Goal: Task Accomplishment & Management: Complete application form

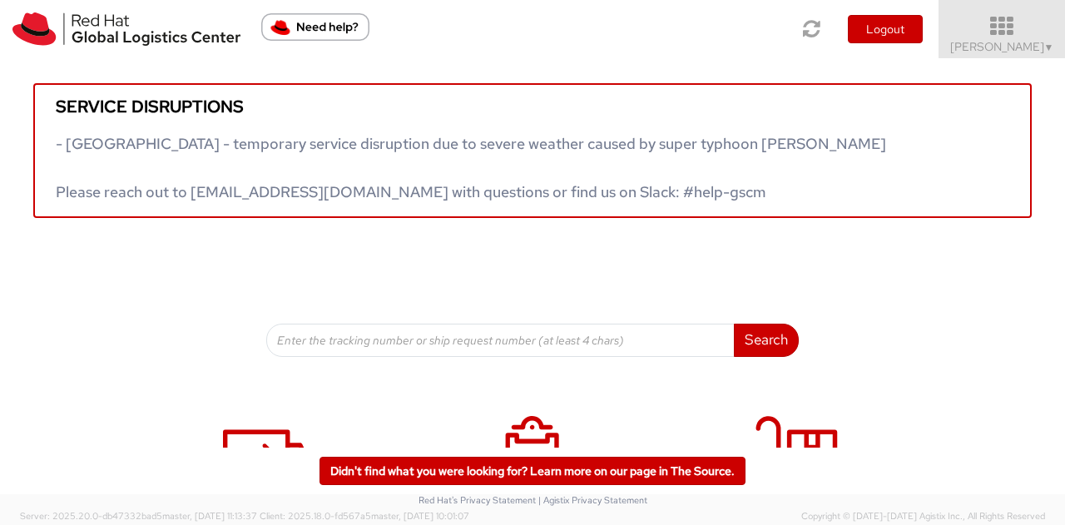
click at [1021, 34] on icon at bounding box center [1003, 26] width 146 height 23
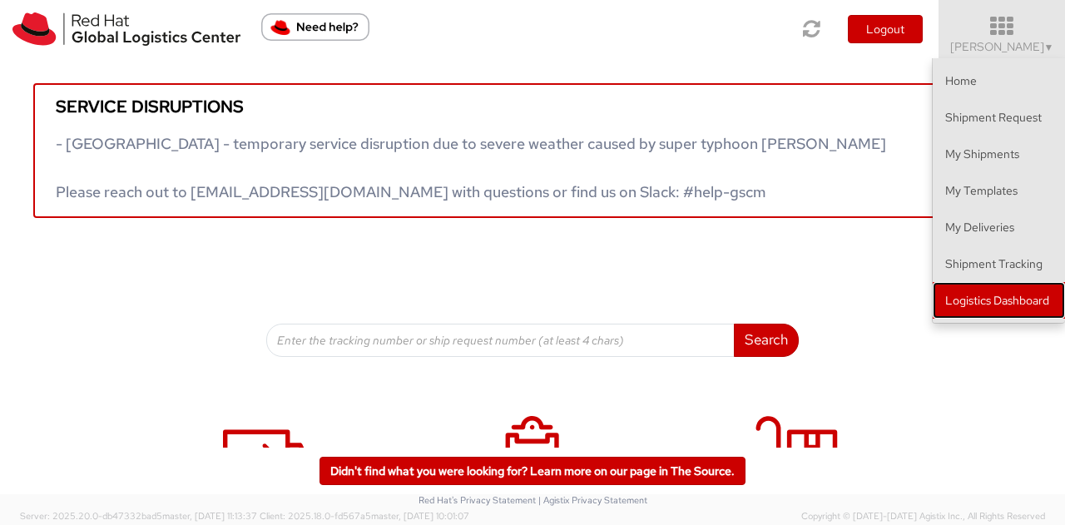
click at [1017, 296] on link "Logistics Dashboard" at bounding box center [999, 300] width 132 height 37
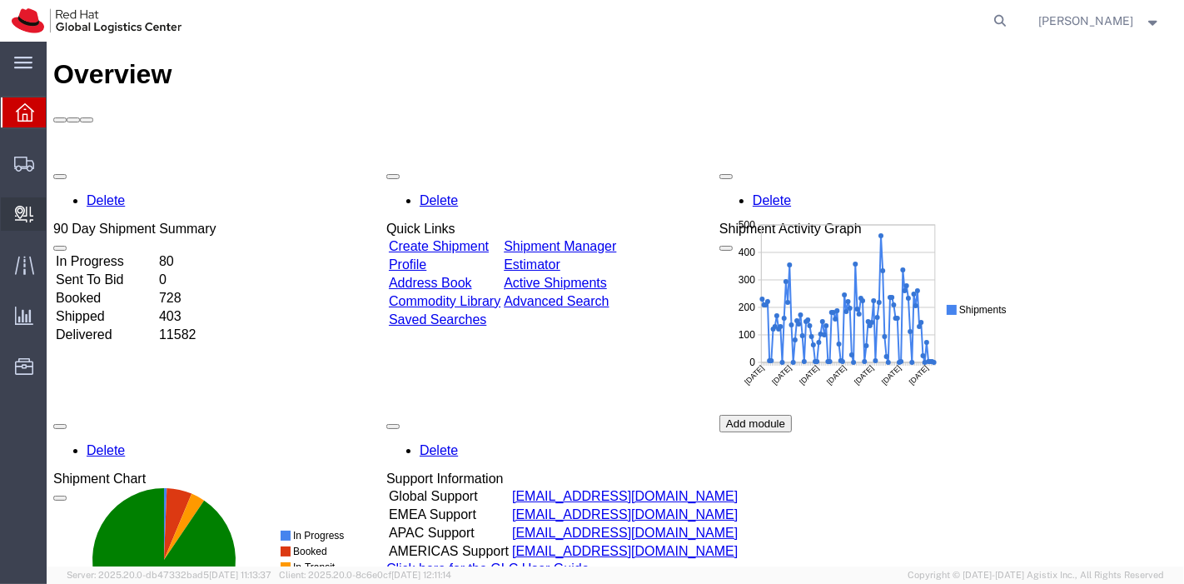
click at [0, 0] on span "Create Delivery" at bounding box center [0, 0] width 0 height 0
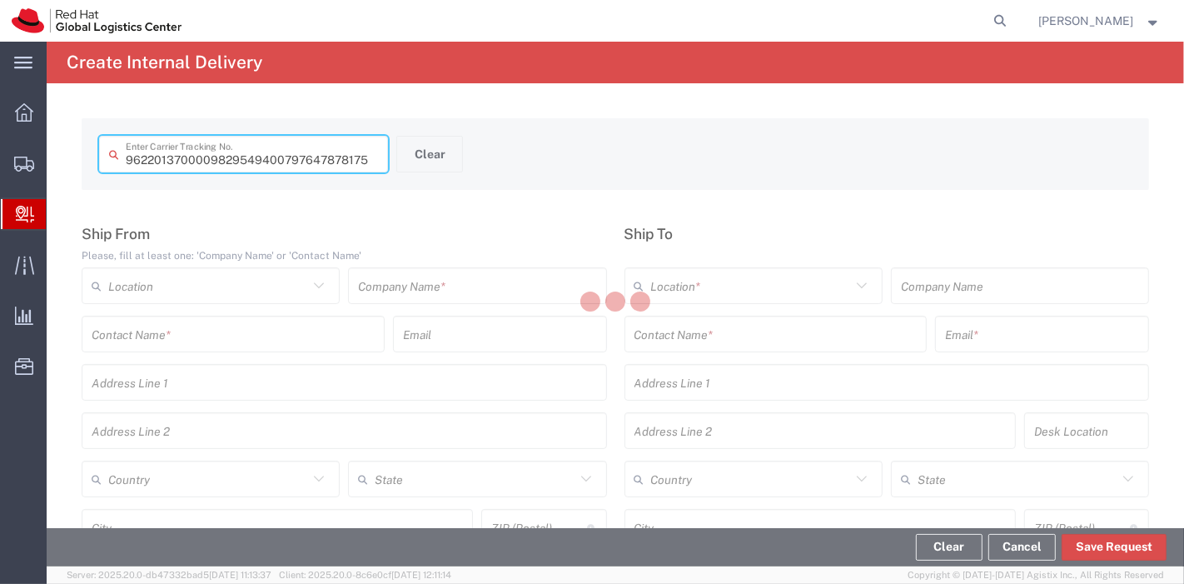
type input "797647878175"
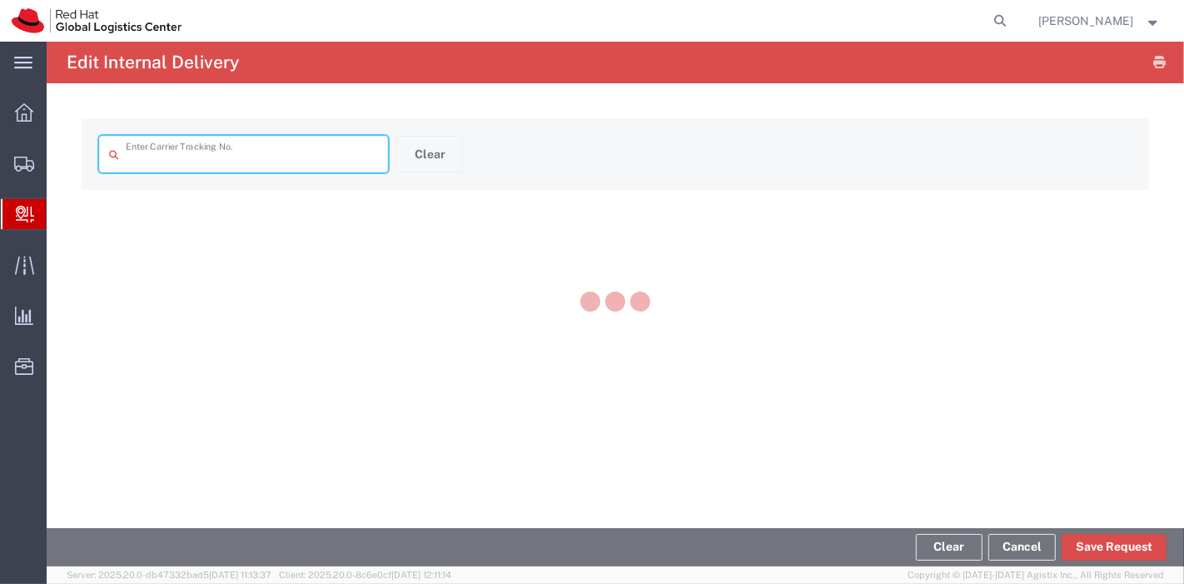
type input "797647878175"
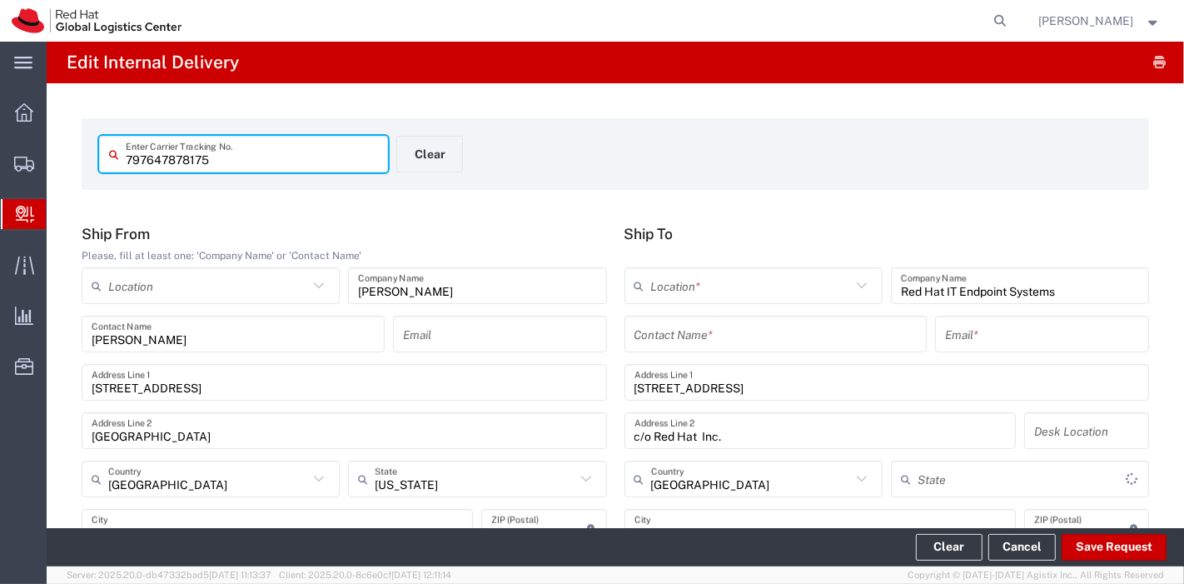
type input "North Carolina"
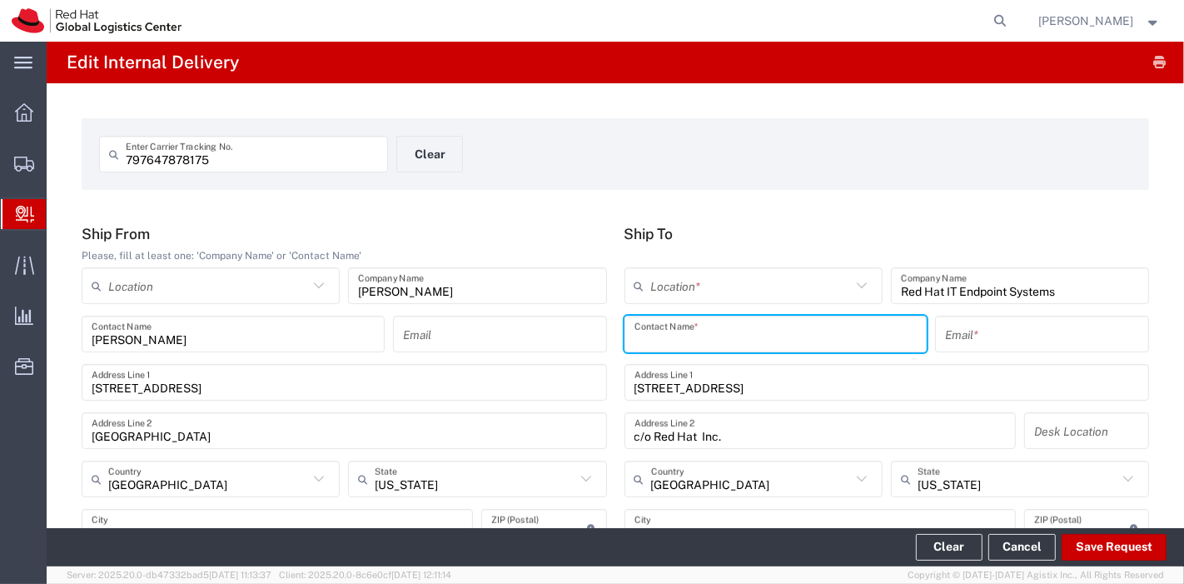
click at [722, 342] on input "text" at bounding box center [775, 334] width 283 height 29
type input "it hd"
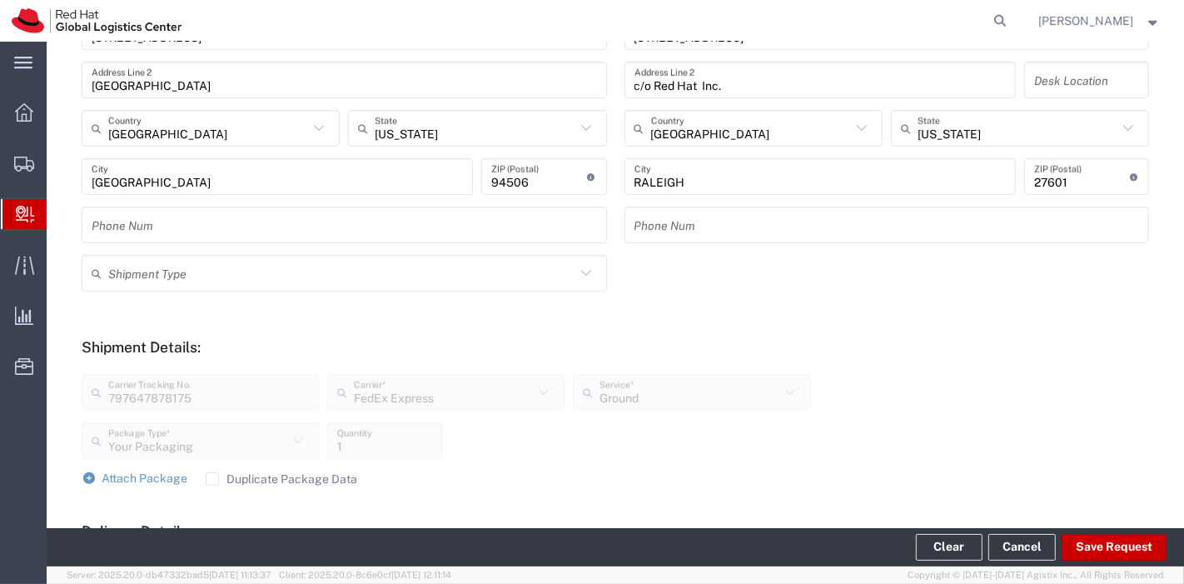
scroll to position [351, 0]
type input "bunker@redhat.com"
click at [211, 474] on label "Duplicate Package Data" at bounding box center [282, 477] width 152 height 13
click at [212, 478] on input "Duplicate Package Data" at bounding box center [212, 478] width 0 height 0
click at [117, 479] on span "Attach Package" at bounding box center [145, 476] width 86 height 13
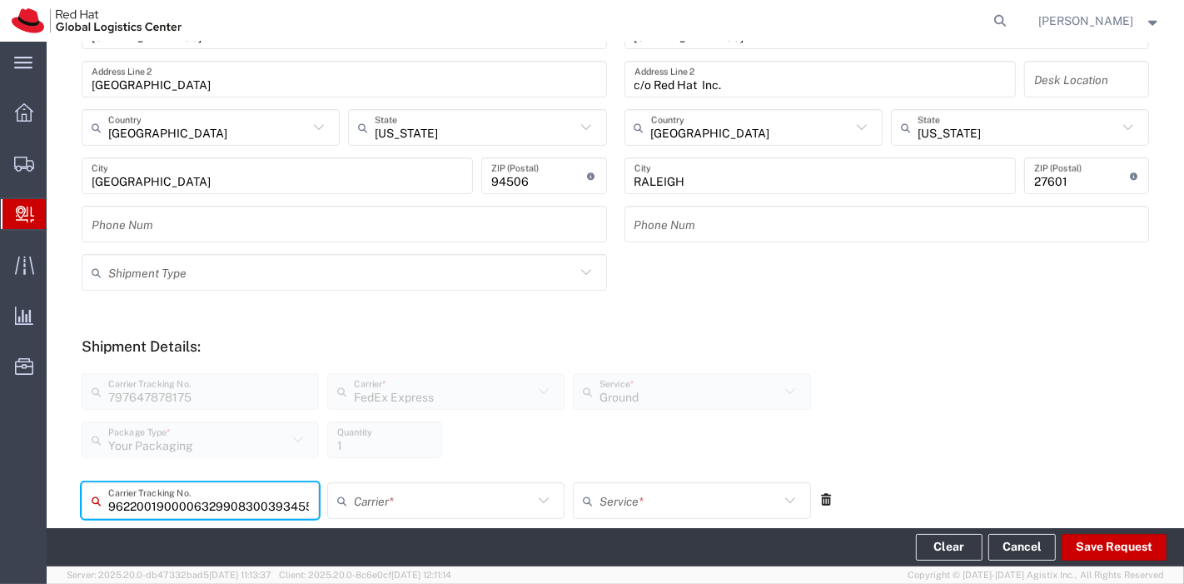
type input "393455886651"
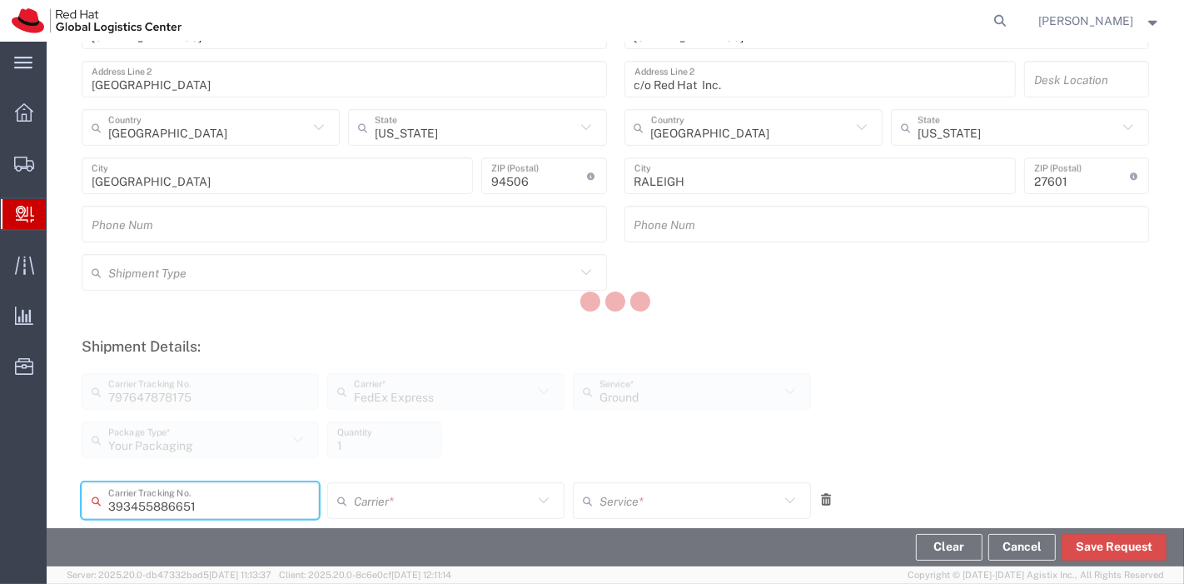
scroll to position [0, 0]
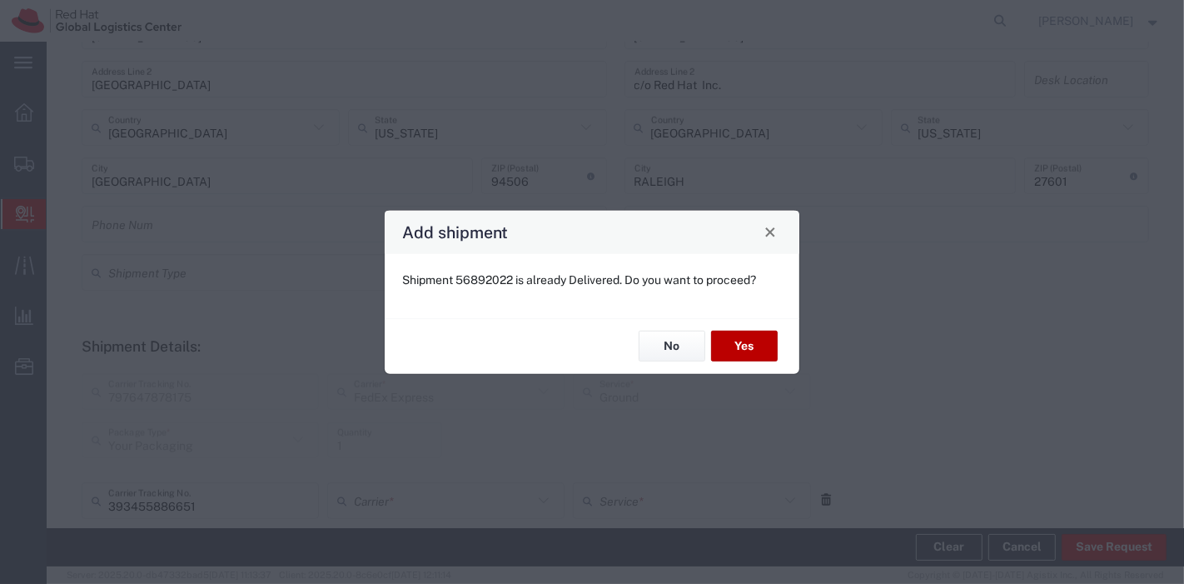
click at [744, 346] on button "Yes" at bounding box center [744, 345] width 67 height 31
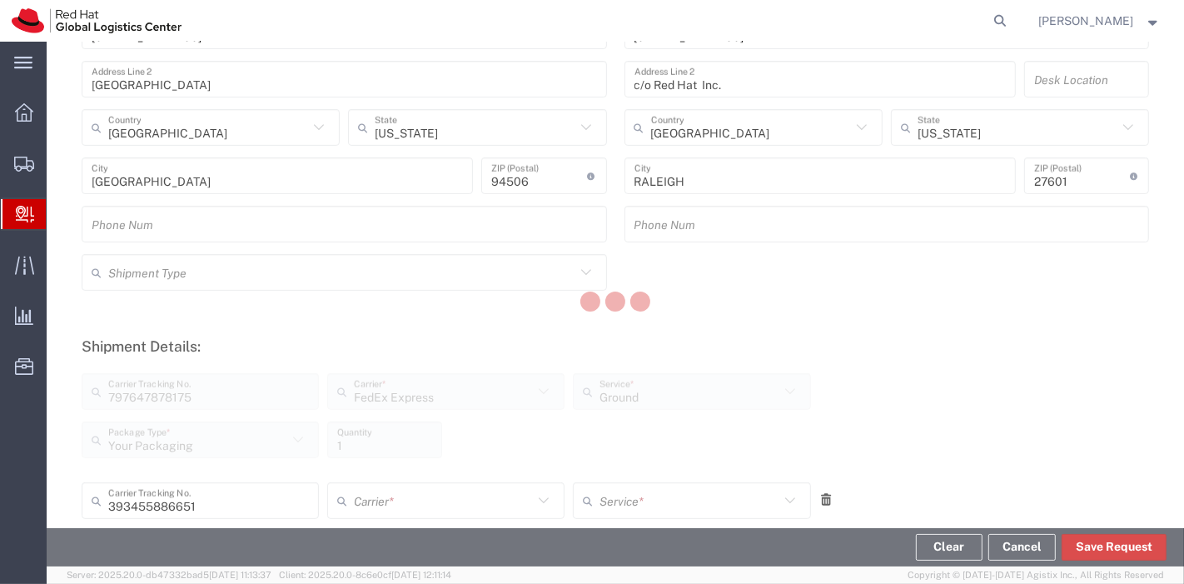
scroll to position [675, 0]
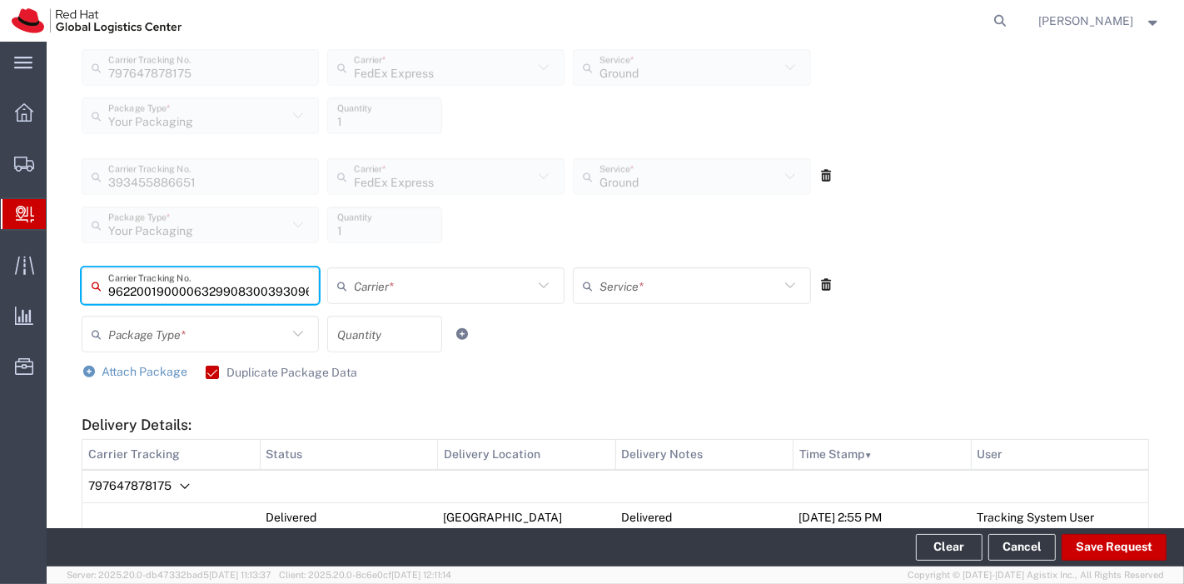
type input "393096434034"
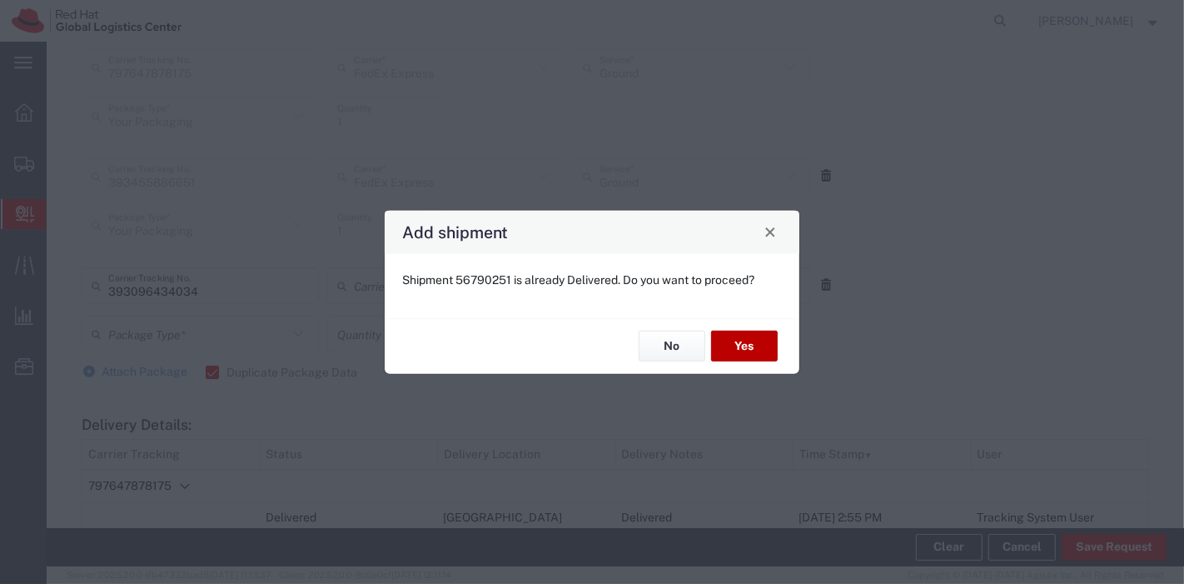
click at [744, 346] on button "Yes" at bounding box center [744, 345] width 67 height 31
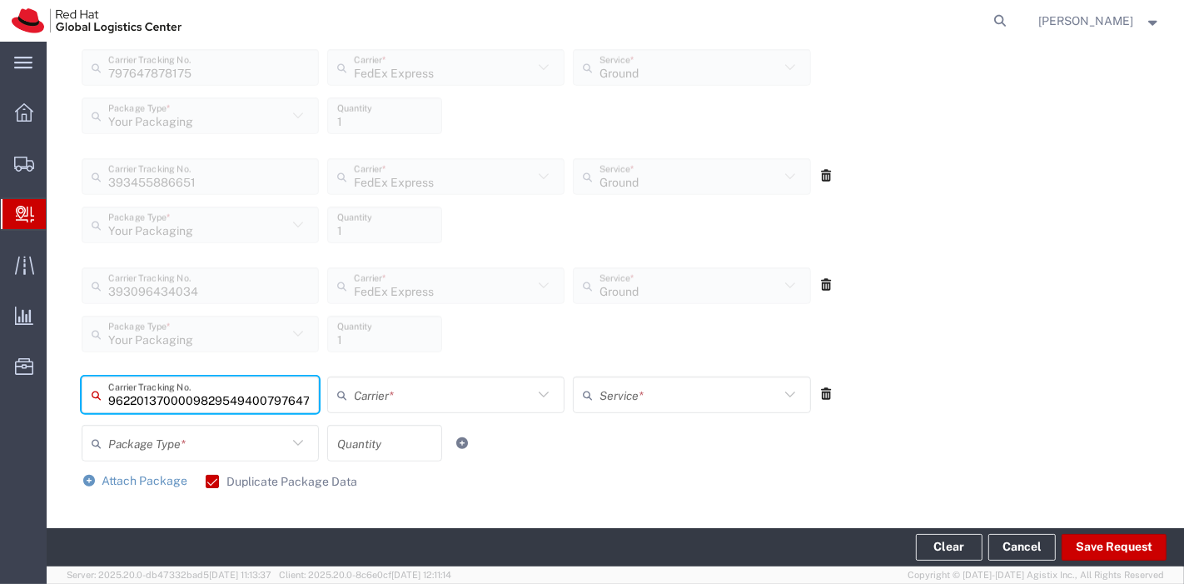
scroll to position [0, 41]
type input "797647877000"
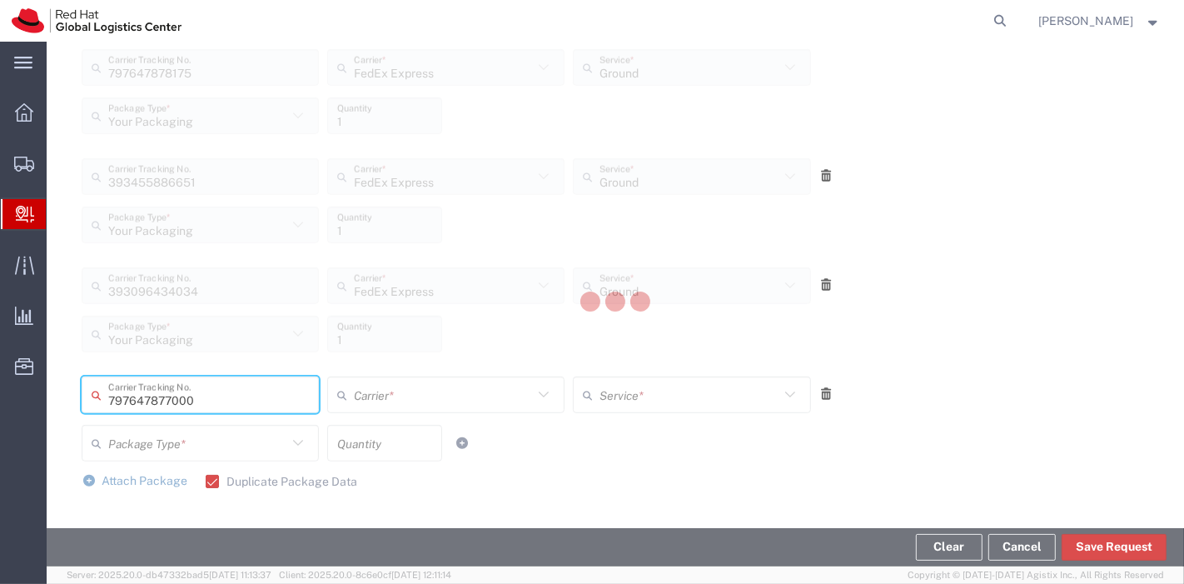
scroll to position [0, 0]
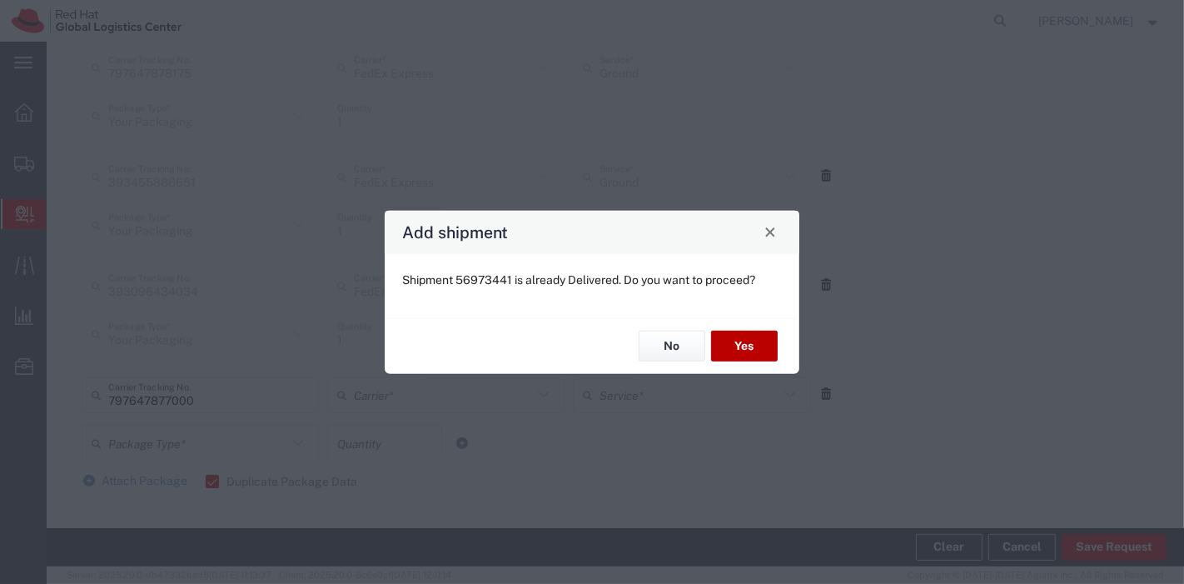
click at [744, 346] on button "Yes" at bounding box center [744, 345] width 67 height 31
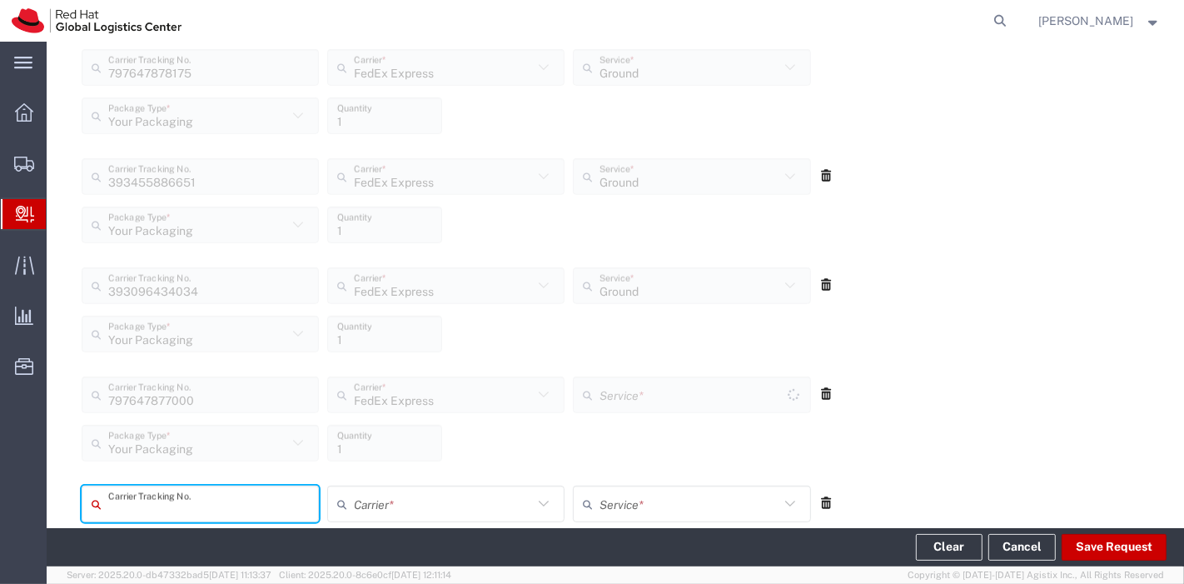
type input "Ground"
type input "393386044330"
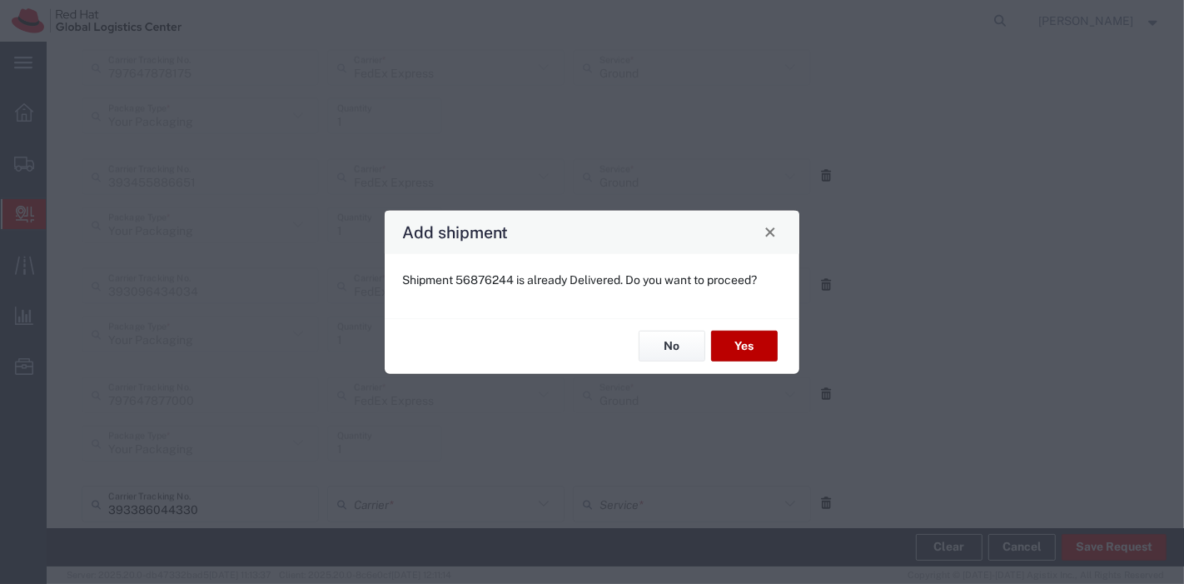
click at [744, 346] on button "Yes" at bounding box center [744, 345] width 67 height 31
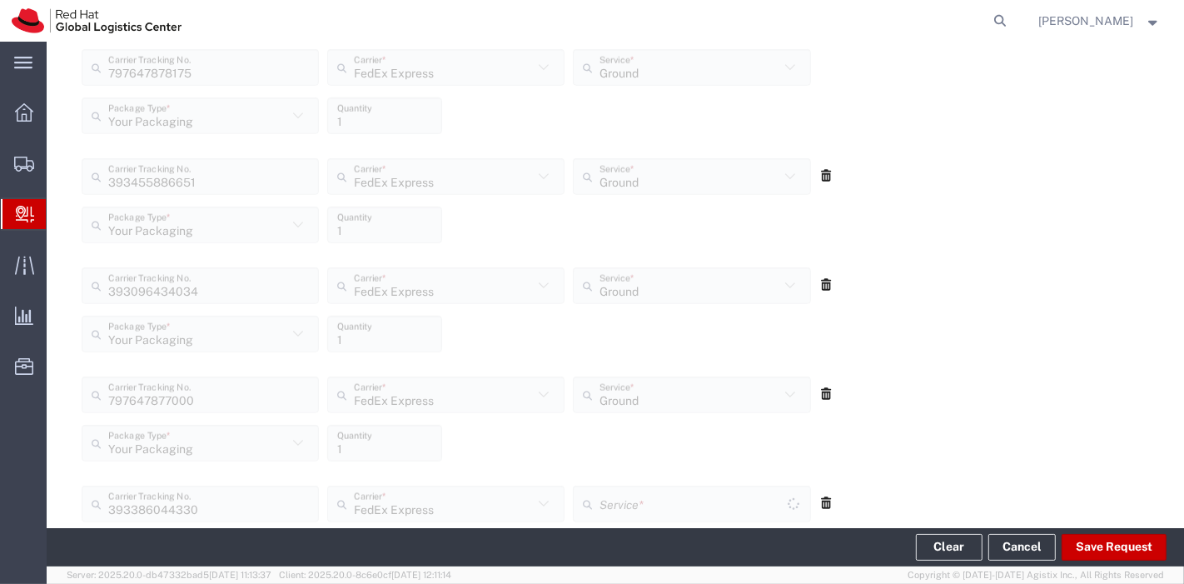
type input "Your Packaging"
type input "Ground"
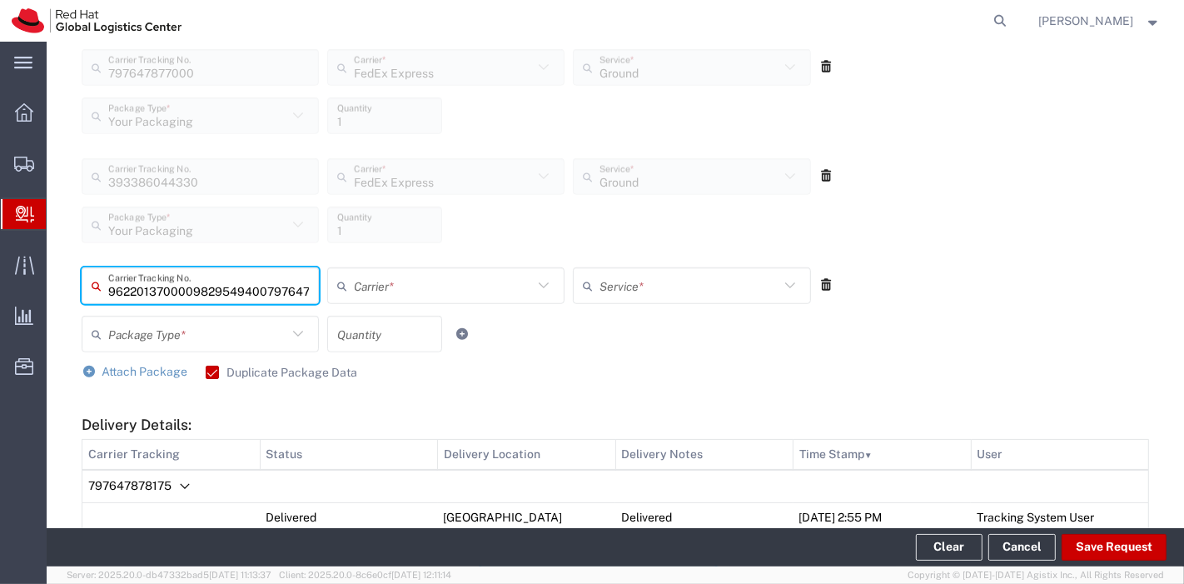
scroll to position [0, 38]
type input "797647877617"
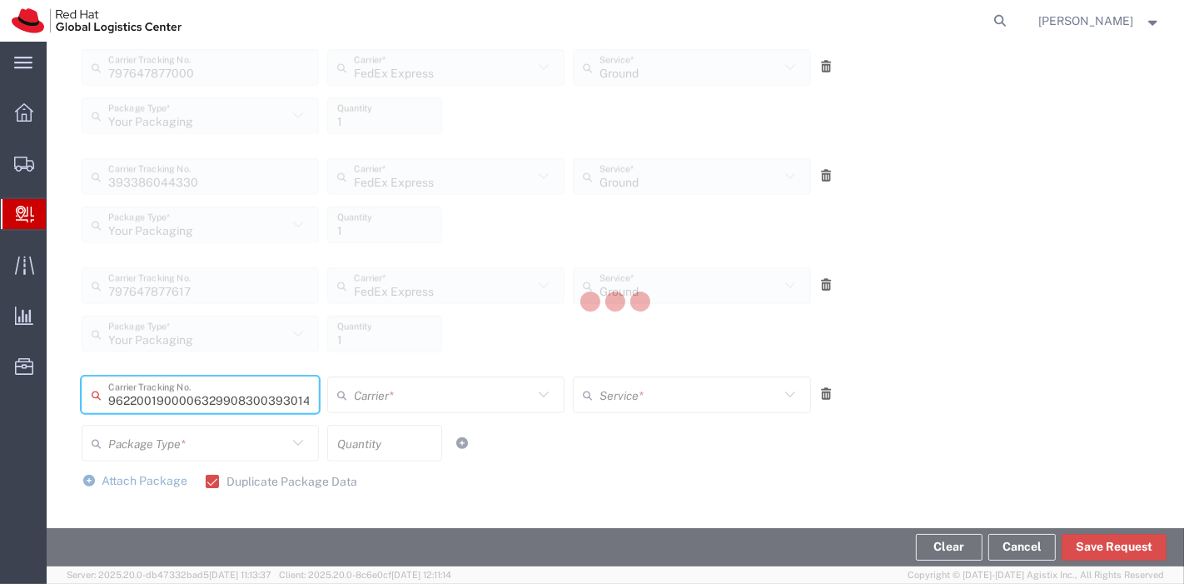
type input "393014945642"
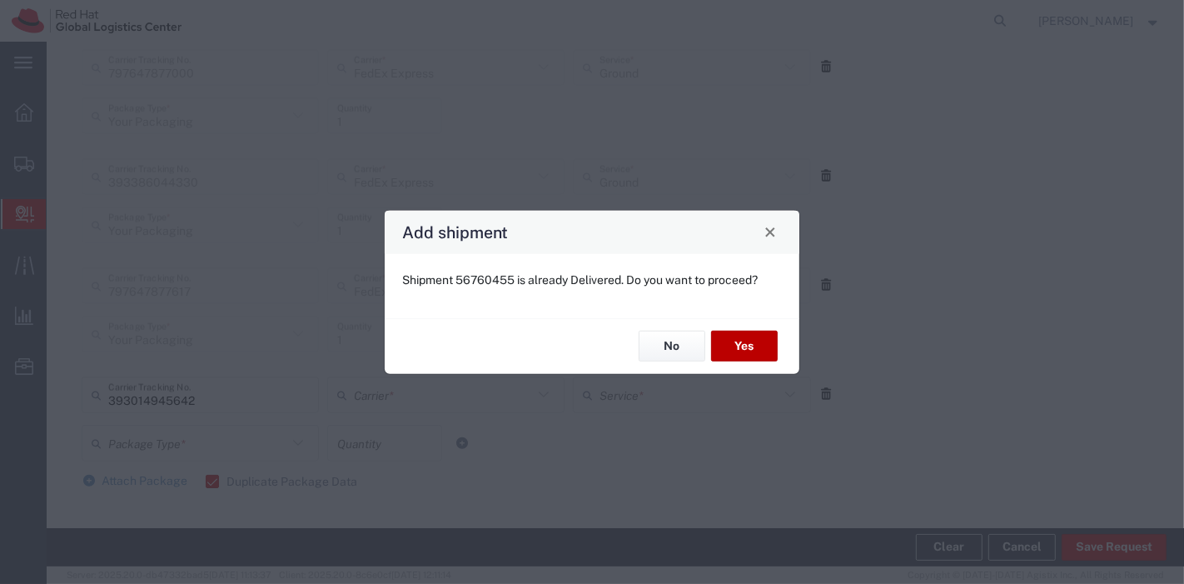
click at [744, 346] on button "Yes" at bounding box center [744, 345] width 67 height 31
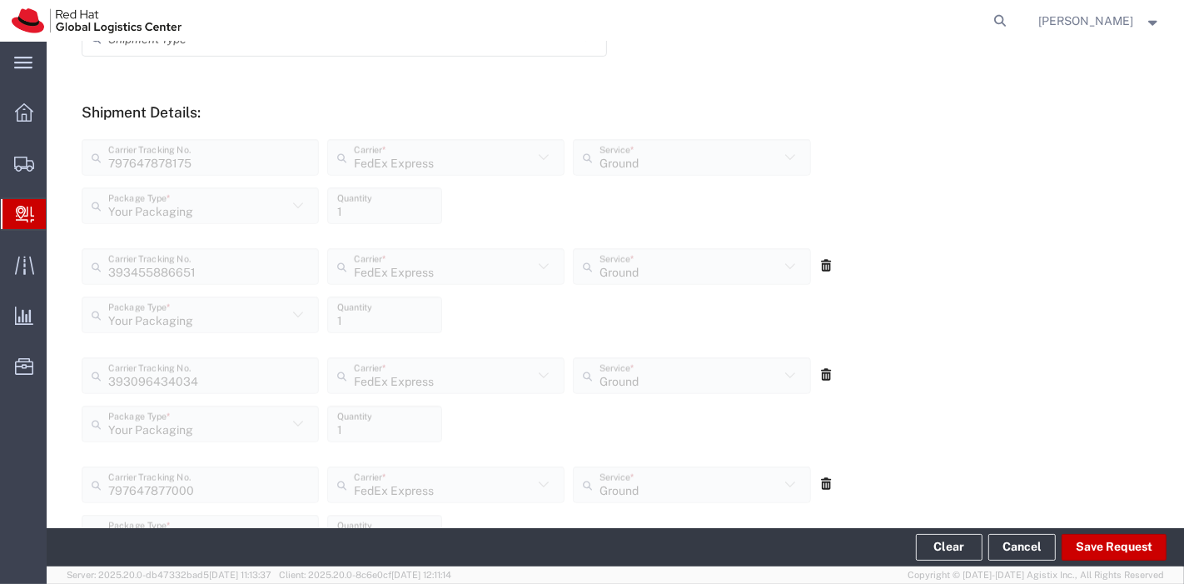
scroll to position [583, 0]
click at [744, 346] on div "Your Packaging Package Type * Your Packaging Case(s) Envelope PAK Skid(s) 1 Qua…" at bounding box center [446, 323] width 738 height 48
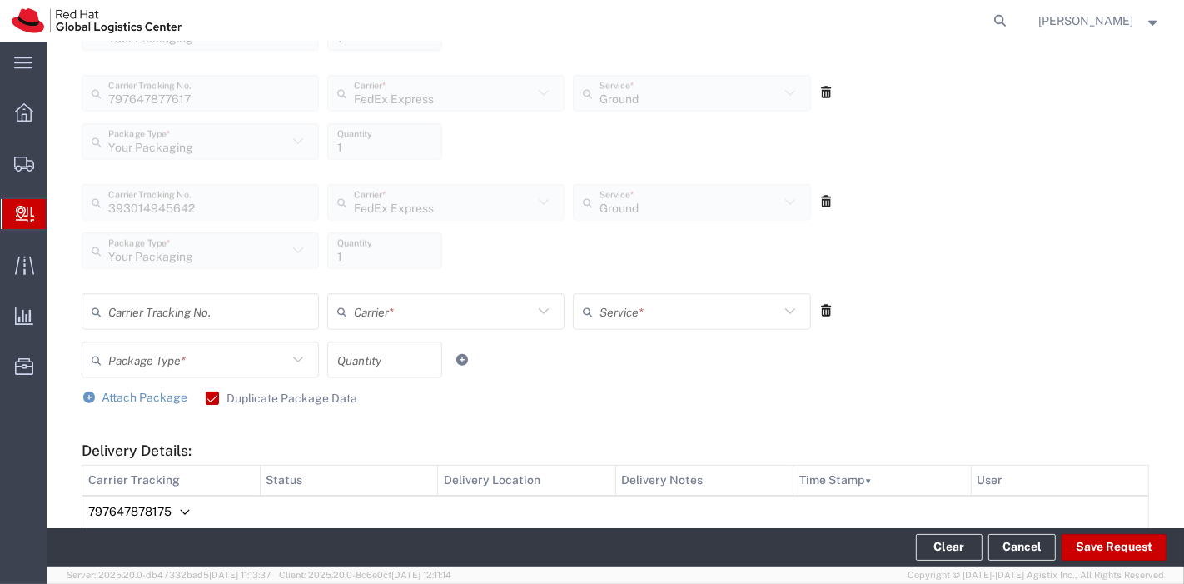
scroll to position [1242, 0]
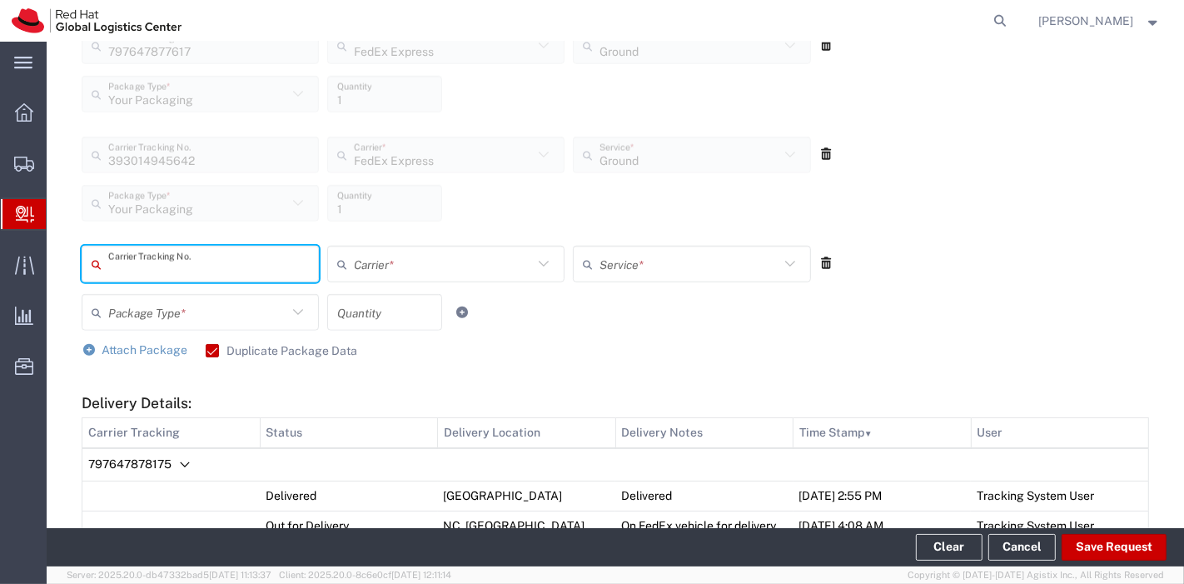
click at [237, 260] on input "text" at bounding box center [208, 264] width 201 height 29
type input "797640523100"
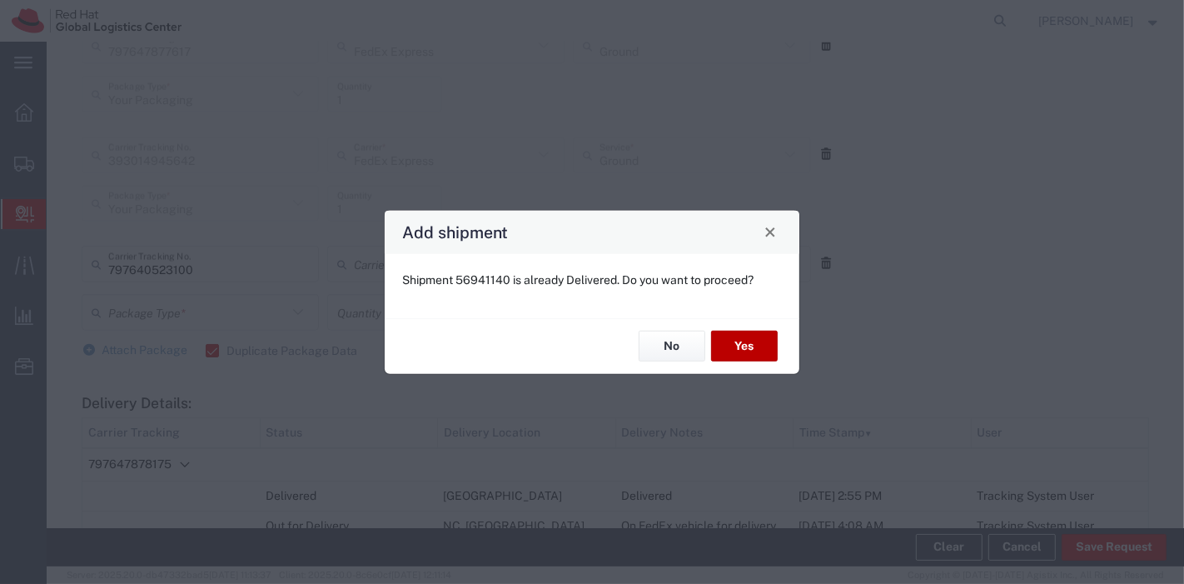
click at [748, 344] on button "Yes" at bounding box center [744, 345] width 67 height 31
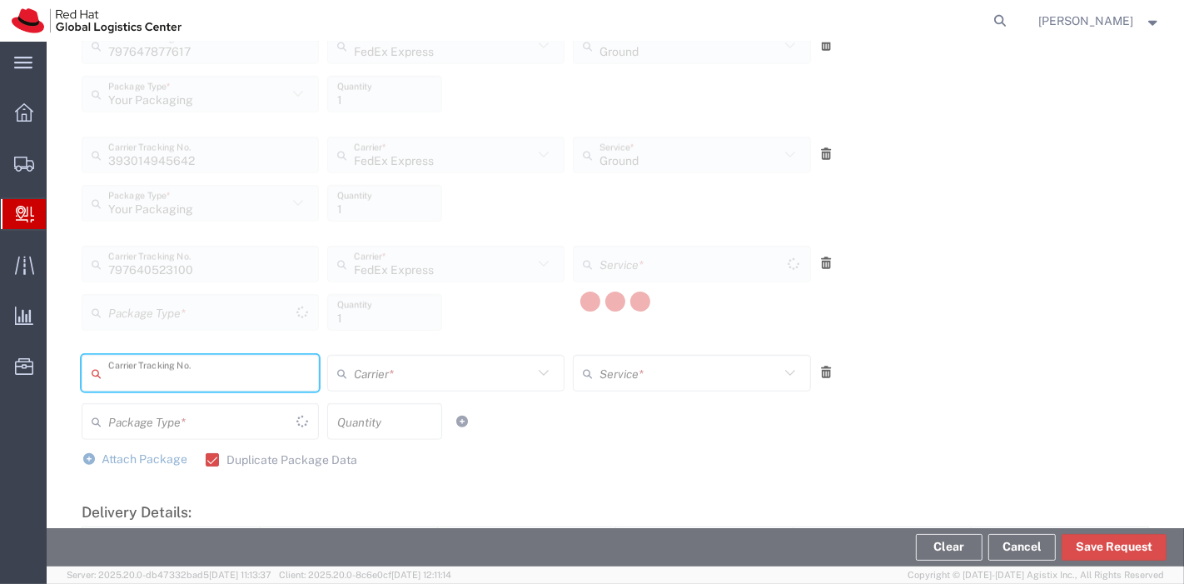
type input "Your Packaging"
type input "Ground"
type input "393210287411"
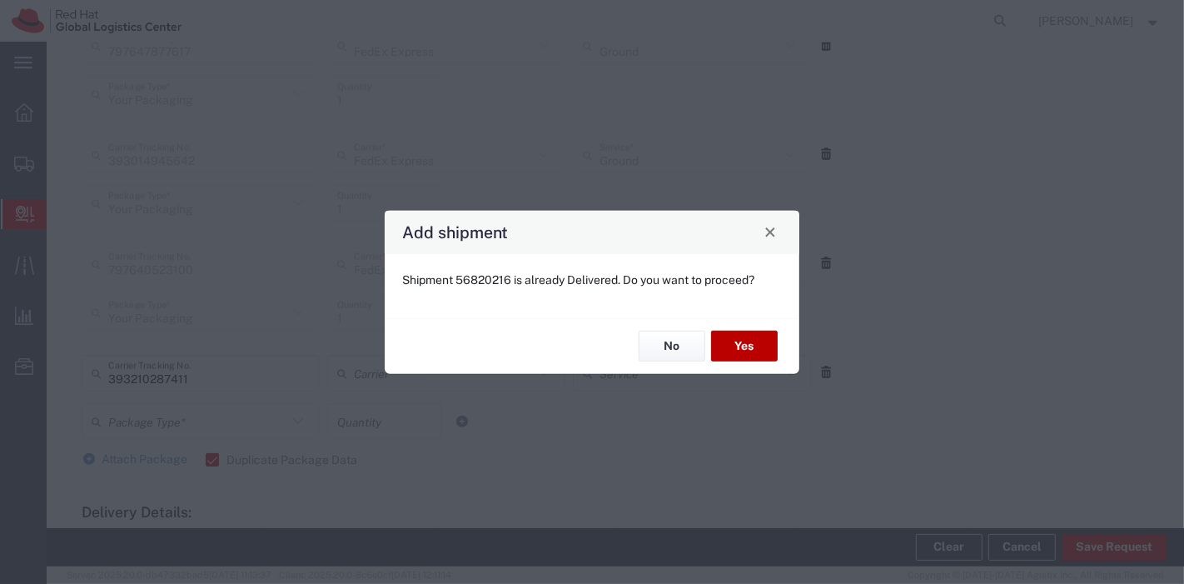
click at [748, 344] on button "Yes" at bounding box center [744, 345] width 67 height 31
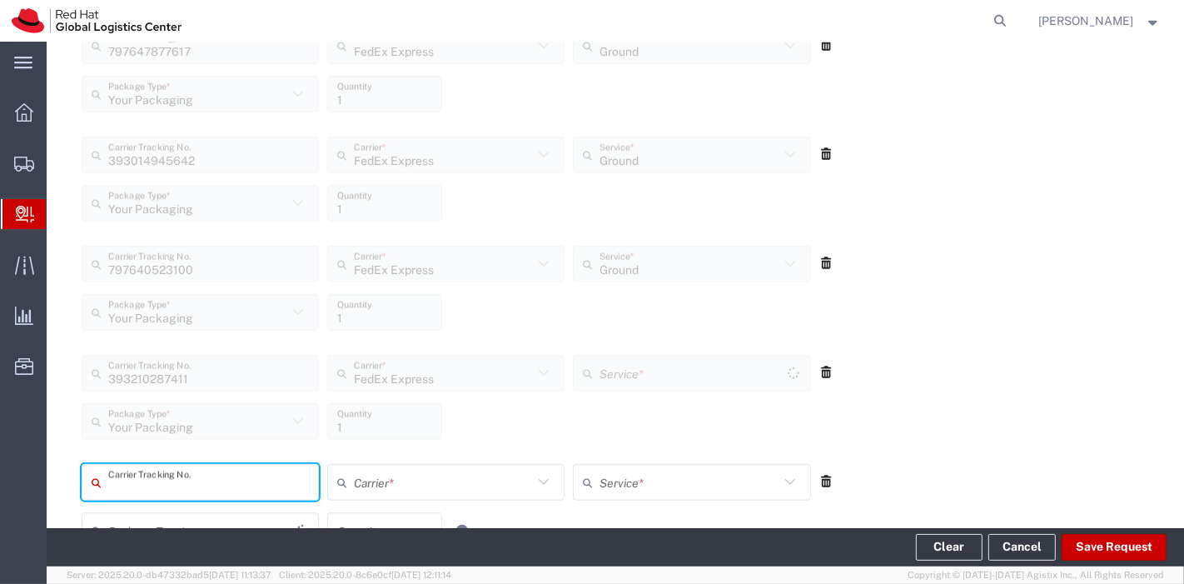
type input "Ground"
type input "393096179579"
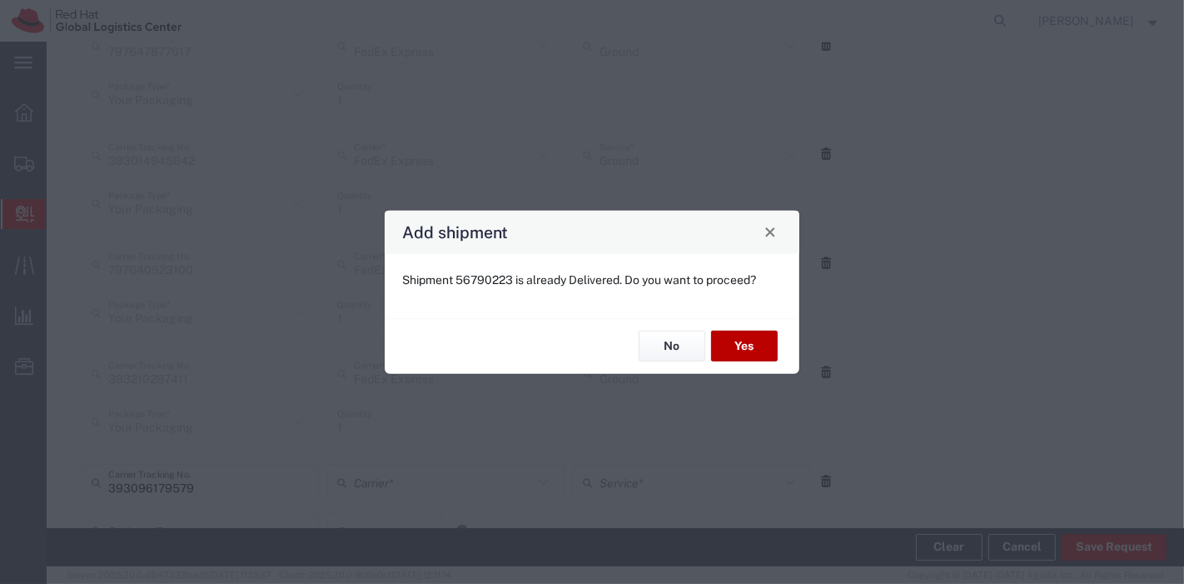
click at [748, 344] on button "Yes" at bounding box center [744, 345] width 67 height 31
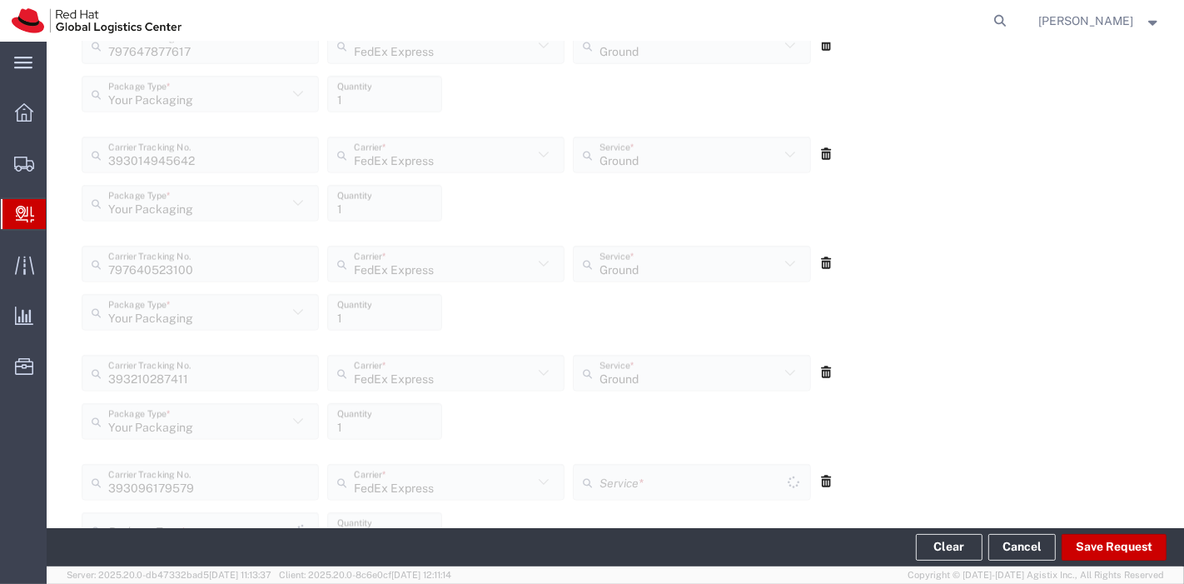
type input "Your Packaging"
type input "Ground"
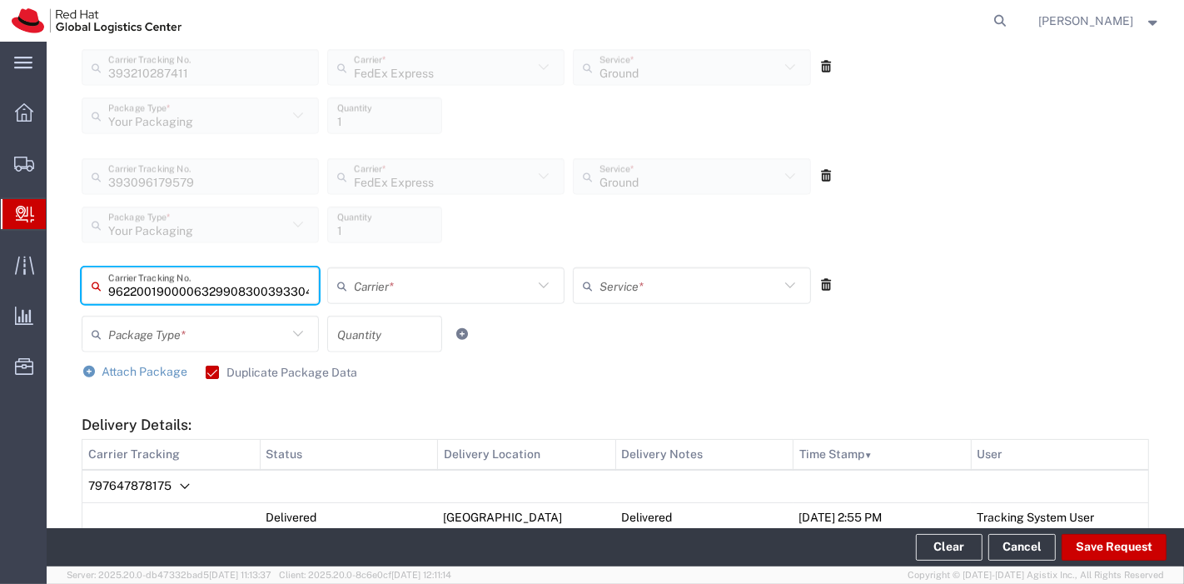
type input "393304303511"
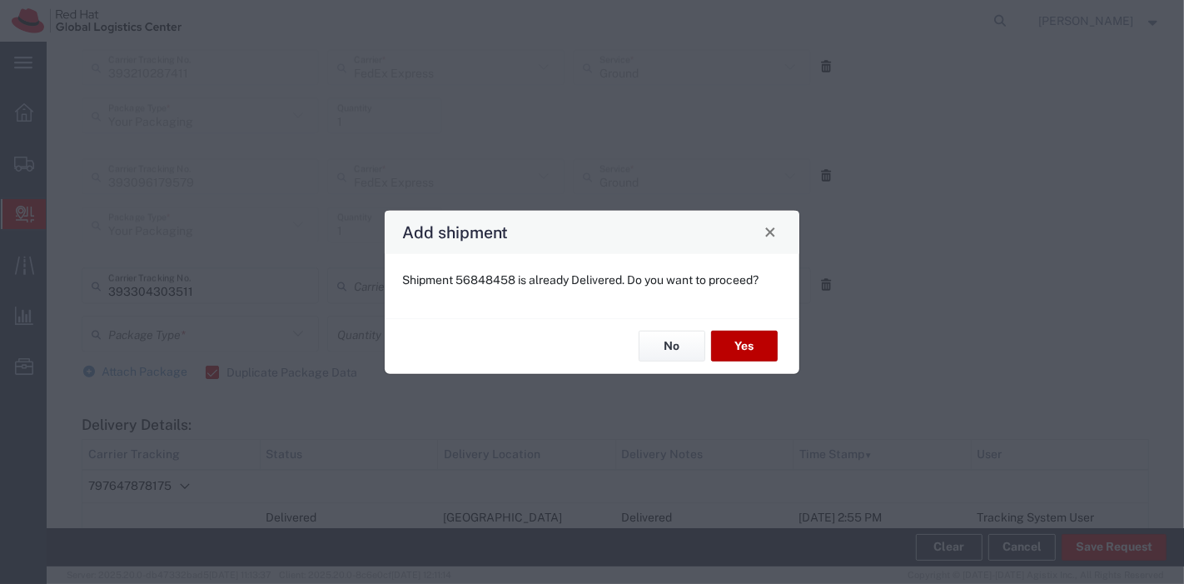
click at [748, 344] on button "Yes" at bounding box center [744, 345] width 67 height 31
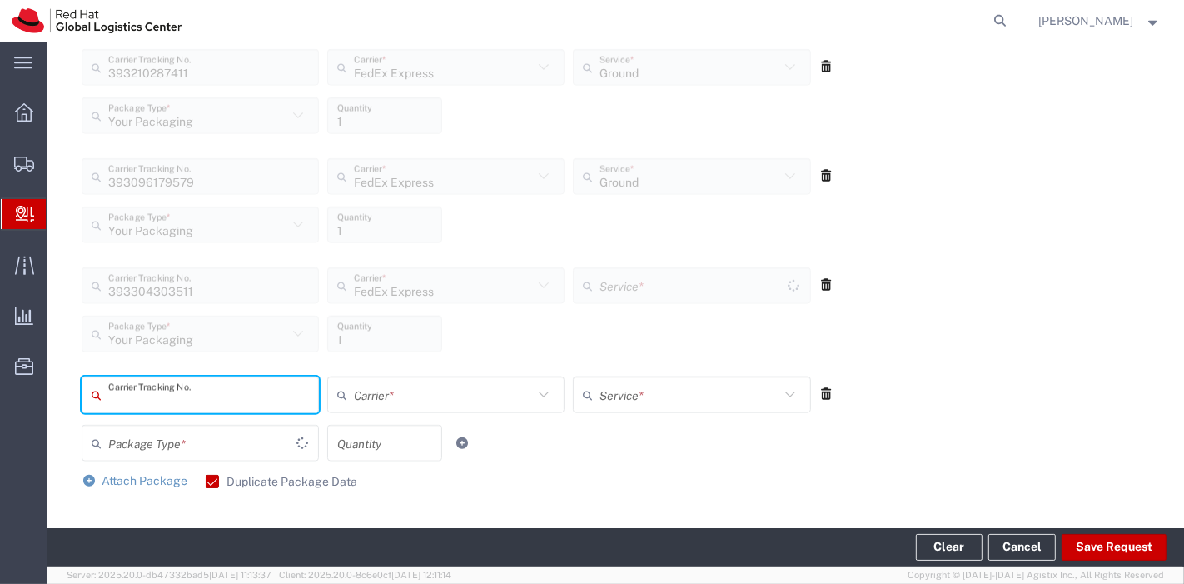
type input "Ground"
type input "392470064946"
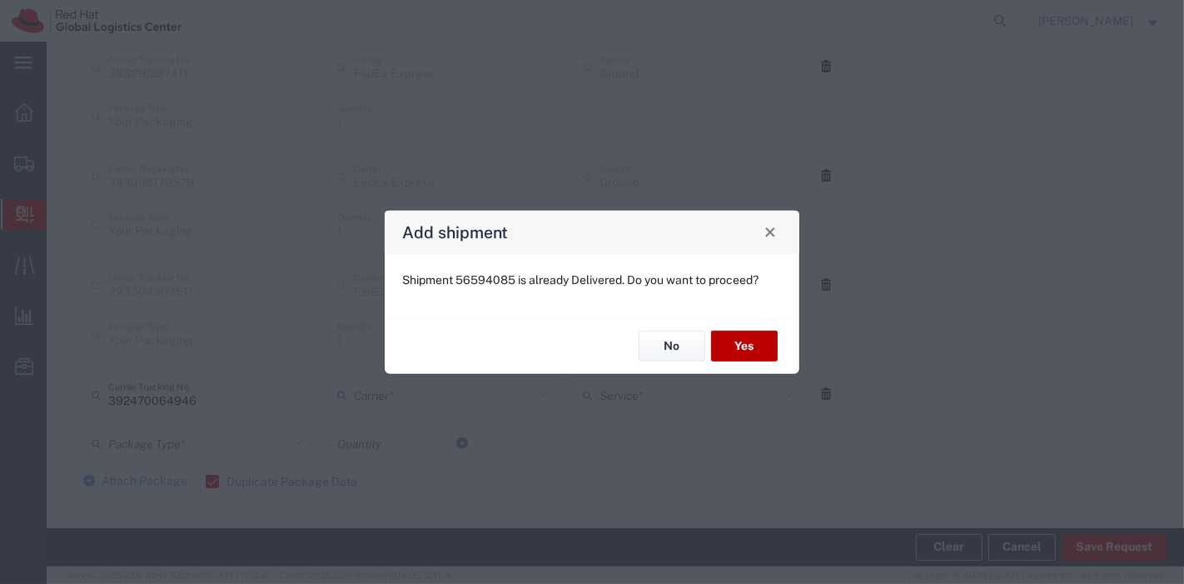
click at [748, 344] on button "Yes" at bounding box center [744, 345] width 67 height 31
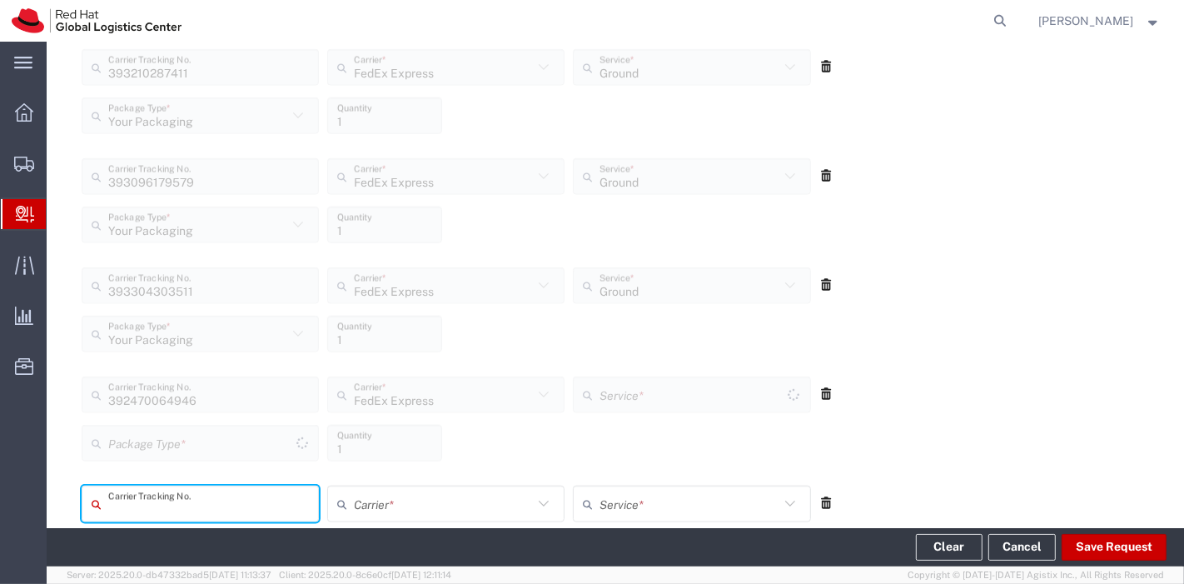
type input "Ground"
type input "Your Packaging"
type input "393016953460"
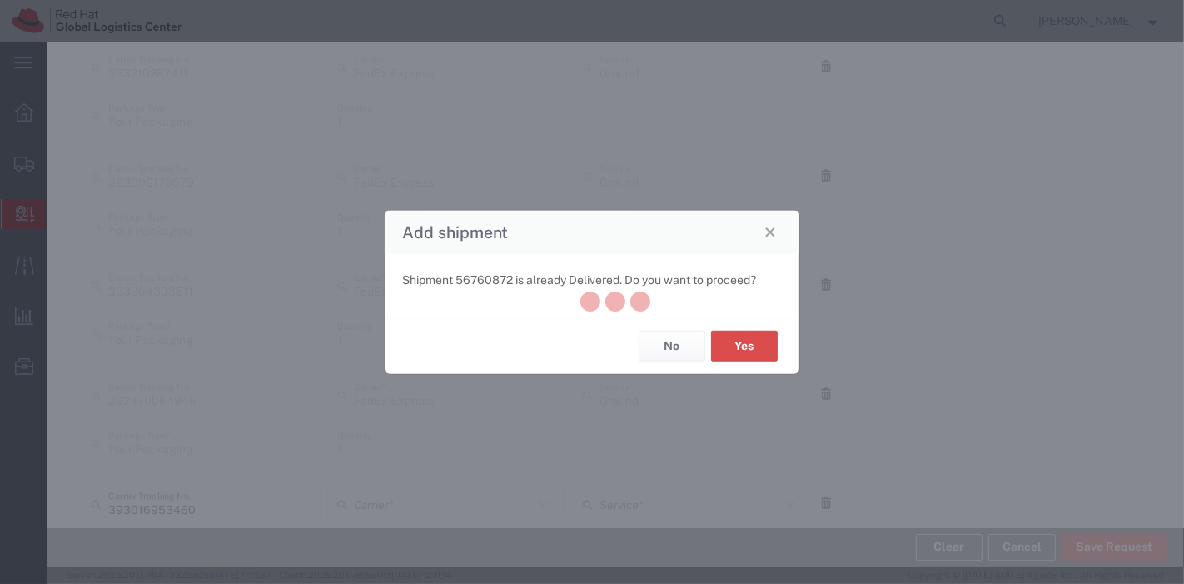
scroll to position [0, 0]
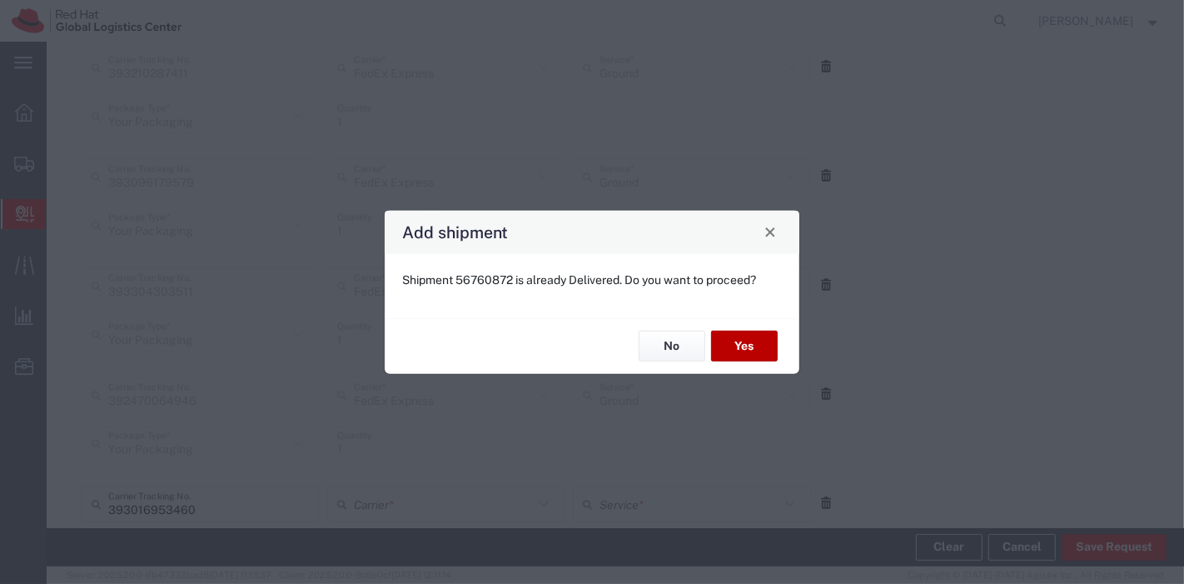
click at [748, 344] on button "Yes" at bounding box center [744, 345] width 67 height 31
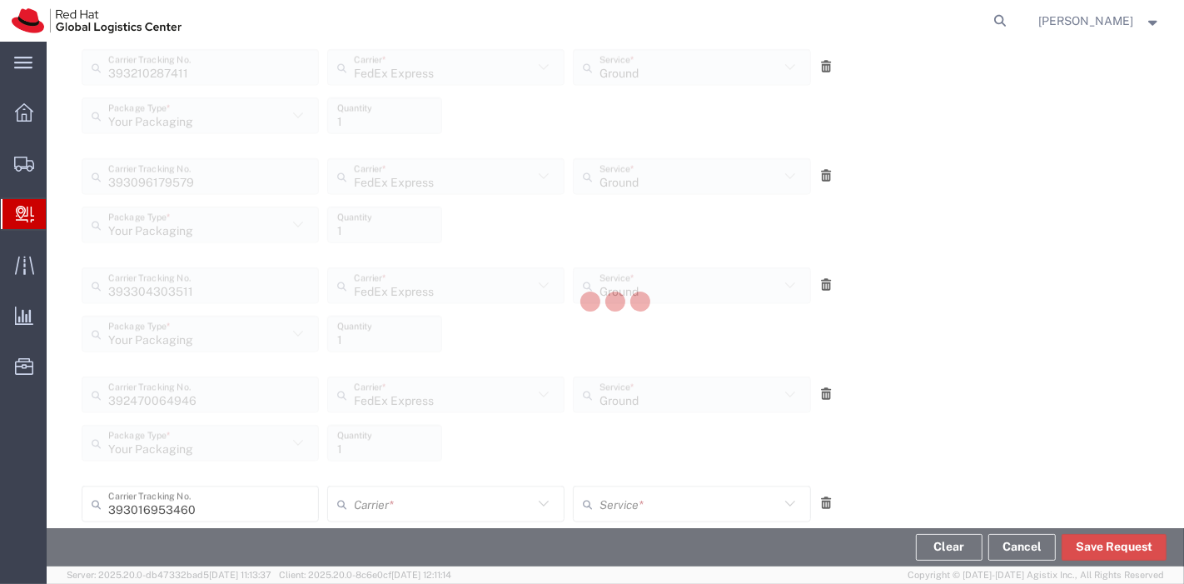
scroll to position [1874, 0]
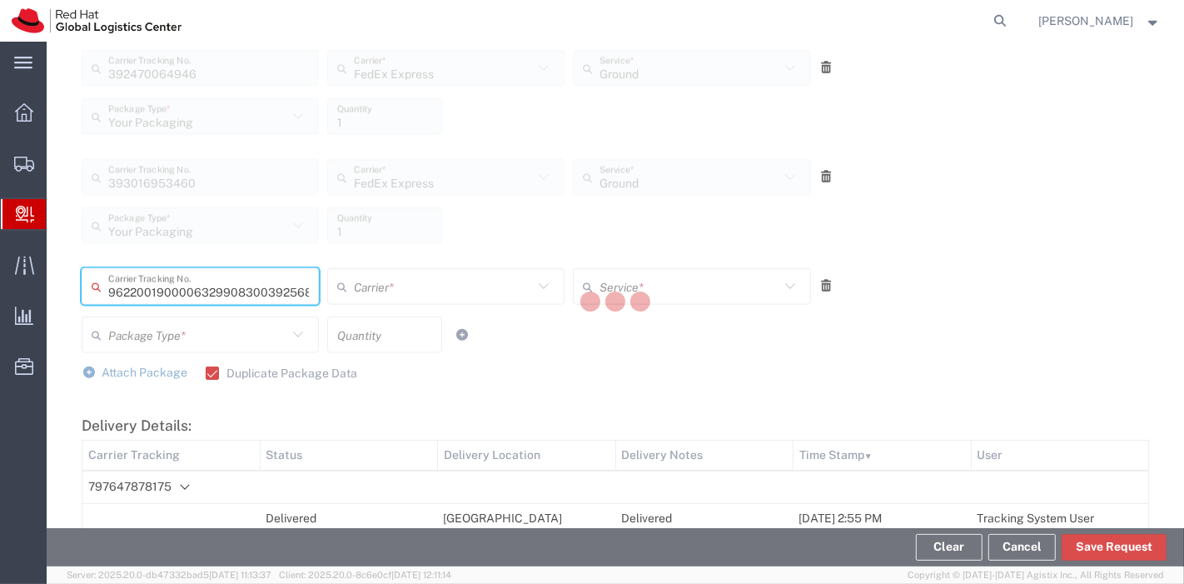
type input "392568257931"
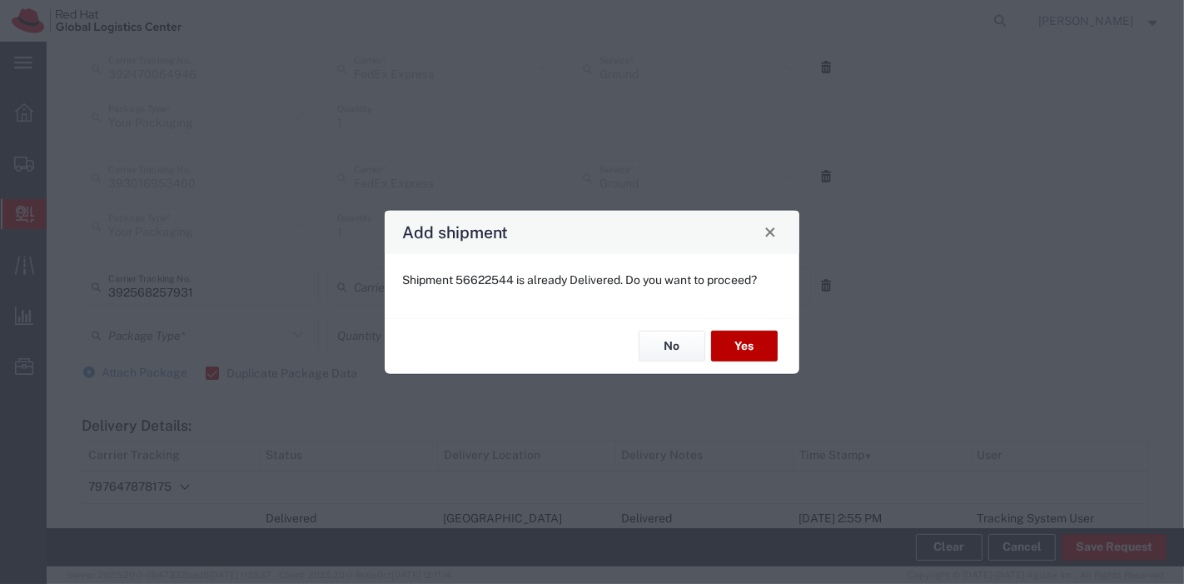
click at [748, 344] on button "Yes" at bounding box center [744, 345] width 67 height 31
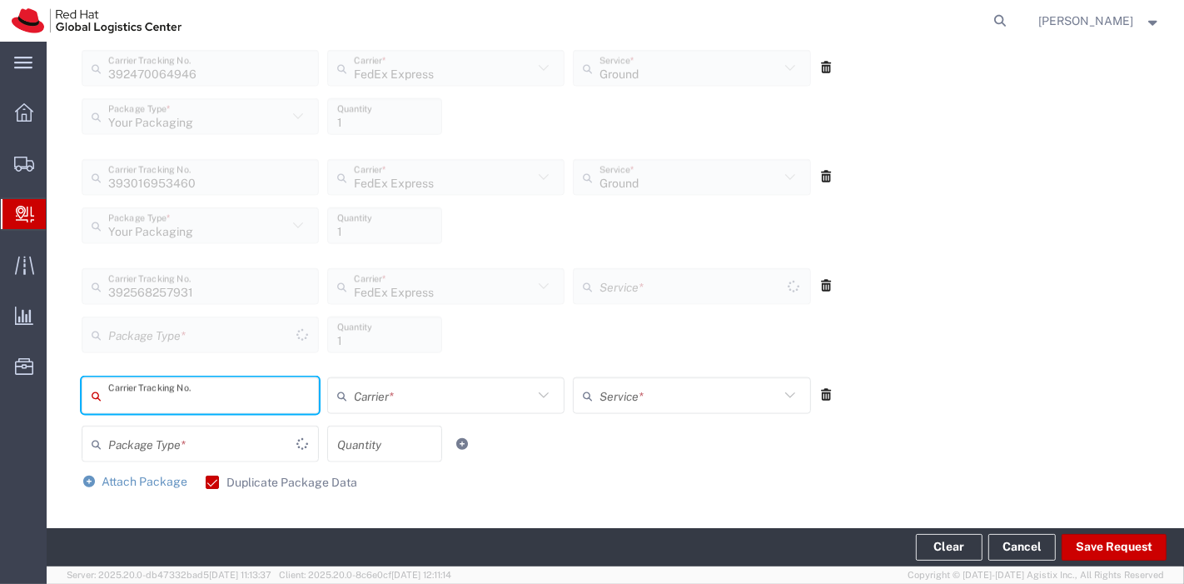
type input "Your Packaging"
type input "Ground"
type input "393018569060"
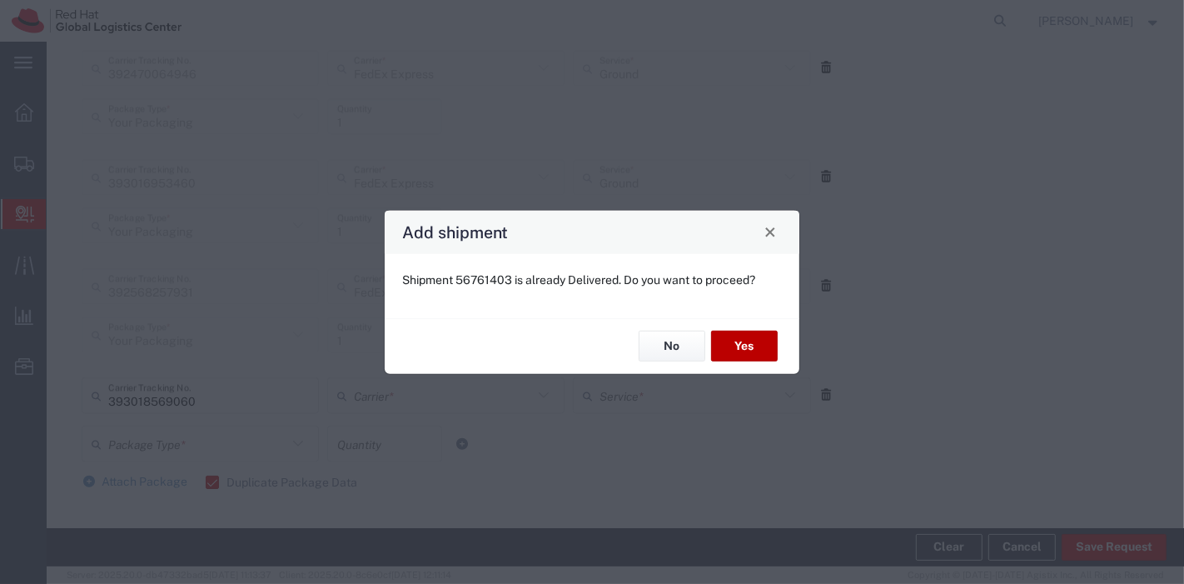
click at [748, 344] on button "Yes" at bounding box center [744, 345] width 67 height 31
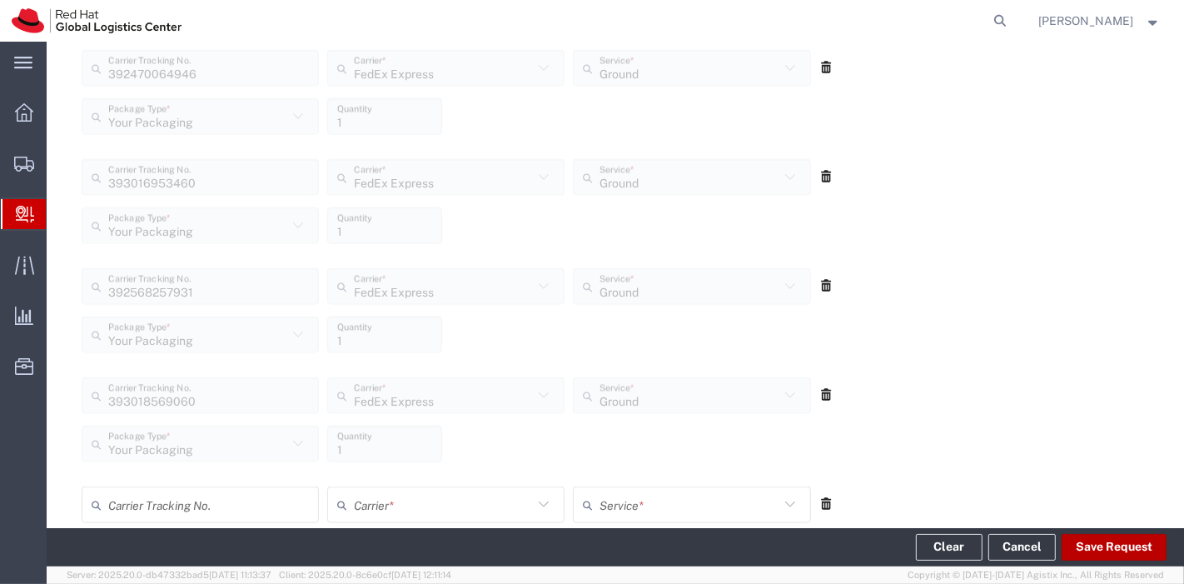
click at [1104, 547] on button "Save Request" at bounding box center [1113, 547] width 105 height 27
click at [1105, 543] on button "Save Request" at bounding box center [1113, 547] width 105 height 27
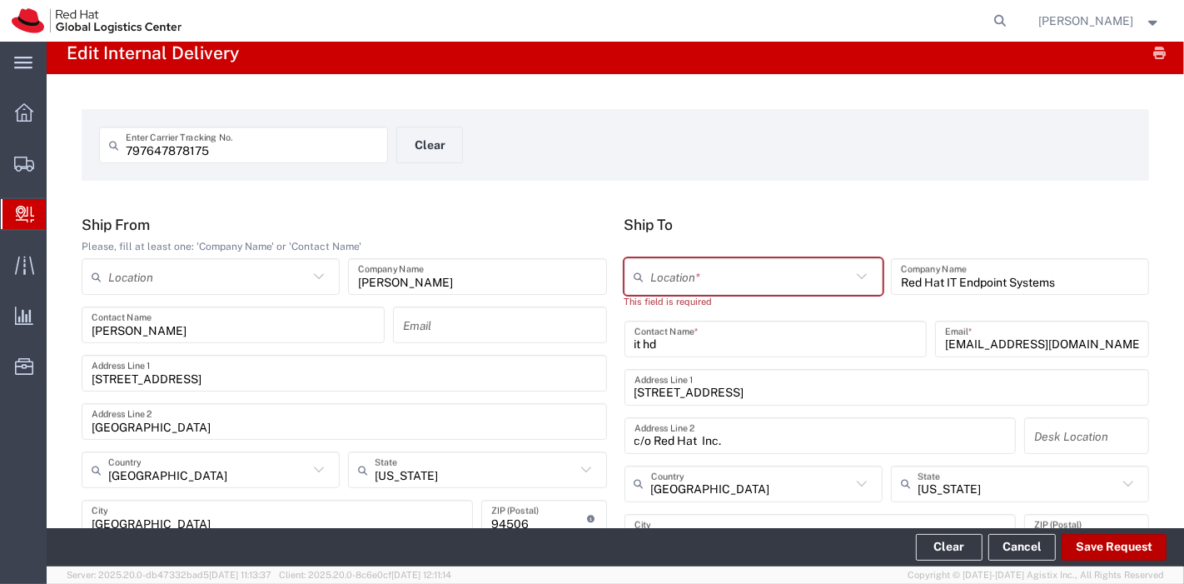
scroll to position [0, 0]
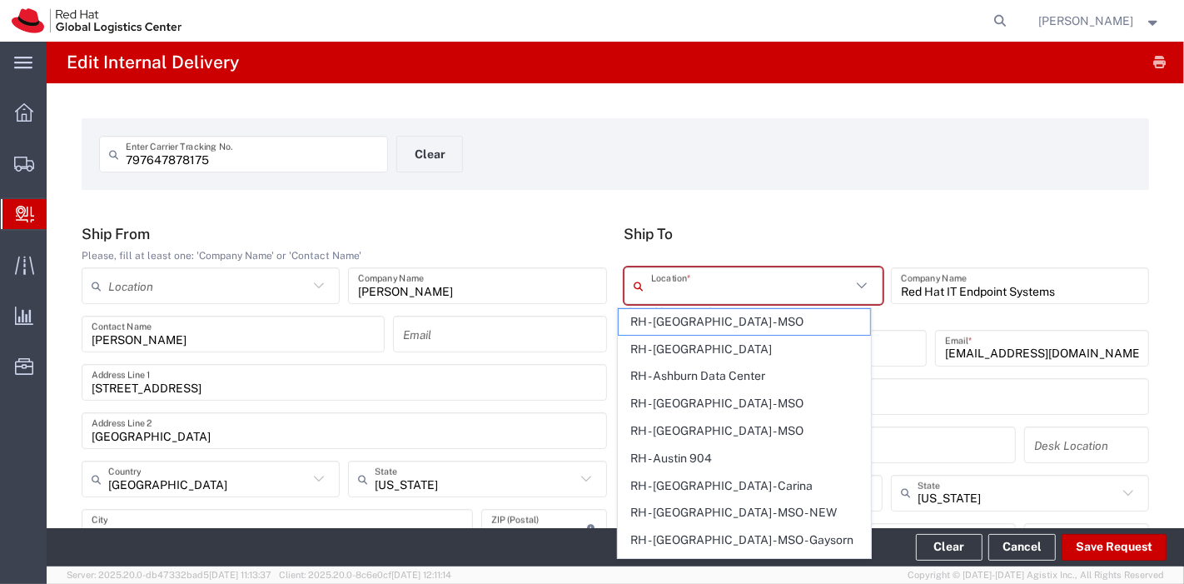
click at [784, 278] on input "text" at bounding box center [751, 285] width 200 height 29
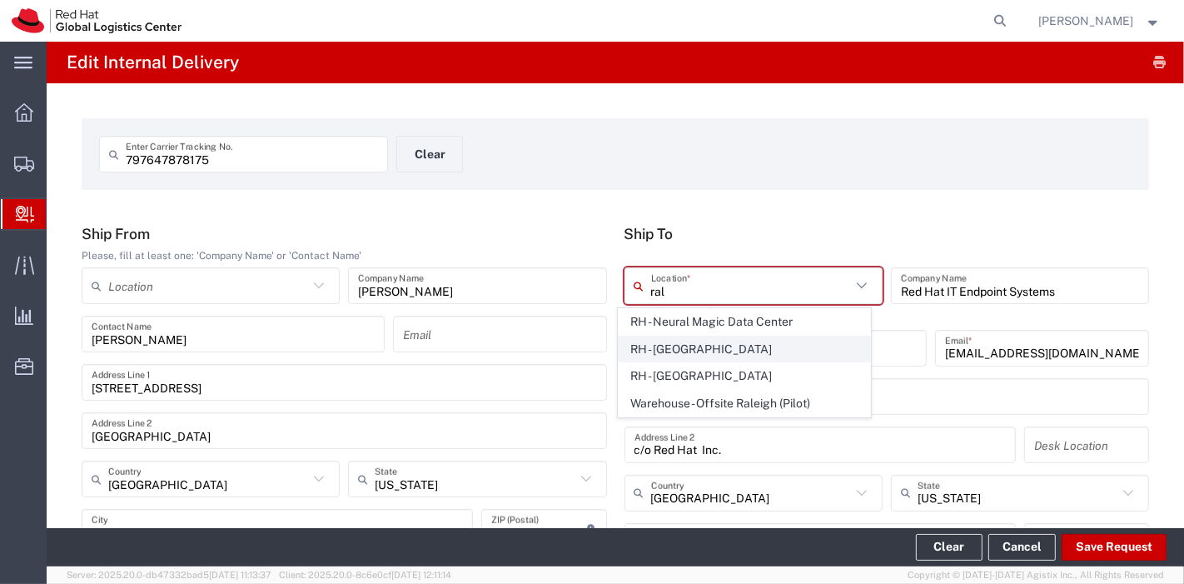
click at [718, 339] on span "RH - Raleigh" at bounding box center [743, 349] width 251 height 26
type input "RH - Raleigh"
type input "Red Hat, Inc."
type input "100 East Davie Street"
type input "919-754-4950"
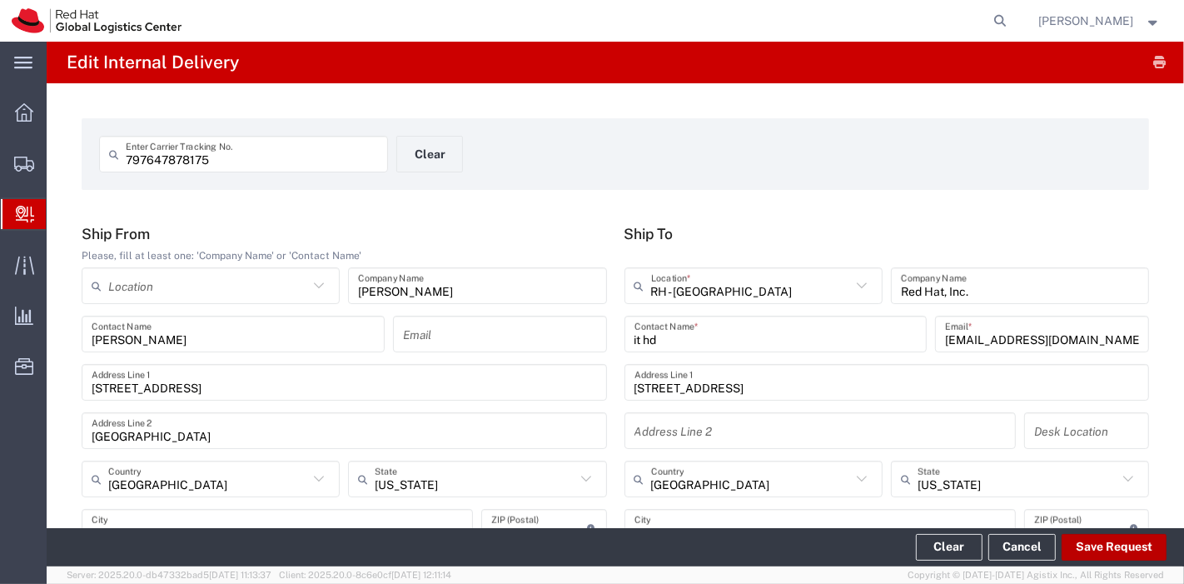
click at [1092, 536] on button "Save Request" at bounding box center [1113, 547] width 105 height 27
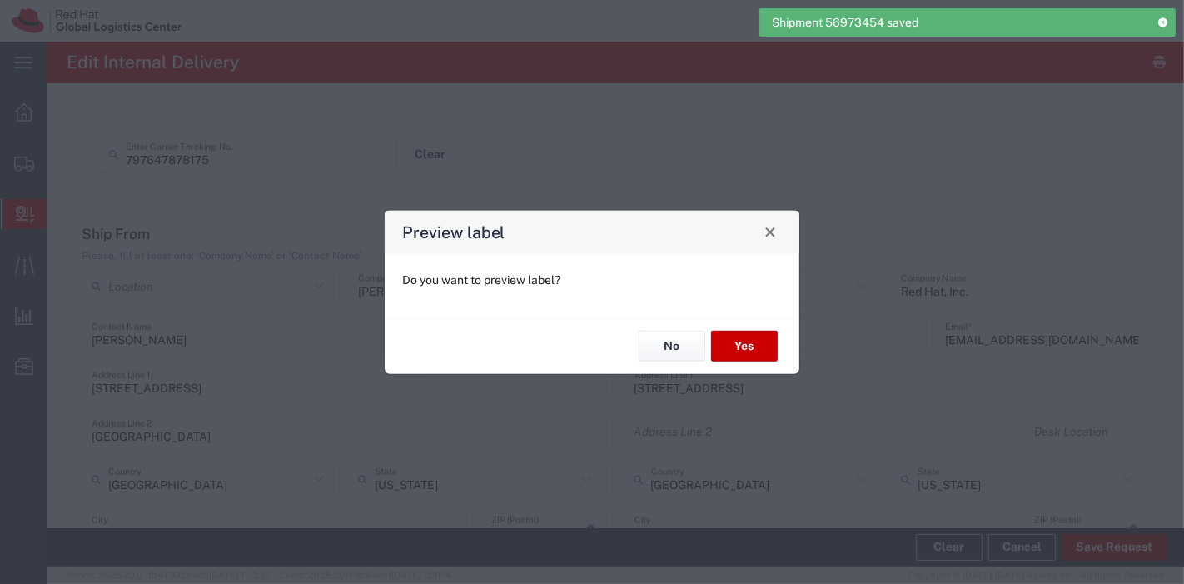
type input "Ground"
type input "Your Packaging"
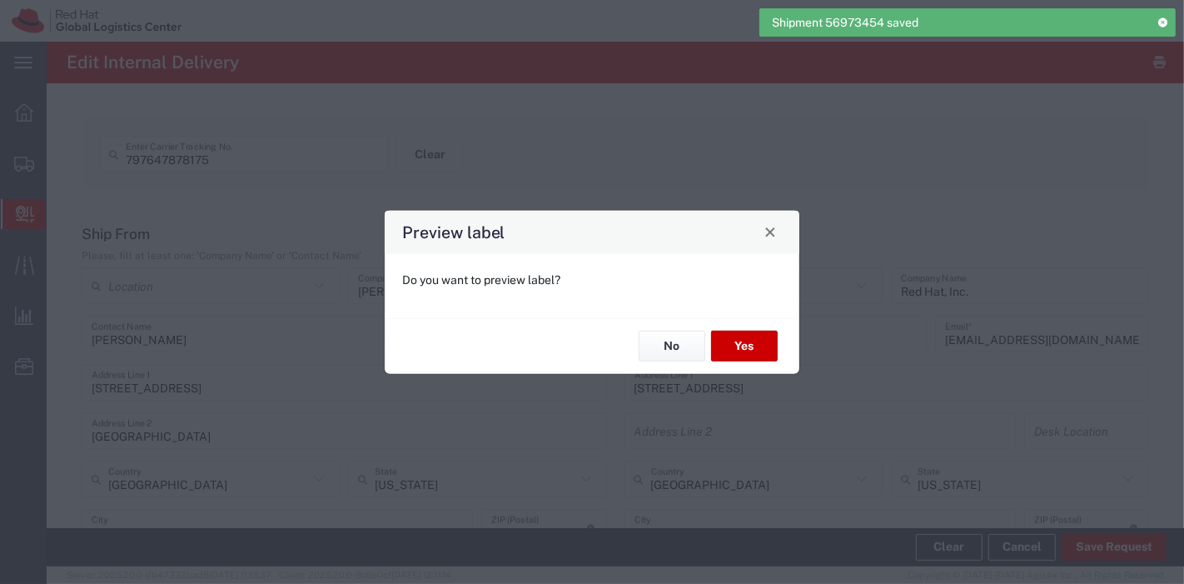
type input "Your Packaging"
type input "Ground"
type input "Your Packaging"
type input "Ground"
type input "Your Packaging"
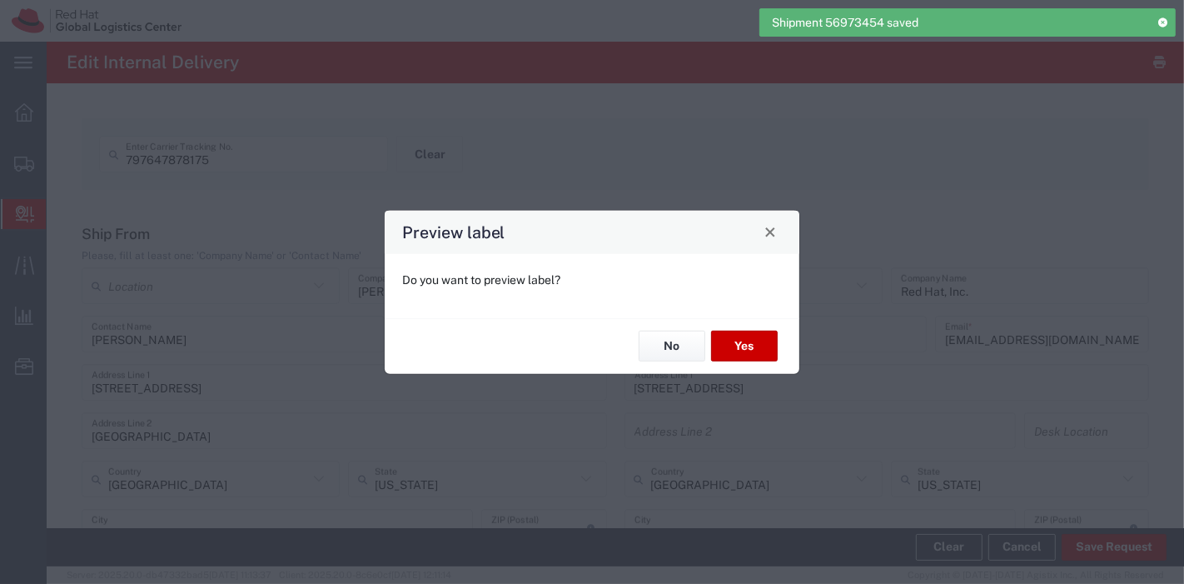
type input "Ground"
type input "Your Packaging"
type input "Ground"
type input "Your Packaging"
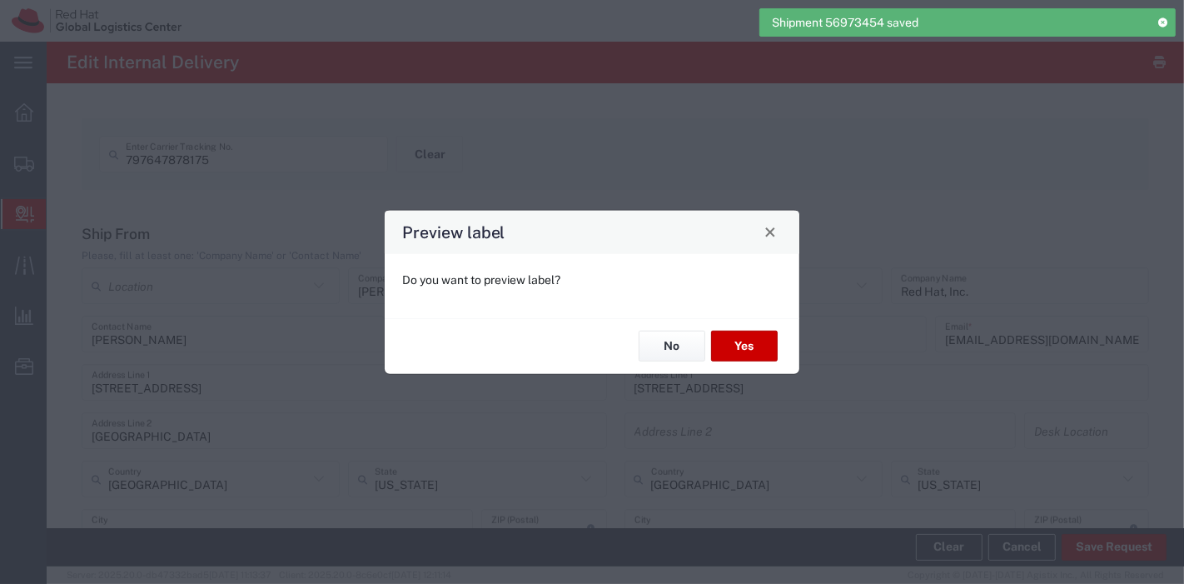
type input "Ground"
type input "Your Packaging"
type input "Ground"
type input "Your Packaging"
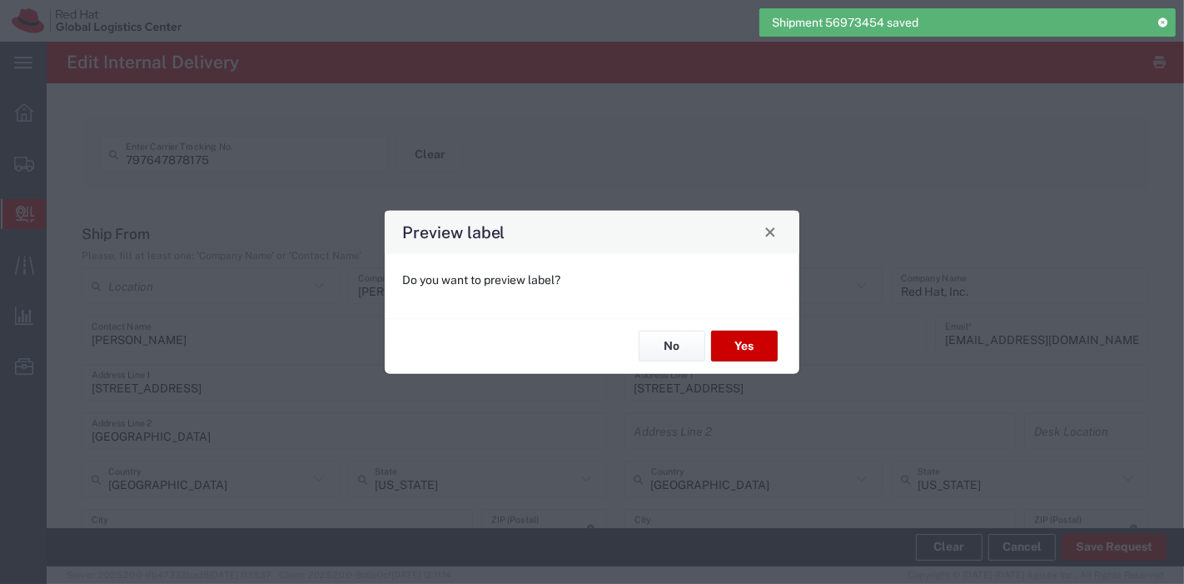
type input "Ground"
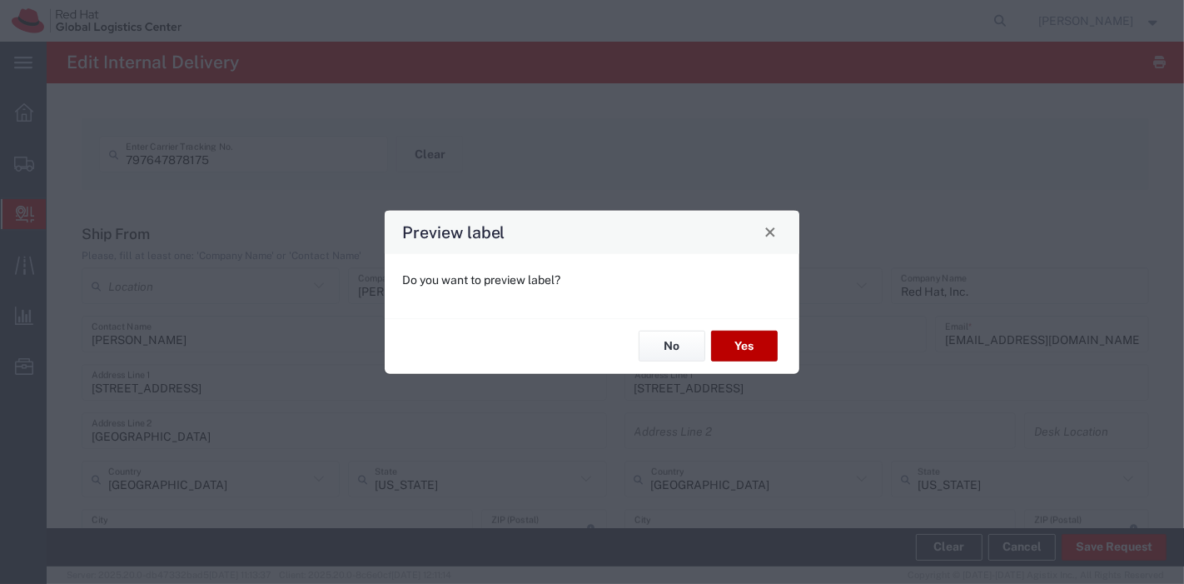
click at [733, 351] on button "Yes" at bounding box center [744, 345] width 67 height 31
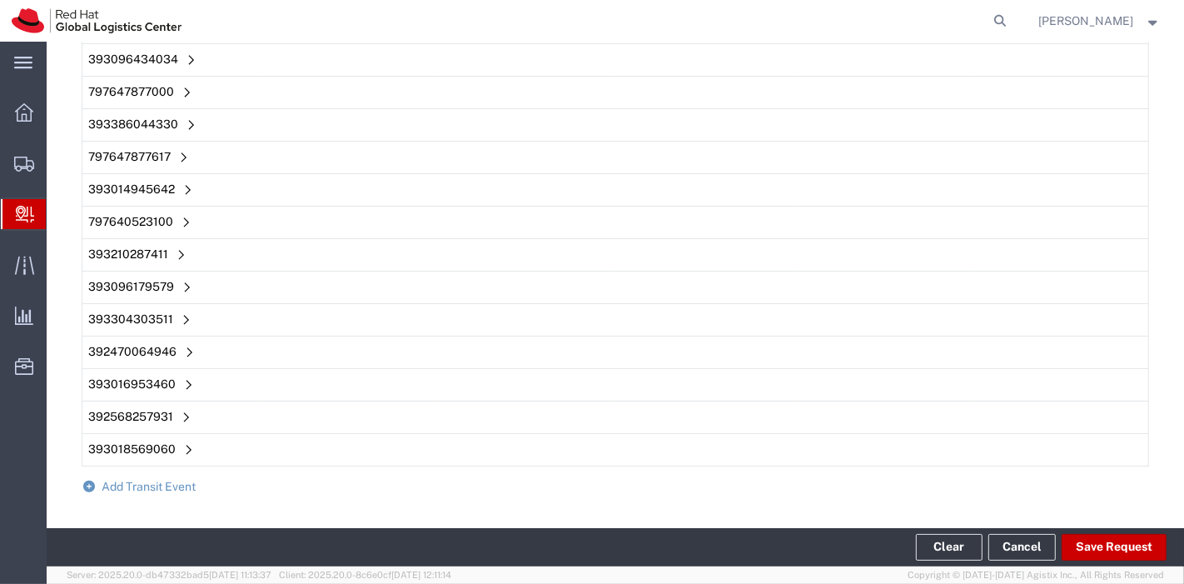
scroll to position [3196, 0]
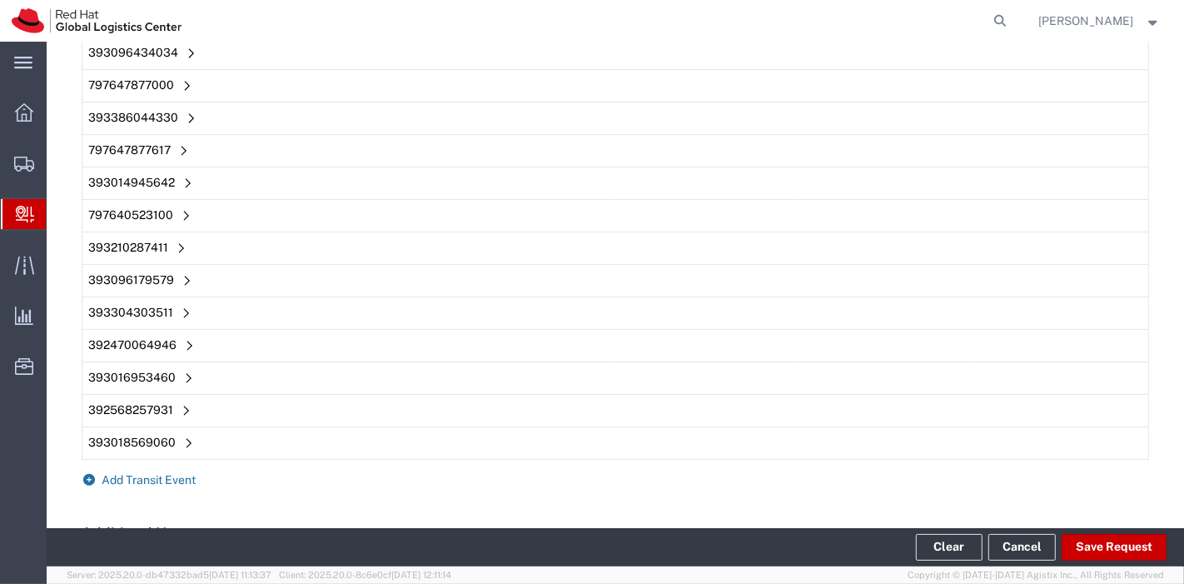
click at [153, 473] on span "Add Transit Event" at bounding box center [149, 479] width 94 height 13
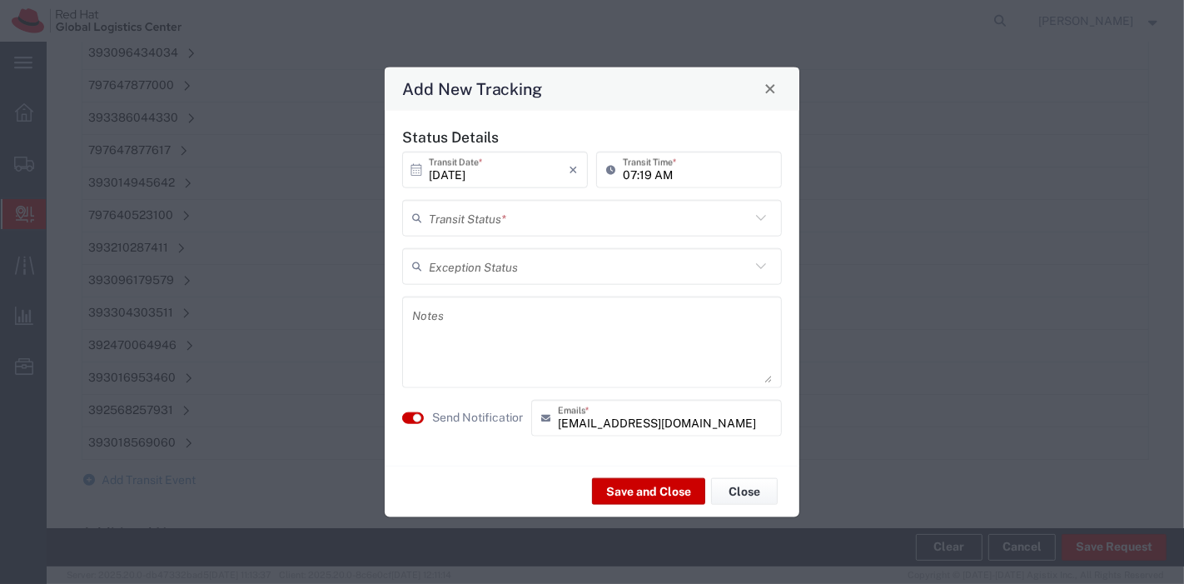
click at [525, 225] on input "text" at bounding box center [589, 217] width 321 height 29
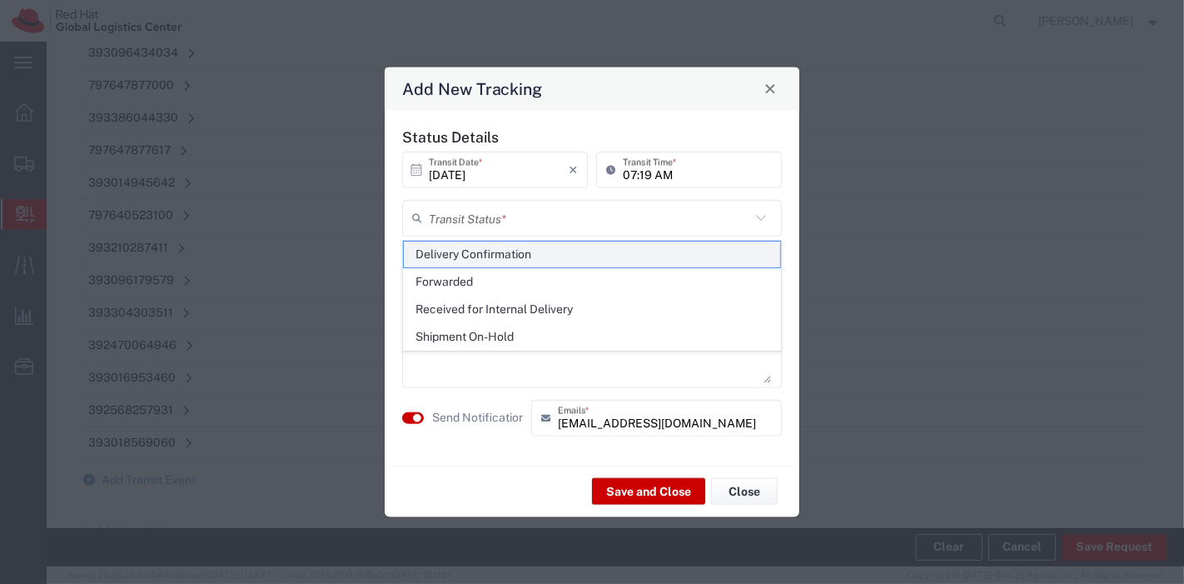
click at [507, 253] on span "Delivery Confirmation" at bounding box center [592, 254] width 377 height 26
type input "Delivery Confirmation"
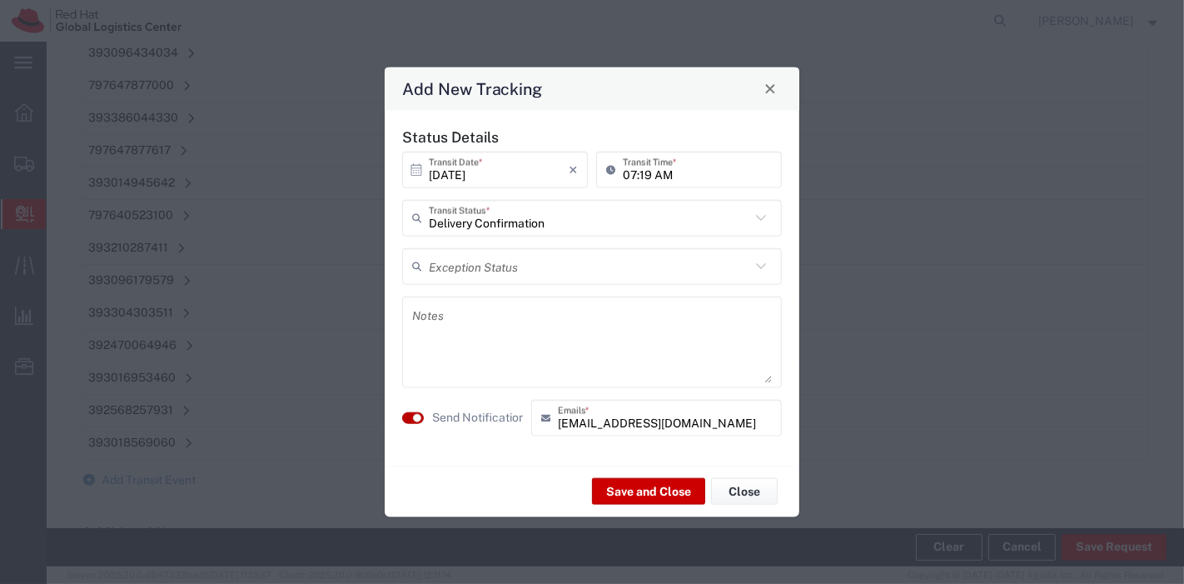
click at [417, 415] on small "button" at bounding box center [417, 417] width 8 height 8
click at [647, 484] on button "Save and Close" at bounding box center [648, 491] width 113 height 27
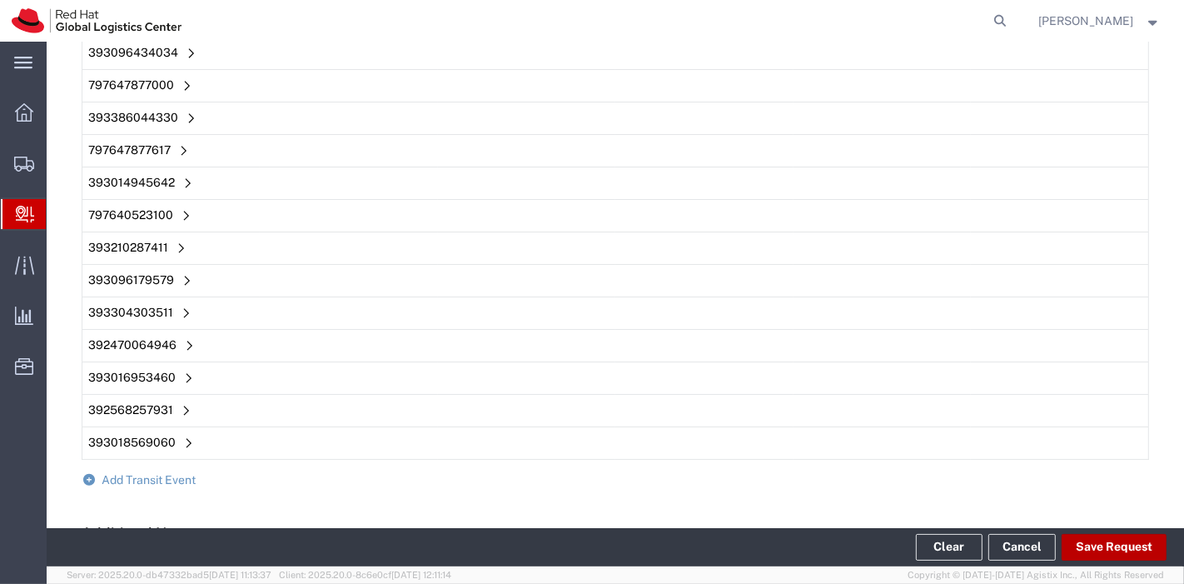
click at [1105, 543] on button "Save Request" at bounding box center [1113, 547] width 105 height 27
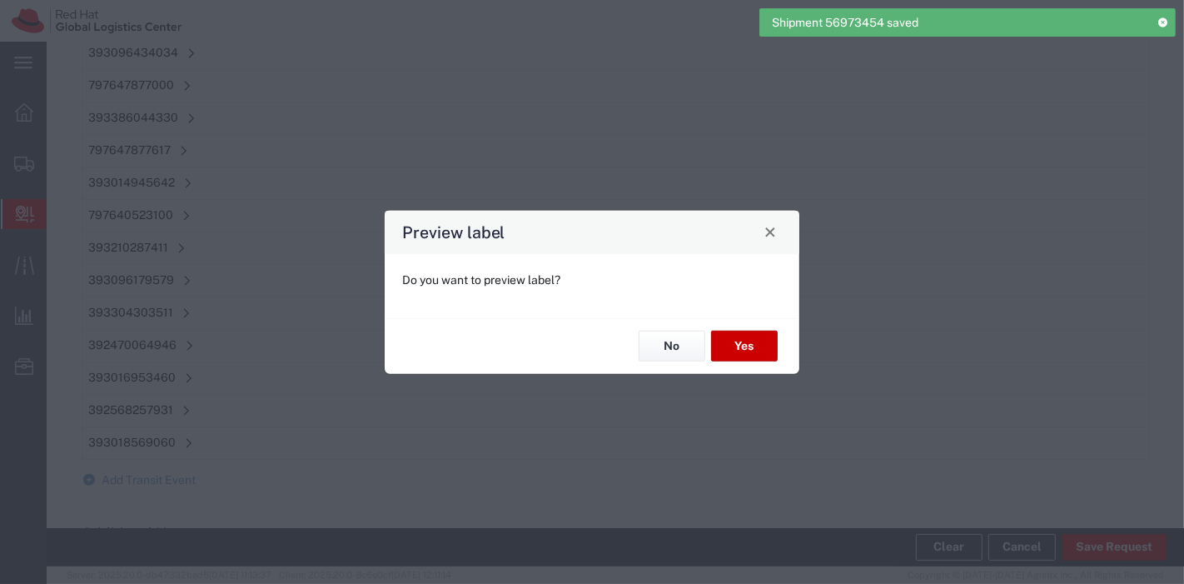
type input "Ground"
type input "Your Packaging"
type input "Ground"
type input "Your Packaging"
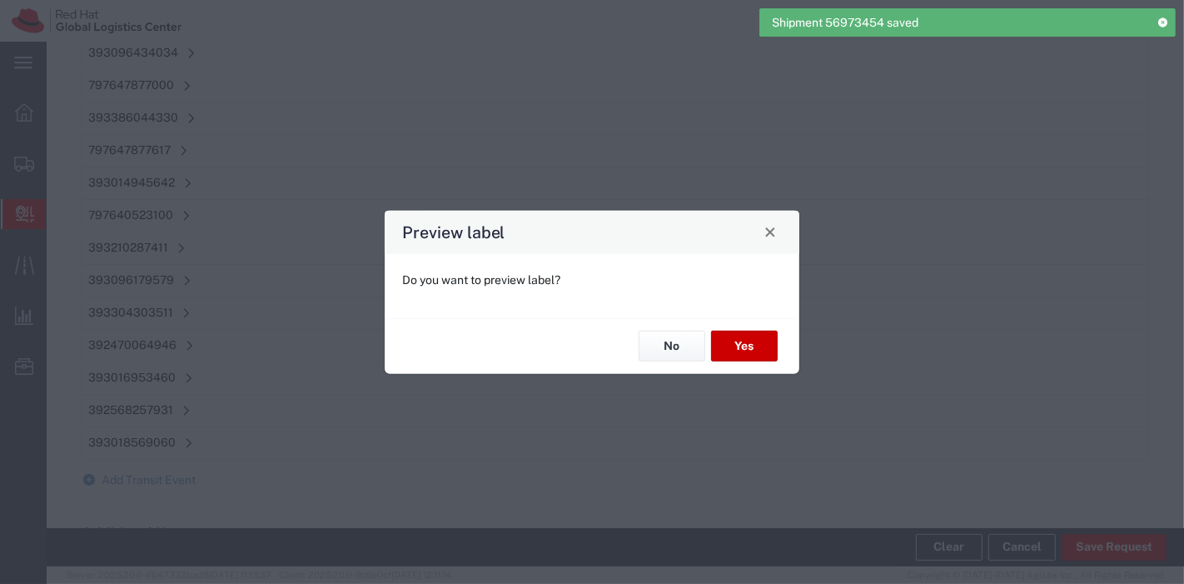
type input "Ground"
type input "Your Packaging"
type input "Ground"
type input "Your Packaging"
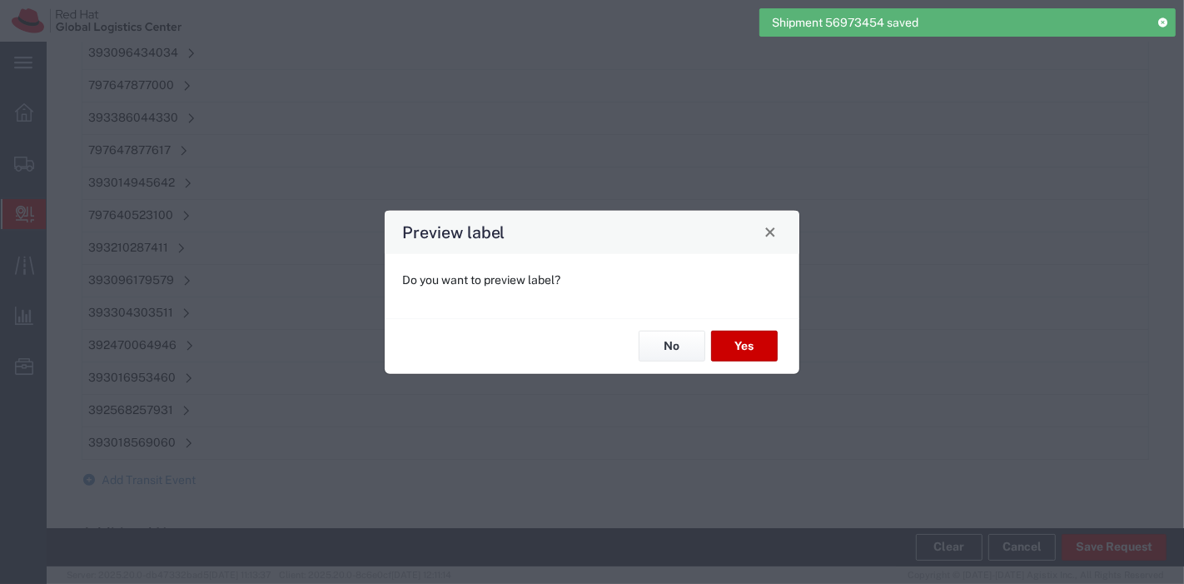
type input "Ground"
type input "Your Packaging"
type input "Ground"
type input "Your Packaging"
type input "Ground"
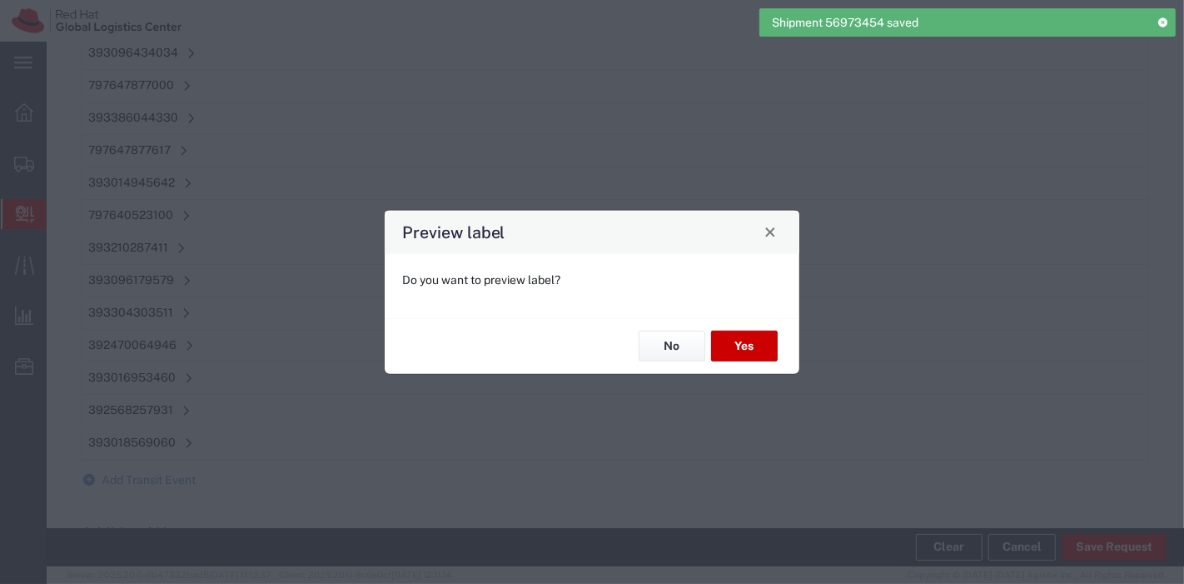
type input "Your Packaging"
type input "Ground"
type input "Your Packaging"
type input "Ground"
type input "Your Packaging"
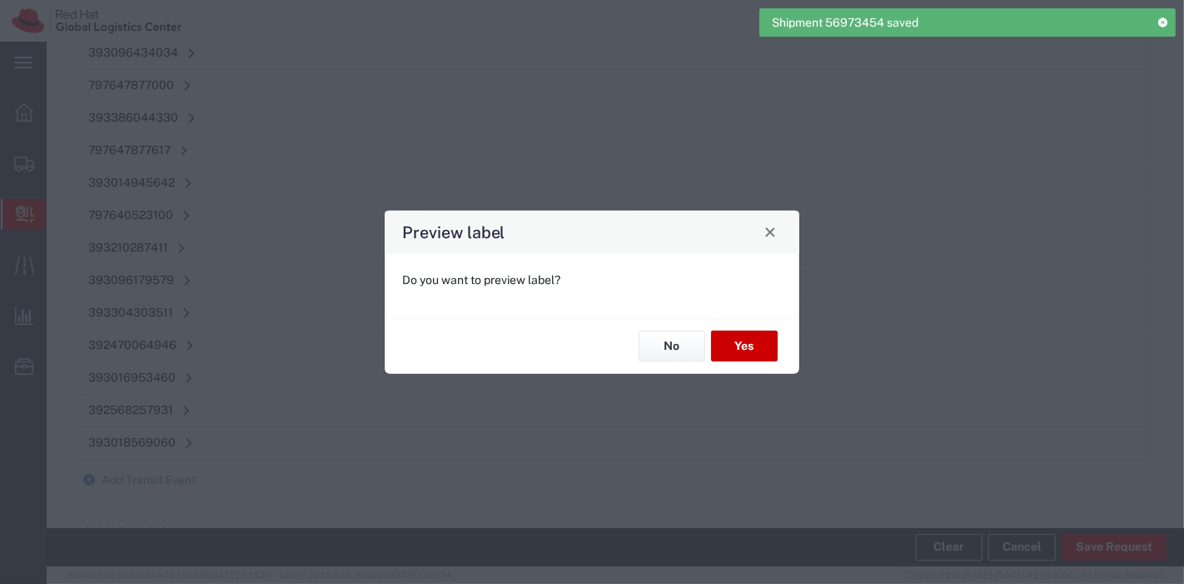
type input "Ground"
type input "Your Packaging"
type input "Ground"
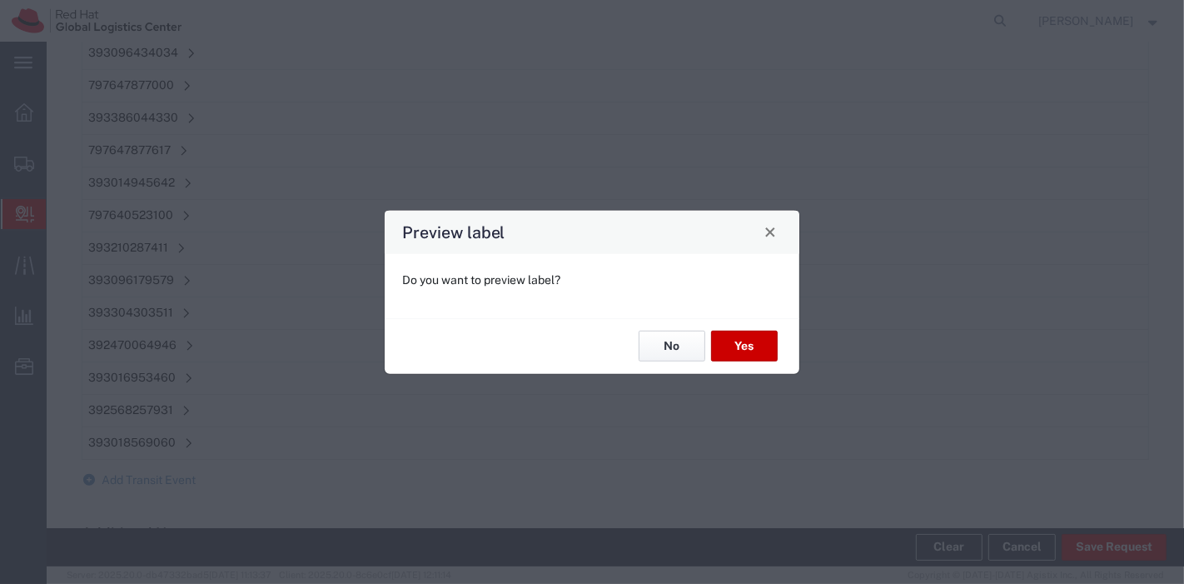
click at [675, 337] on button "No" at bounding box center [671, 345] width 67 height 31
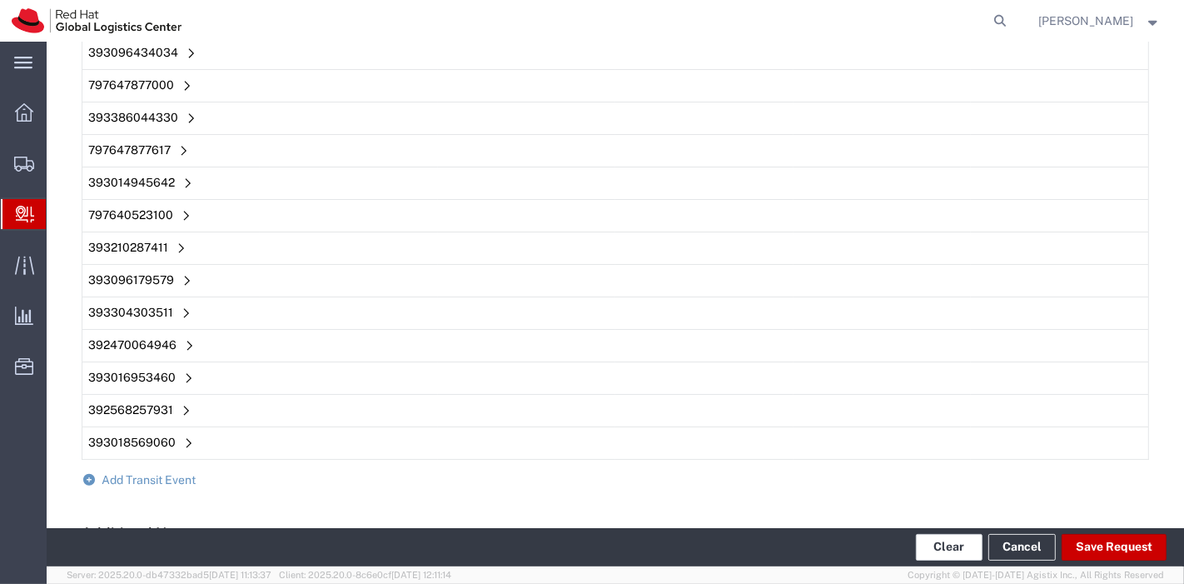
click at [950, 541] on button "Clear" at bounding box center [949, 547] width 67 height 27
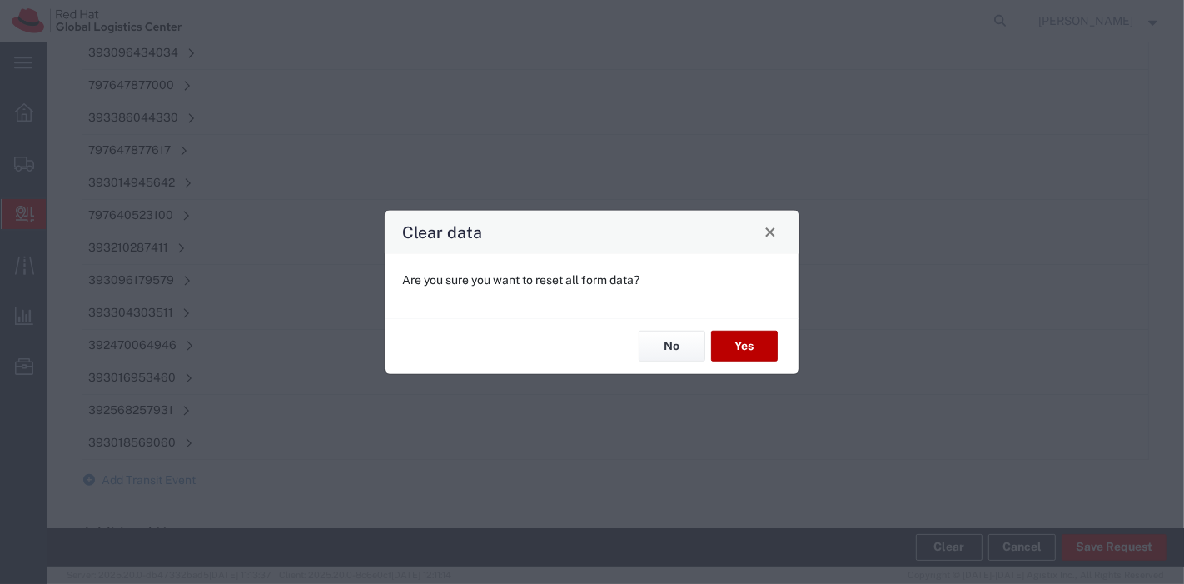
click at [746, 333] on button "Yes" at bounding box center [744, 345] width 67 height 31
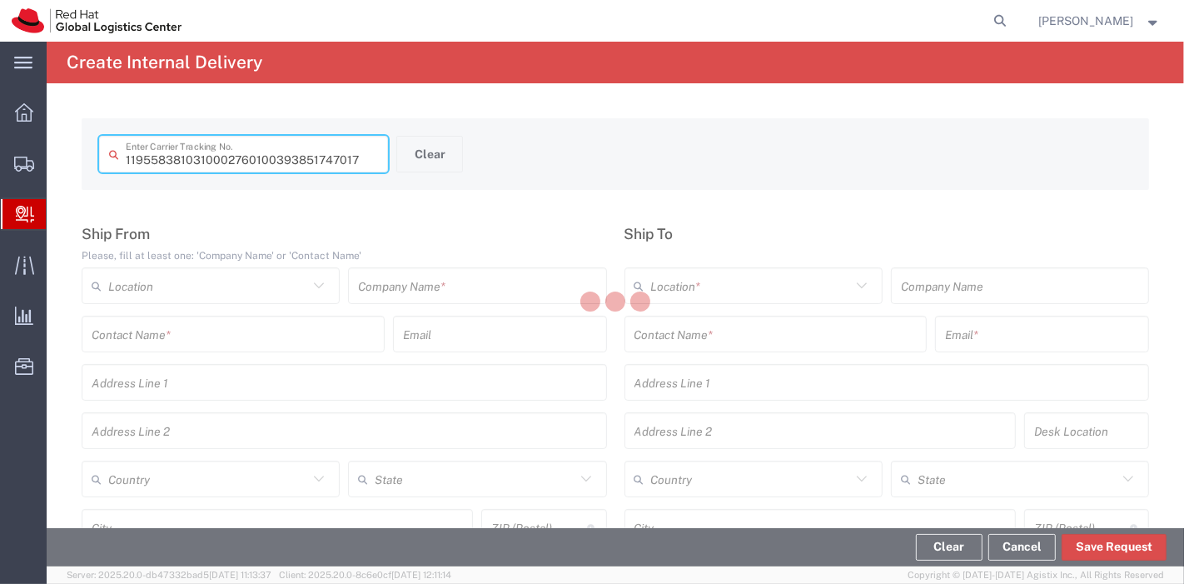
type input "393851747017"
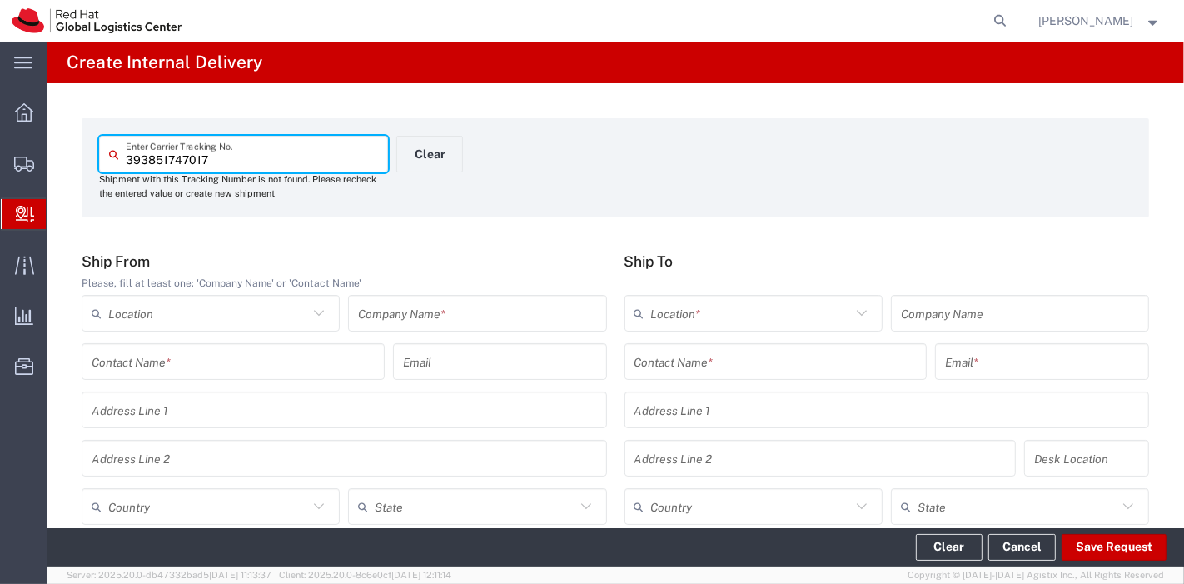
click at [562, 322] on input "text" at bounding box center [477, 313] width 238 height 29
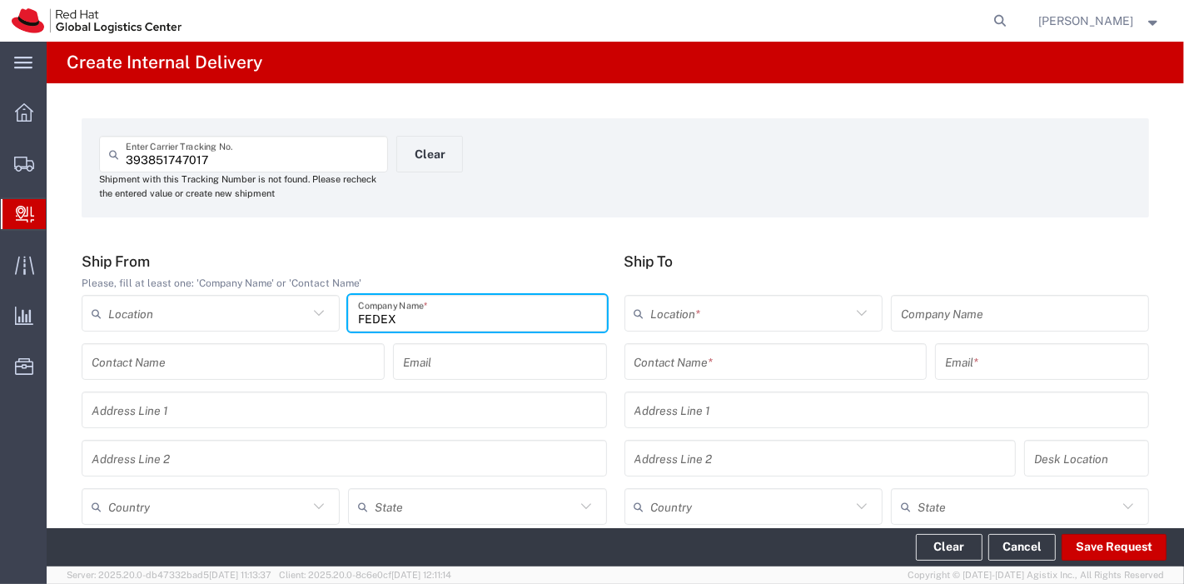
type input "FEDEX"
click at [177, 500] on input "text" at bounding box center [208, 506] width 200 height 29
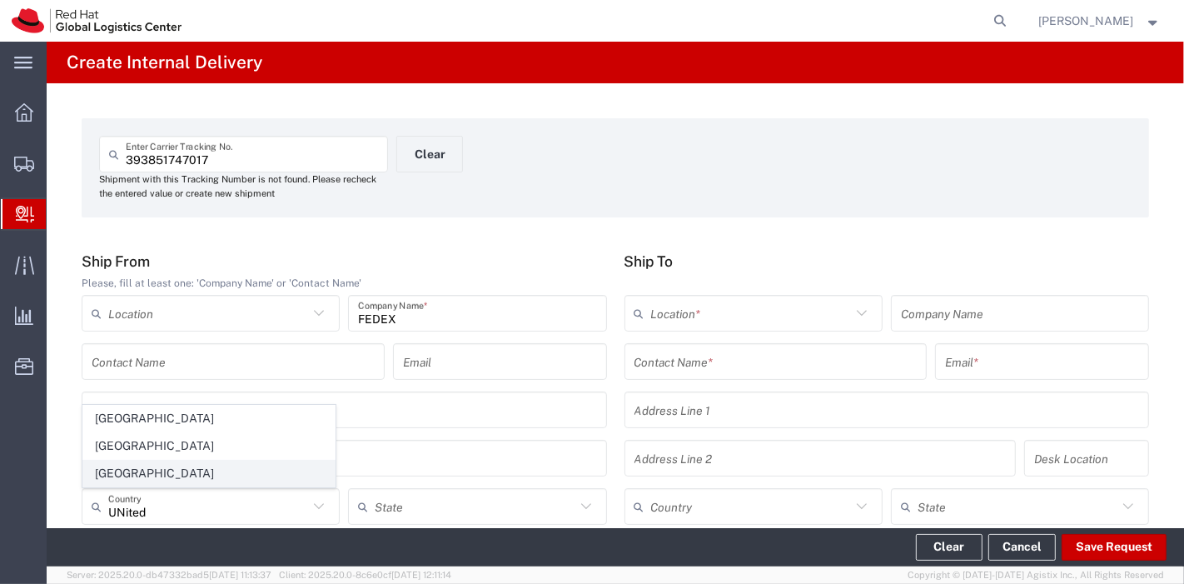
click at [151, 473] on span "United States" at bounding box center [208, 473] width 251 height 26
type input "United States"
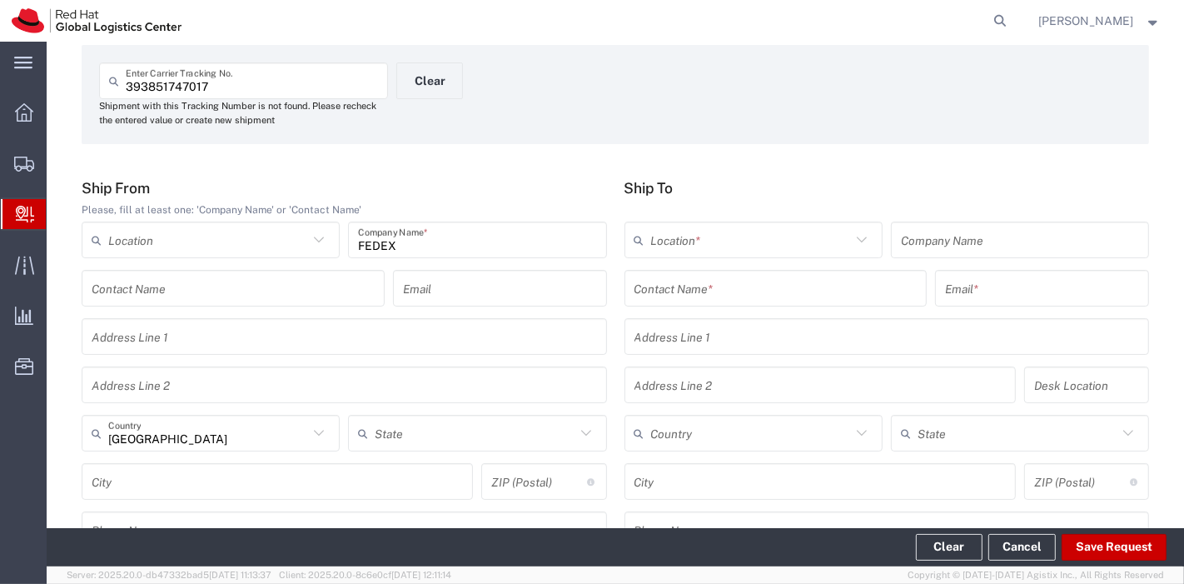
scroll to position [76, 0]
click at [706, 294] on input "text" at bounding box center [775, 285] width 283 height 29
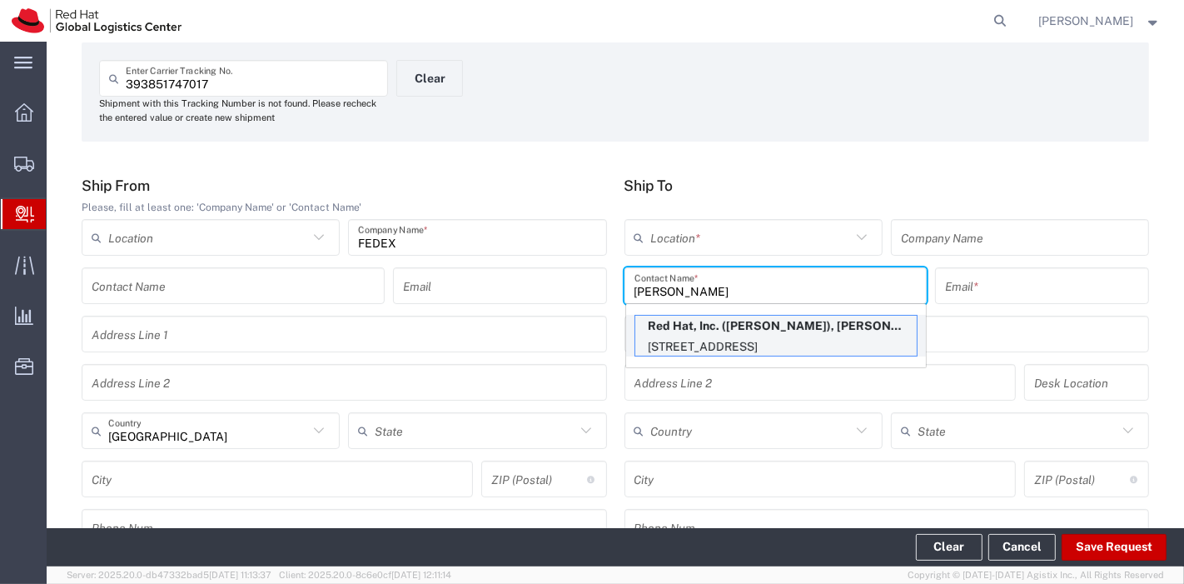
type input "Jason Alexander"
click at [718, 331] on p "Red Hat, Inc. (Jason Alexander), jalexand@redhat.com" at bounding box center [775, 325] width 281 height 21
type input "RH - Raleigh"
type input "Red Hat, Inc."
type input "jalexand@redhat.com"
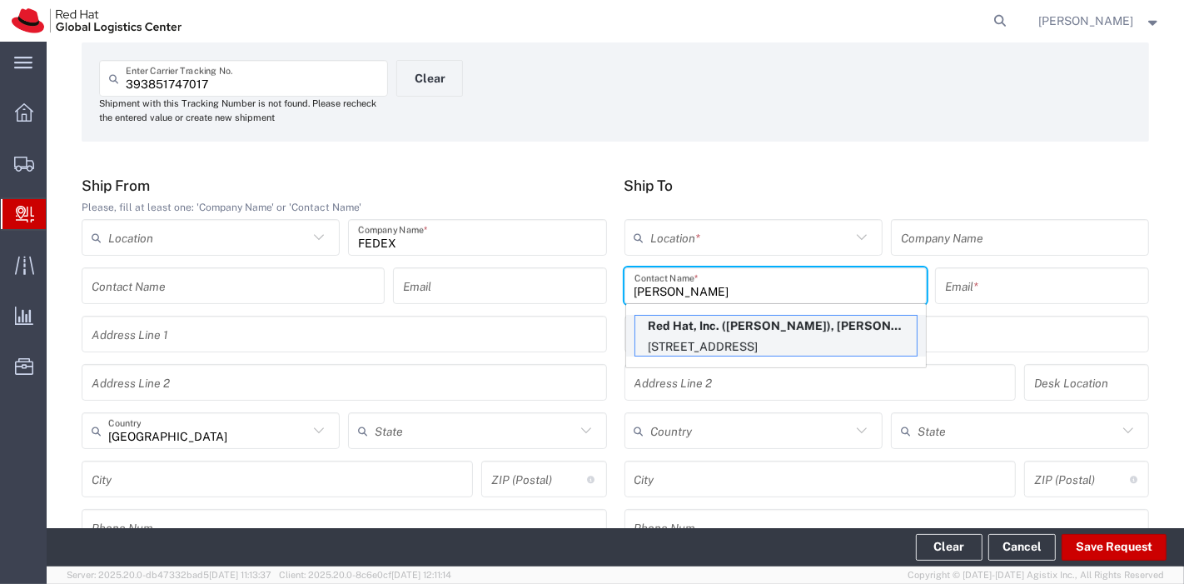
type input "100 East Davie Street"
type input "FLEX"
type input "United States"
type input "RALEIGH"
type input "27601"
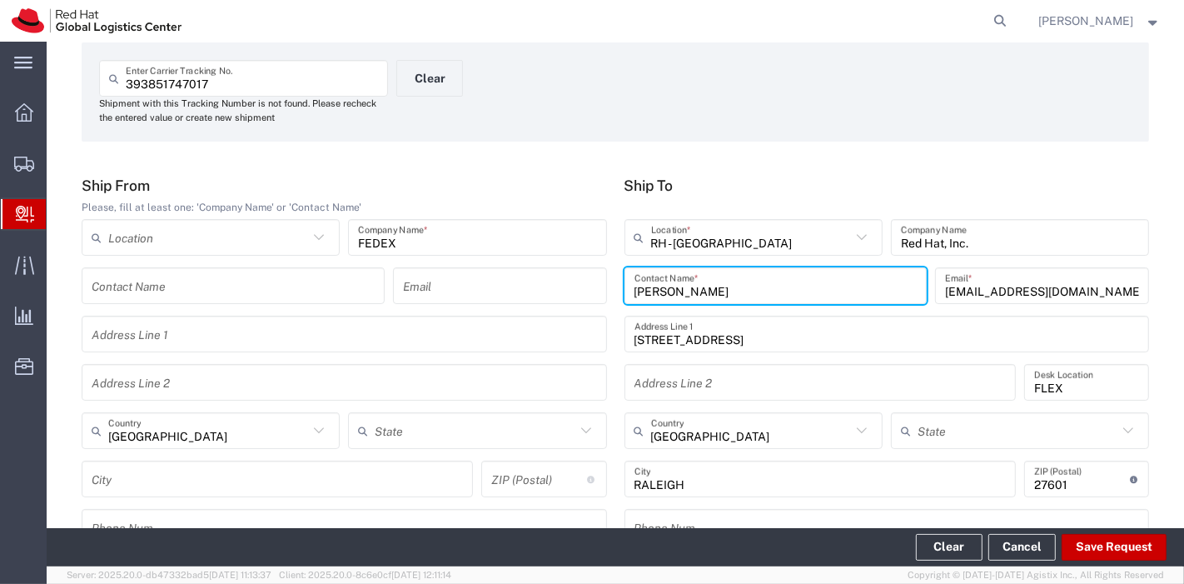
type input "North Carolina"
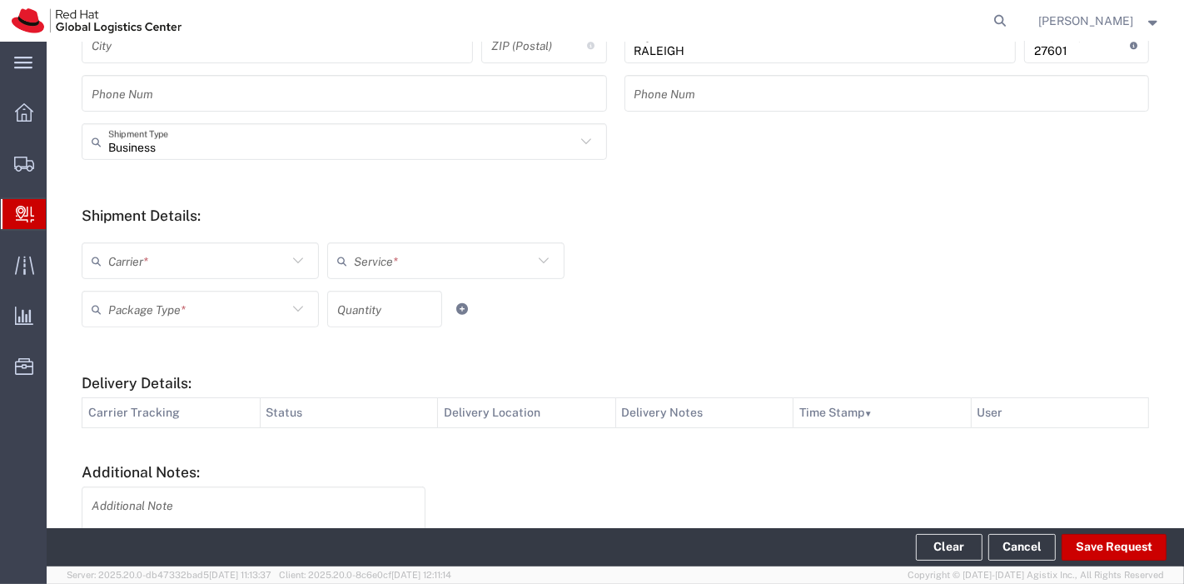
scroll to position [523, 0]
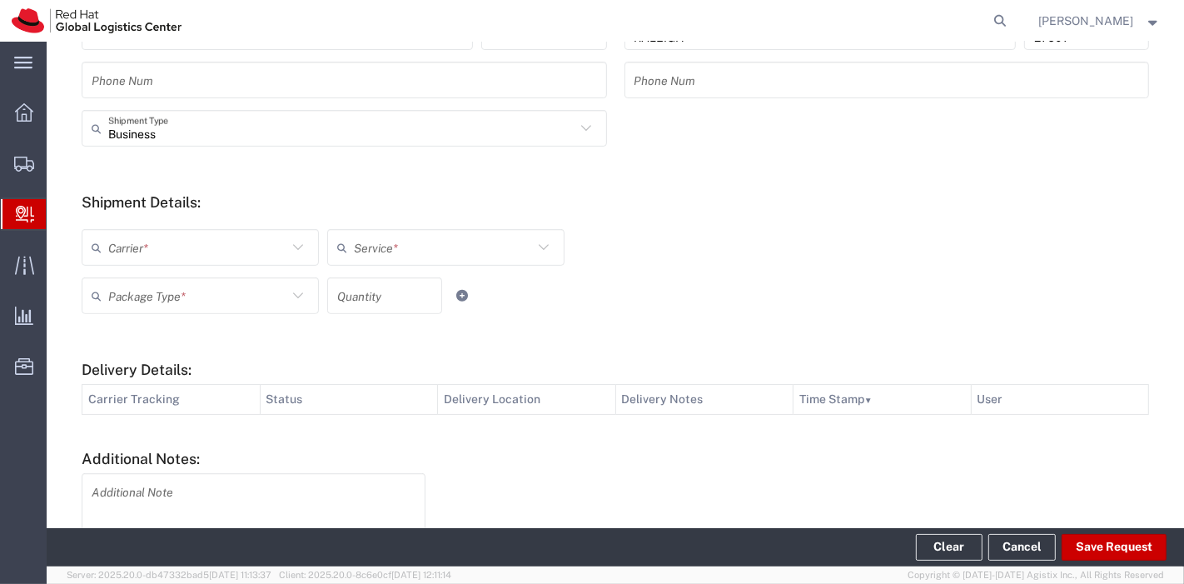
click at [300, 253] on icon at bounding box center [298, 247] width 22 height 22
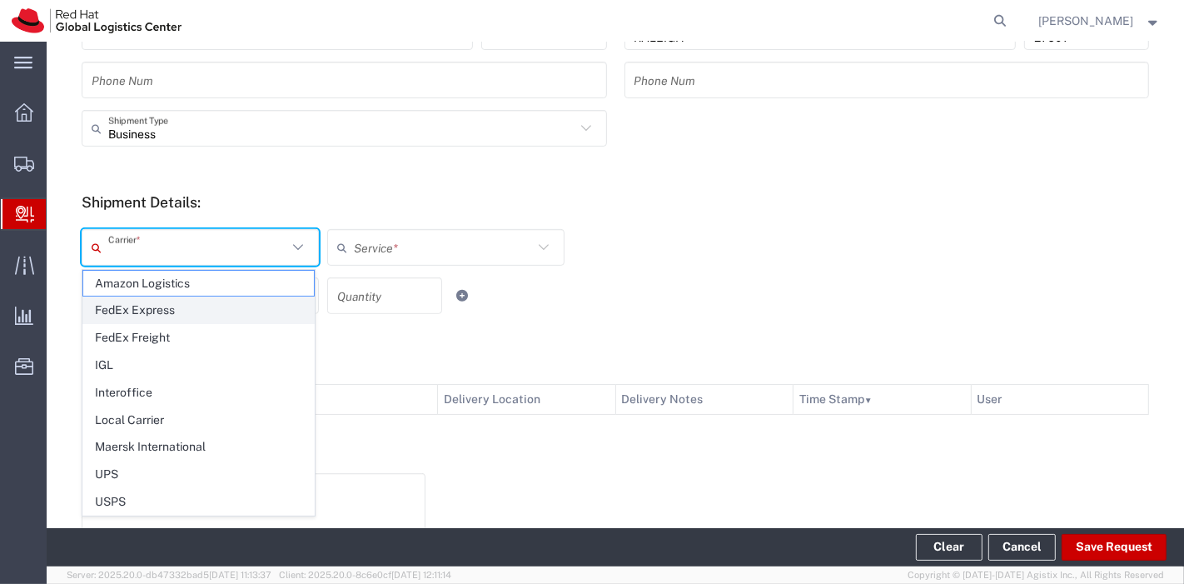
click at [151, 305] on span "FedEx Express" at bounding box center [198, 310] width 231 height 26
type input "FedEx Express"
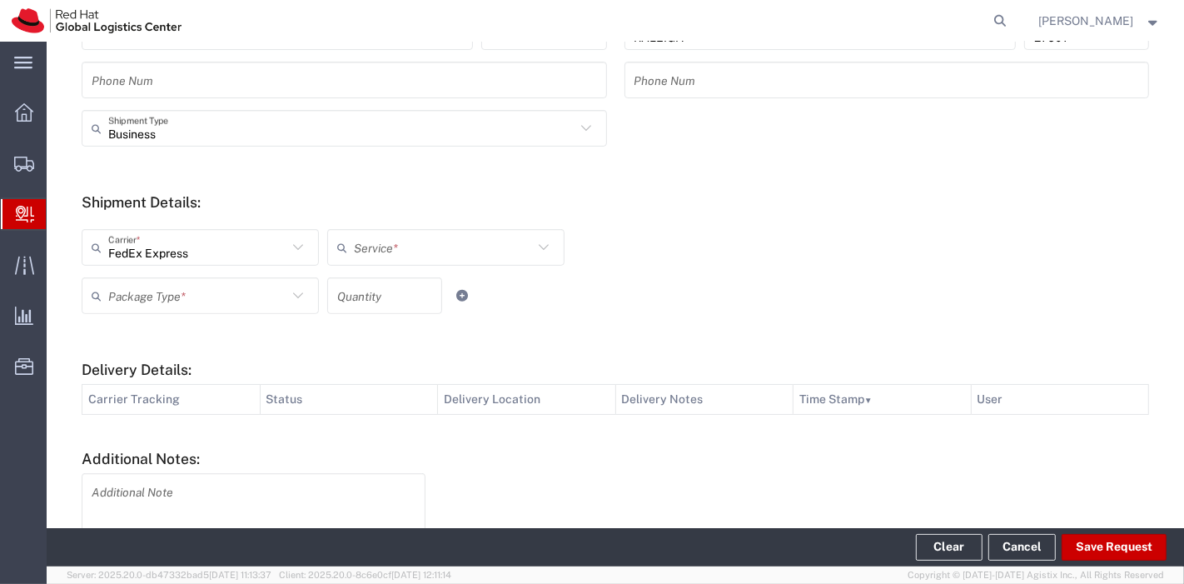
click at [479, 244] on input "text" at bounding box center [443, 247] width 179 height 29
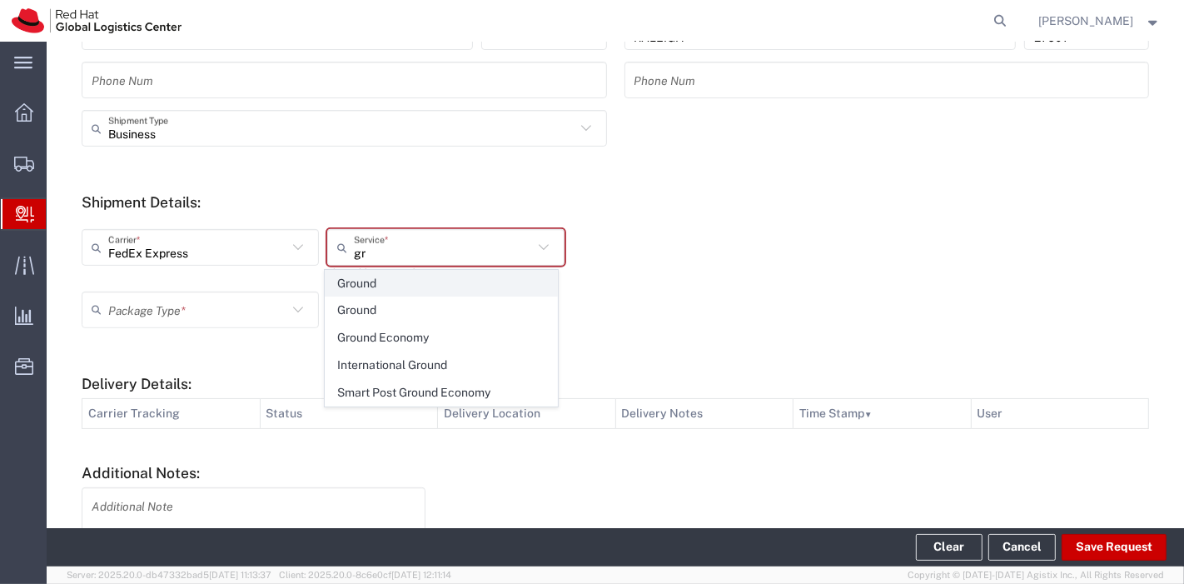
click at [444, 272] on span "Ground" at bounding box center [440, 284] width 231 height 26
type input "Ground"
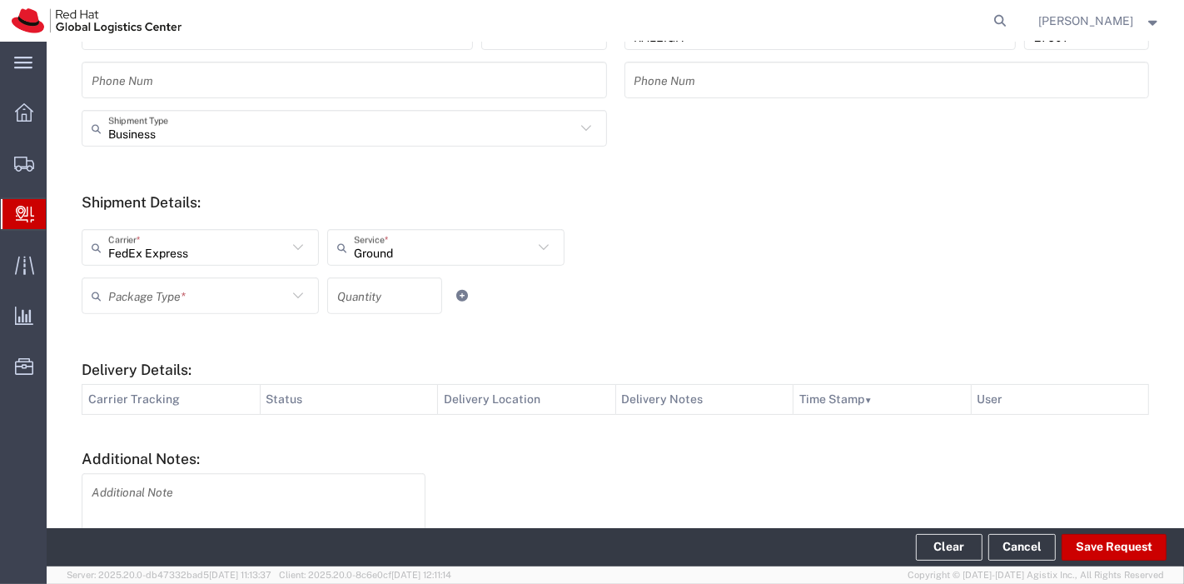
click at [292, 297] on icon at bounding box center [298, 296] width 22 height 22
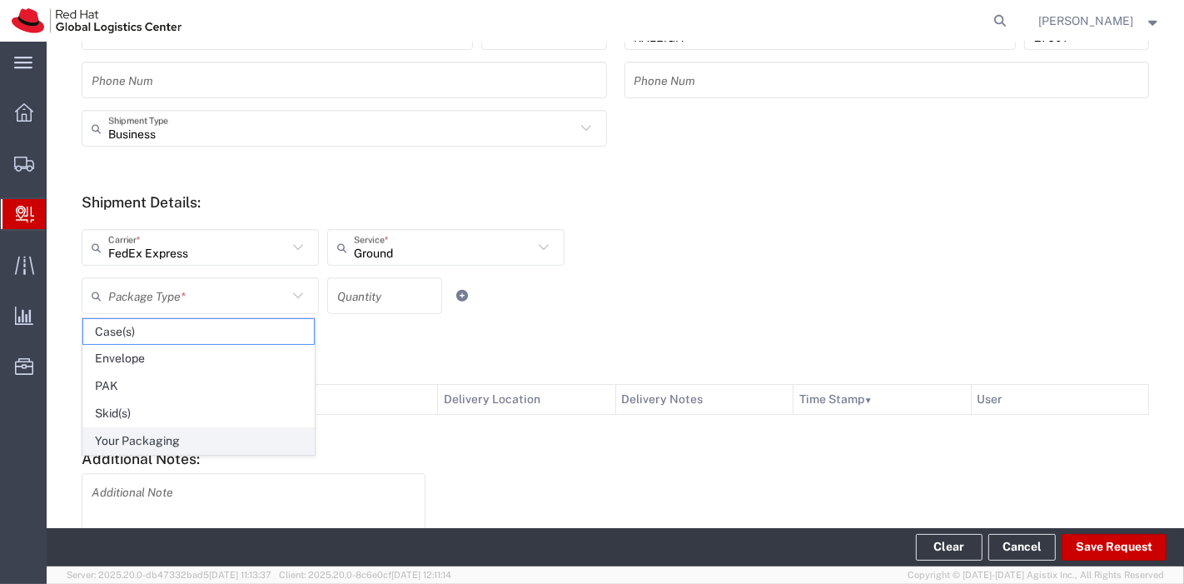
click at [191, 428] on span "Your Packaging" at bounding box center [198, 441] width 231 height 26
type input "Your Packaging"
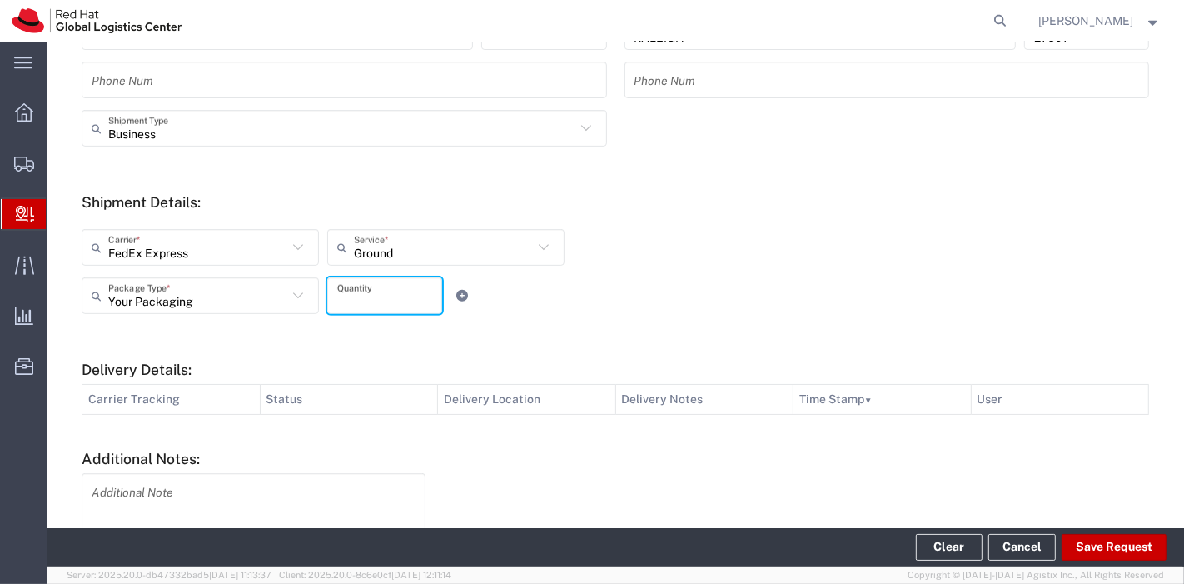
click at [350, 283] on input "number" at bounding box center [384, 295] width 95 height 29
type input "1"
click at [593, 333] on form "Ship From Please, fill at least one: 'Company Name' or 'Contact Name' Location …" at bounding box center [615, 167] width 1067 height 877
click at [1128, 552] on button "Save Request" at bounding box center [1113, 547] width 105 height 27
type input "United States"
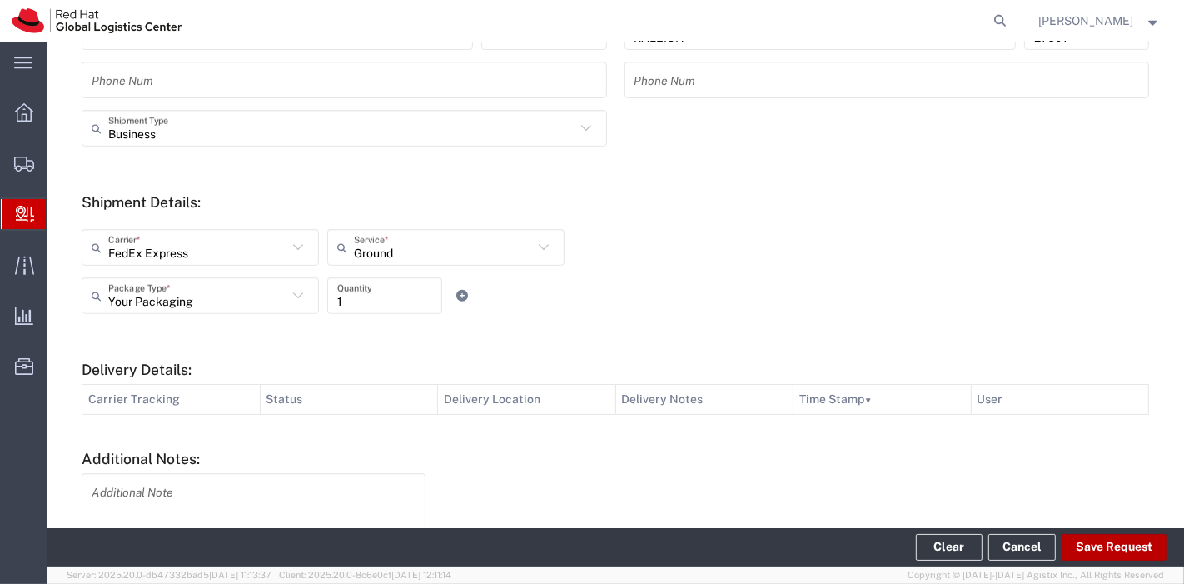
type input "Minnesota"
type input "Minneapolis"
type input "55401"
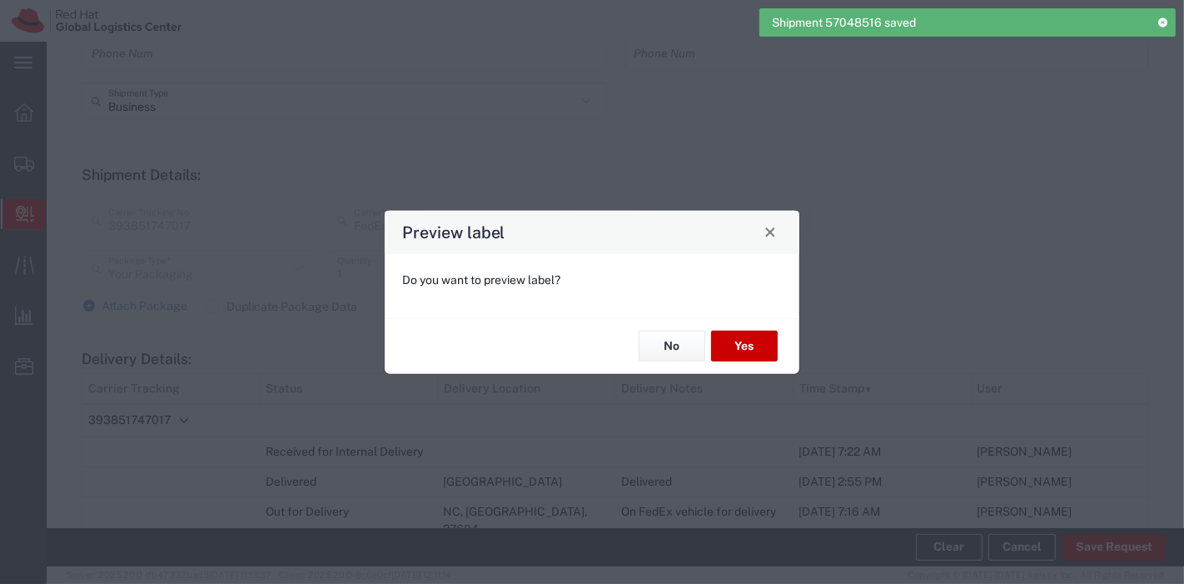
type input "Standard Overnight"
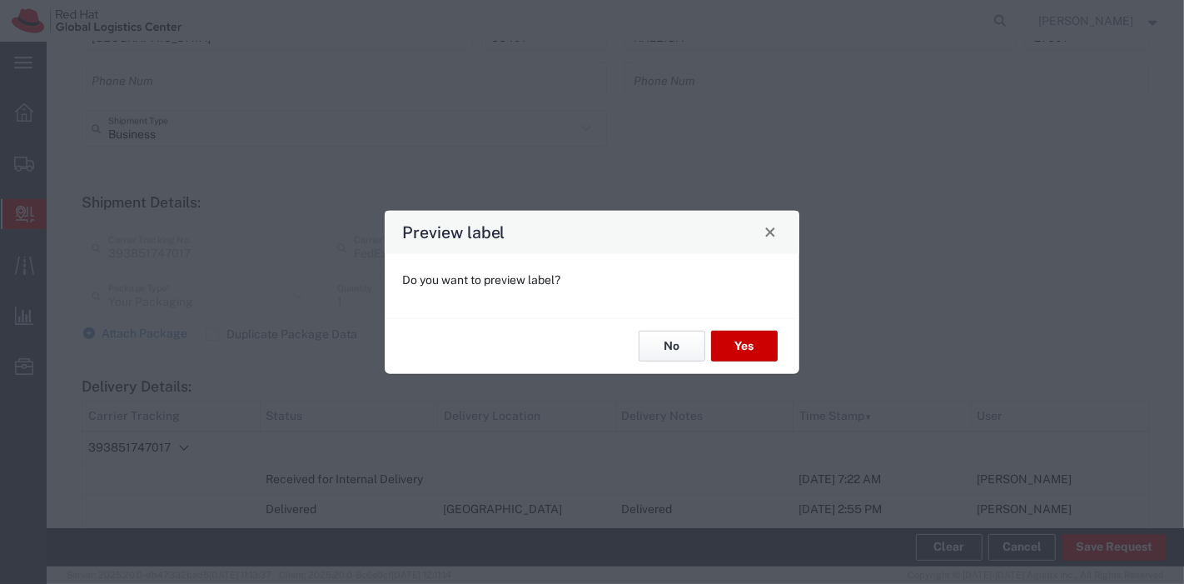
click at [678, 352] on button "No" at bounding box center [671, 345] width 67 height 31
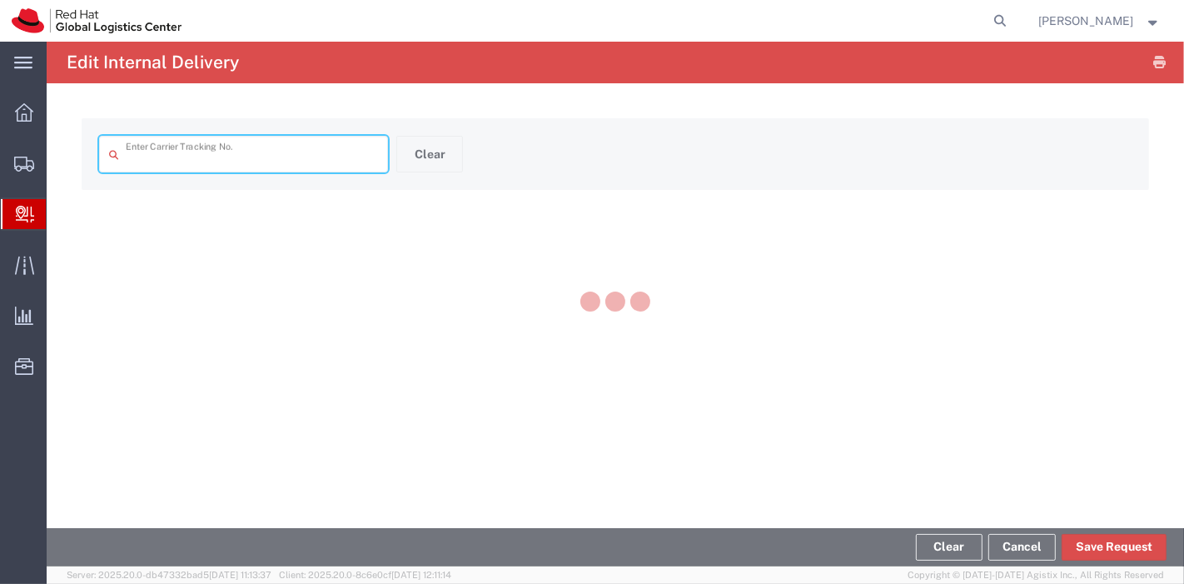
type input "393851747017"
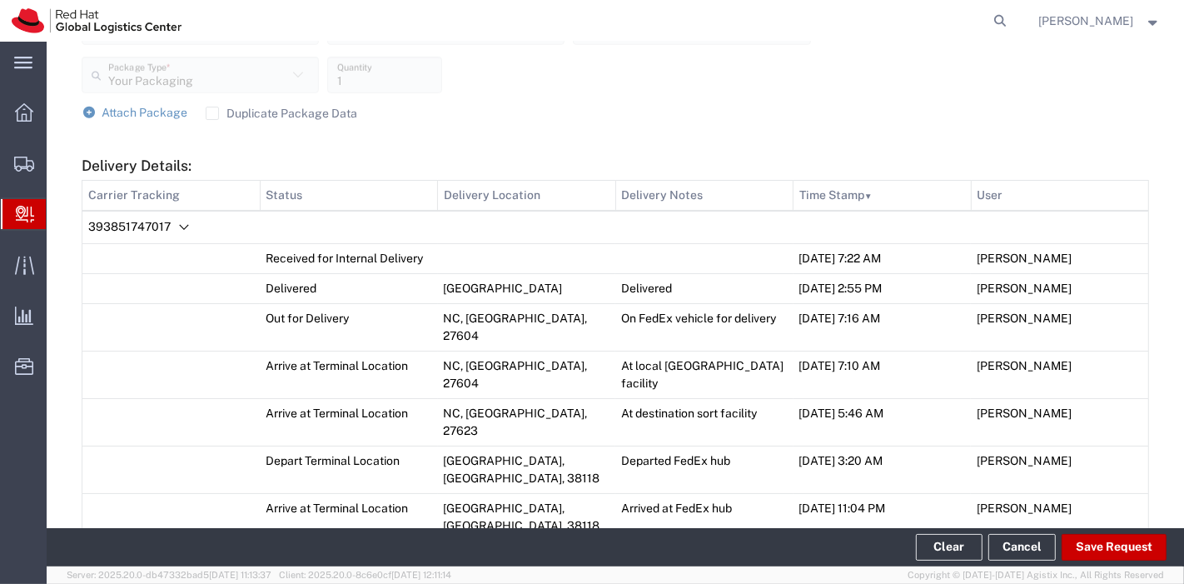
scroll to position [709, 0]
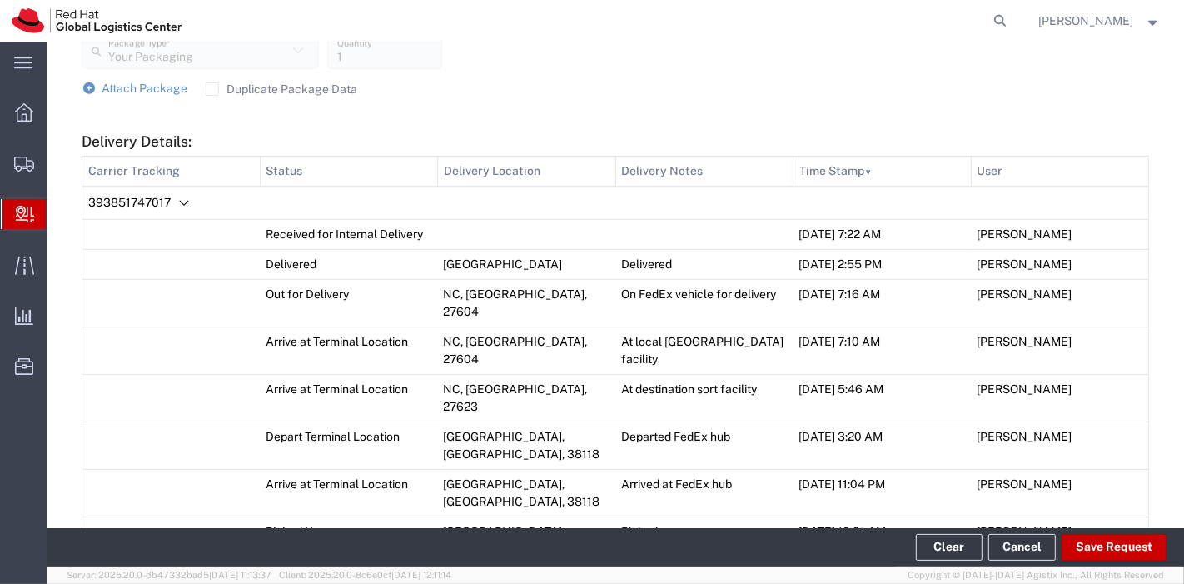
click at [206, 88] on label "Duplicate Package Data" at bounding box center [282, 88] width 152 height 13
click at [212, 89] on input "Duplicate Package Data" at bounding box center [212, 89] width 0 height 0
click at [160, 92] on span "Attach Package" at bounding box center [145, 88] width 86 height 13
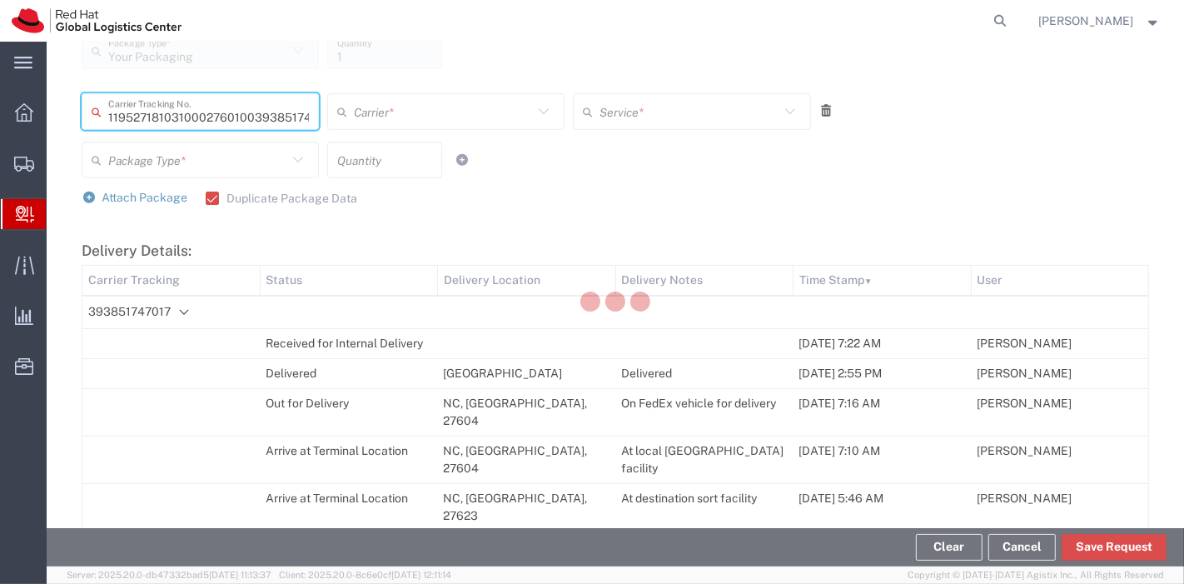
type input "393851745312"
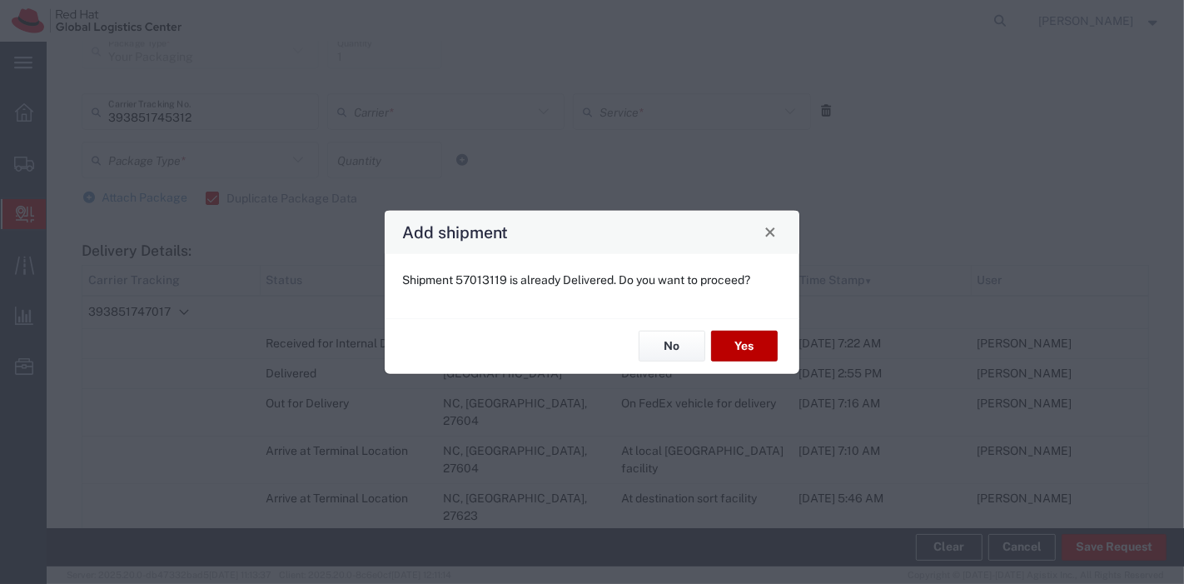
click at [728, 341] on button "Yes" at bounding box center [744, 345] width 67 height 31
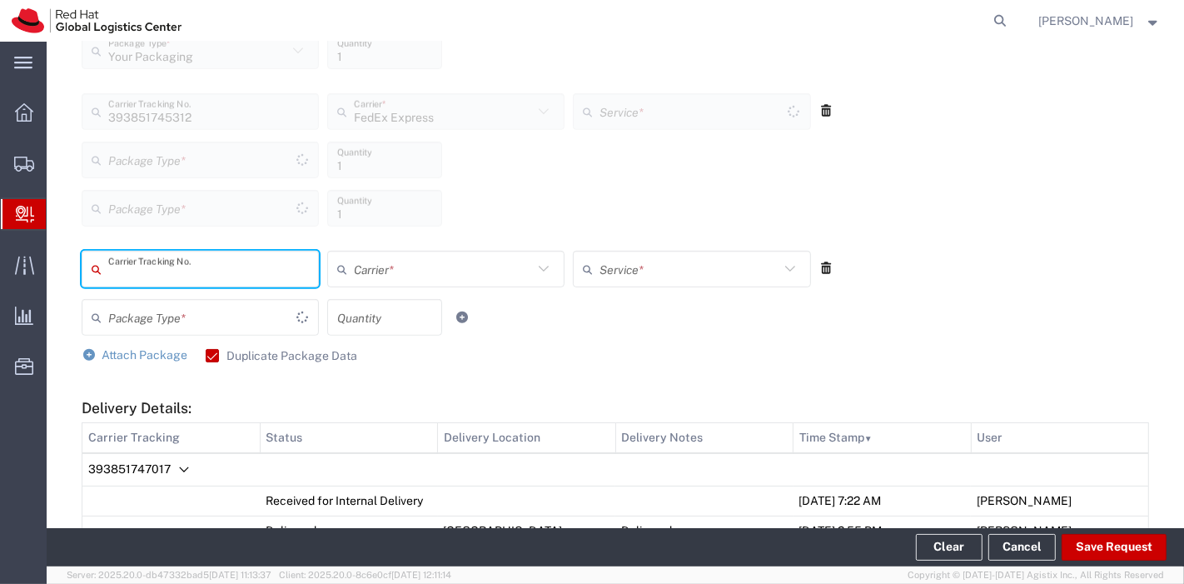
type input "Your Packaging"
type input "Standard Overnight"
type input "Your Packaging"
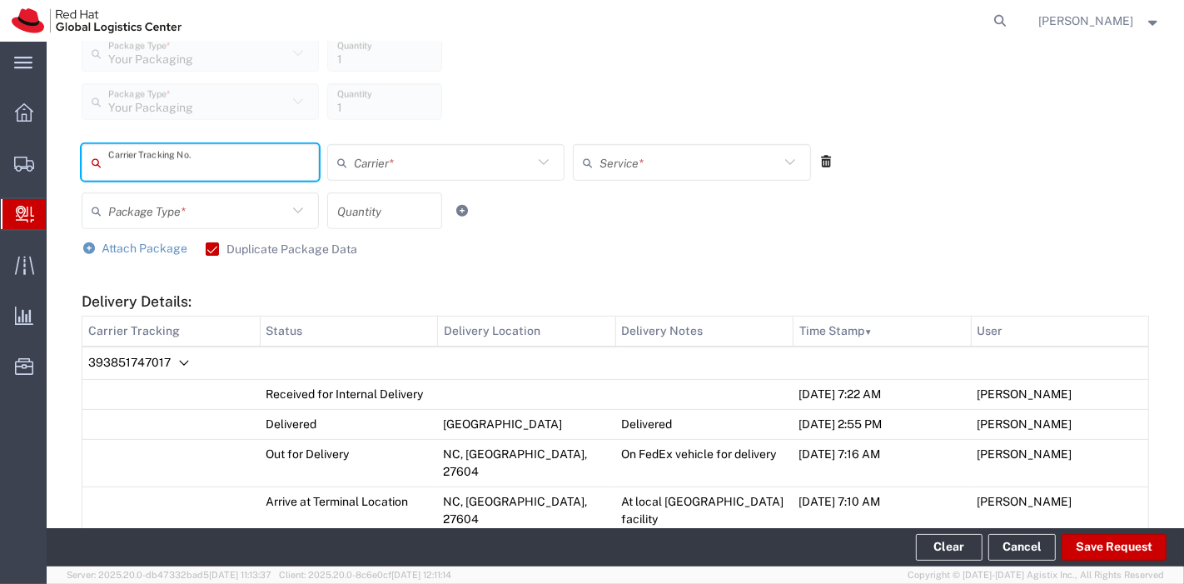
scroll to position [826, 0]
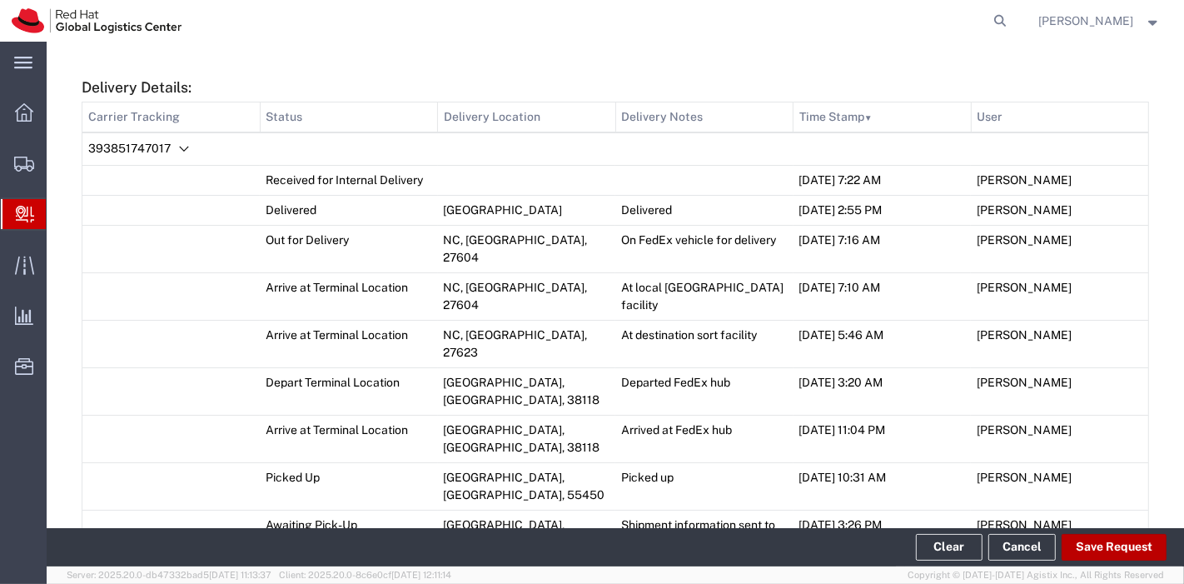
click at [1100, 534] on button "Save Request" at bounding box center [1113, 547] width 105 height 27
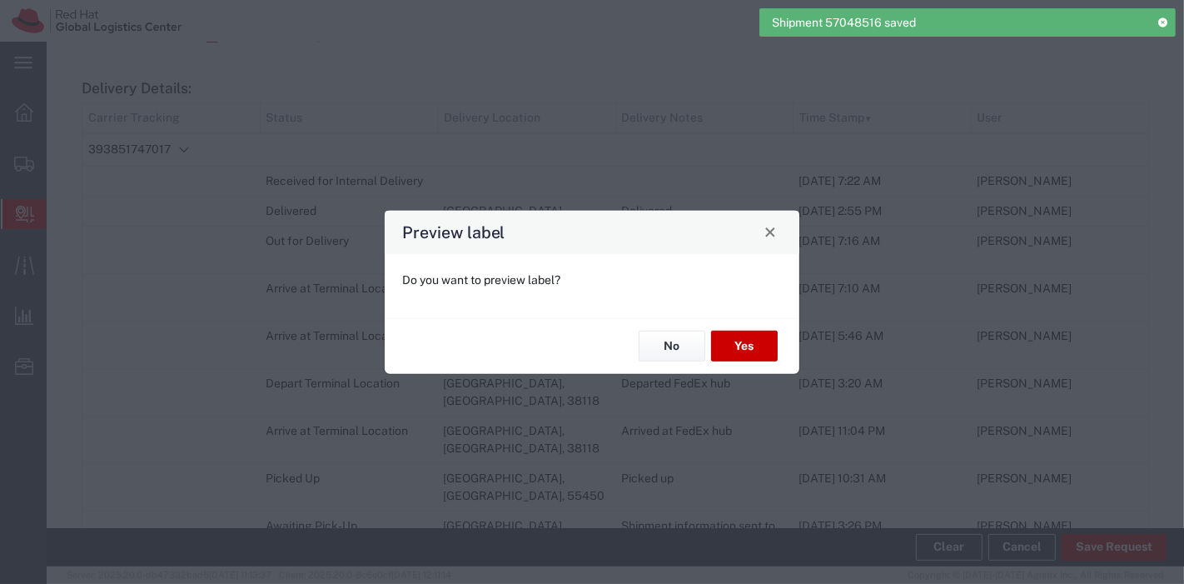
type input "Standard Overnight"
type input "Your Packaging"
click at [680, 350] on button "No" at bounding box center [671, 345] width 67 height 31
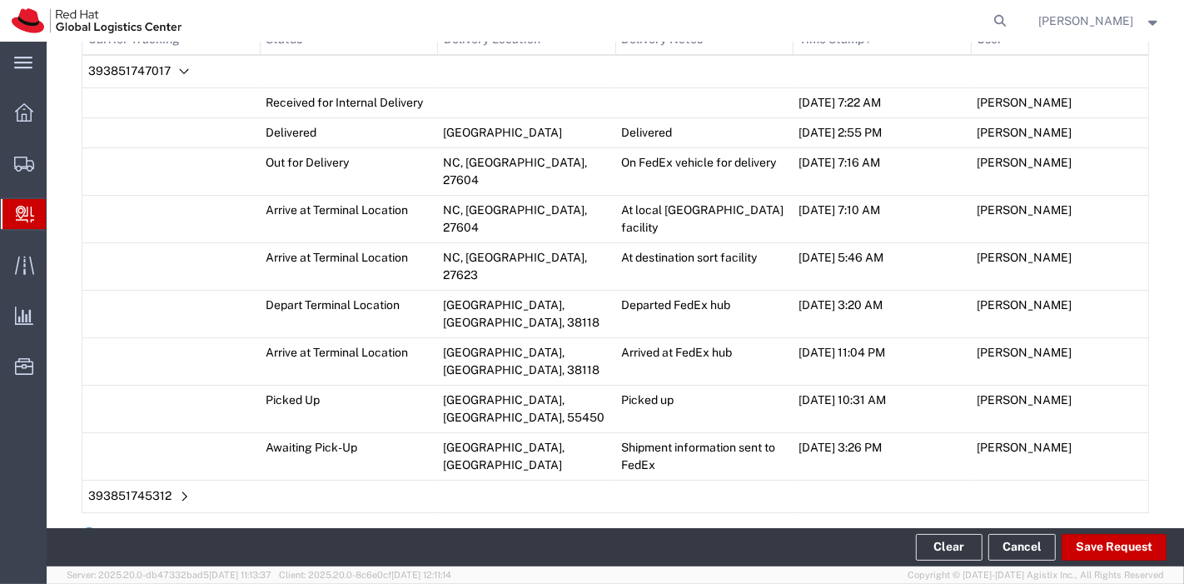
scroll to position [1053, 0]
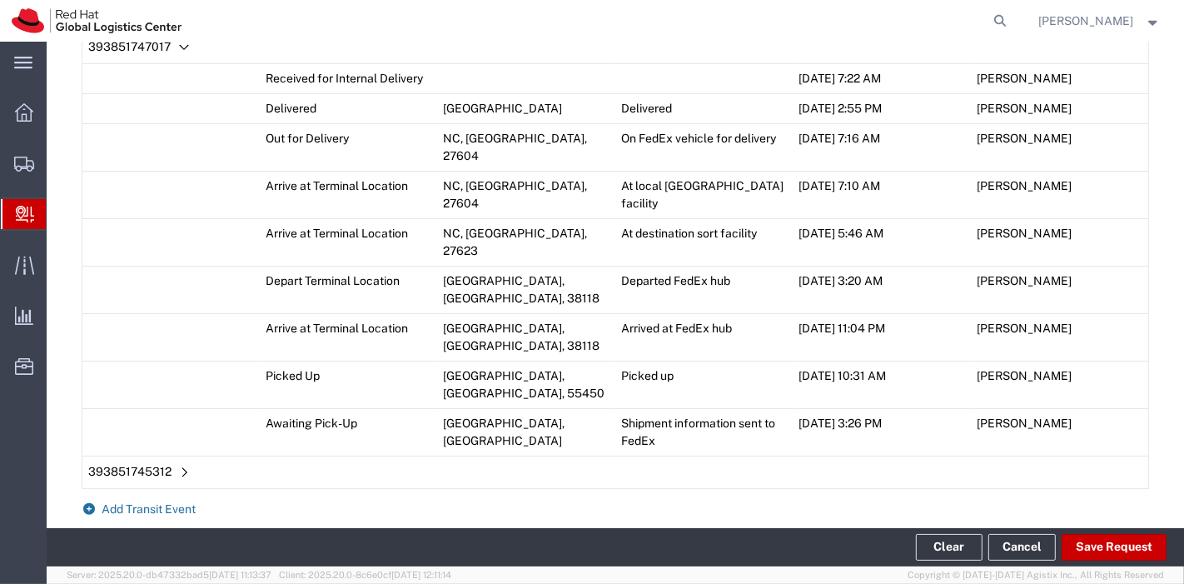
click at [145, 502] on span "Add Transit Event" at bounding box center [149, 508] width 94 height 13
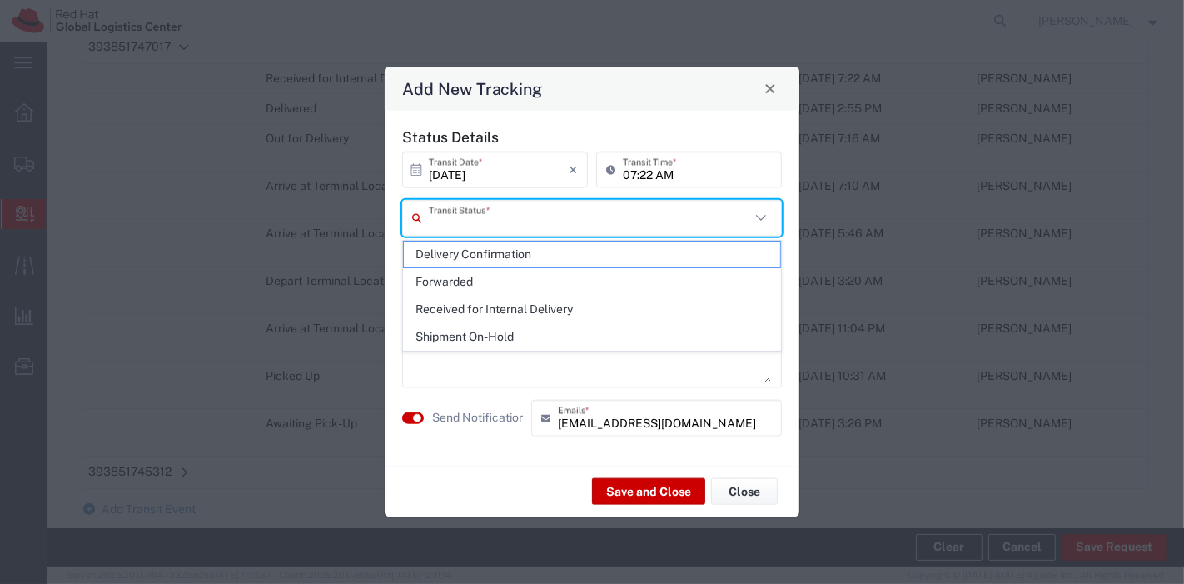
click at [596, 211] on input "text" at bounding box center [589, 217] width 321 height 29
click at [548, 251] on span "Delivery Confirmation" at bounding box center [592, 254] width 377 height 26
type input "Delivery Confirmation"
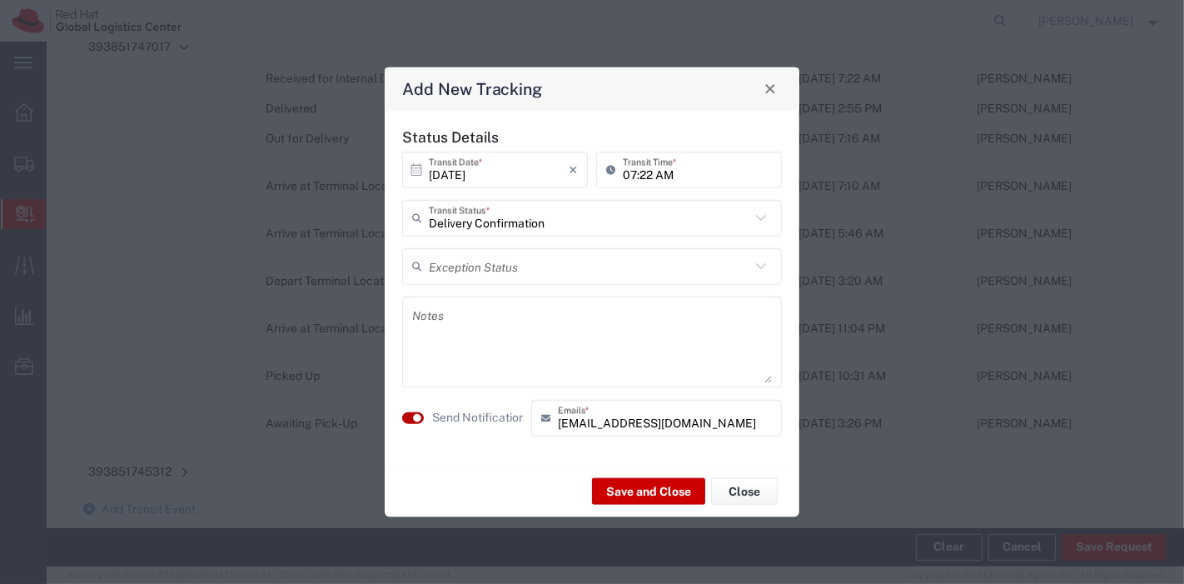
click at [420, 415] on small "button" at bounding box center [417, 417] width 8 height 8
click at [620, 485] on button "Save and Close" at bounding box center [648, 491] width 113 height 27
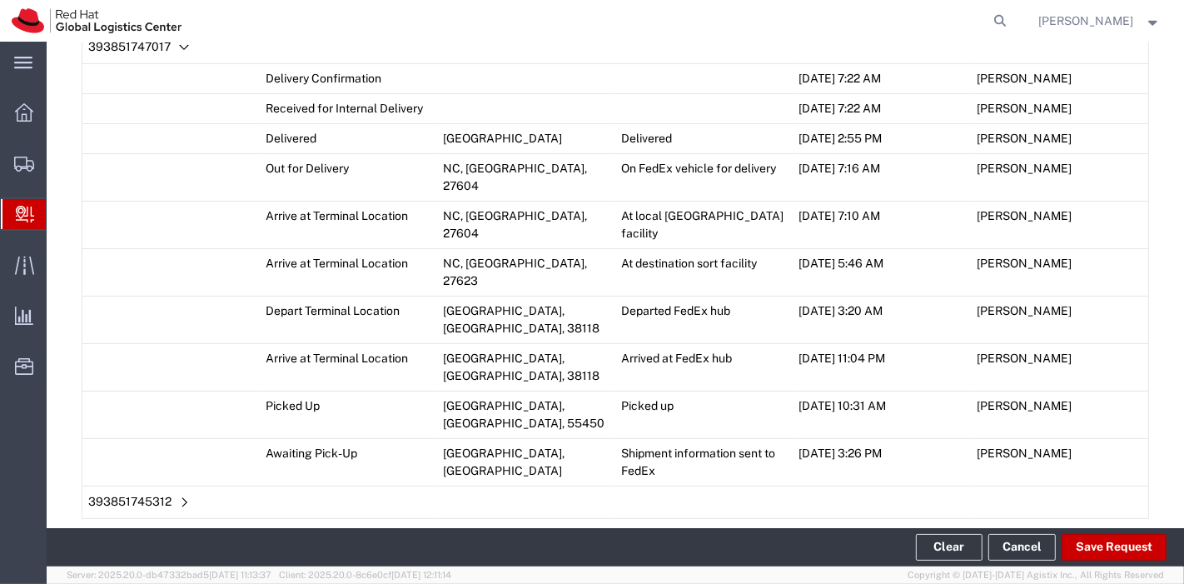
scroll to position [1187, 0]
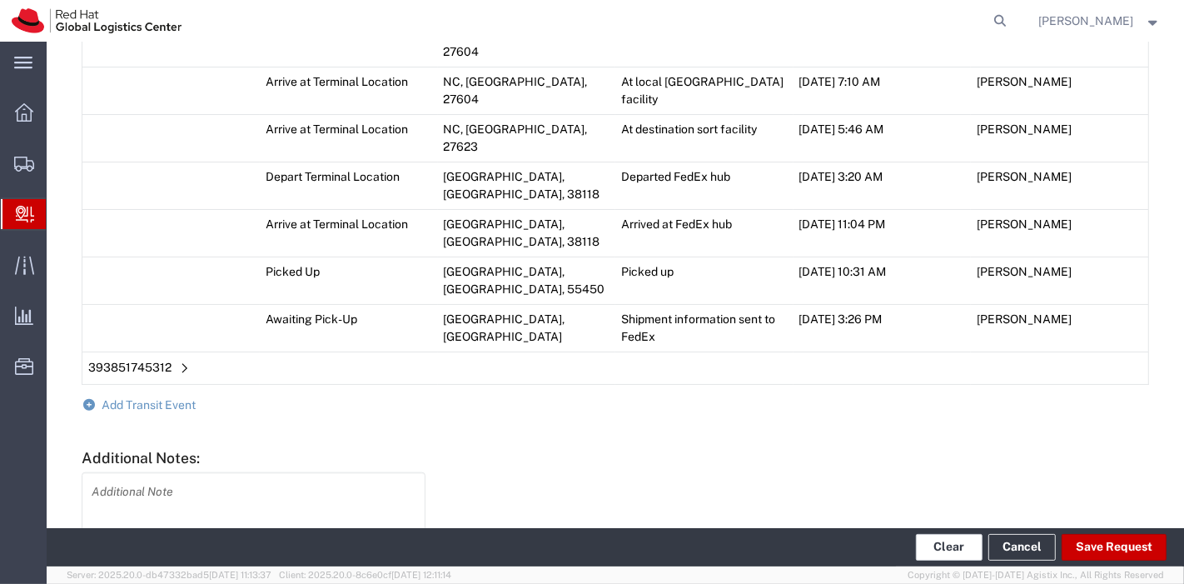
click at [954, 547] on button "Clear" at bounding box center [949, 547] width 67 height 27
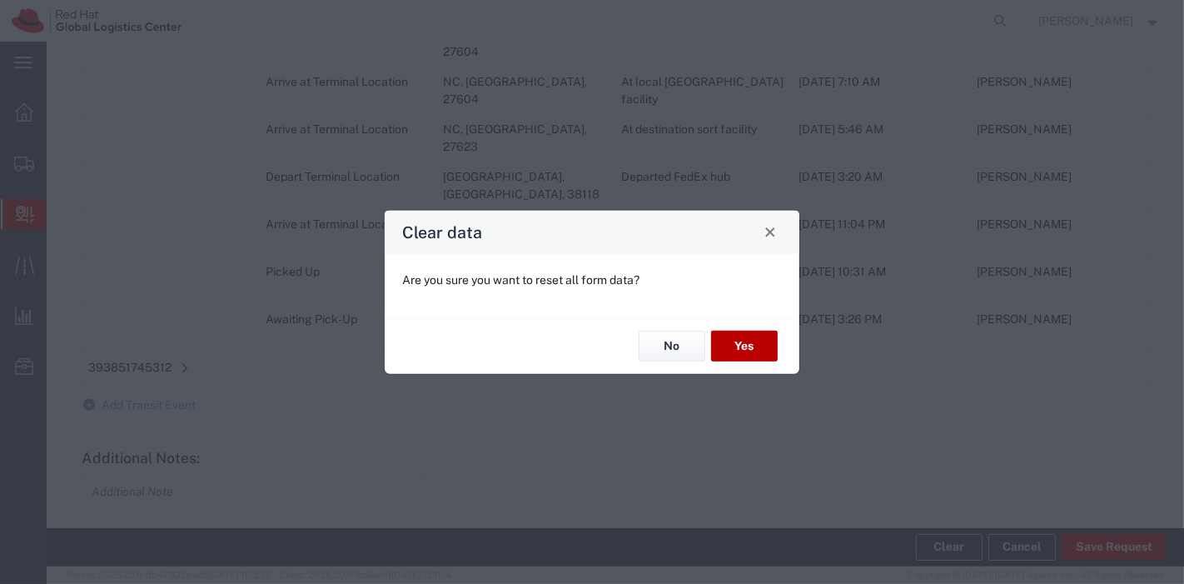
click at [762, 335] on button "Yes" at bounding box center [744, 345] width 67 height 31
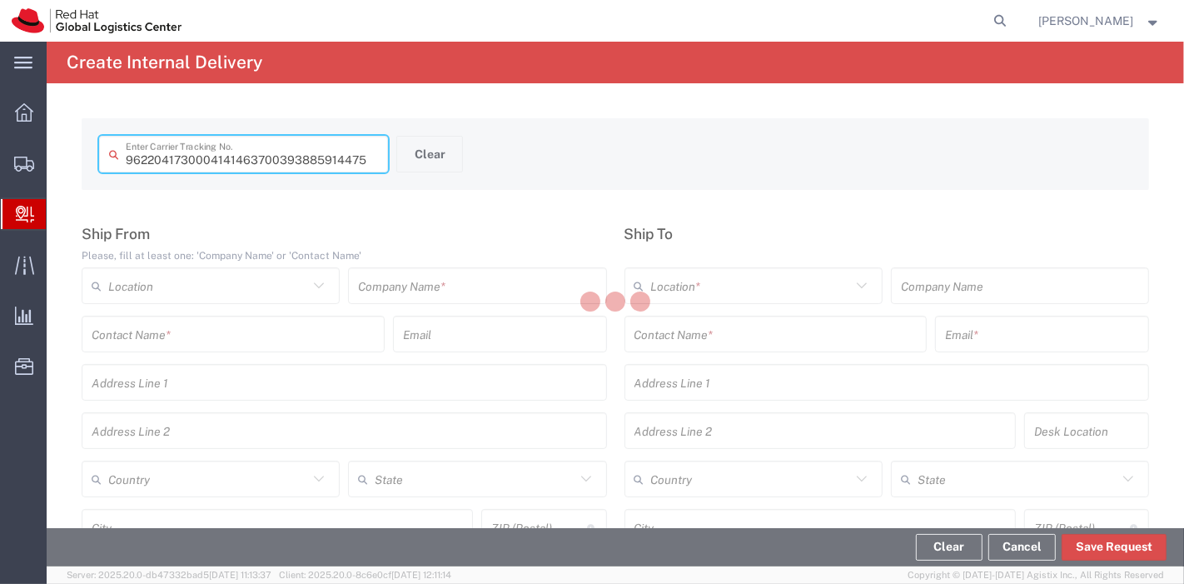
type input "393885914475"
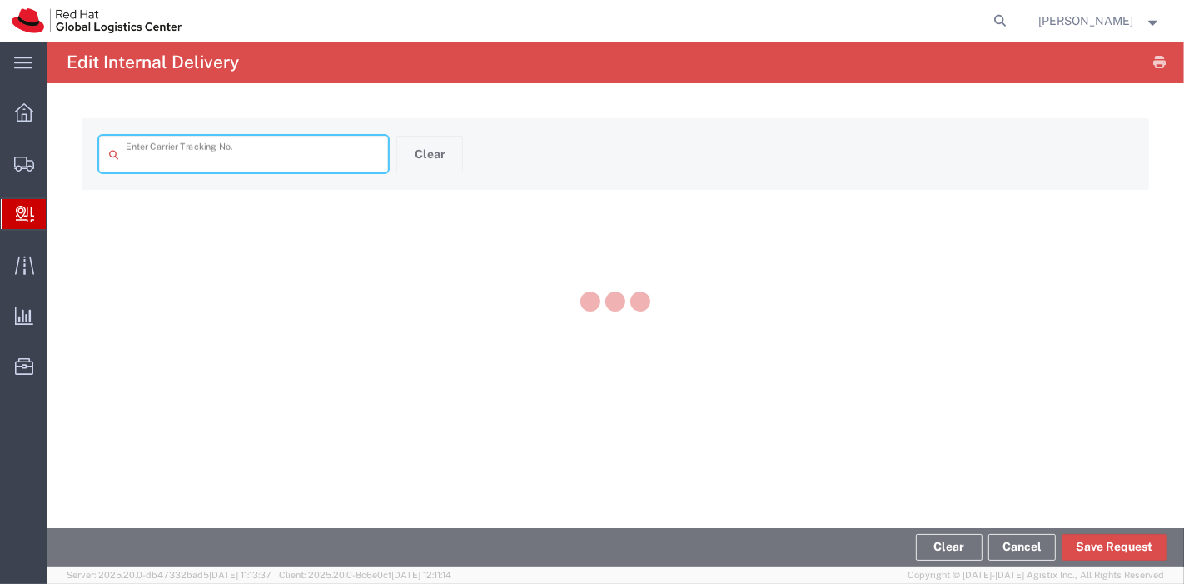
type input "393885914475"
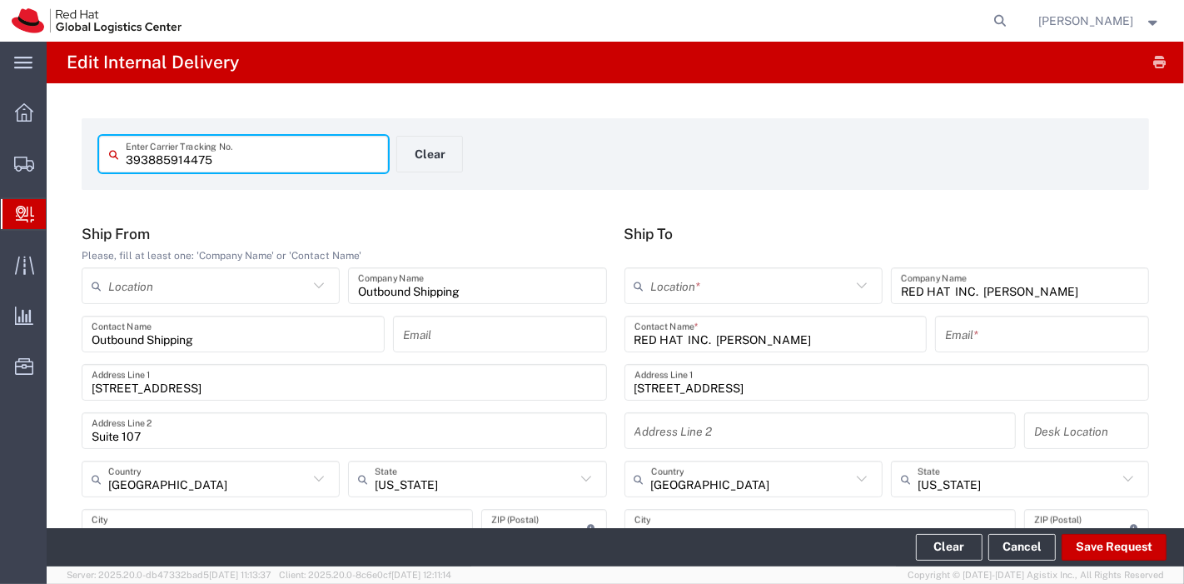
click at [806, 269] on div "Location *" at bounding box center [753, 285] width 258 height 37
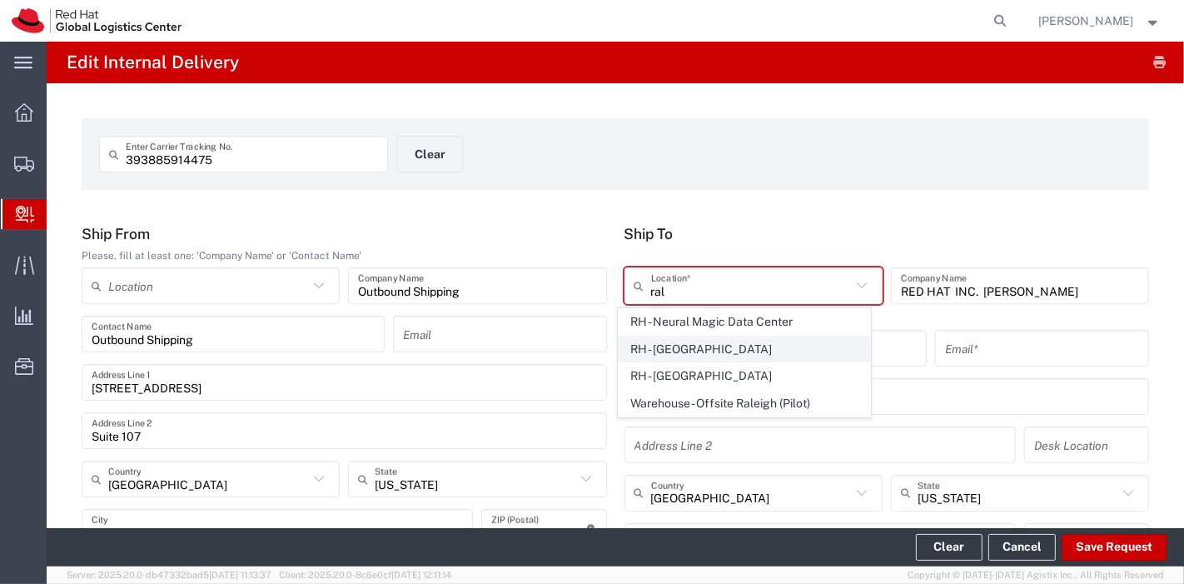
click at [683, 358] on span "RH - Raleigh" at bounding box center [743, 349] width 251 height 26
type input "RH - Raleigh"
type input "Red Hat, Inc."
type input "100 East Davie Street"
type input "919-754-4950"
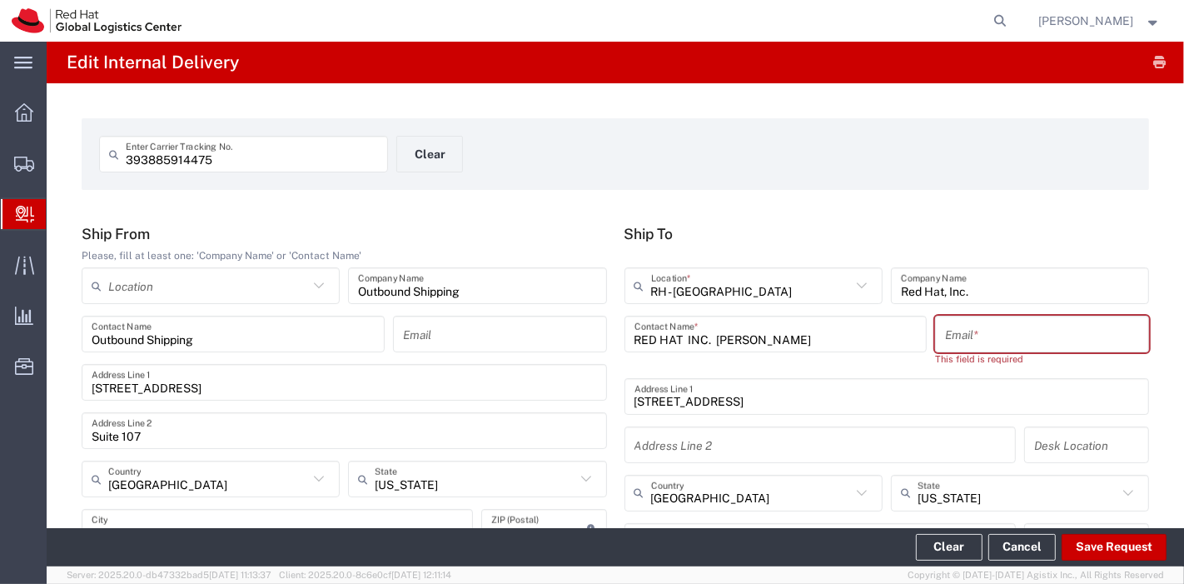
scroll to position [26, 0]
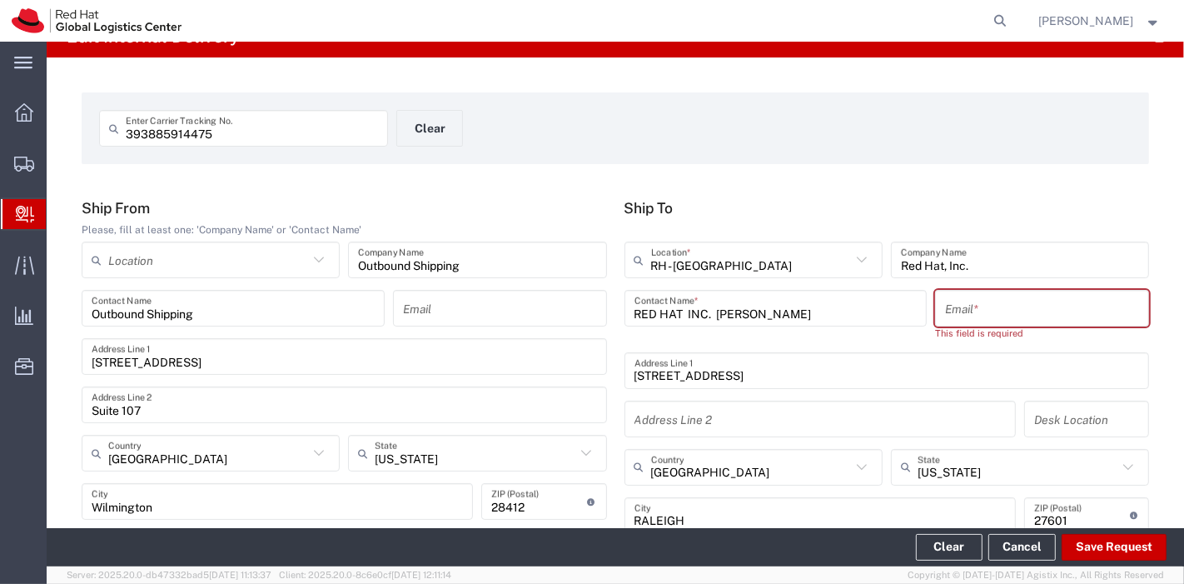
click at [1032, 298] on input "text" at bounding box center [1042, 308] width 194 height 29
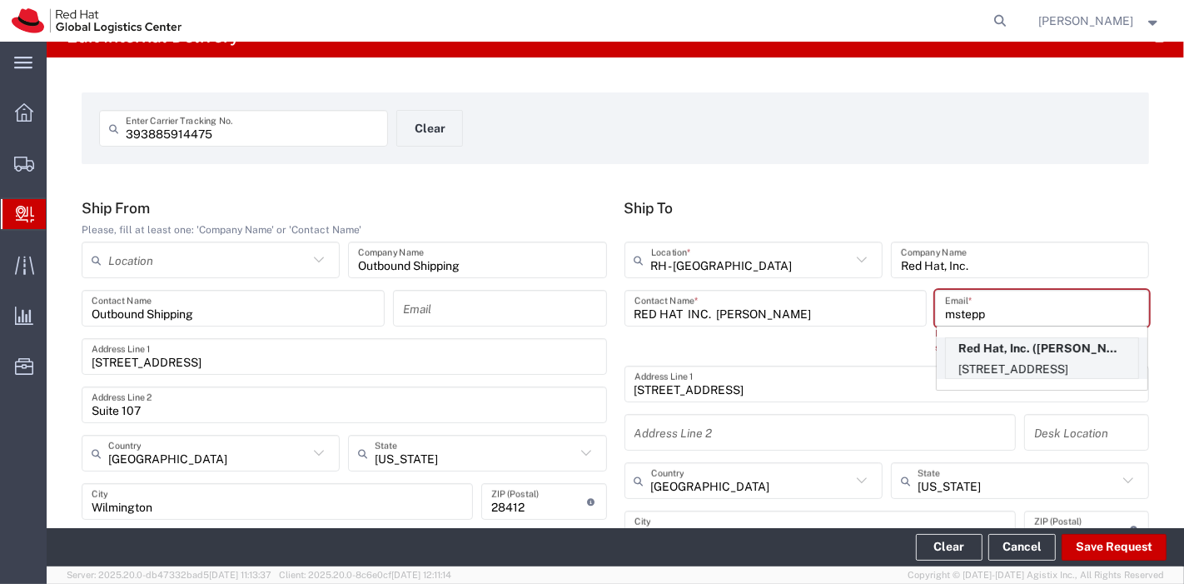
type input "mstepp"
click at [1031, 359] on p "100 East Davie Street, FLEX, RALEIGH, NC, 27601, US" at bounding box center [1042, 369] width 192 height 21
type input "Matthew Stepps"
type input "mstepp@redhat.com"
type input "FLEX"
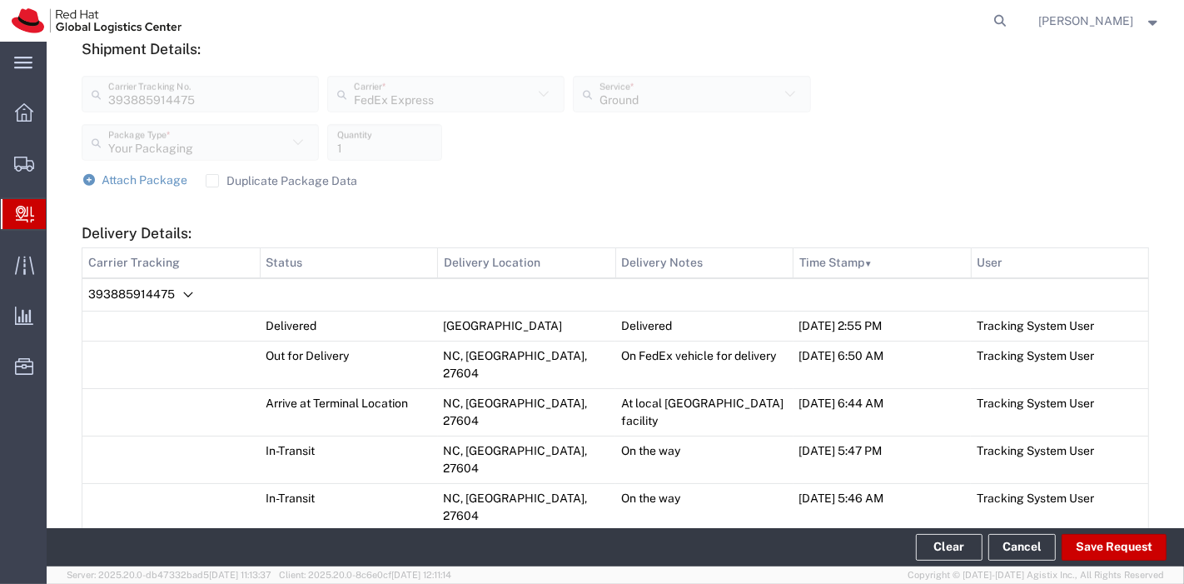
scroll to position [649, 0]
click at [1122, 554] on button "Save Request" at bounding box center [1113, 547] width 105 height 27
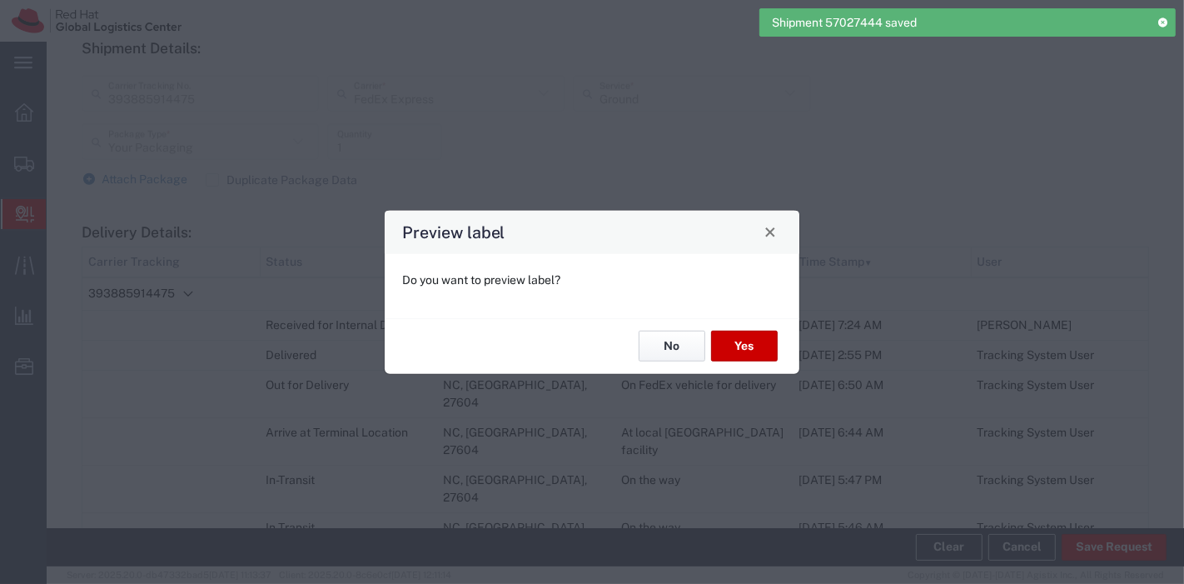
click at [691, 350] on button "No" at bounding box center [671, 345] width 67 height 31
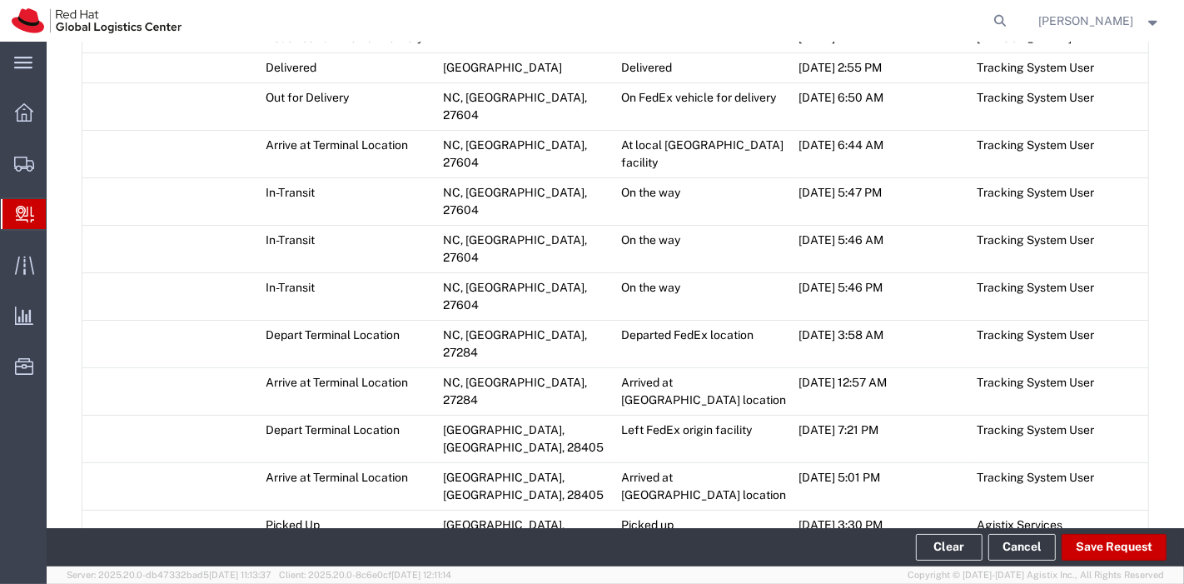
scroll to position [958, 0]
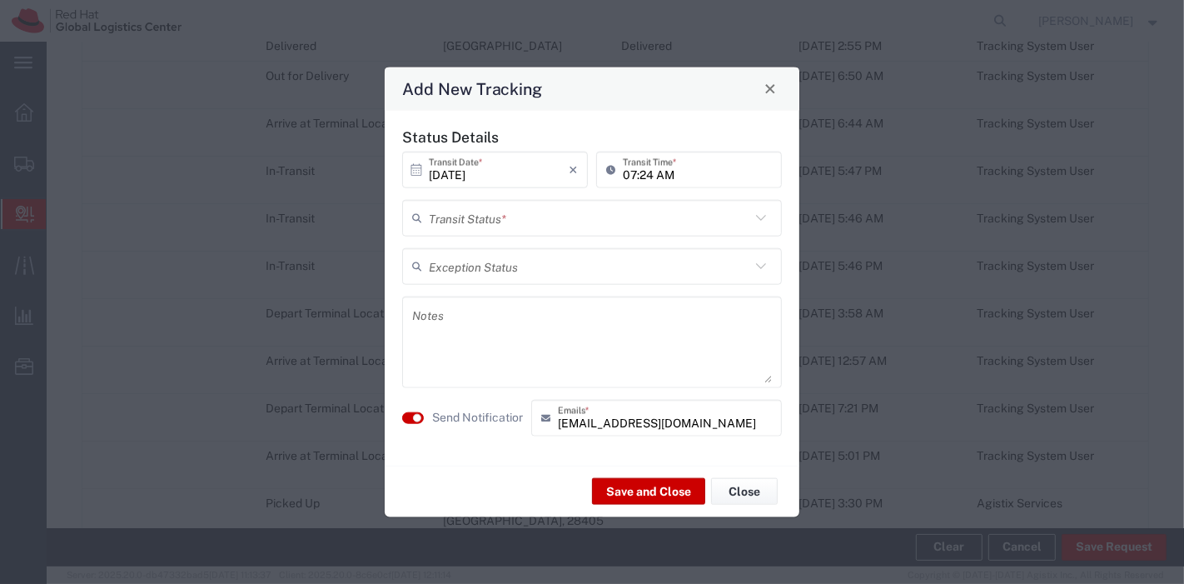
click at [542, 215] on input "text" at bounding box center [589, 217] width 321 height 29
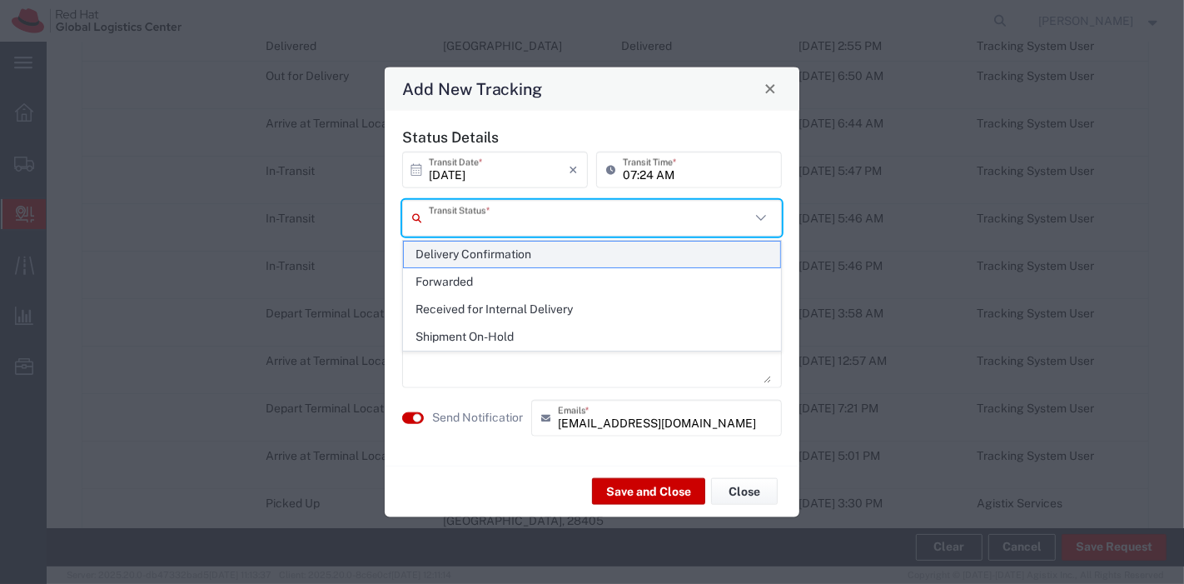
click at [533, 253] on span "Delivery Confirmation" at bounding box center [592, 254] width 377 height 26
type input "Delivery Confirmation"
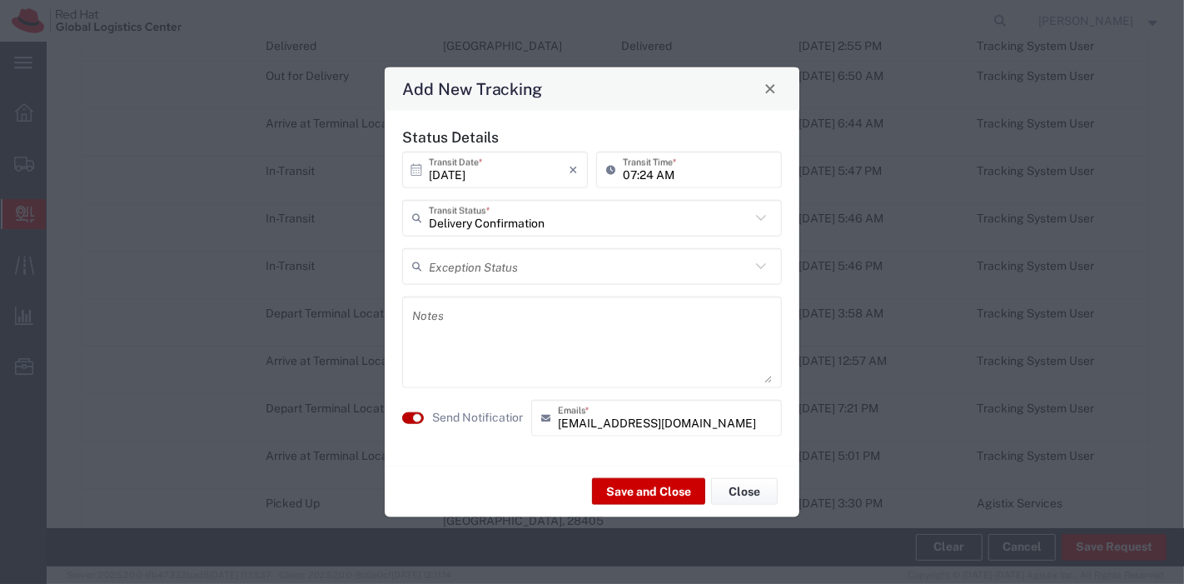
click at [418, 417] on small "button" at bounding box center [417, 417] width 8 height 8
click at [618, 487] on button "Save and Close" at bounding box center [648, 491] width 113 height 27
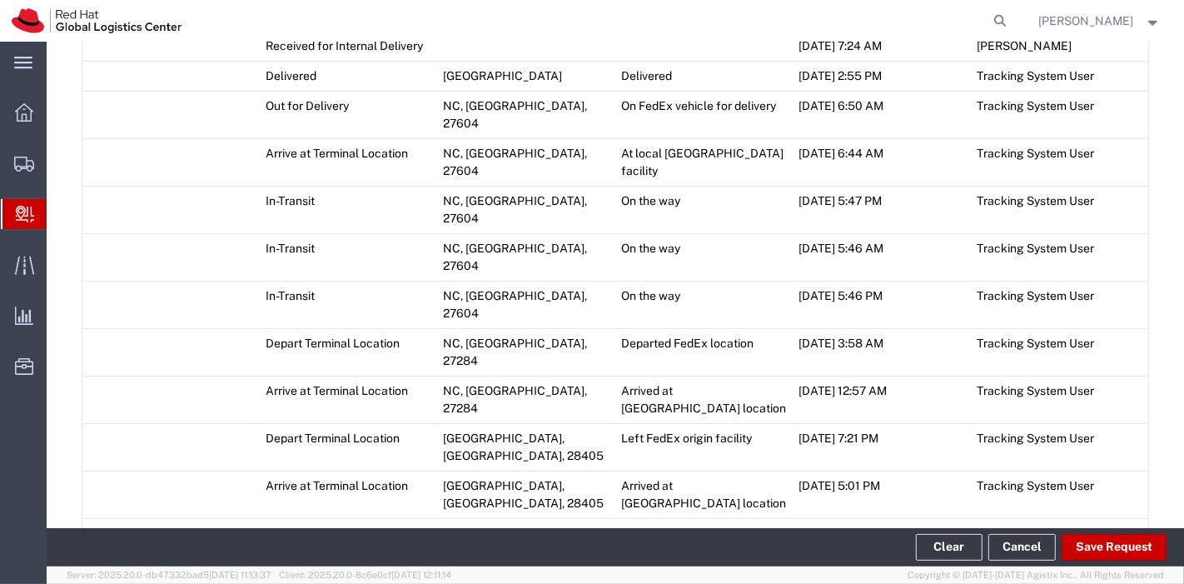
scroll to position [988, 0]
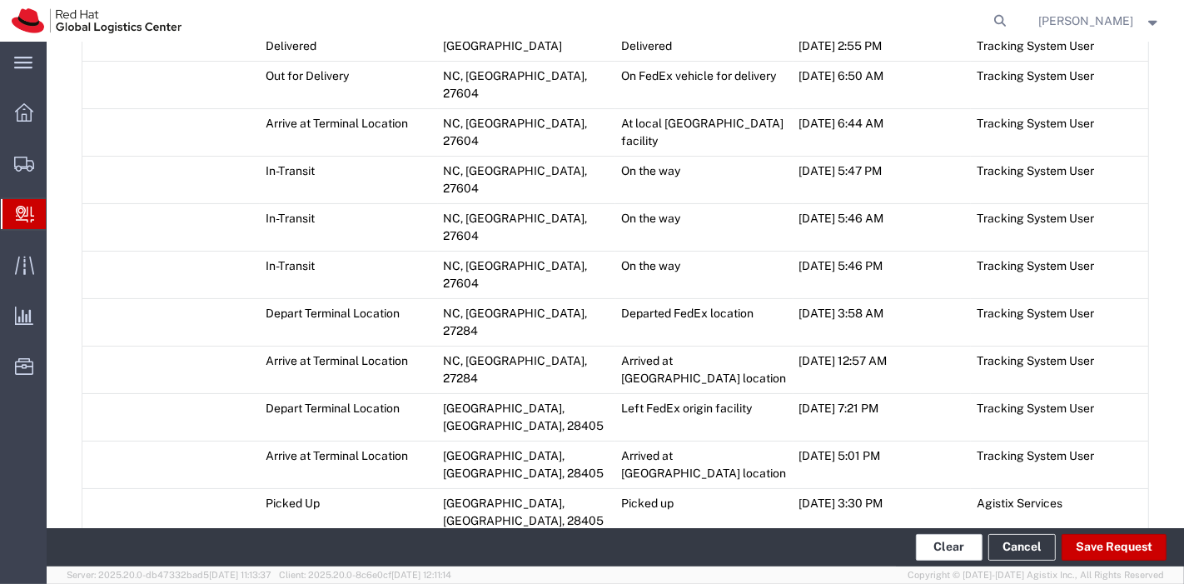
click at [962, 554] on button "Clear" at bounding box center [949, 547] width 67 height 27
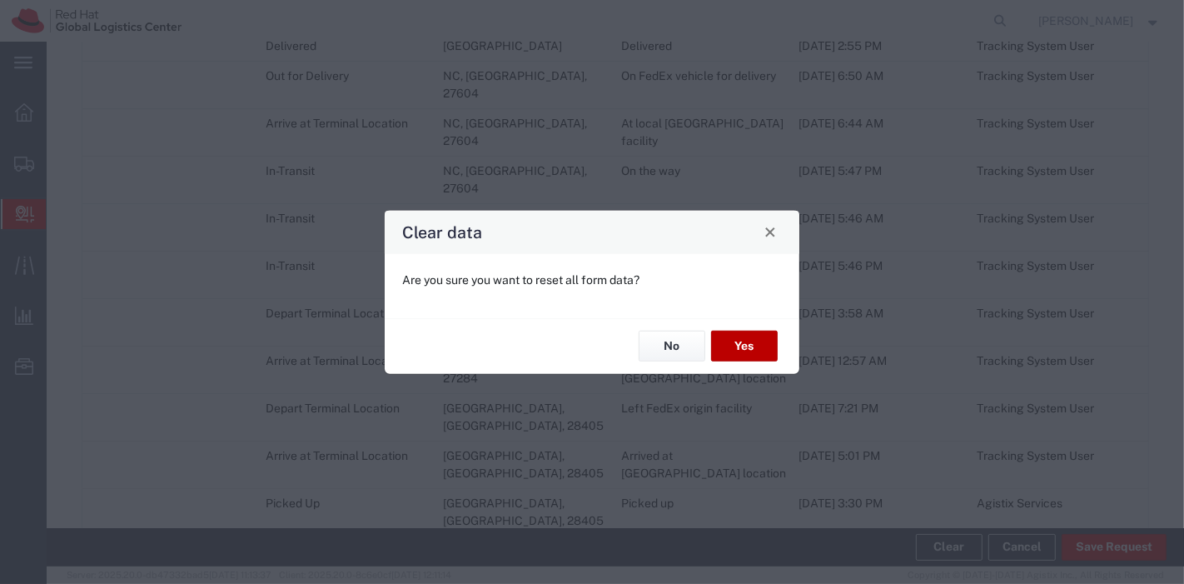
click at [733, 347] on button "Yes" at bounding box center [744, 345] width 67 height 31
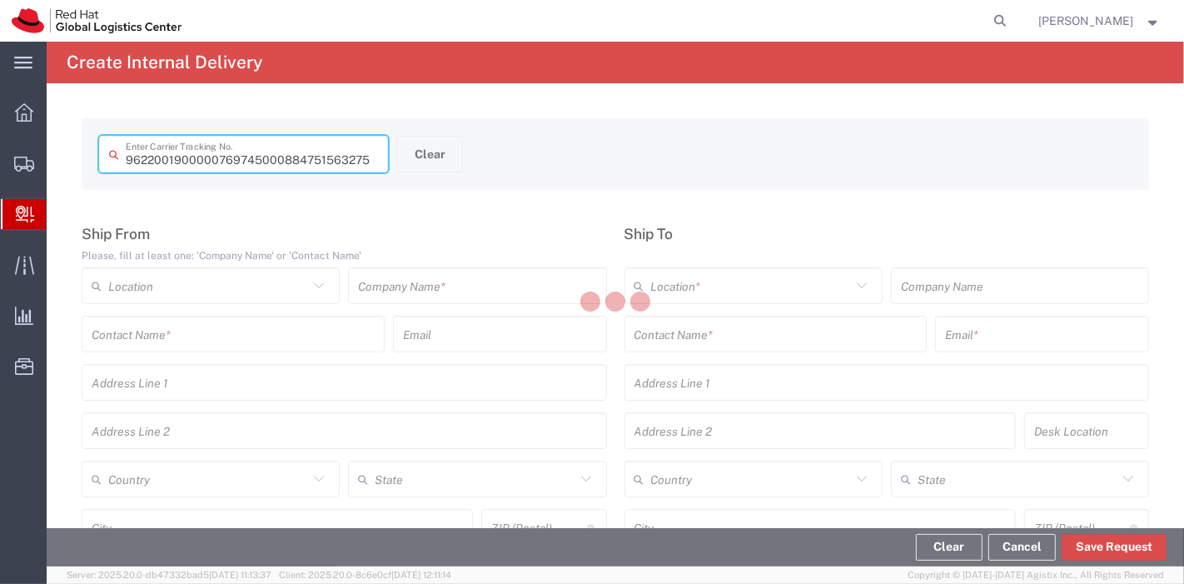
type input "884751563275"
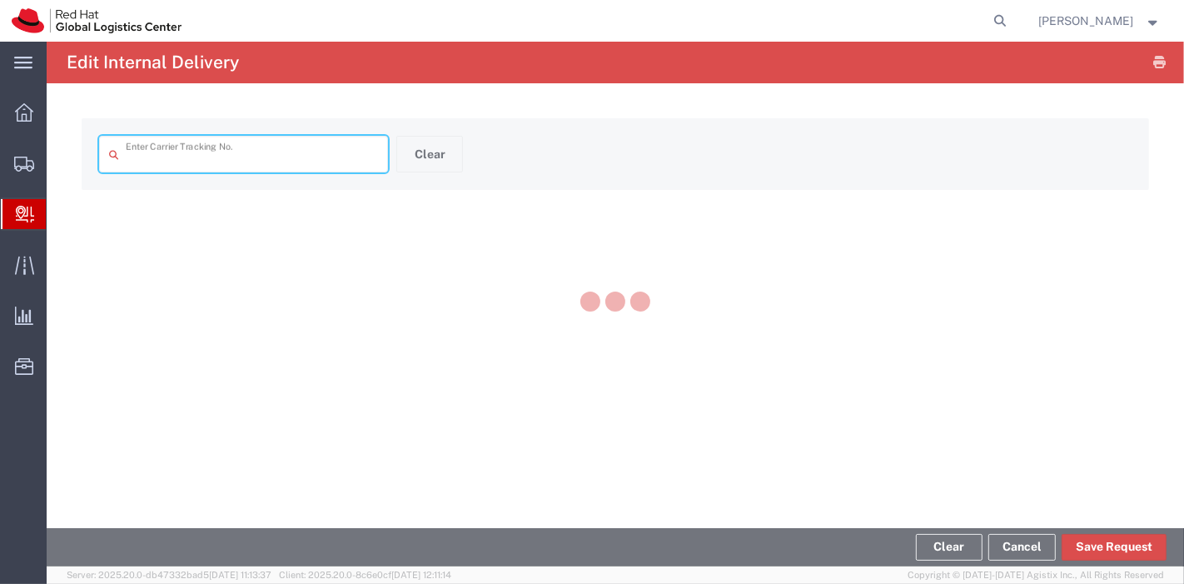
type input "884751563275"
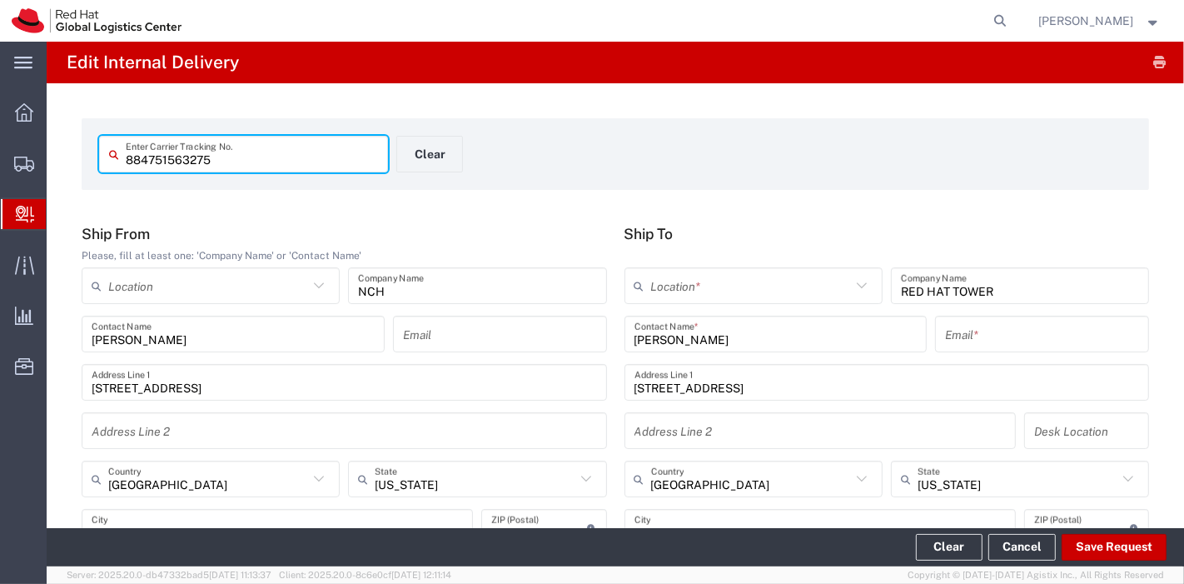
click at [761, 285] on input "text" at bounding box center [751, 285] width 200 height 29
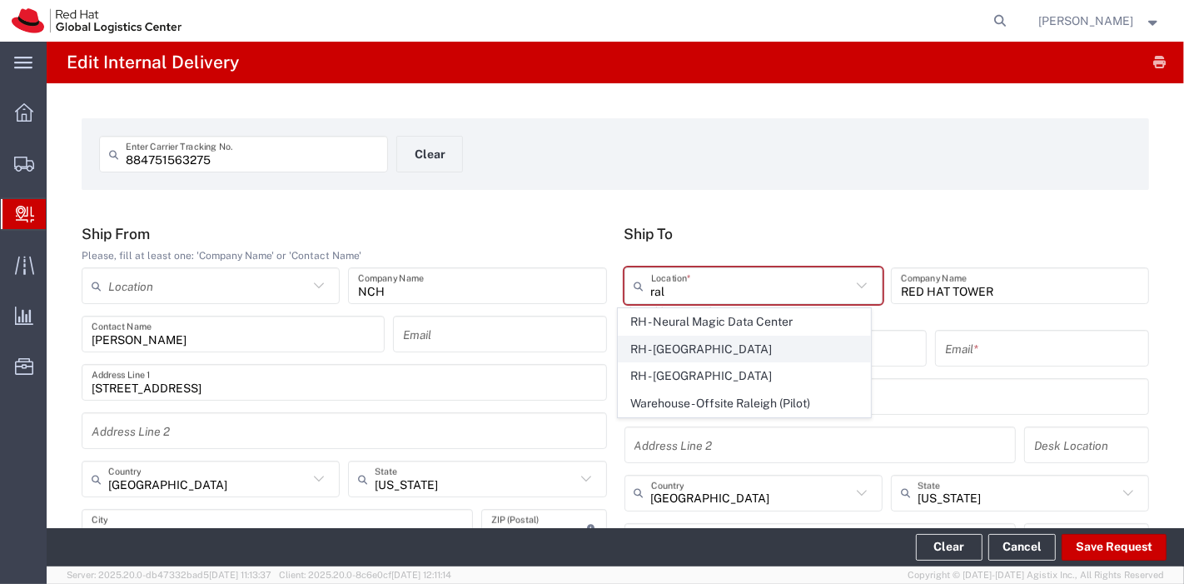
click at [689, 359] on span "RH - Raleigh" at bounding box center [743, 349] width 251 height 26
type input "RH - Raleigh"
type input "Red Hat, Inc."
type input "100 East Davie Street"
type input "919-754-4950"
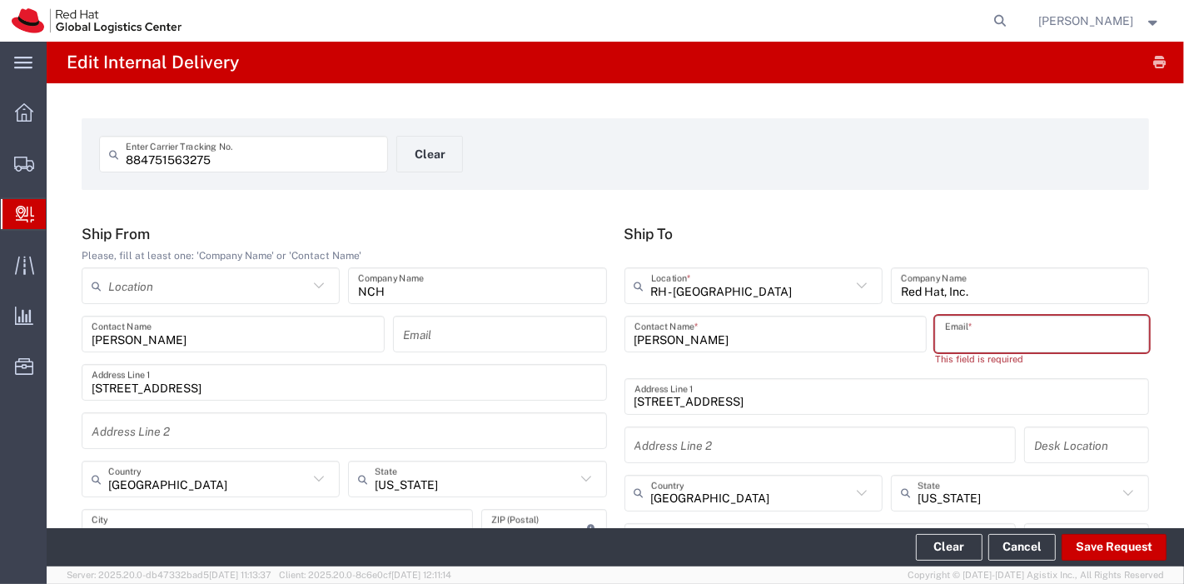
click at [945, 340] on input "text" at bounding box center [1042, 334] width 194 height 29
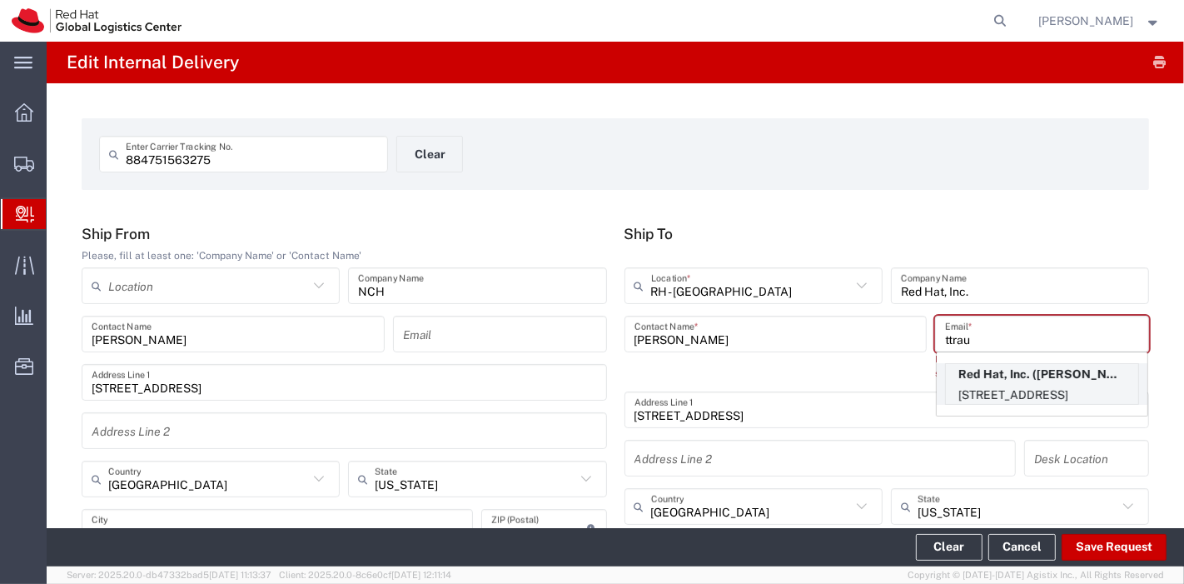
type input "ttrau"
click at [988, 379] on p "Red Hat, Inc. (Tim Traub), ttraub@redhat.com" at bounding box center [1042, 374] width 192 height 21
type input "Tim Traub"
type input "ttraub@redhat.com"
type input "FLEX"
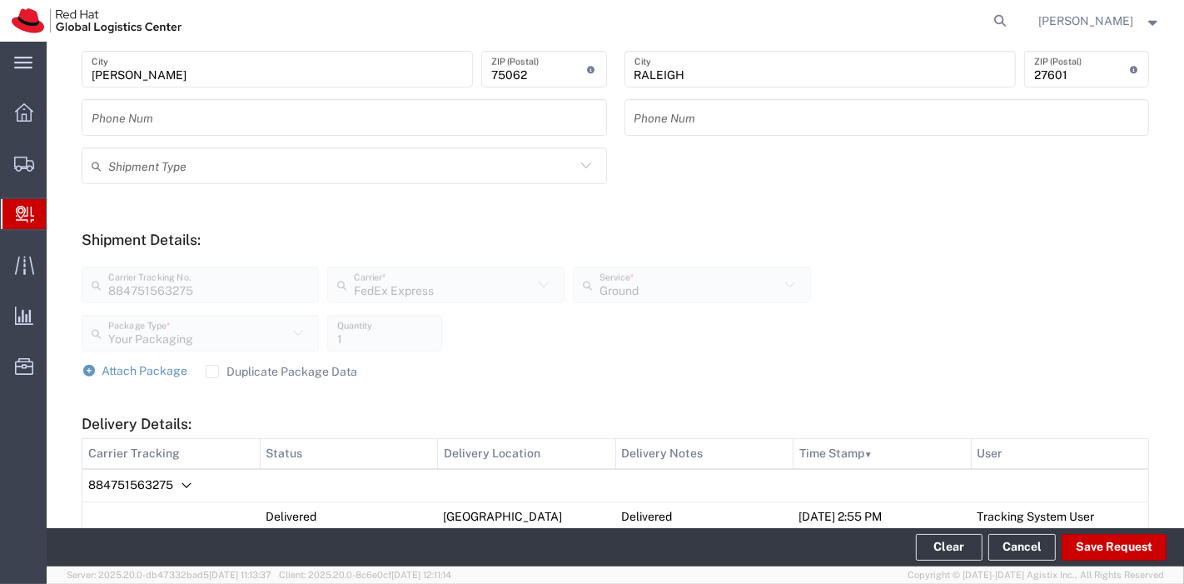
scroll to position [459, 0]
click at [1118, 556] on button "Save Request" at bounding box center [1113, 547] width 105 height 27
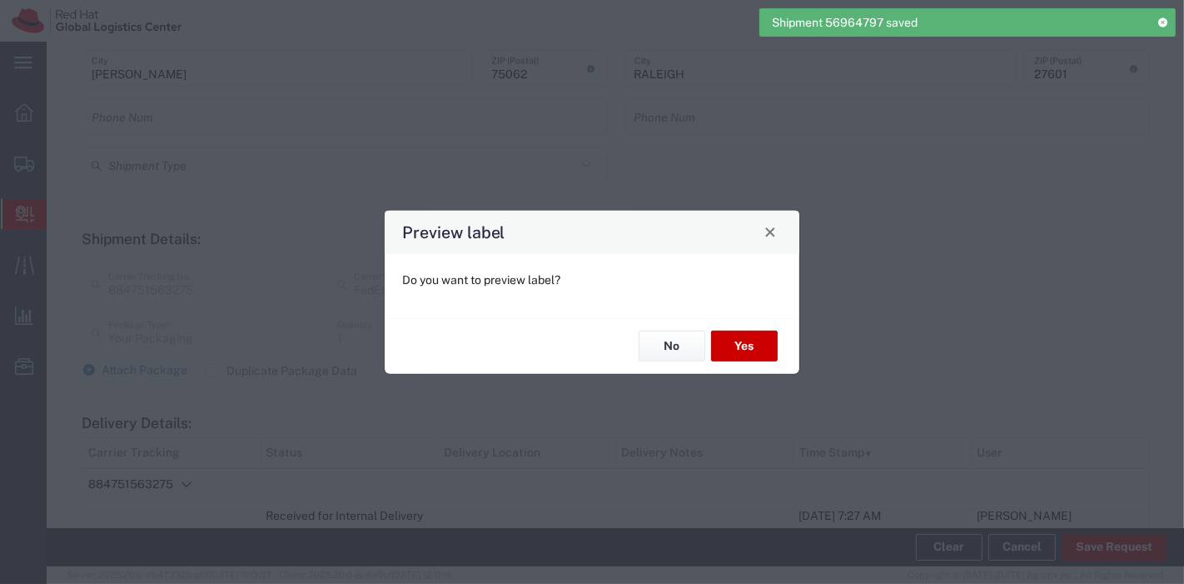
type input "Ground"
click at [733, 350] on button "Yes" at bounding box center [744, 345] width 67 height 31
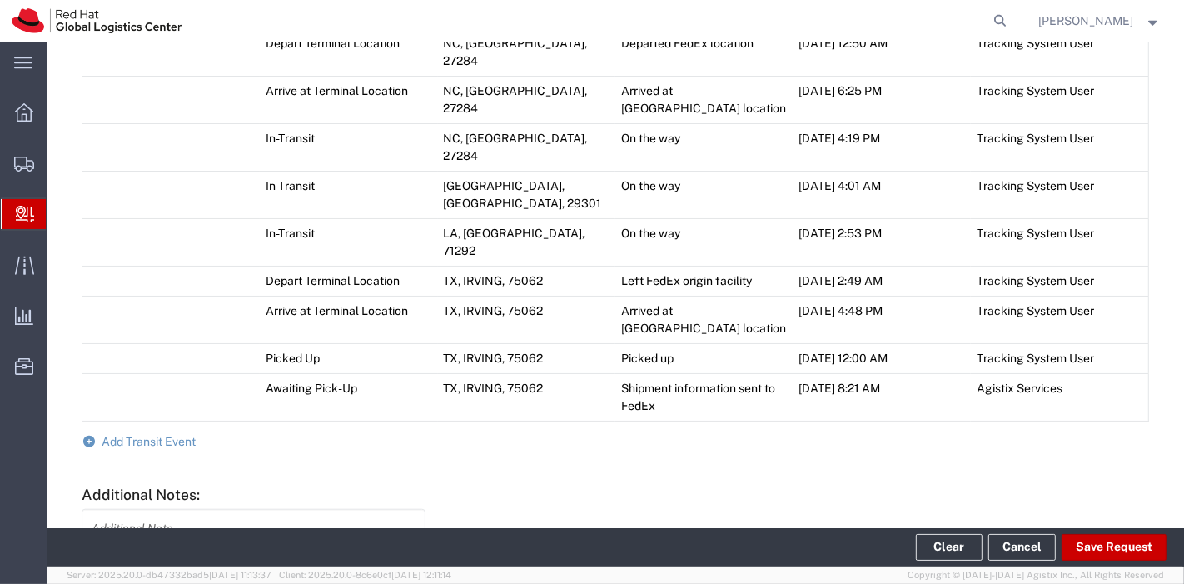
scroll to position [1087, 0]
click at [148, 433] on span "Add Transit Event" at bounding box center [149, 439] width 94 height 13
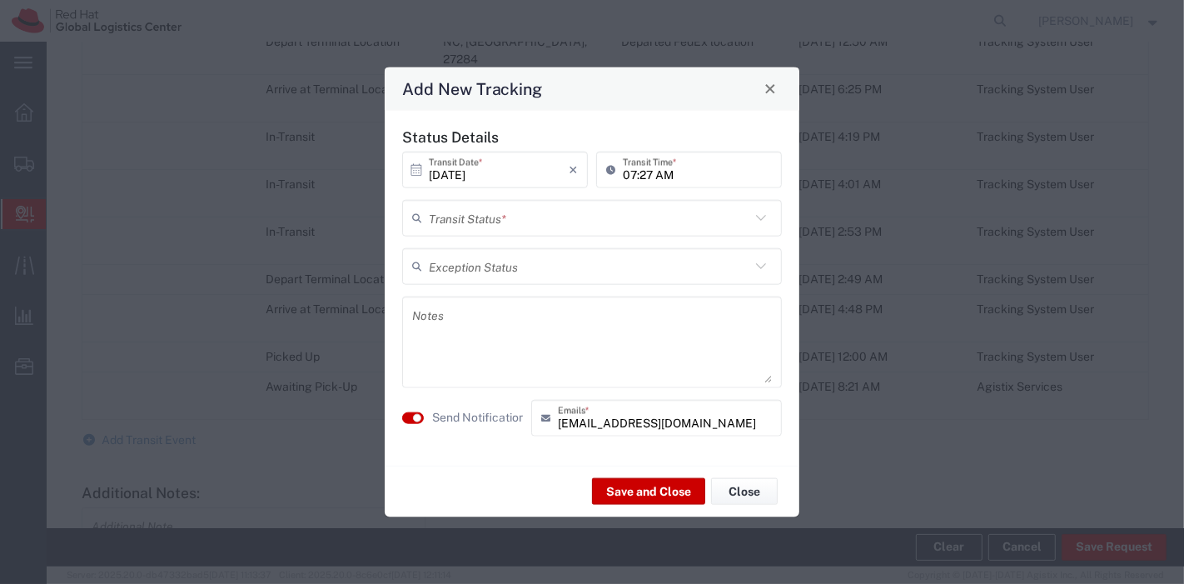
click at [573, 225] on input "text" at bounding box center [589, 217] width 321 height 29
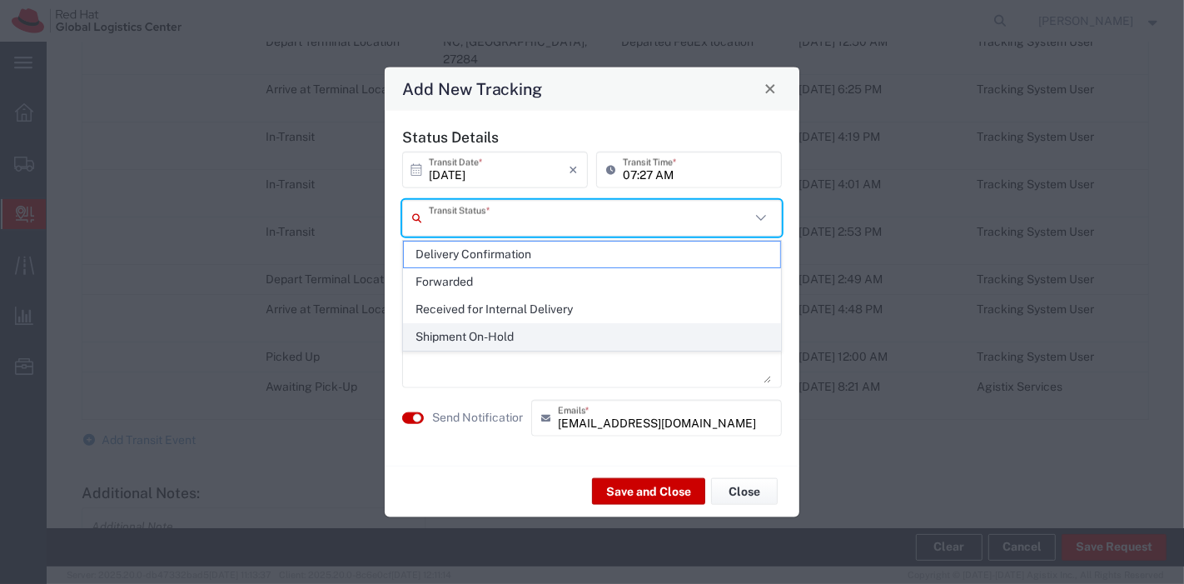
click at [480, 333] on span "Shipment On-Hold" at bounding box center [592, 337] width 377 height 26
type input "Shipment On-Hold"
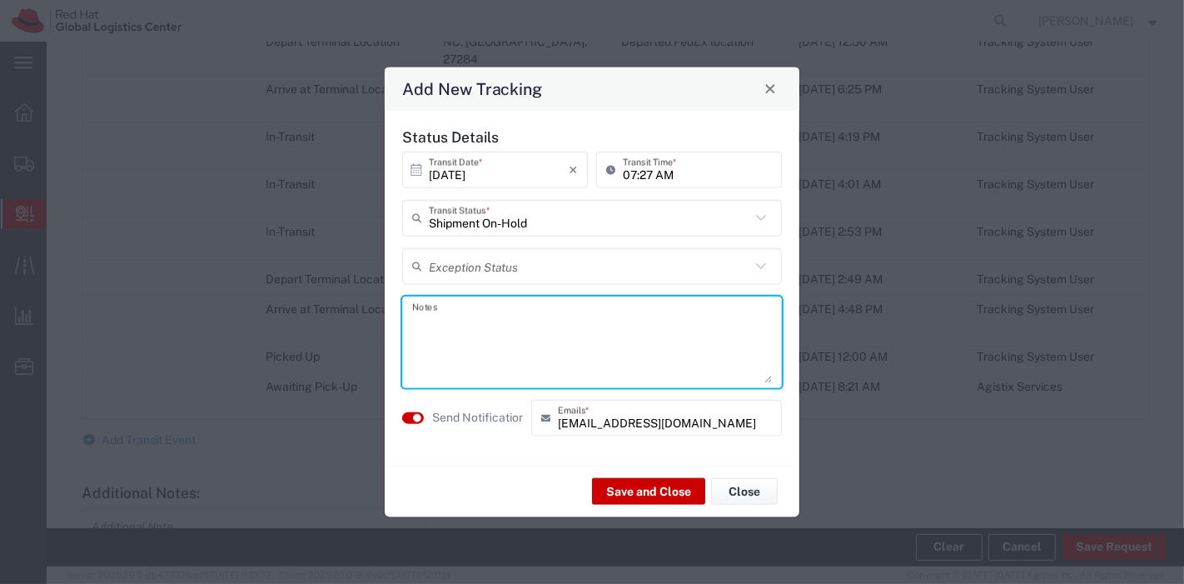
click at [514, 308] on textarea at bounding box center [592, 341] width 360 height 82
type textarea "Too large for lockers. Pickup in POST 10-3 M-F"
click at [616, 491] on button "Save and Close" at bounding box center [648, 491] width 113 height 27
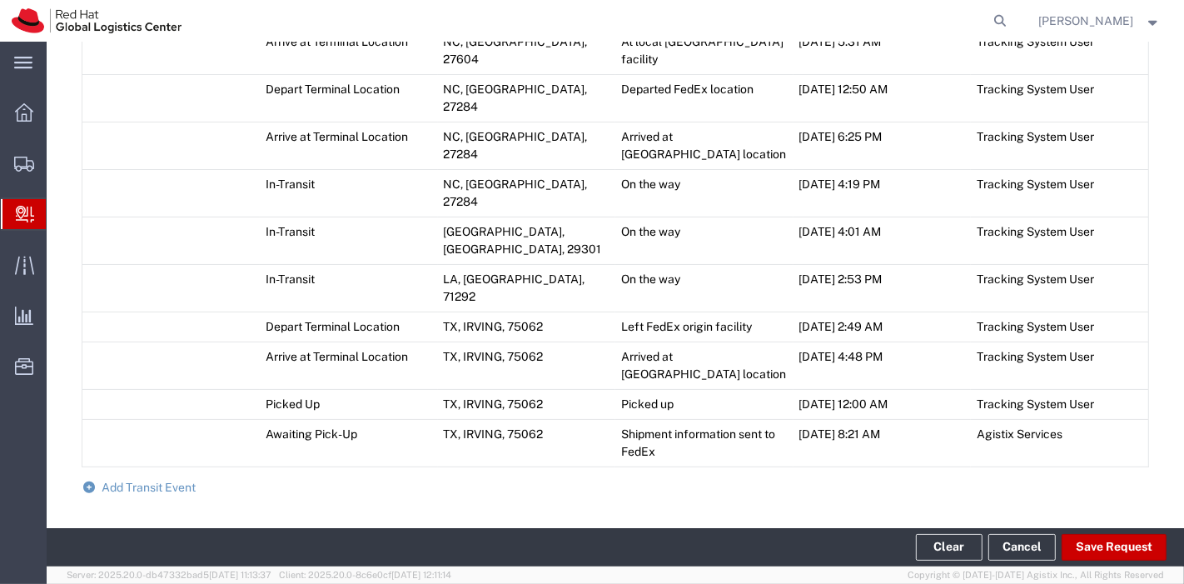
scroll to position [1134, 0]
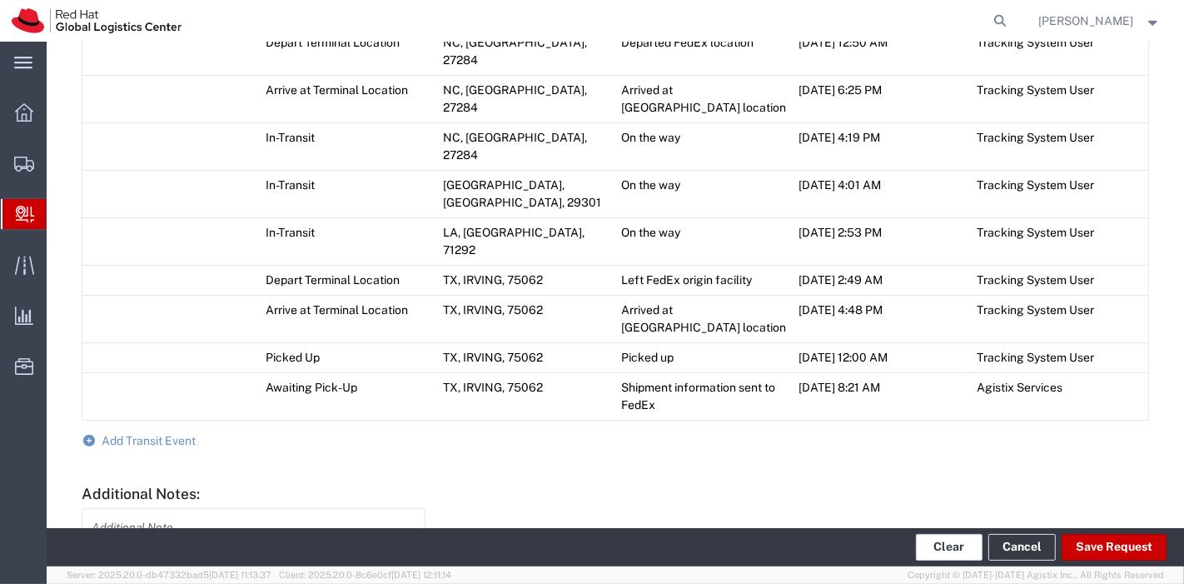
click at [968, 548] on button "Clear" at bounding box center [949, 547] width 67 height 27
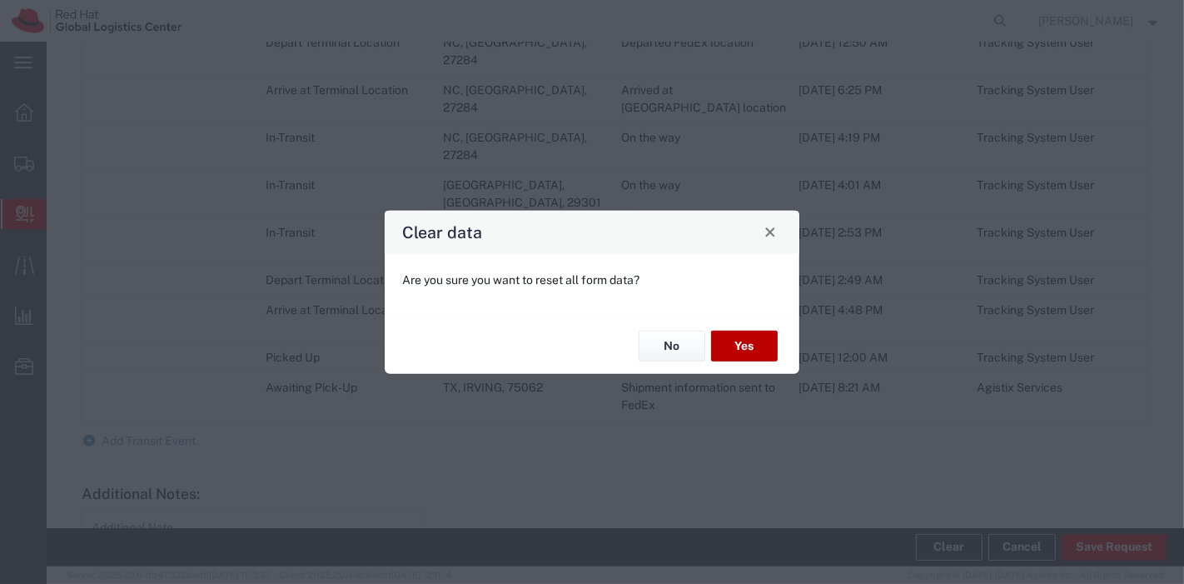
click at [742, 336] on button "Yes" at bounding box center [744, 345] width 67 height 31
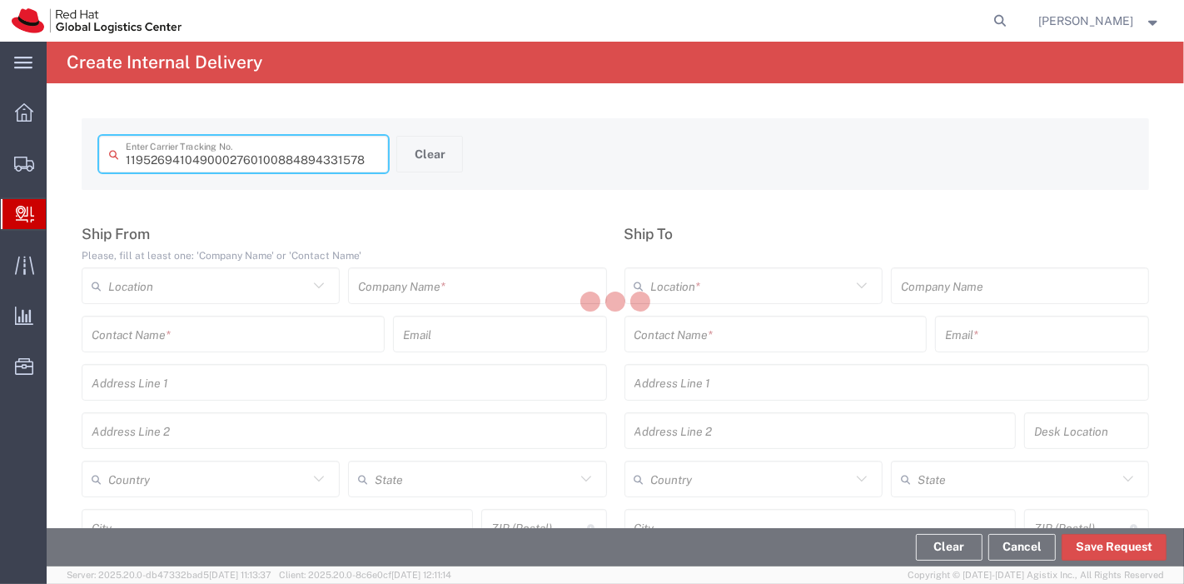
type input "884894331578"
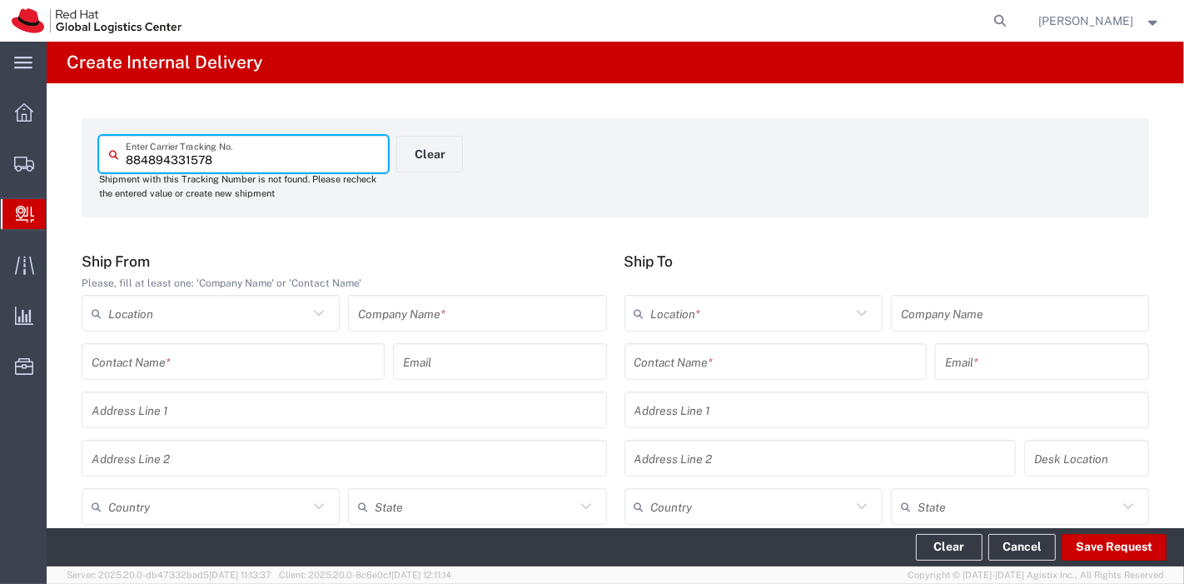
click at [478, 320] on input "text" at bounding box center [477, 313] width 238 height 29
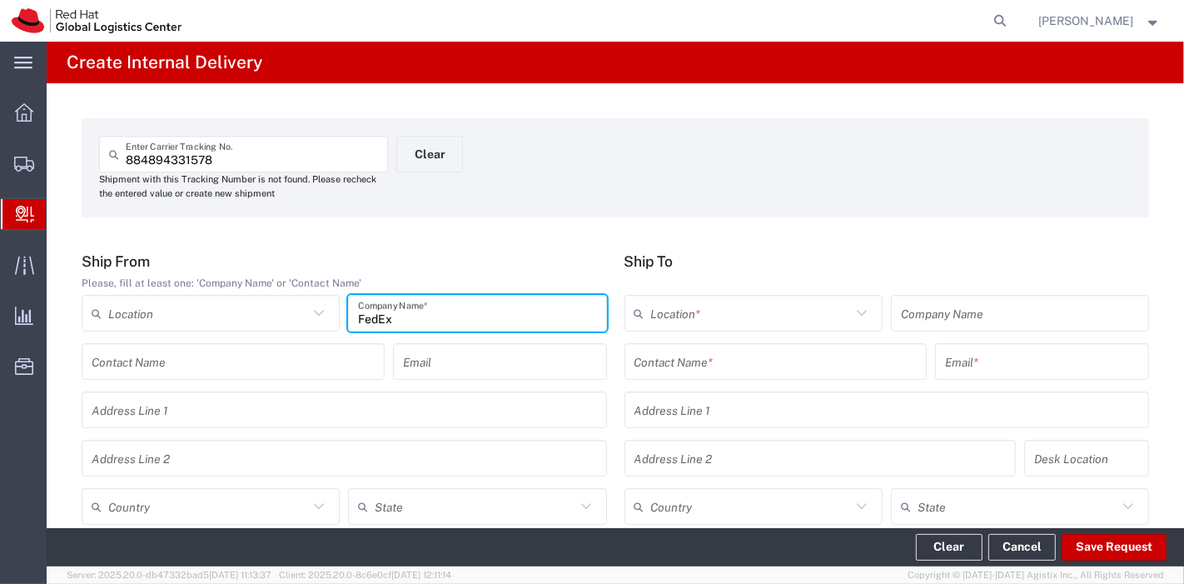
type input "FedEx"
click at [255, 507] on input "text" at bounding box center [208, 506] width 200 height 29
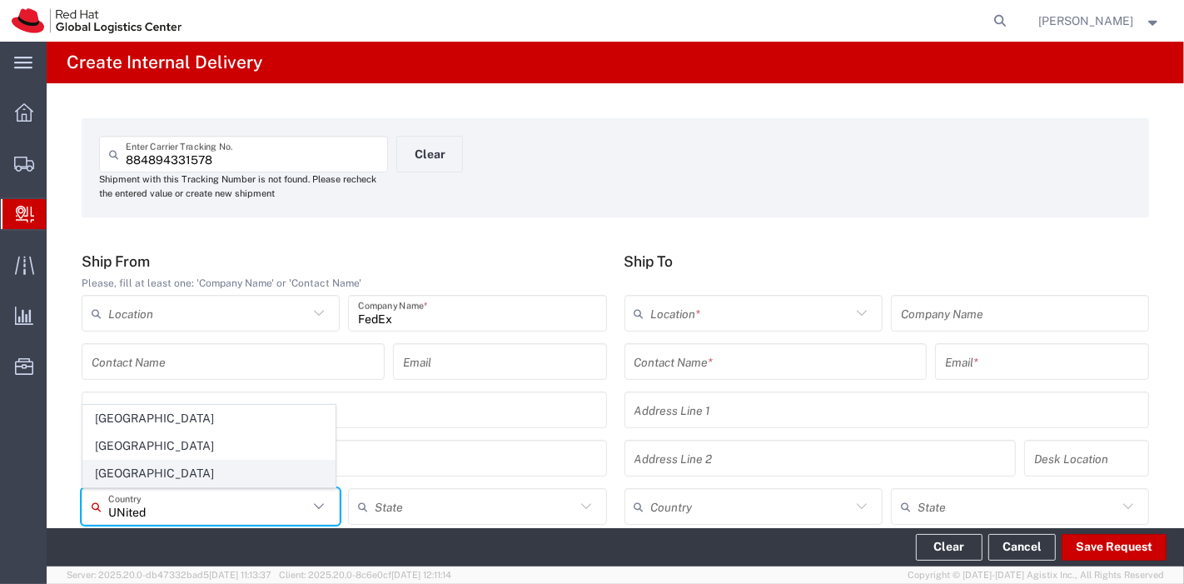
click at [167, 472] on span "United States" at bounding box center [208, 473] width 251 height 26
type input "United States"
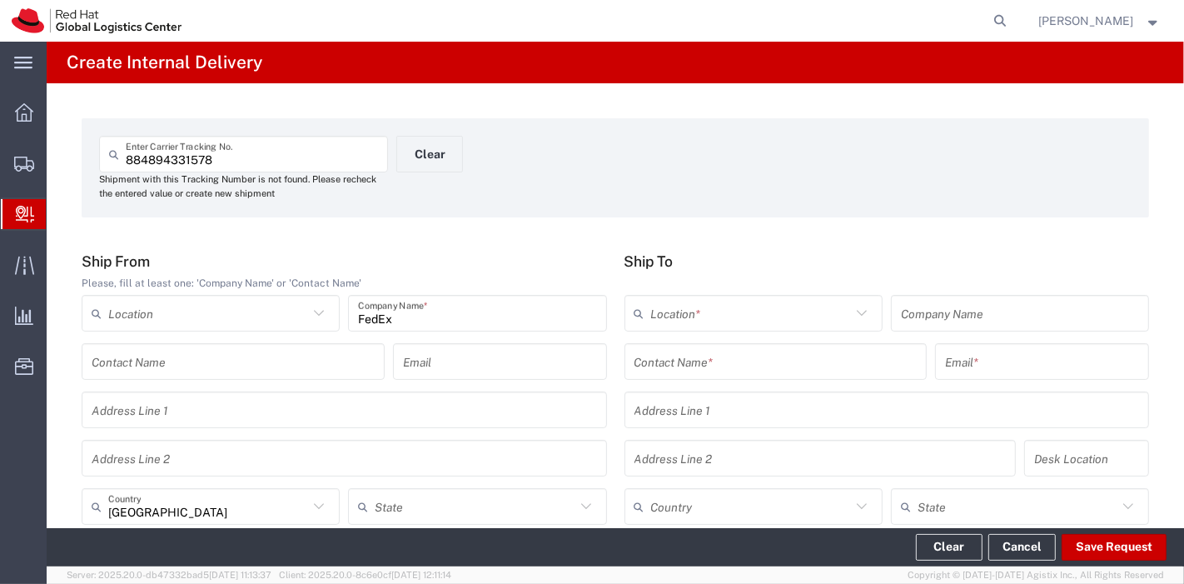
click at [730, 359] on input "text" at bounding box center [775, 361] width 283 height 29
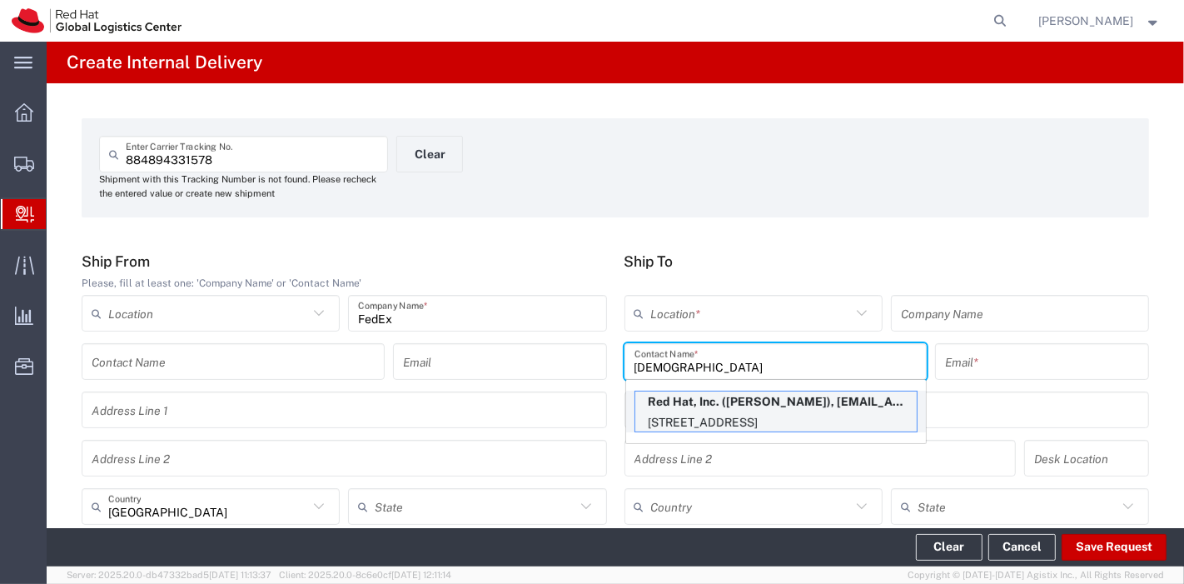
type input "Jelica"
click at [734, 403] on p "Red Hat, Inc. (Jelica Calderon), jcaldero@redhat.com" at bounding box center [775, 401] width 281 height 21
type input "RH - Raleigh"
type input "Red Hat, Inc."
type input "Jelica Calderon"
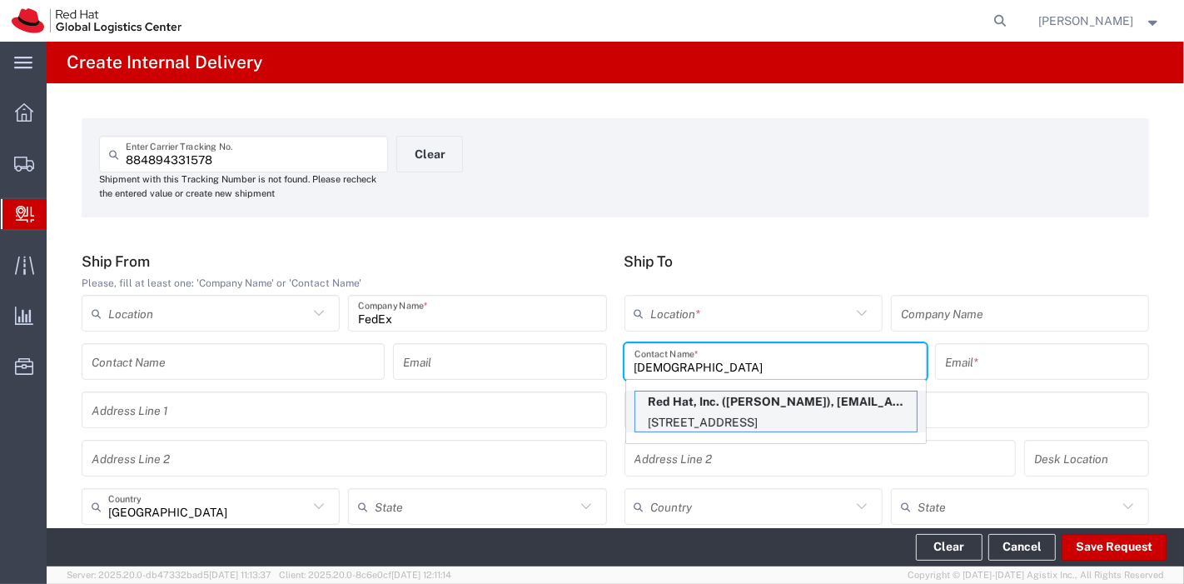
type input "jcaldero@redhat.com"
type input "100 East Davie Street"
type input "FLEX"
type input "United States"
type input "RALEIGH"
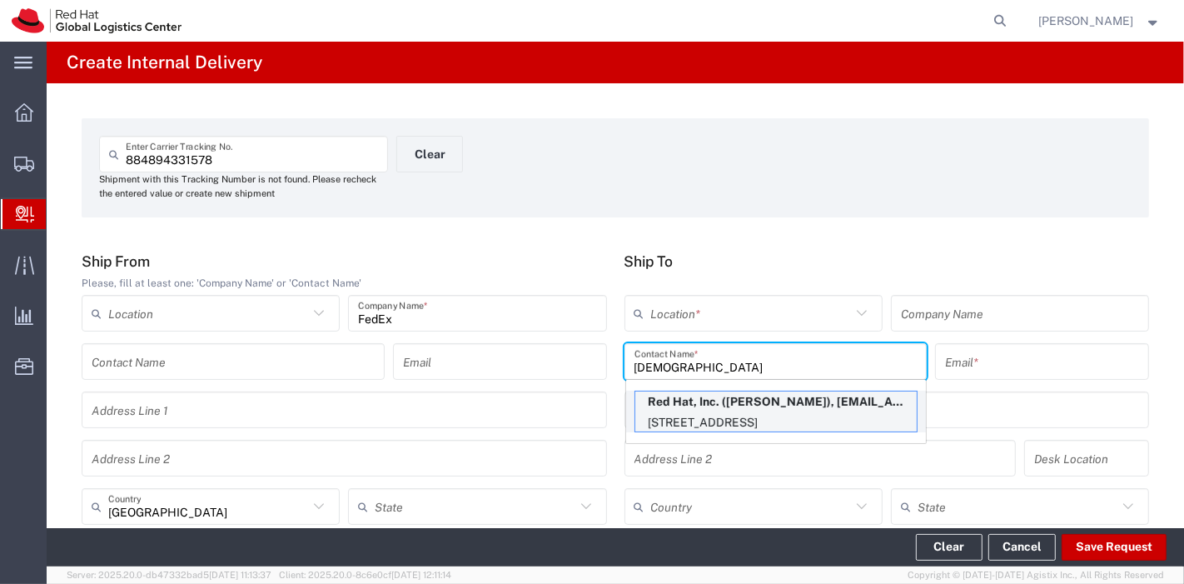
type input "27601"
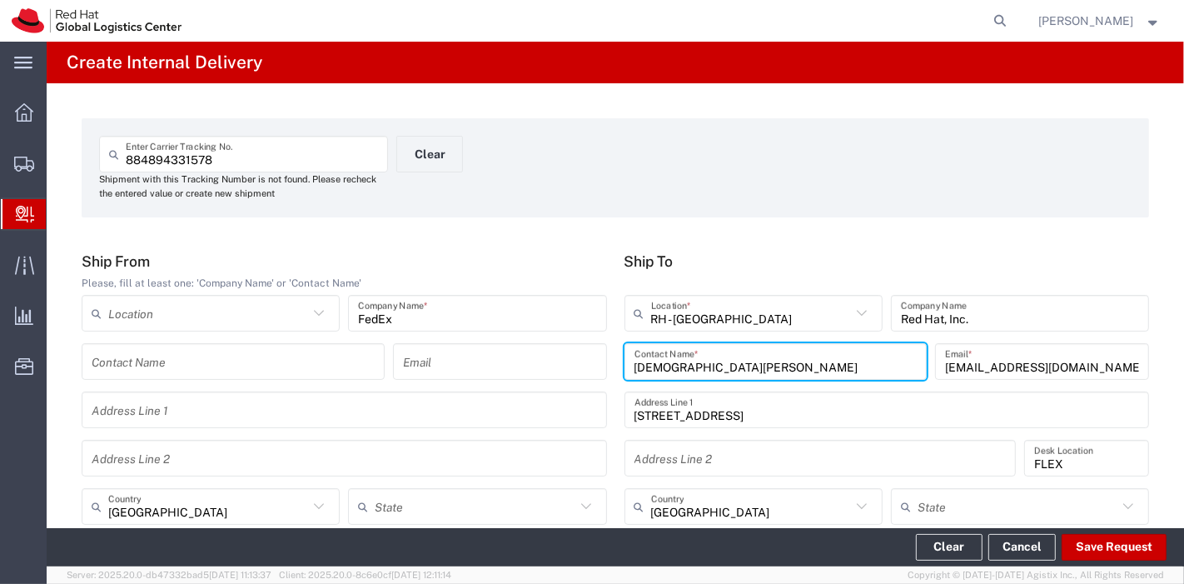
type input "North Carolina"
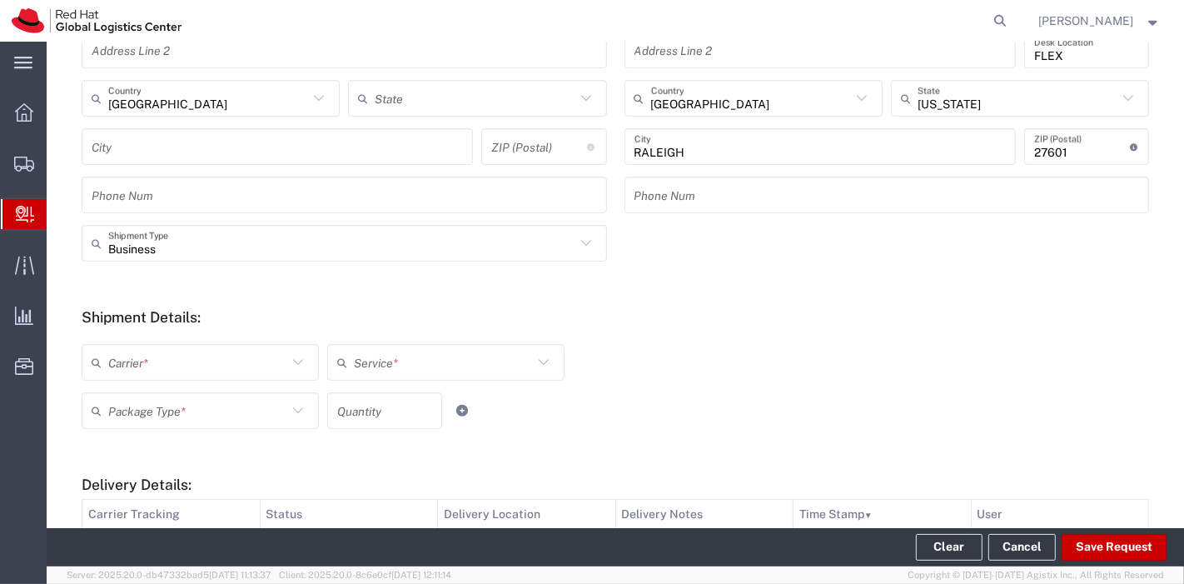
scroll to position [514, 0]
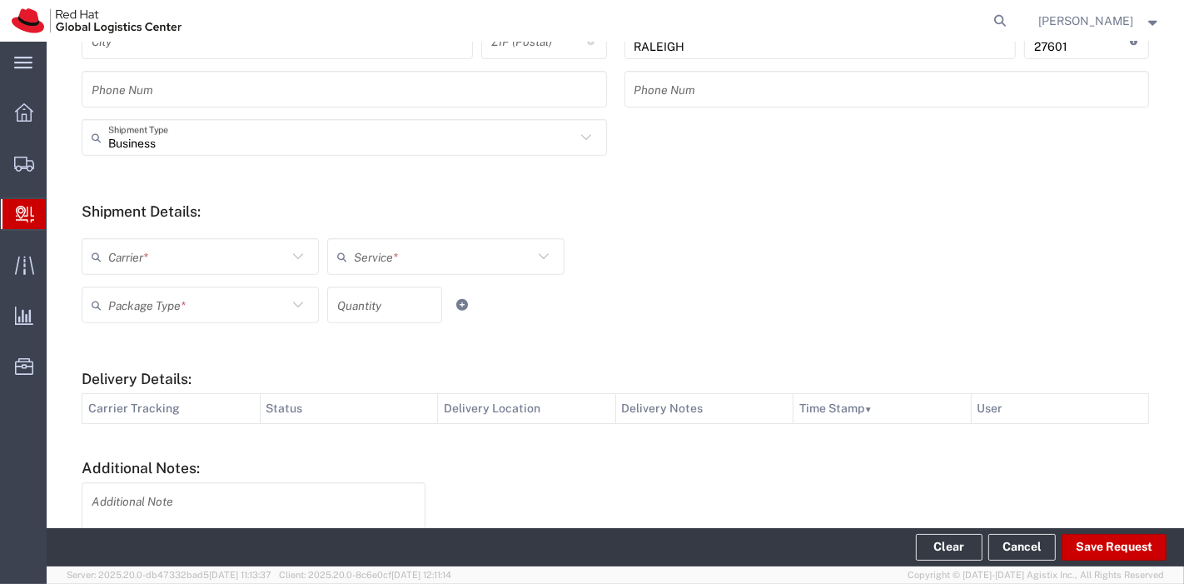
click at [261, 265] on input "text" at bounding box center [197, 256] width 179 height 29
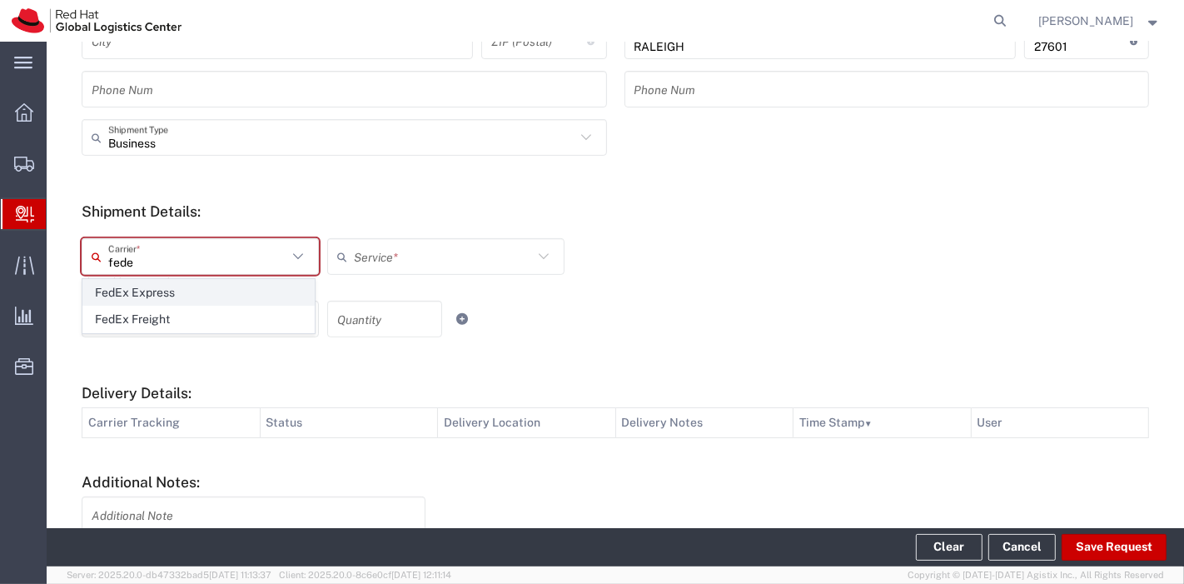
click at [214, 289] on span "FedEx Express" at bounding box center [198, 293] width 231 height 26
type input "FedEx Express"
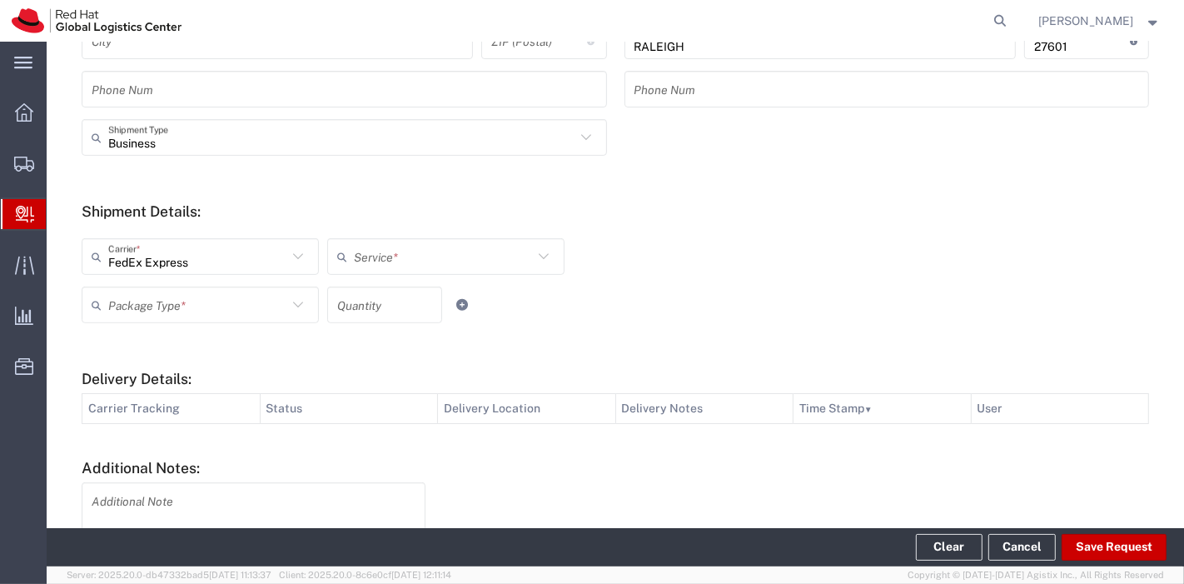
click at [372, 256] on input "text" at bounding box center [443, 256] width 179 height 29
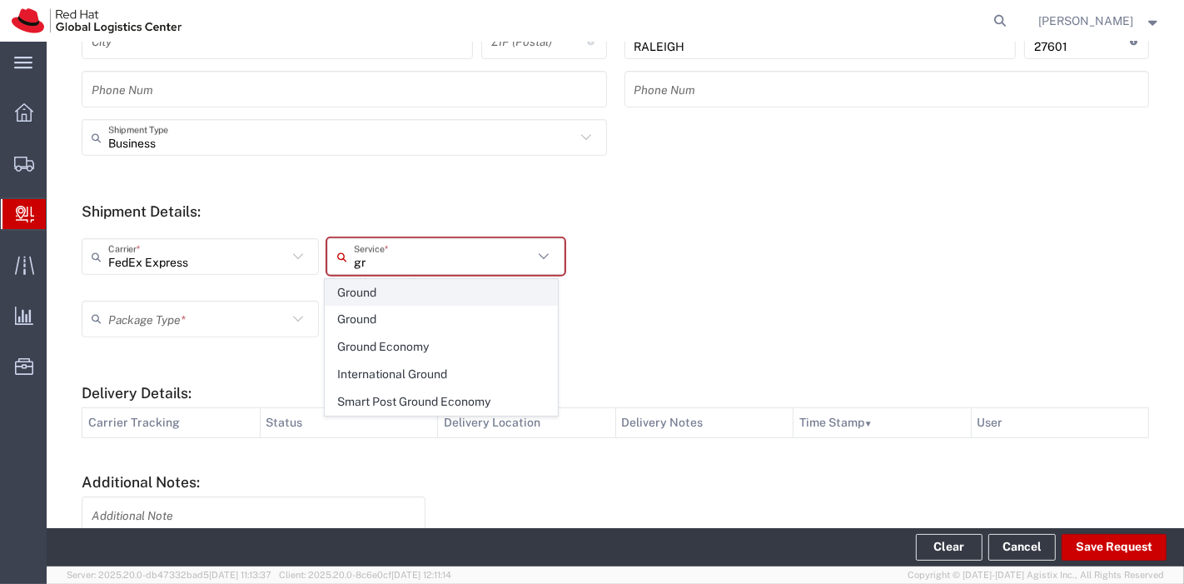
click at [371, 288] on span "Ground" at bounding box center [440, 293] width 231 height 26
type input "Ground"
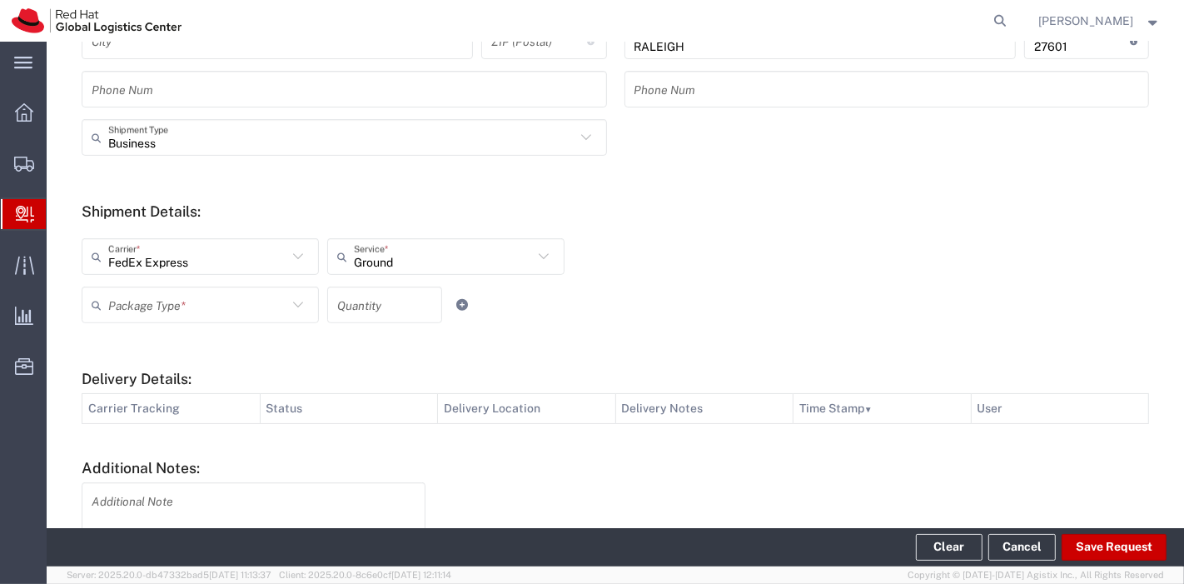
click at [297, 300] on icon at bounding box center [298, 305] width 22 height 22
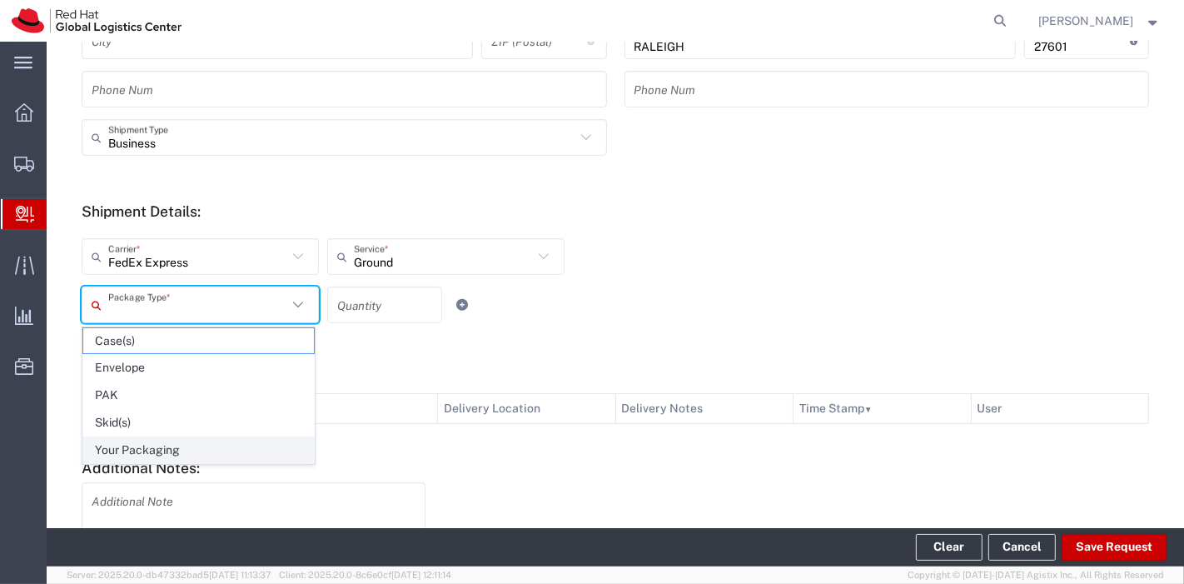
click at [183, 437] on span "Your Packaging" at bounding box center [198, 450] width 231 height 26
type input "Your Packaging"
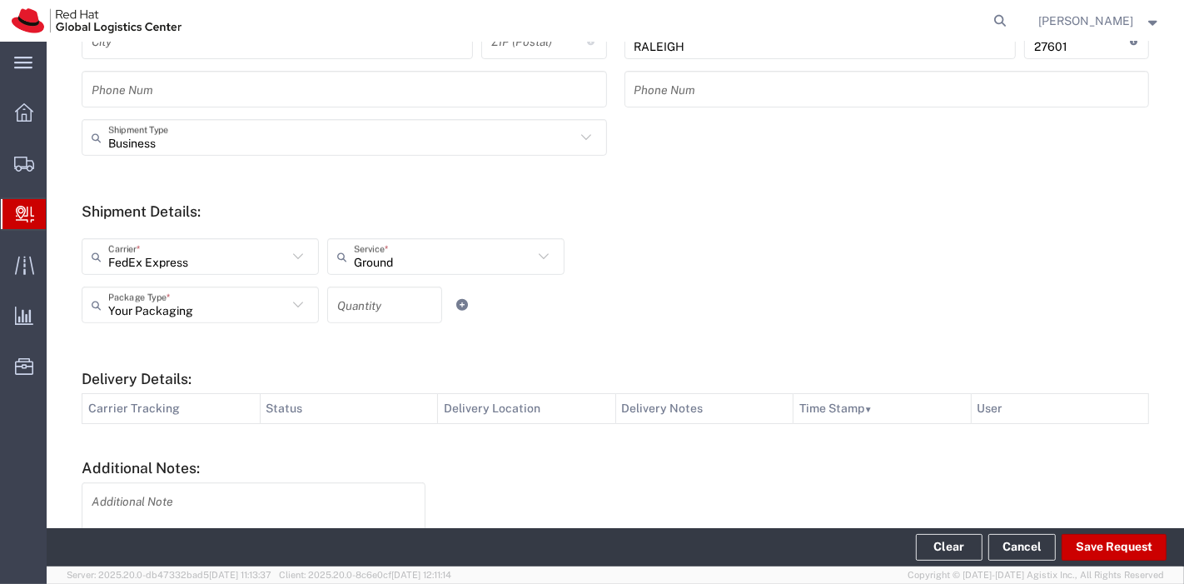
click at [362, 301] on input "number" at bounding box center [384, 305] width 95 height 29
type input "1"
click at [1105, 539] on button "Save Request" at bounding box center [1113, 547] width 105 height 27
type input "United States"
type input "California"
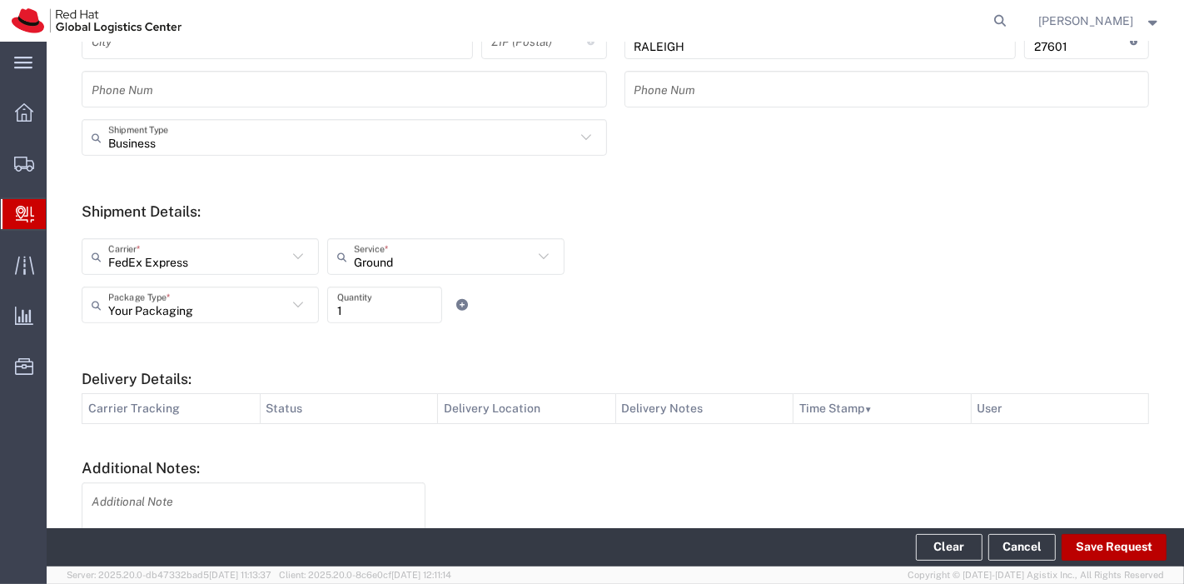
type input "Fremont"
type input "94536"
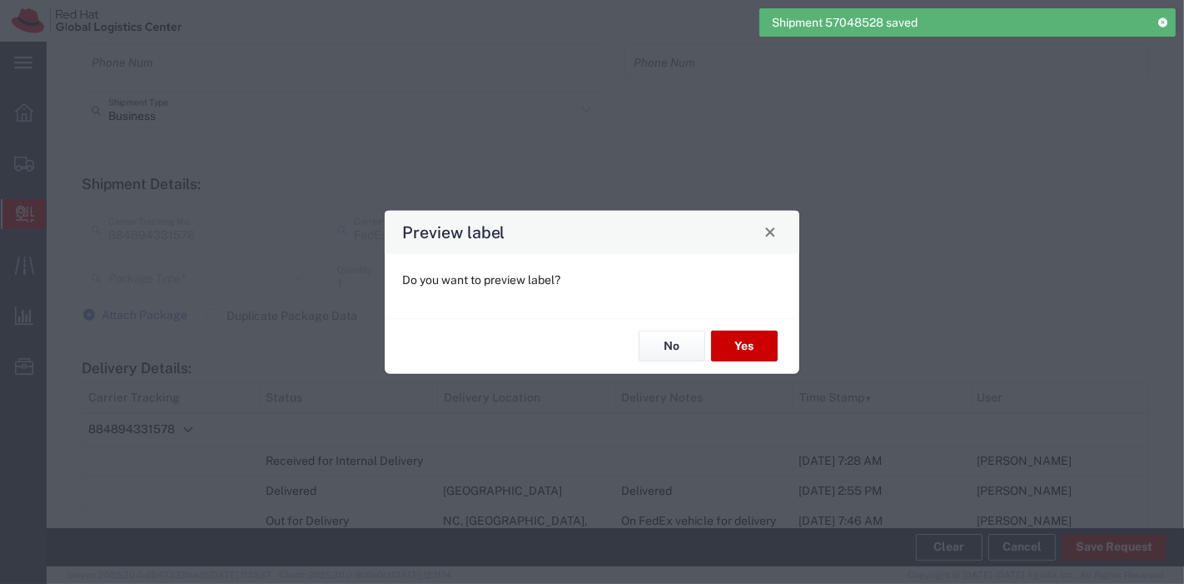
type input "2Day"
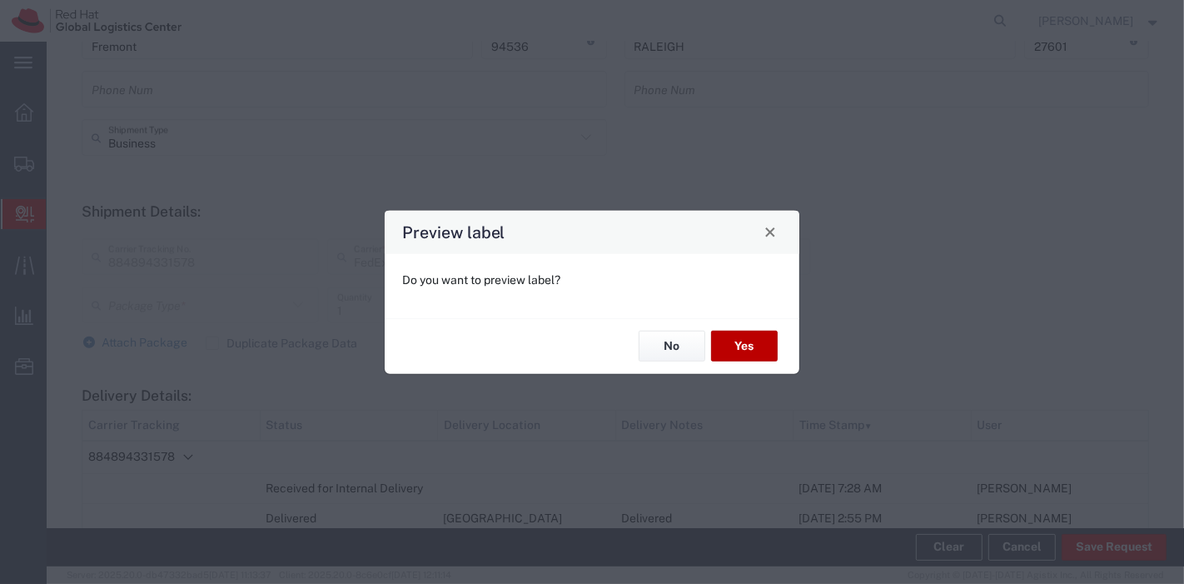
click at [754, 348] on button "Yes" at bounding box center [744, 345] width 67 height 31
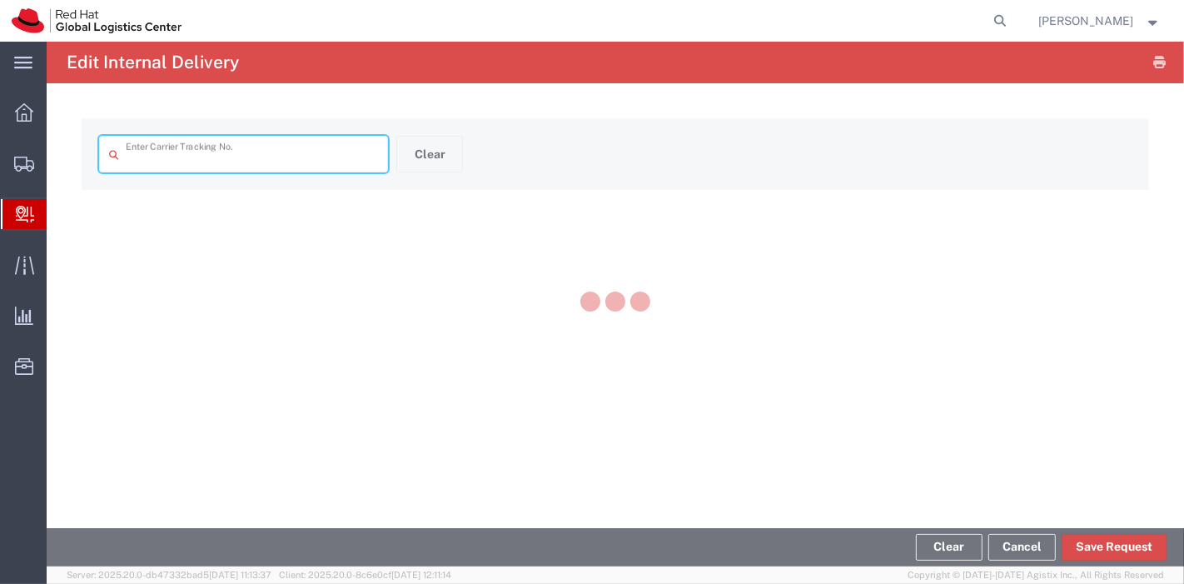
type input "884894331578"
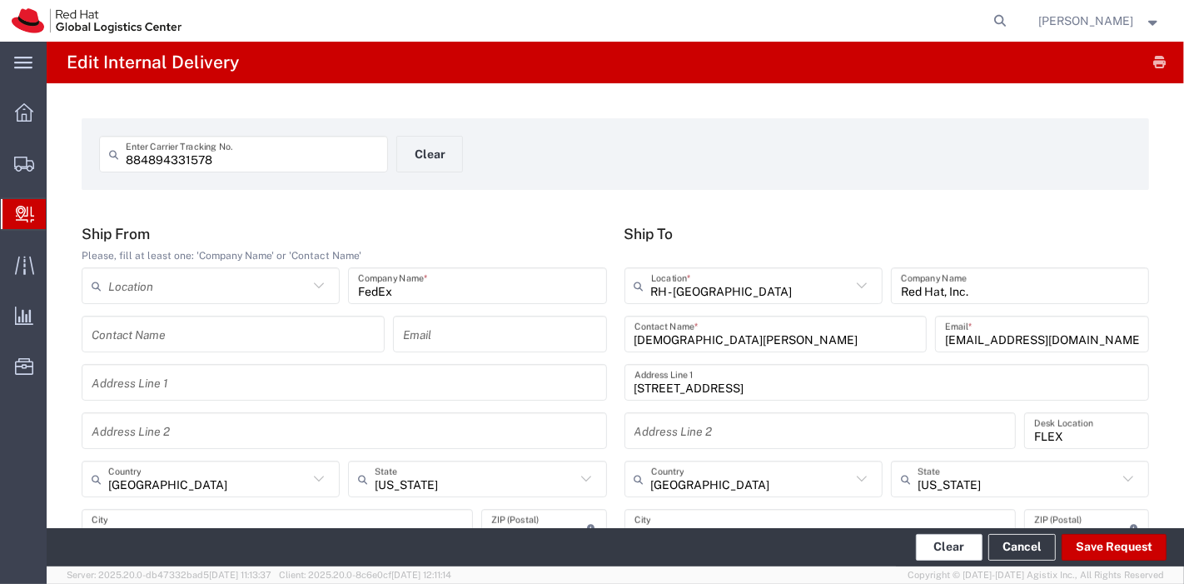
click at [936, 546] on button "Clear" at bounding box center [949, 547] width 67 height 27
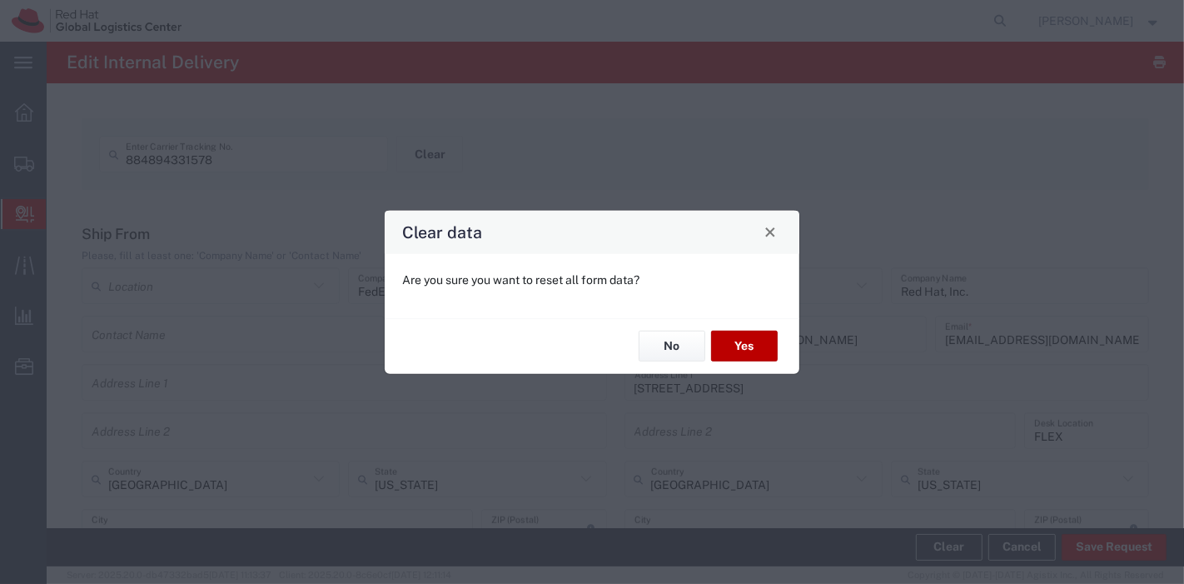
click at [745, 340] on button "Yes" at bounding box center [744, 345] width 67 height 31
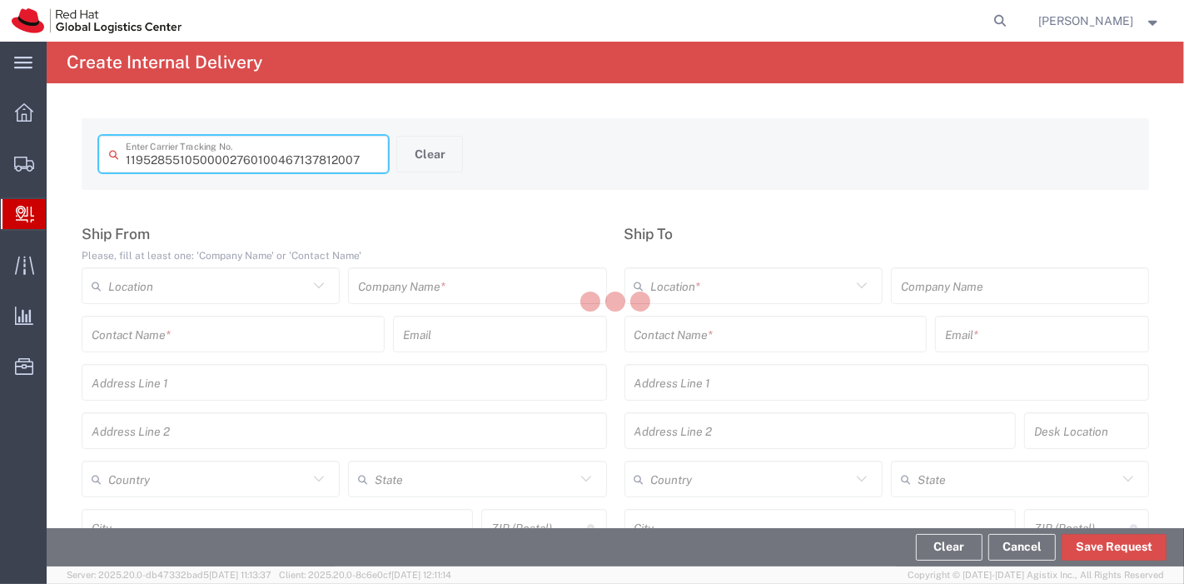
type input "467137812007"
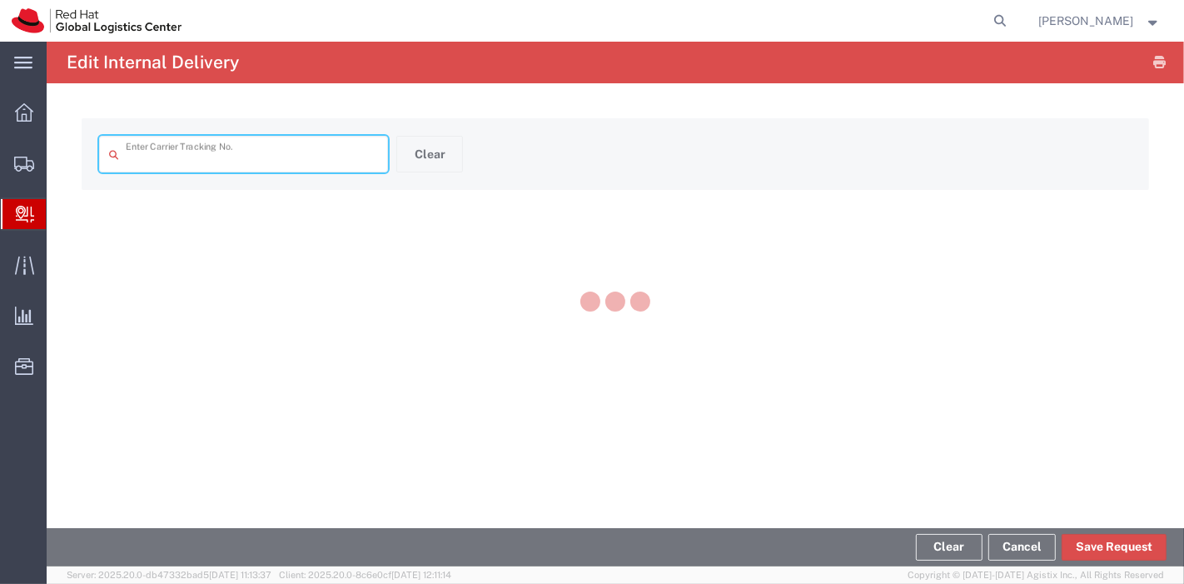
type input "467137812007"
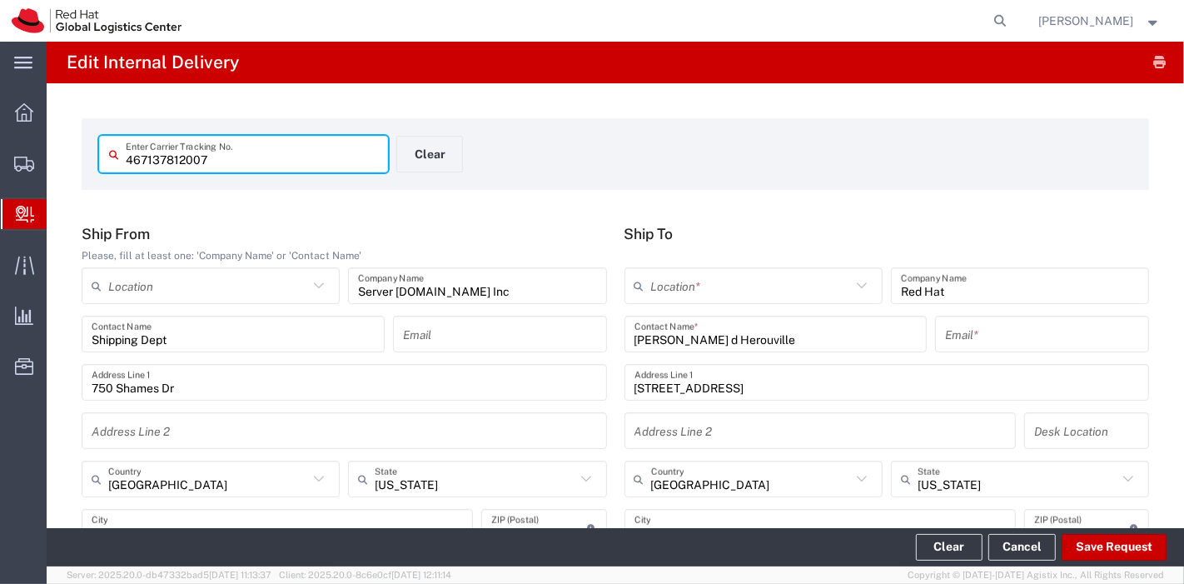
click at [734, 285] on input "text" at bounding box center [751, 285] width 200 height 29
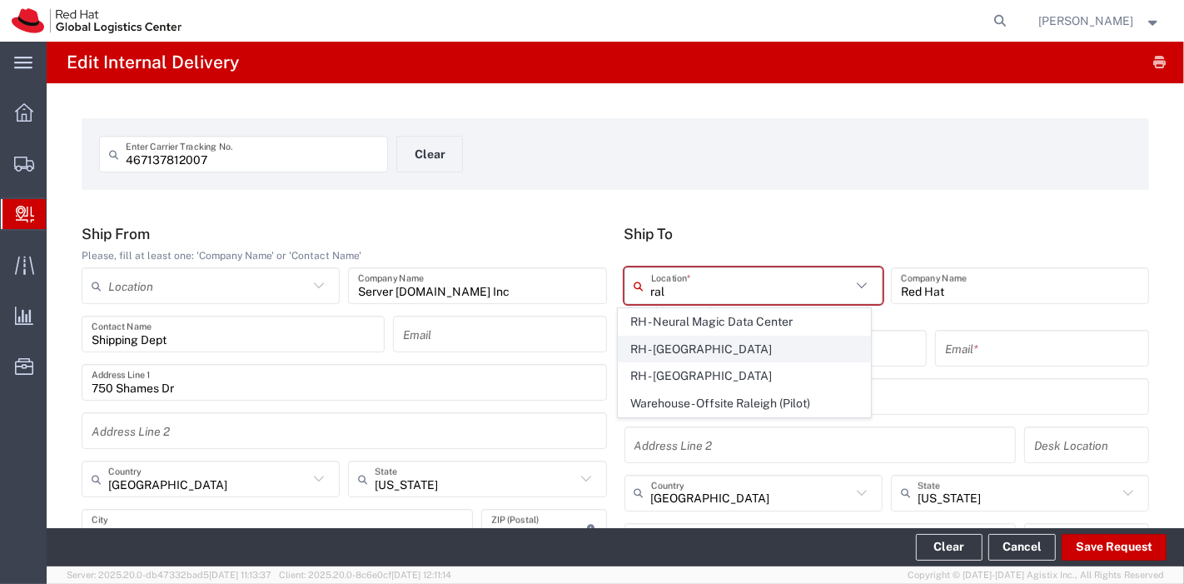
click at [673, 355] on span "RH - Raleigh" at bounding box center [743, 349] width 251 height 26
type input "RH - Raleigh"
type input "Red Hat, Inc."
type input "100 East Davie Street"
type input "RALEIGH"
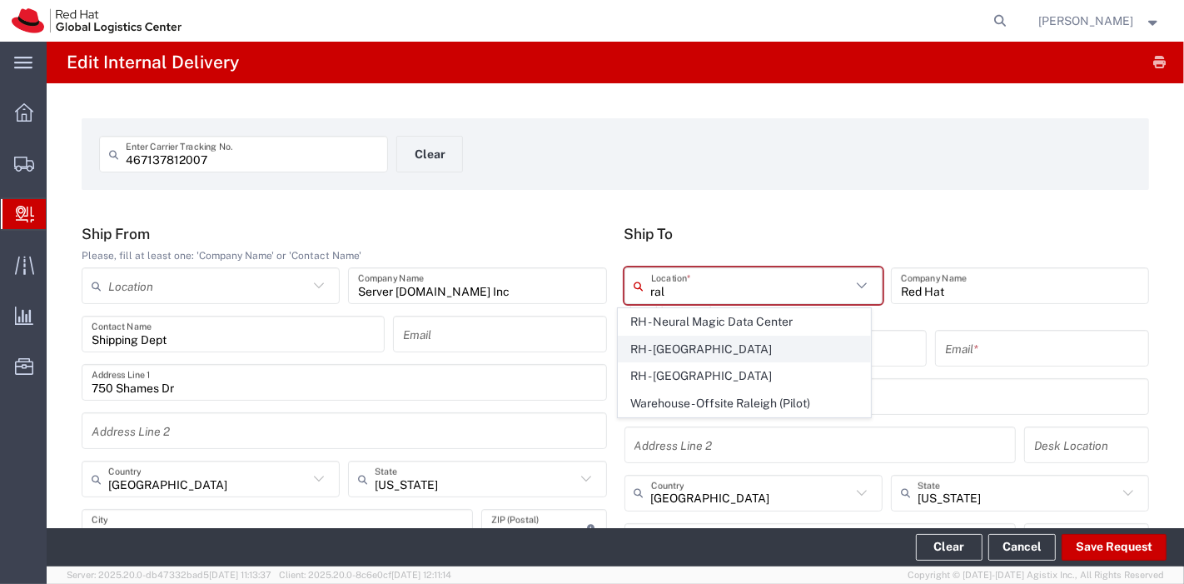
type input "919-754-4950"
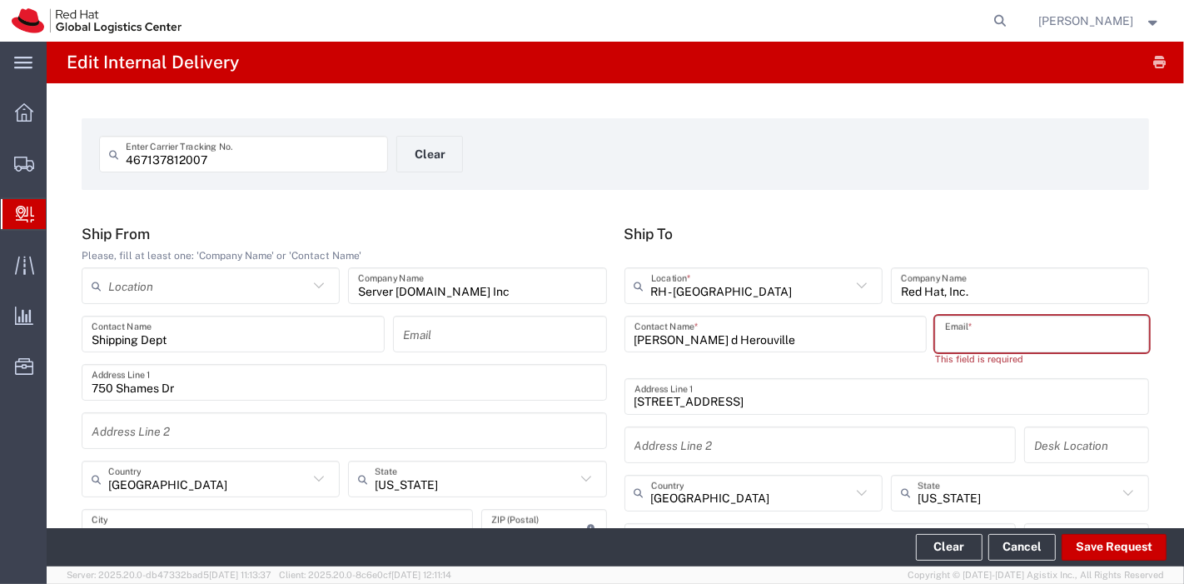
click at [952, 327] on input "text" at bounding box center [1042, 334] width 194 height 29
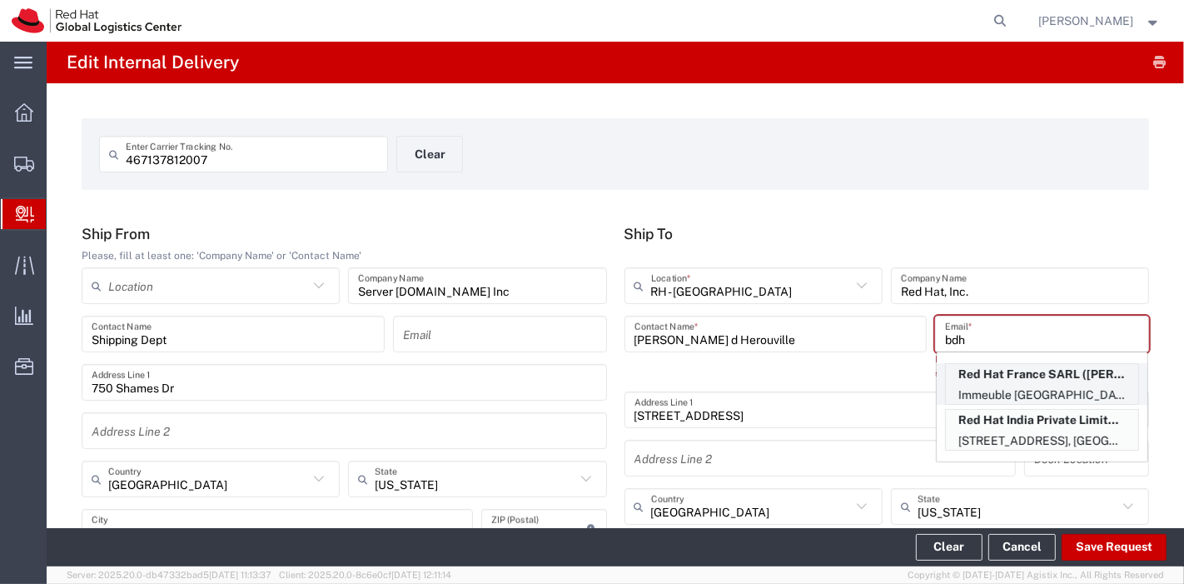
type input "bdh"
click at [995, 381] on p "Red Hat France SARL (Bertrand (Bert) Le Boucher d'Herouville), bdherouv@redhat.…" at bounding box center [1042, 374] width 192 height 21
type input "RH - Puteaux"
type input "Red Hat France SARL"
type input "Bertrand (Bert) Le Boucher d'Herouville"
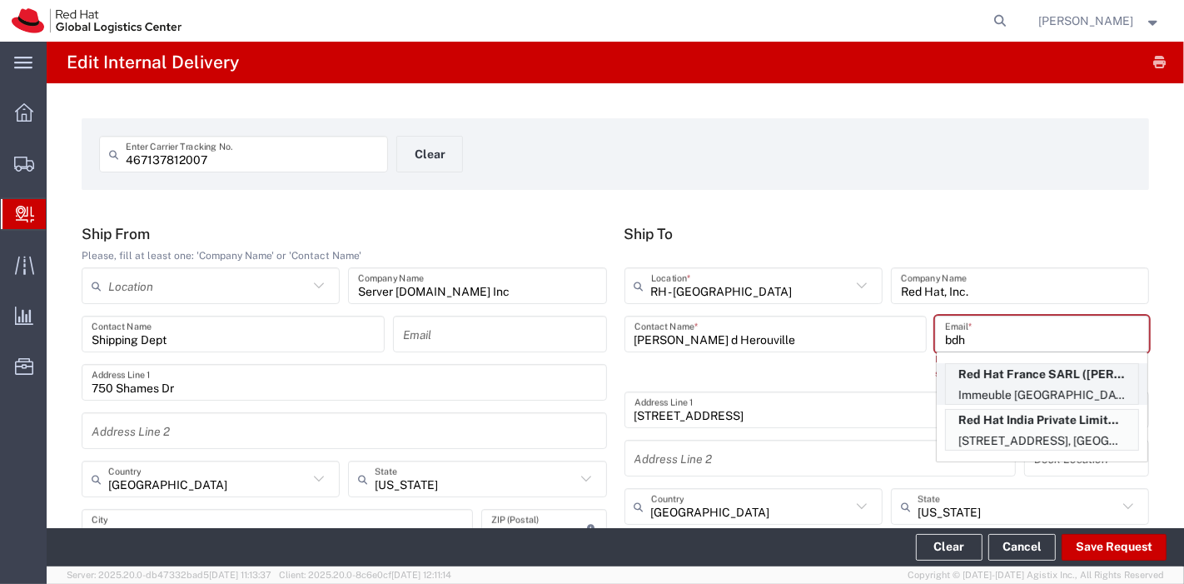
type input "bdherouv@redhat.com"
type input "Immeuble Defense Plaza, 8th Floor"
type input "23-25 rue DelariviÃ¨re Lefoullon"
type input "FLEX"
type input "France"
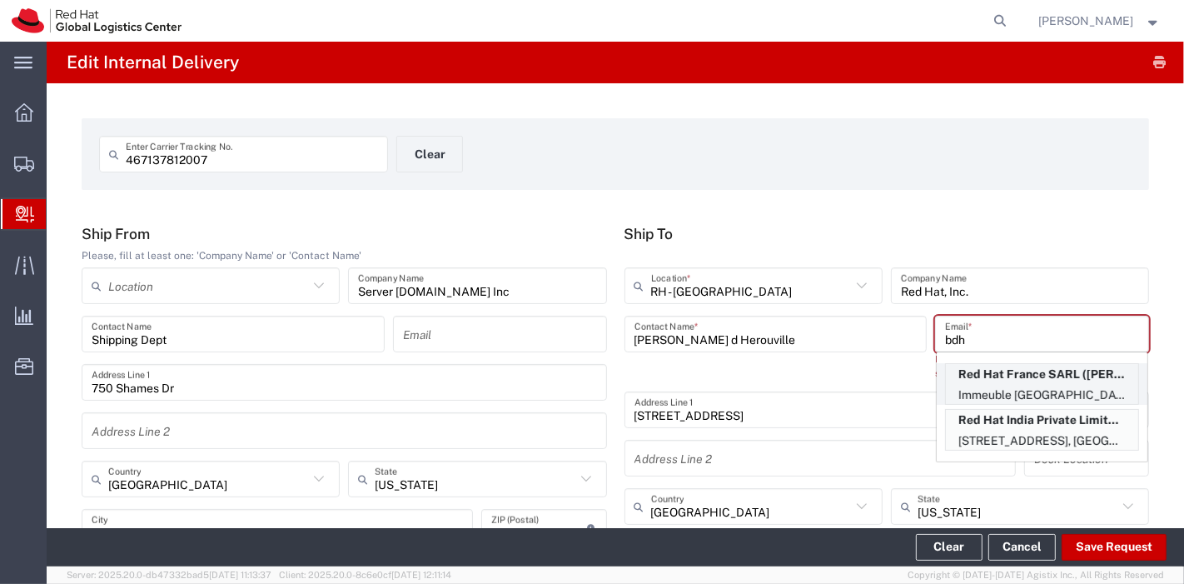
type input "PUTEAUX"
type input "92800"
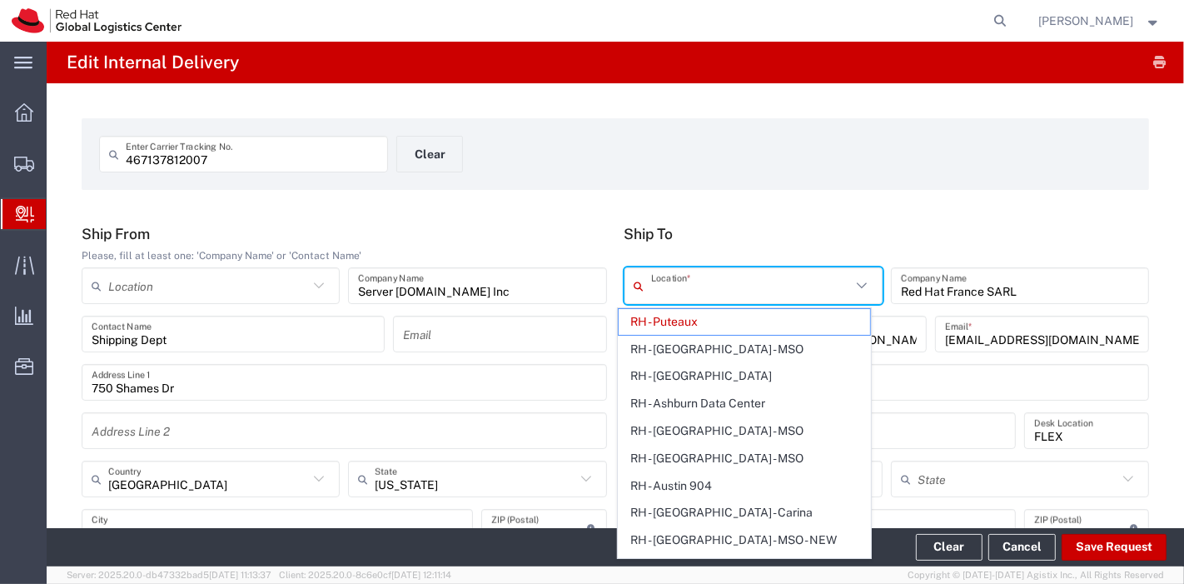
click at [752, 284] on input "text" at bounding box center [751, 285] width 200 height 29
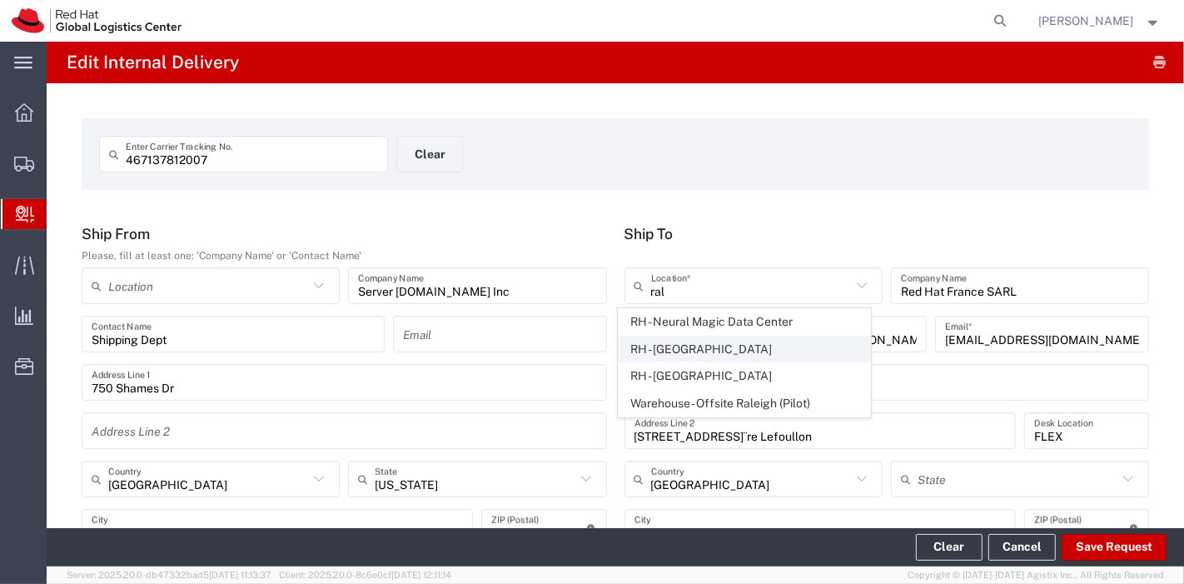
click at [710, 336] on span "RH - Raleigh" at bounding box center [743, 349] width 251 height 26
type input "RH - Raleigh"
type input "Red Hat, Inc."
type input "100 East Davie Street"
type input "United States"
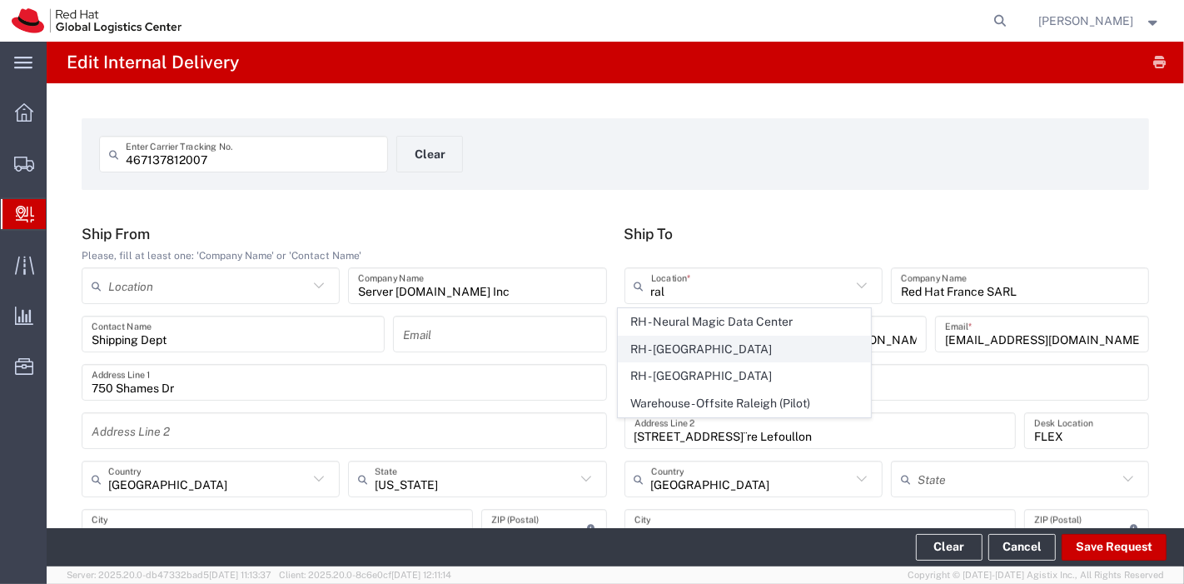
type input "RALEIGH"
type input "27601"
type input "919-754-4950"
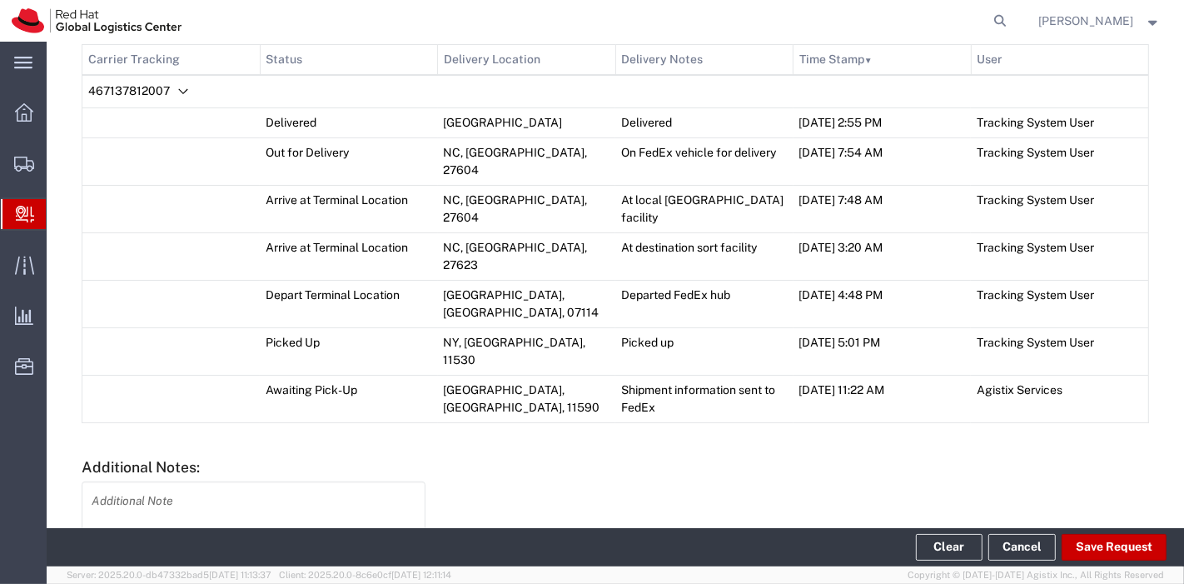
scroll to position [852, 0]
click at [1138, 552] on button "Save Request" at bounding box center [1113, 547] width 105 height 27
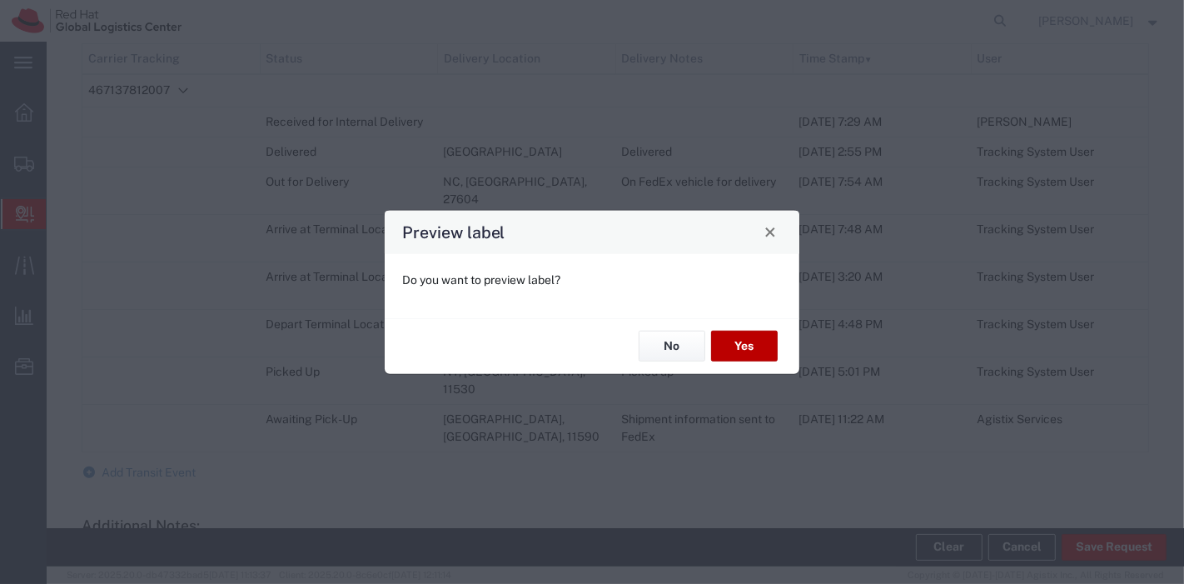
click at [728, 350] on button "Yes" at bounding box center [744, 345] width 67 height 31
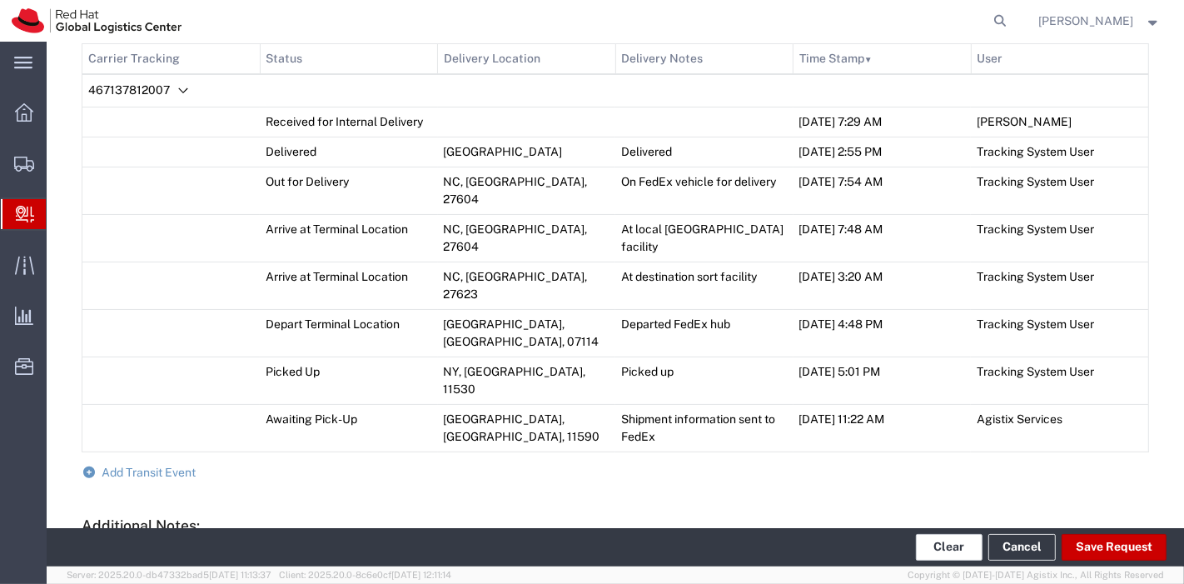
click at [944, 539] on button "Clear" at bounding box center [949, 547] width 67 height 27
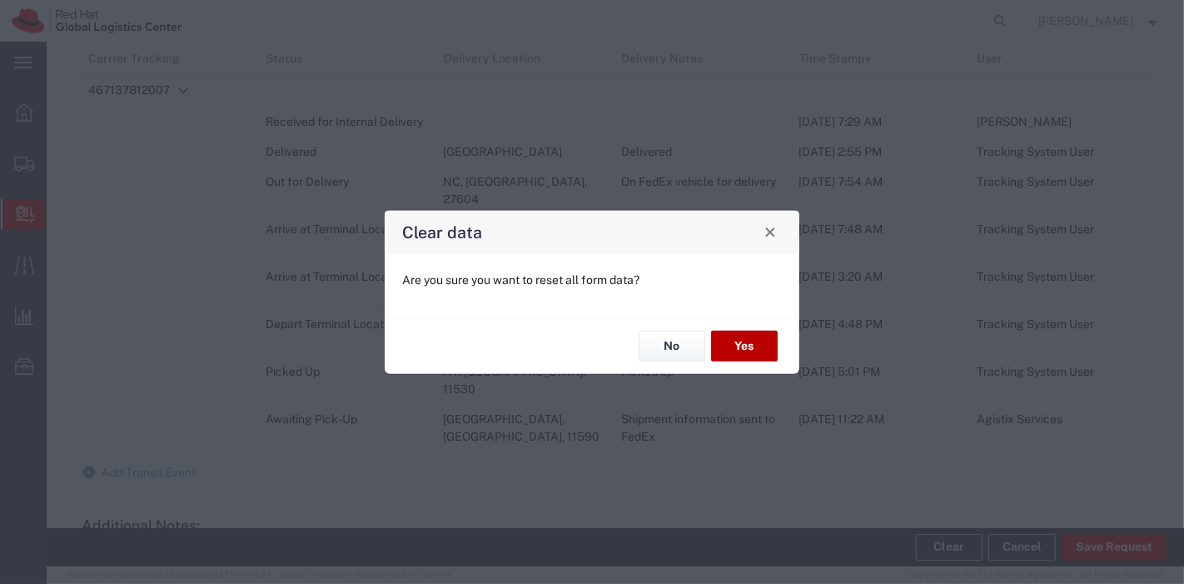
click at [751, 345] on button "Yes" at bounding box center [744, 345] width 67 height 31
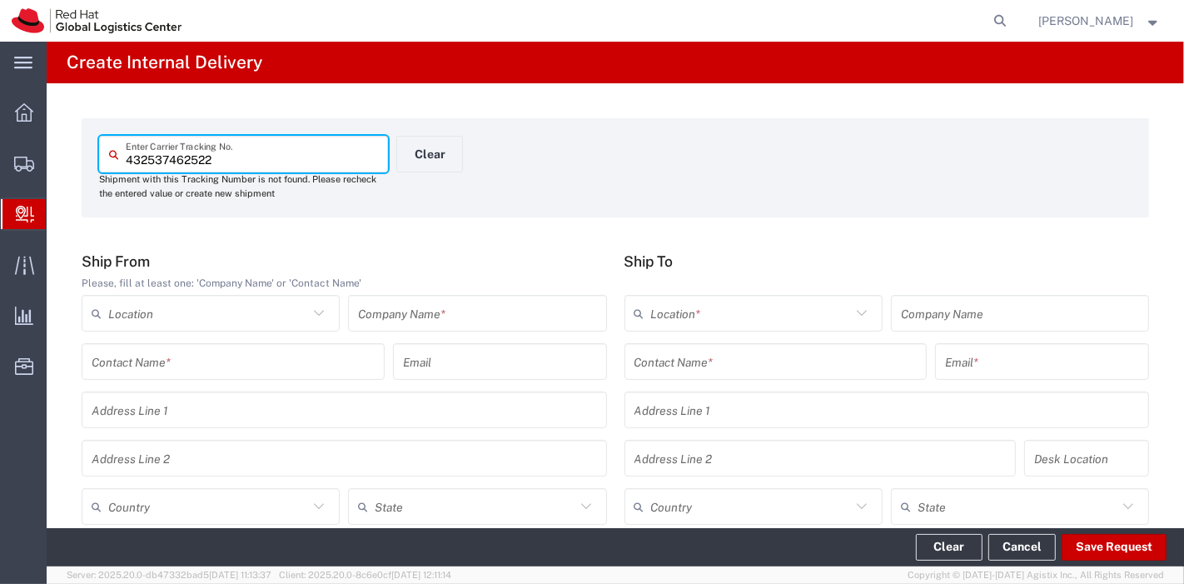
click at [706, 353] on input "text" at bounding box center [775, 361] width 283 height 29
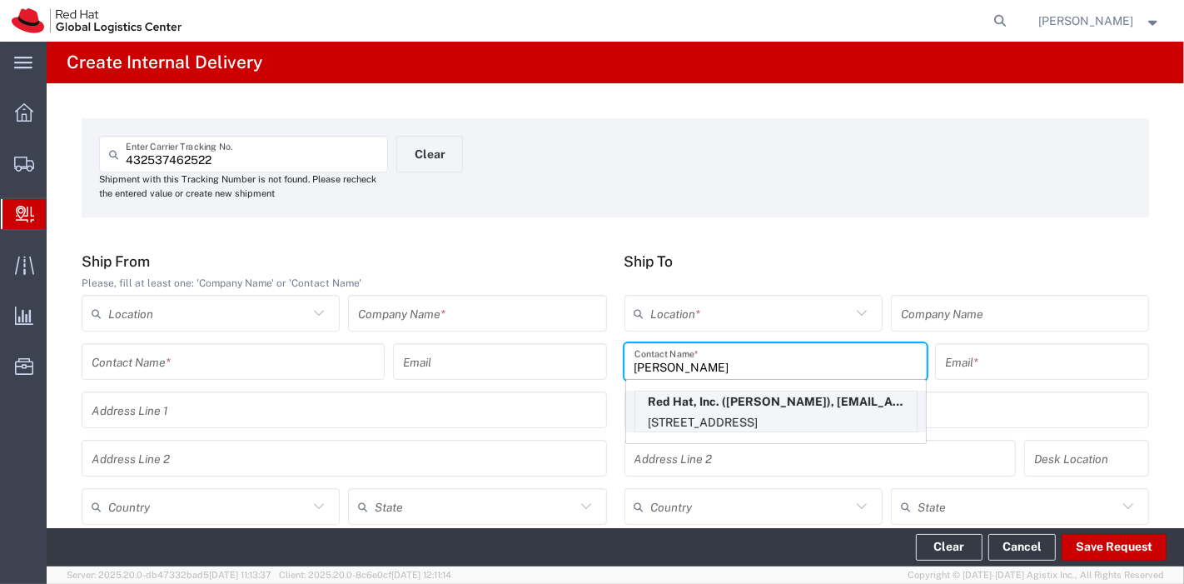
click at [685, 408] on p "Red Hat, Inc. (Albert Mirich), amirich@redhat.com" at bounding box center [775, 401] width 281 height 21
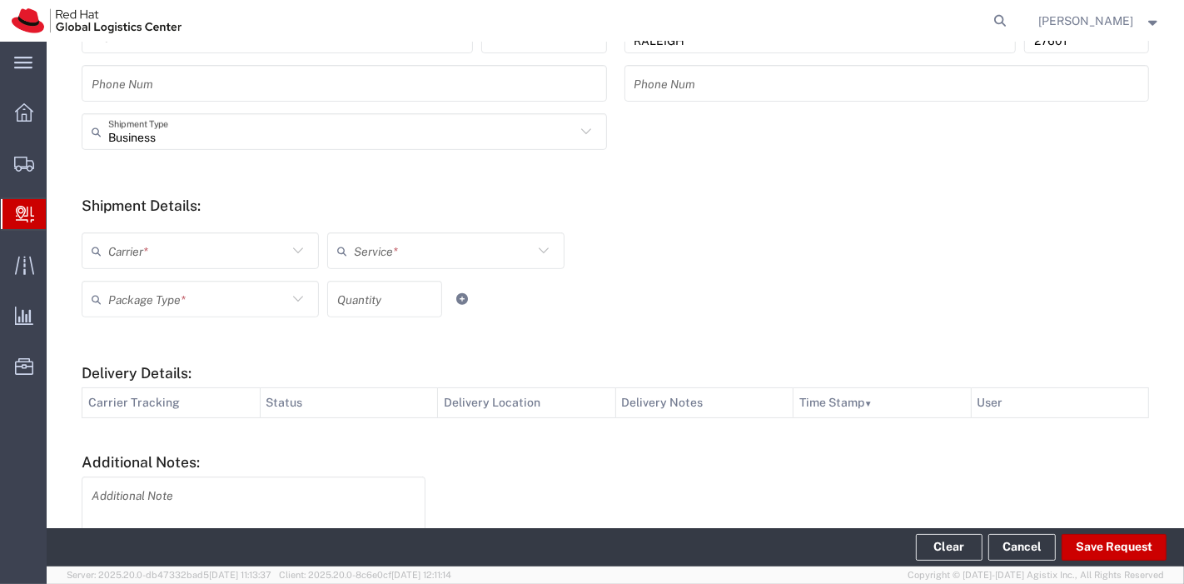
scroll to position [633, 0]
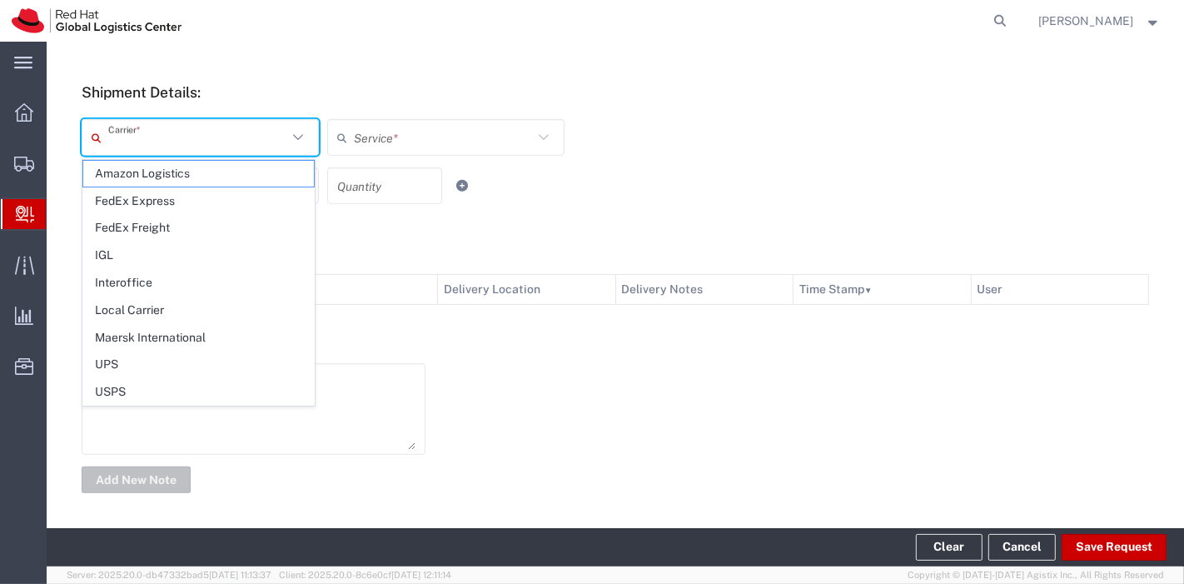
click at [230, 146] on input "text" at bounding box center [197, 137] width 179 height 29
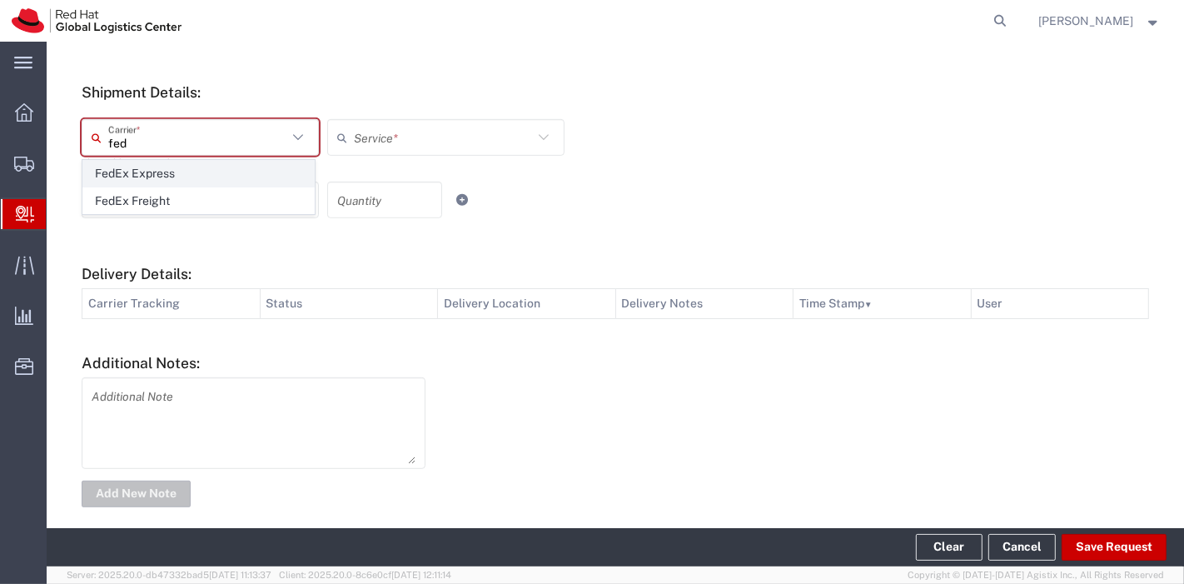
click at [159, 175] on span "FedEx Express" at bounding box center [198, 174] width 231 height 26
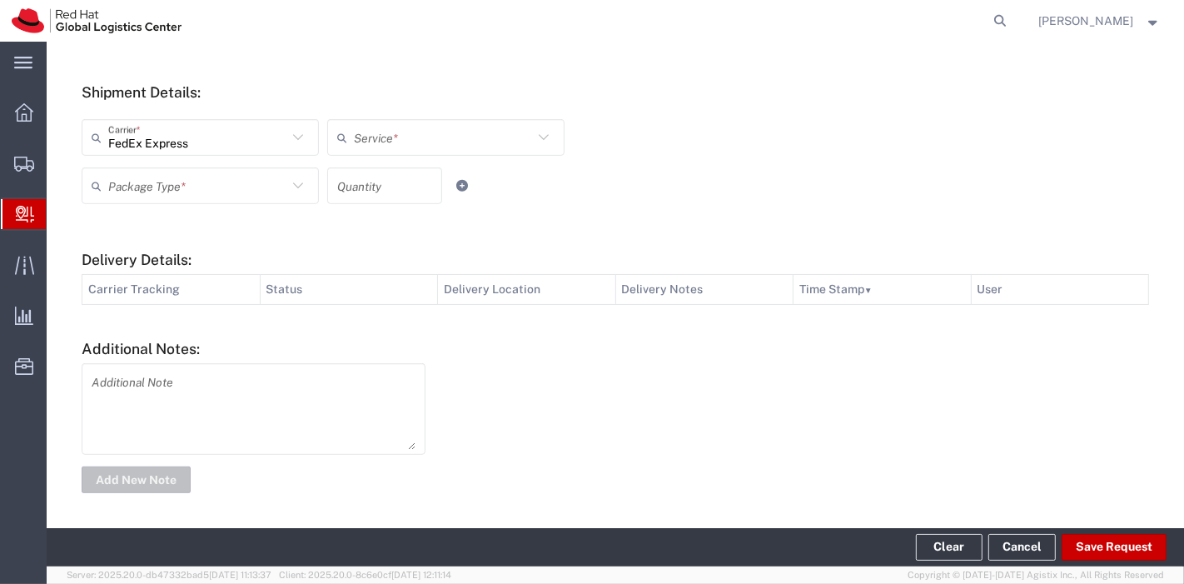
click at [396, 143] on input "text" at bounding box center [443, 137] width 179 height 29
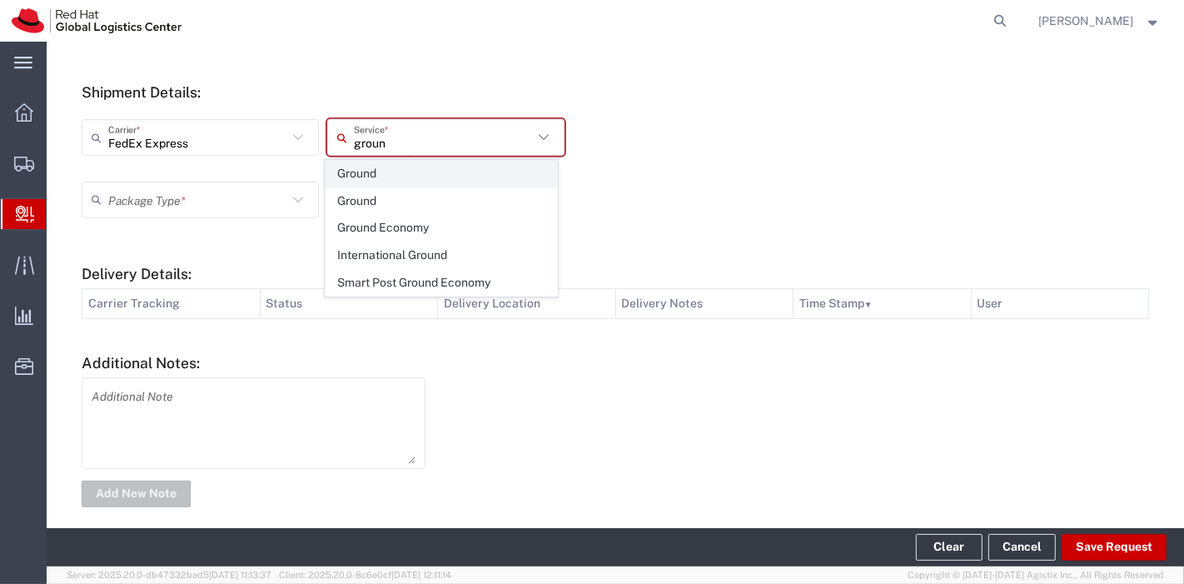
click at [386, 166] on span "Ground" at bounding box center [440, 174] width 231 height 26
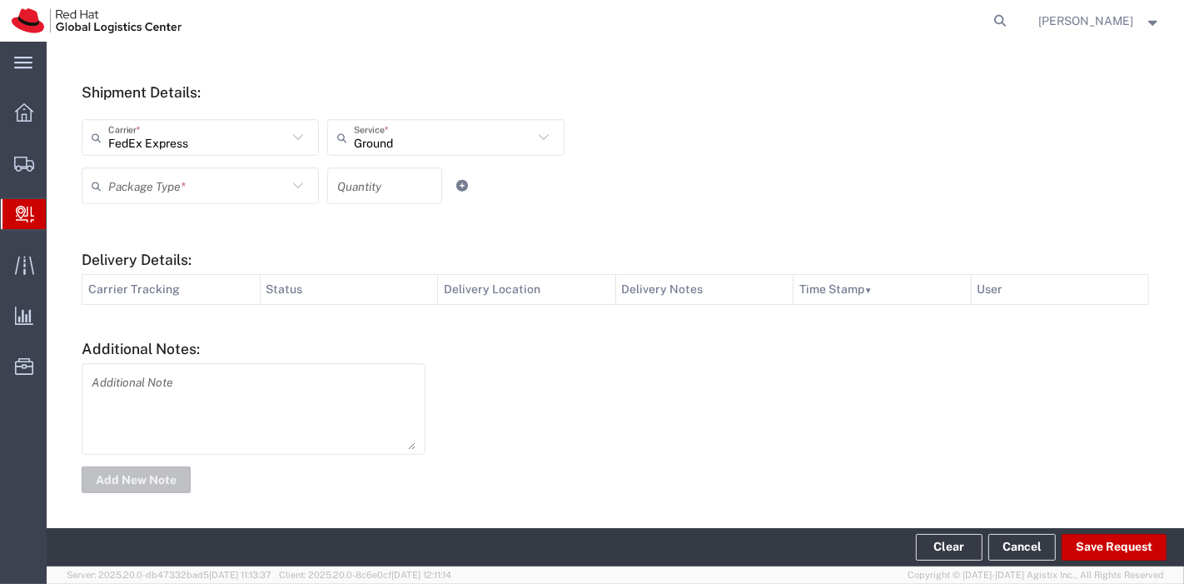
click at [296, 186] on icon at bounding box center [298, 185] width 10 height 6
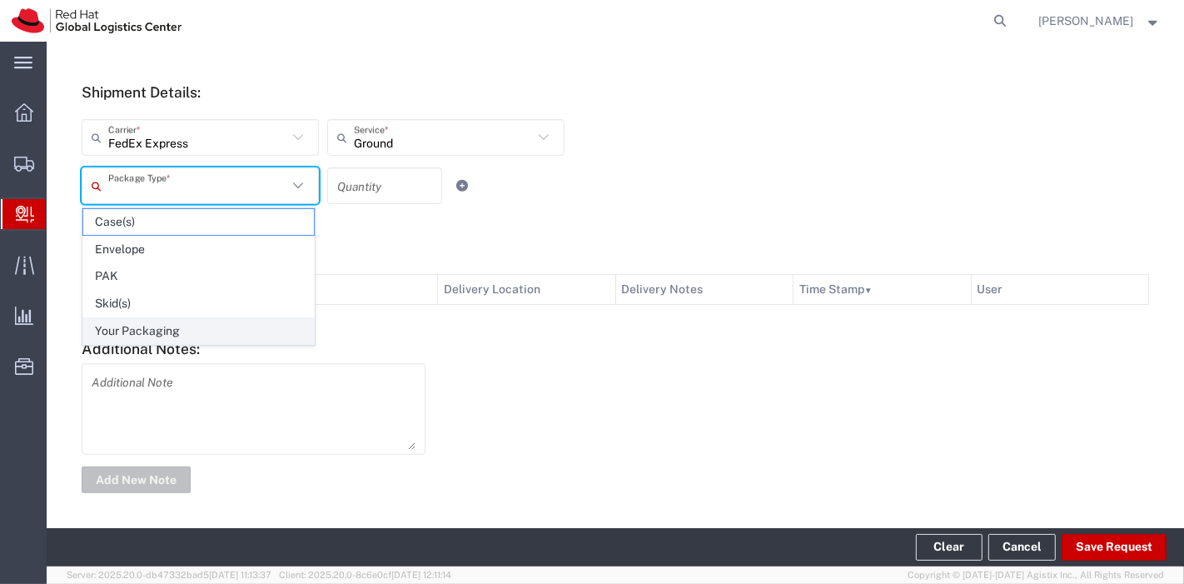
click at [190, 328] on span "Your Packaging" at bounding box center [198, 331] width 231 height 26
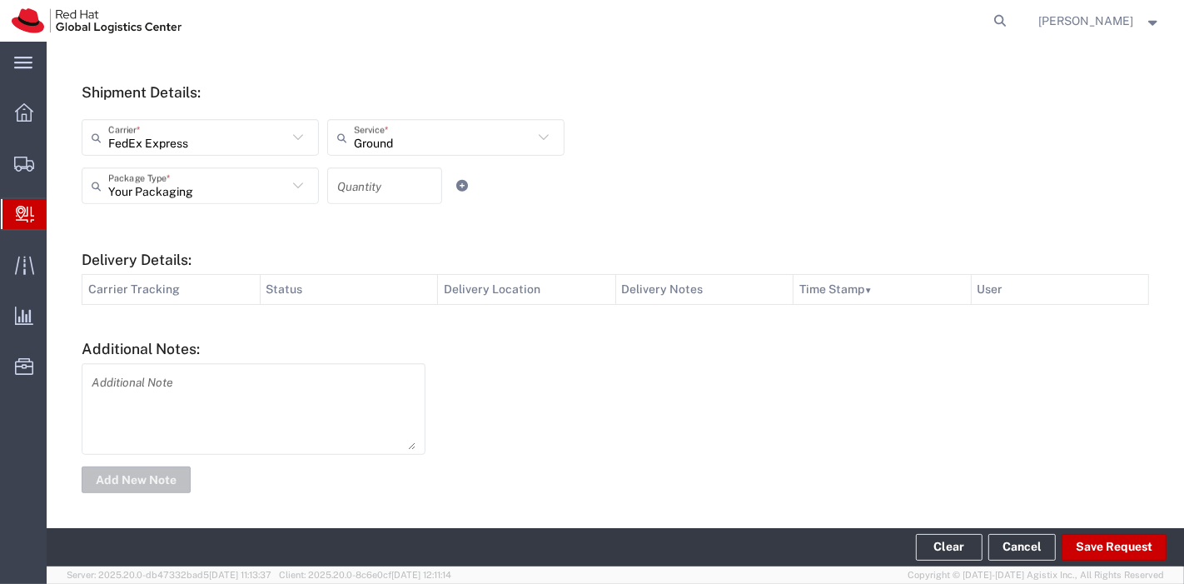
click at [362, 196] on input "number" at bounding box center [384, 185] width 95 height 29
click at [618, 220] on form "Ship From Please, fill at least one: 'Company Name' or 'Contact Name' Location …" at bounding box center [615, 58] width 1067 height 877
click at [1107, 543] on button "Save Request" at bounding box center [1113, 547] width 105 height 27
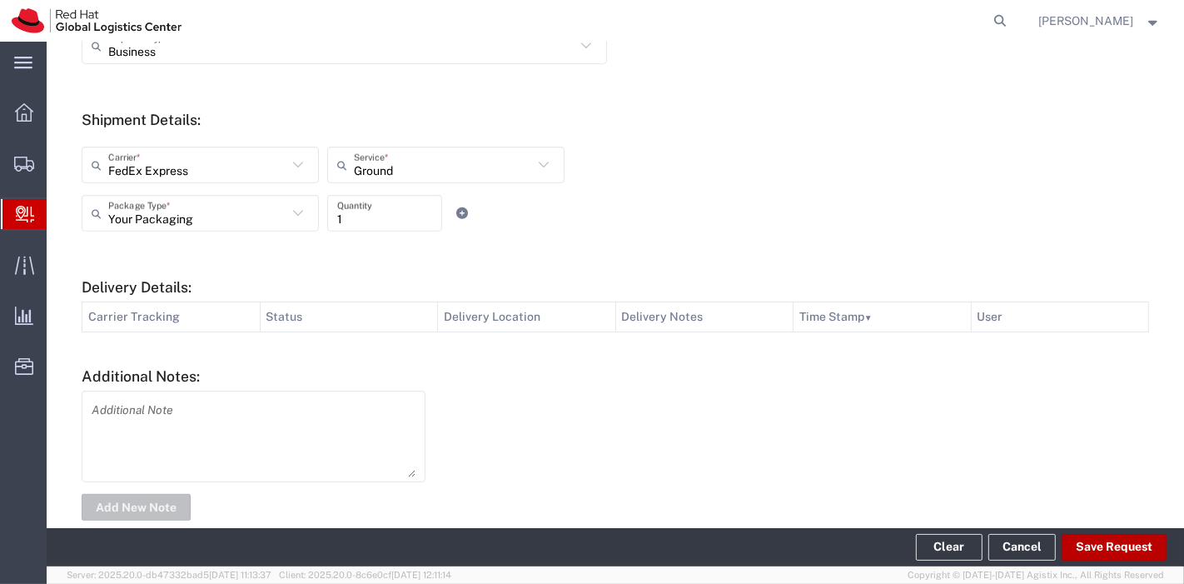
scroll to position [659, 0]
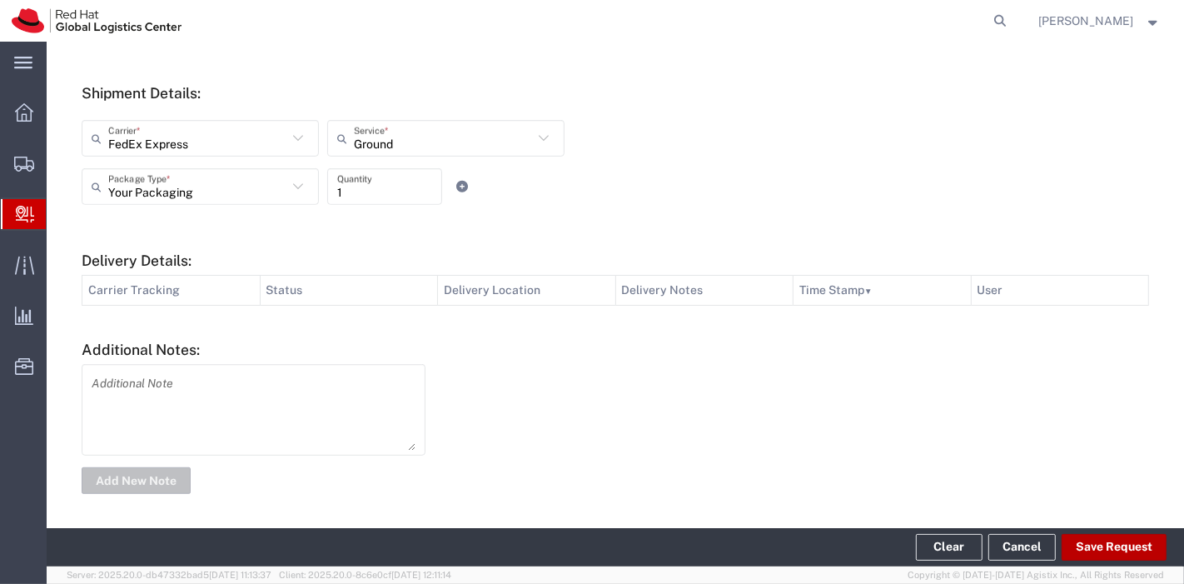
click at [1107, 543] on button "Save Request" at bounding box center [1113, 547] width 105 height 27
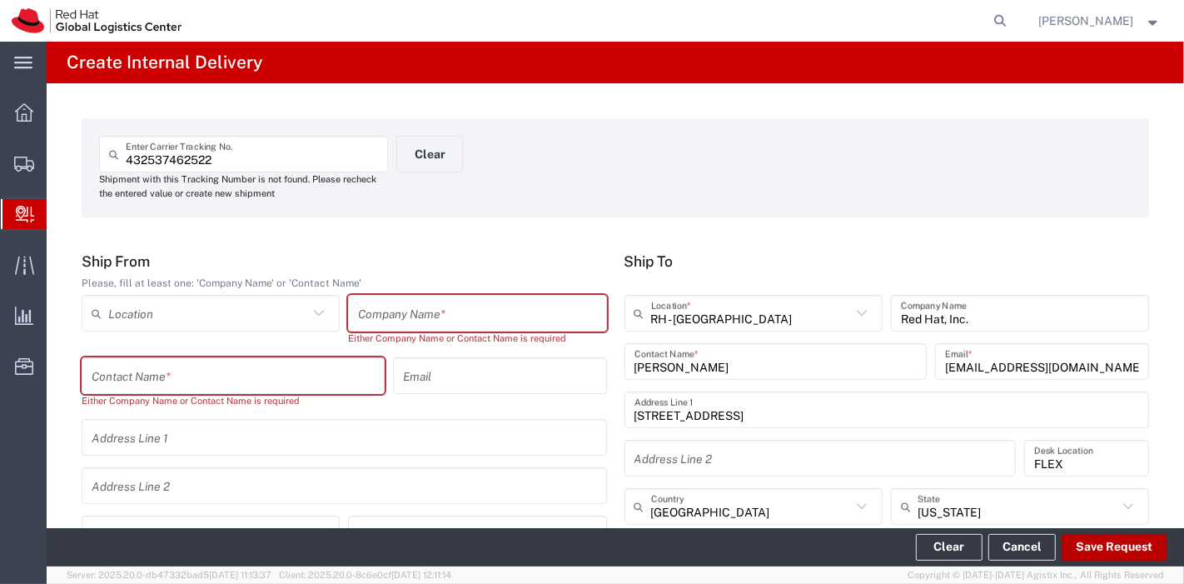
scroll to position [0, 0]
click at [525, 326] on input "text" at bounding box center [477, 313] width 238 height 29
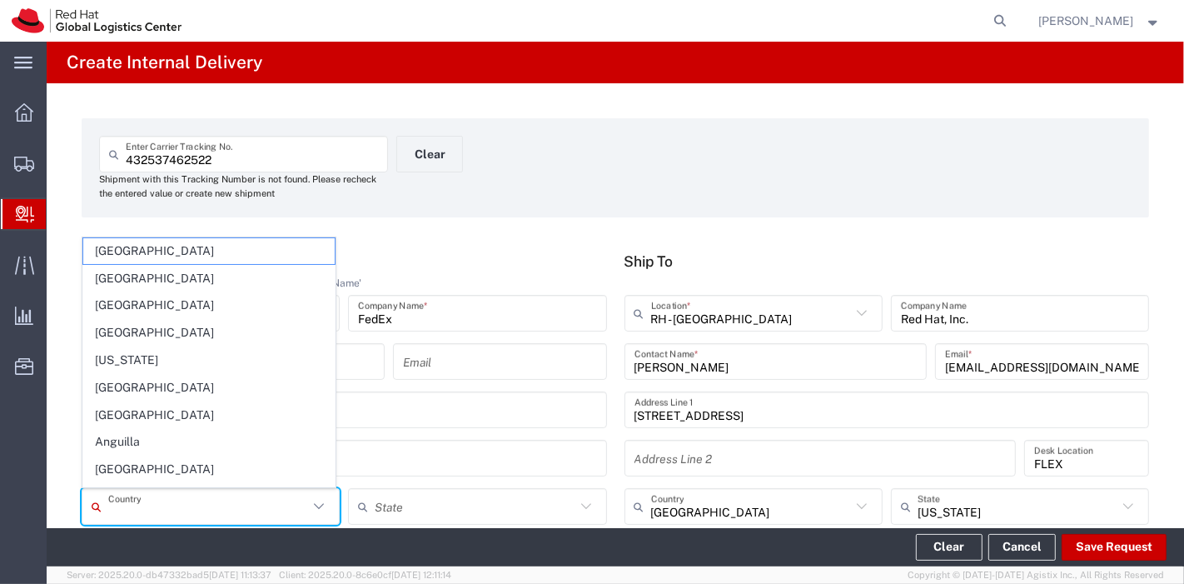
click at [209, 505] on input "text" at bounding box center [208, 506] width 200 height 29
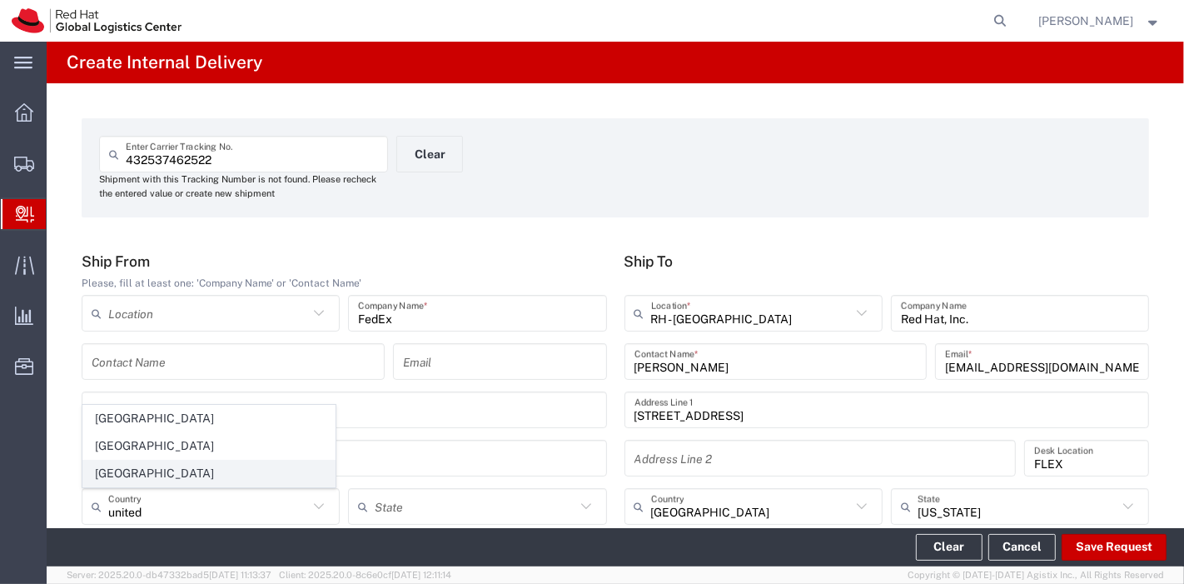
click at [154, 474] on span "United States" at bounding box center [208, 473] width 251 height 26
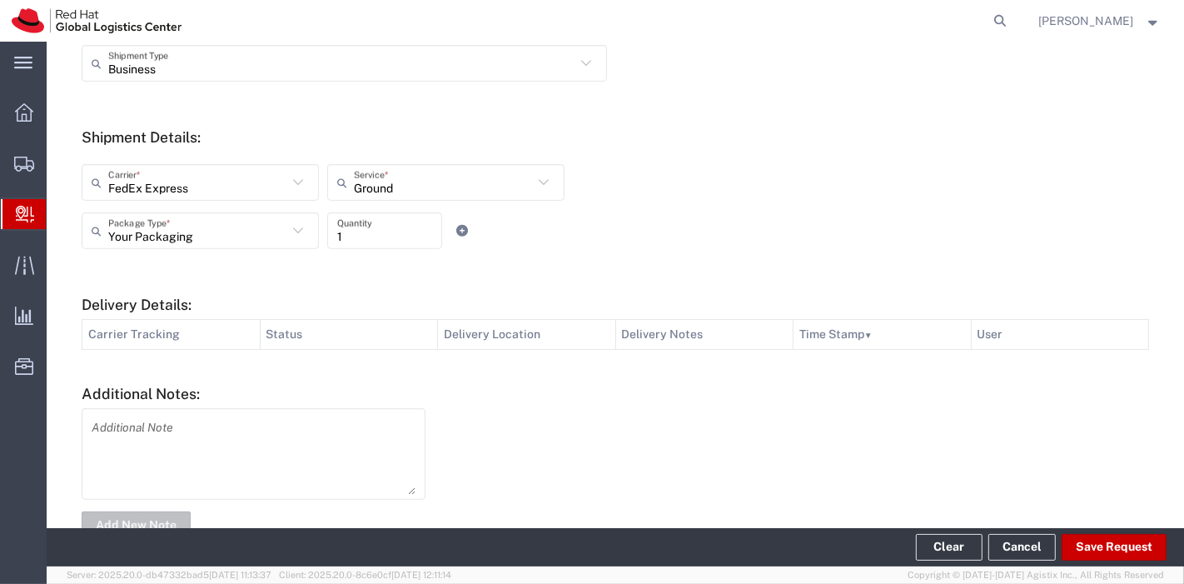
scroll to position [618, 0]
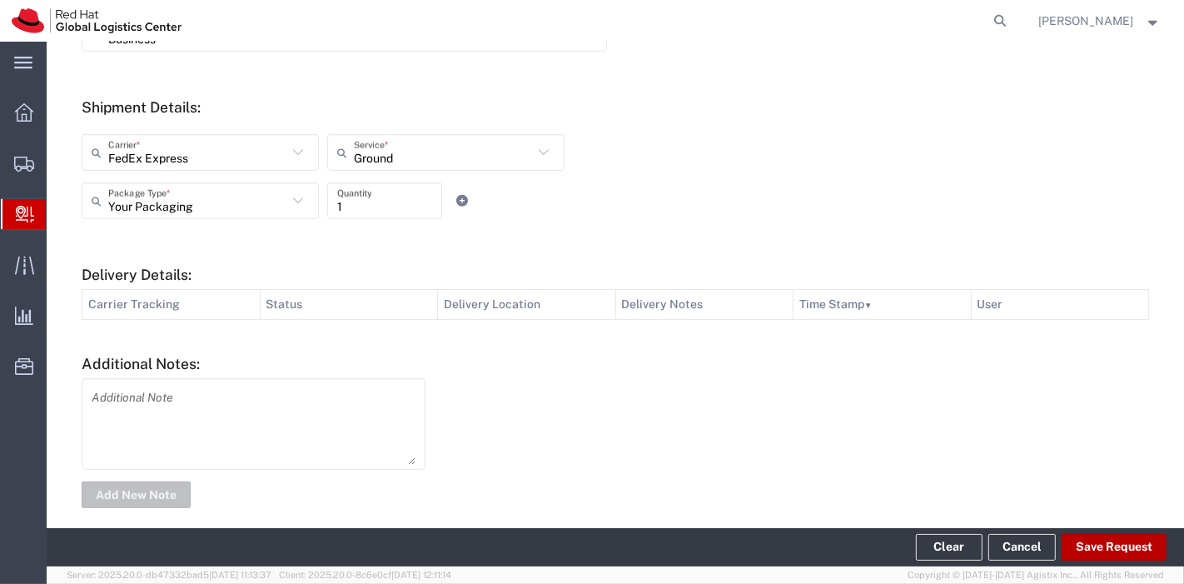
click at [1130, 536] on button "Save Request" at bounding box center [1113, 547] width 105 height 27
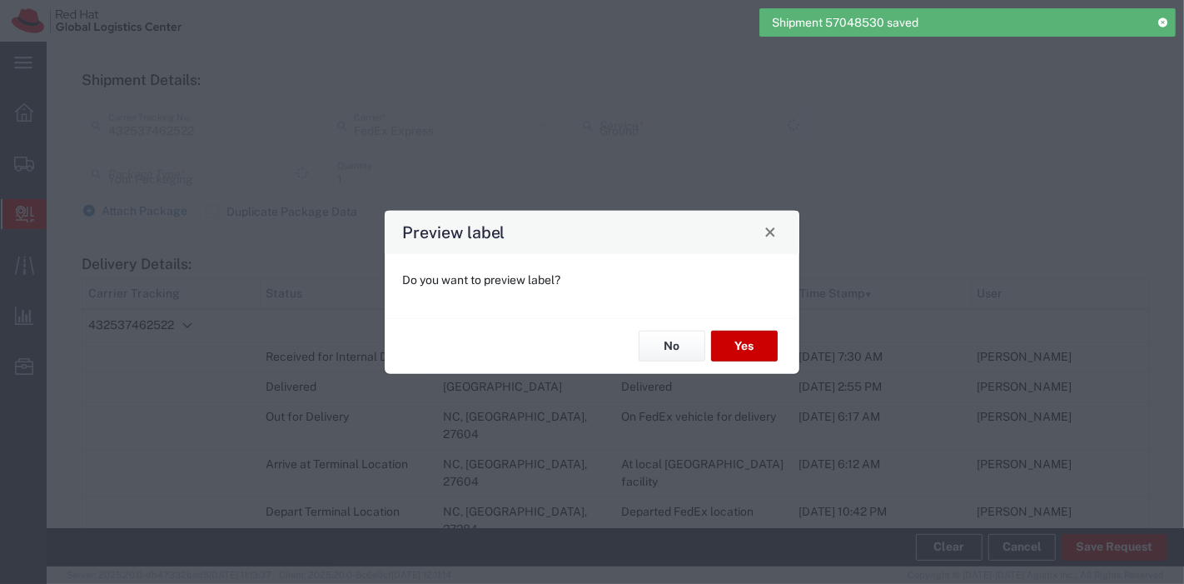
scroll to position [589, 0]
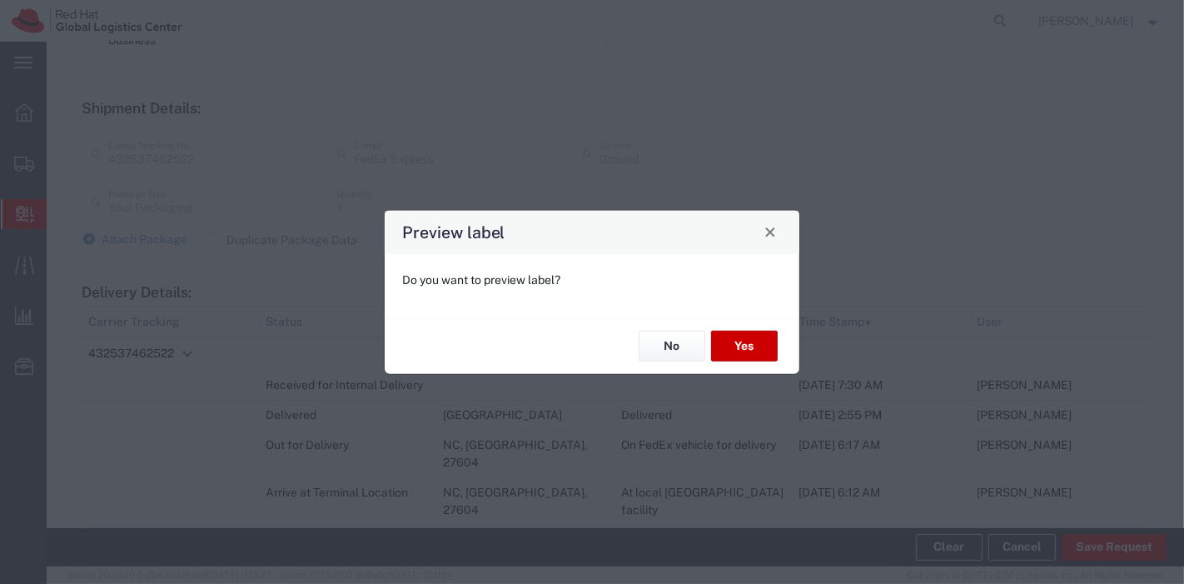
click at [772, 329] on div "No Yes" at bounding box center [592, 345] width 415 height 56
click at [691, 340] on button "No" at bounding box center [671, 345] width 67 height 31
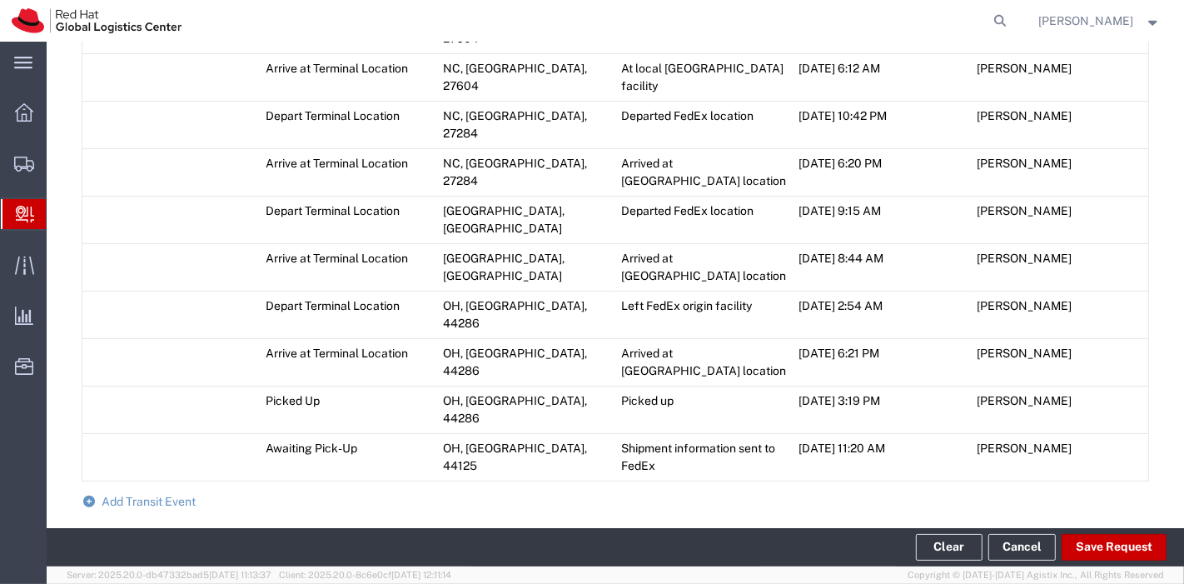
scroll to position [1027, 0]
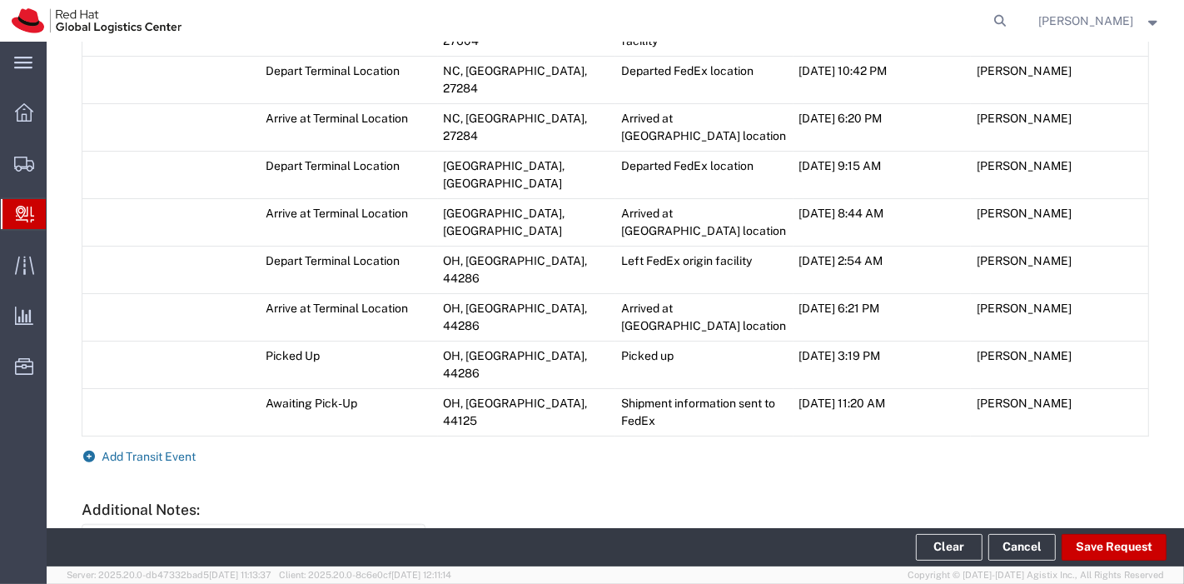
click at [161, 449] on span "Add Transit Event" at bounding box center [149, 455] width 94 height 13
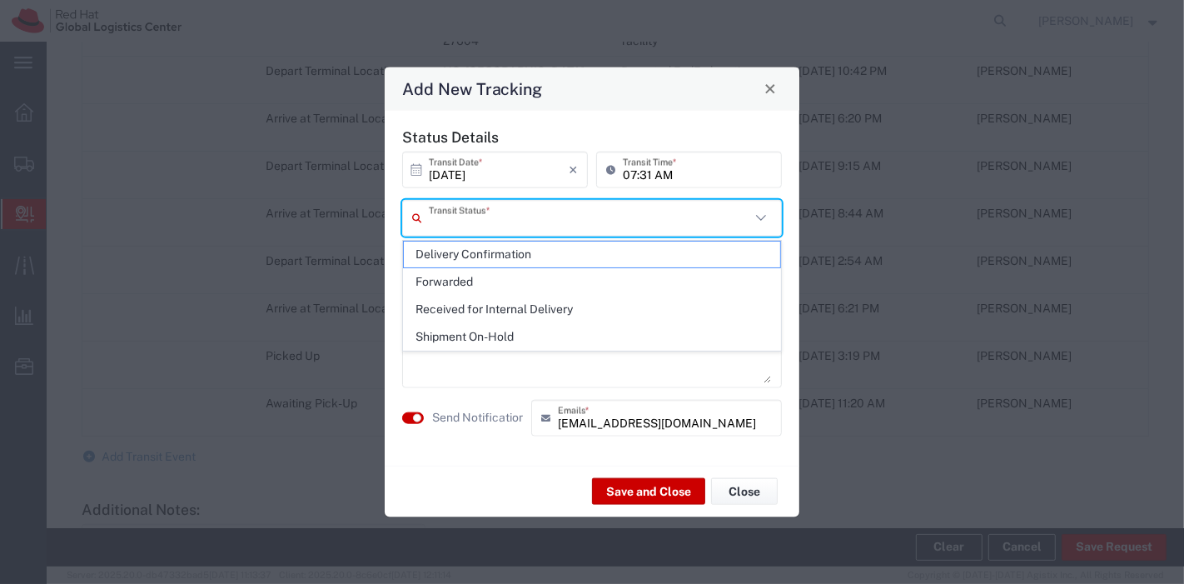
click at [524, 210] on input "text" at bounding box center [589, 217] width 321 height 29
click at [500, 265] on span "Delivery Confirmation" at bounding box center [592, 254] width 377 height 26
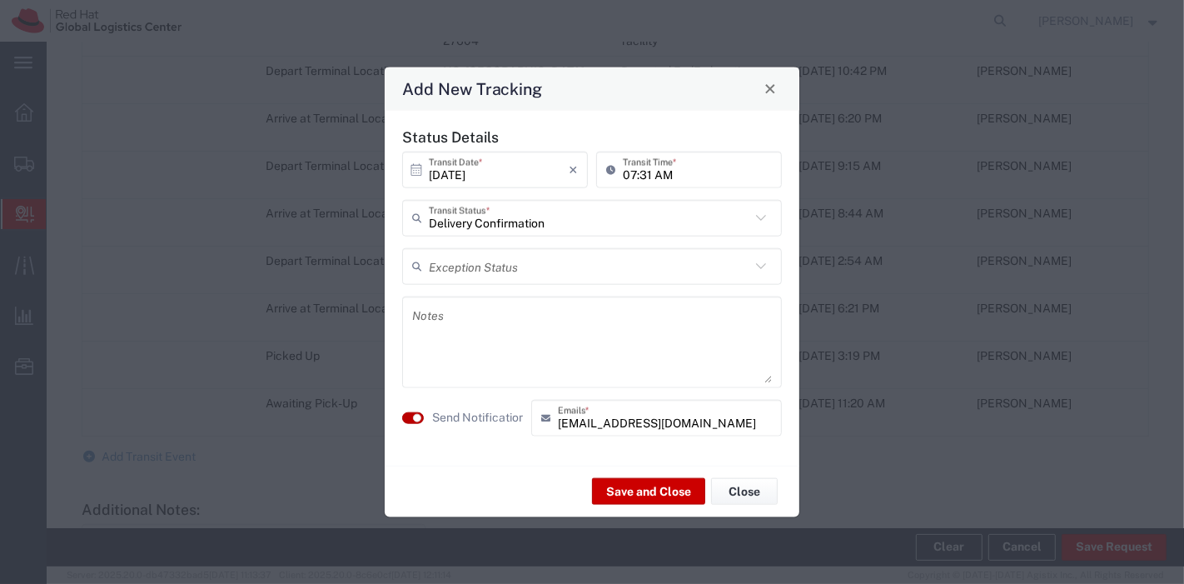
click at [418, 419] on small "button" at bounding box center [417, 417] width 8 height 8
click at [628, 485] on button "Save and Close" at bounding box center [648, 491] width 113 height 27
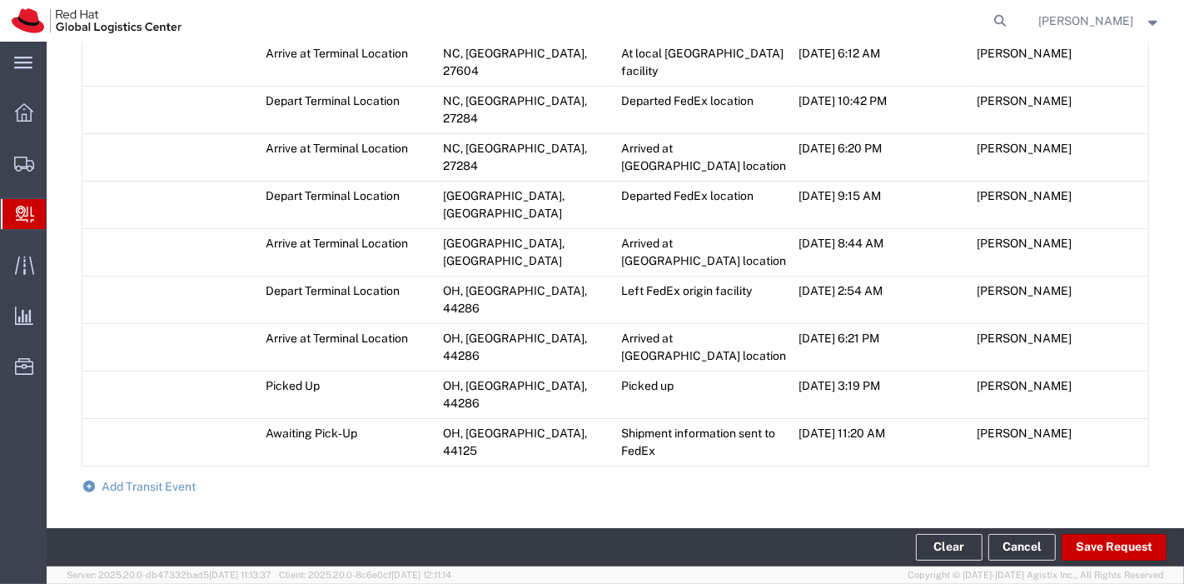
scroll to position [1056, 0]
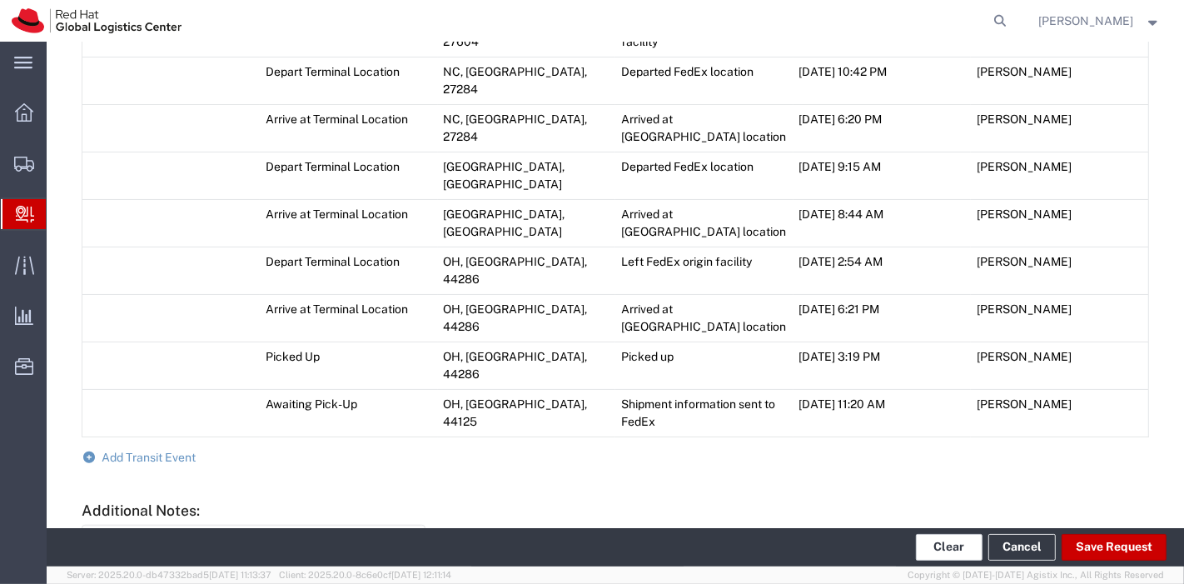
click at [932, 553] on button "Clear" at bounding box center [949, 547] width 67 height 27
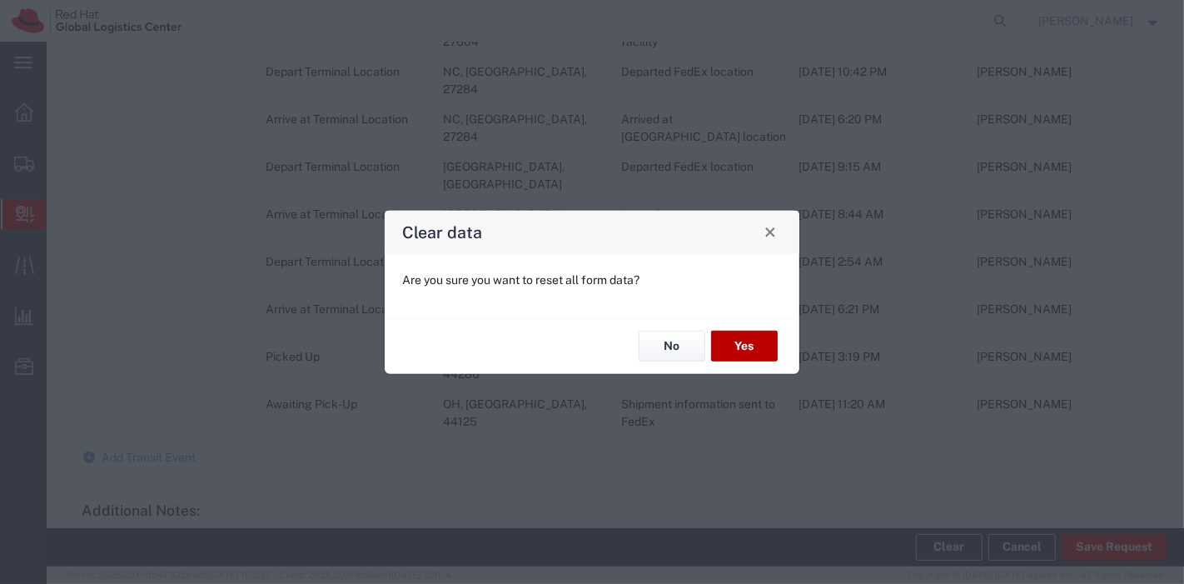
click at [737, 336] on button "Yes" at bounding box center [744, 345] width 67 height 31
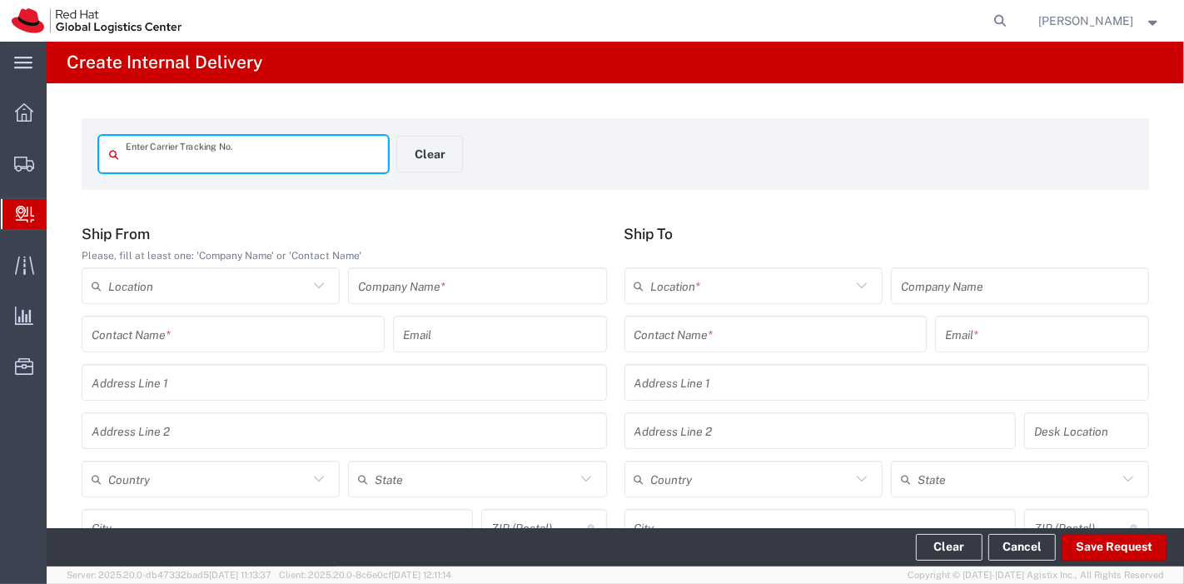
click at [192, 159] on input "text" at bounding box center [252, 154] width 252 height 29
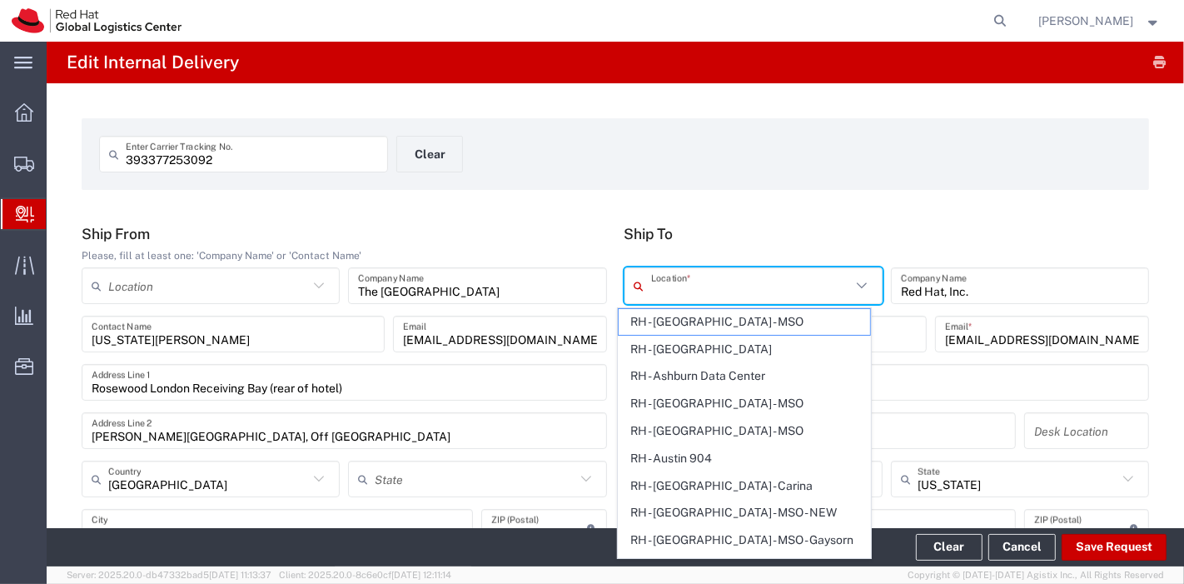
click at [716, 274] on input "text" at bounding box center [751, 285] width 200 height 29
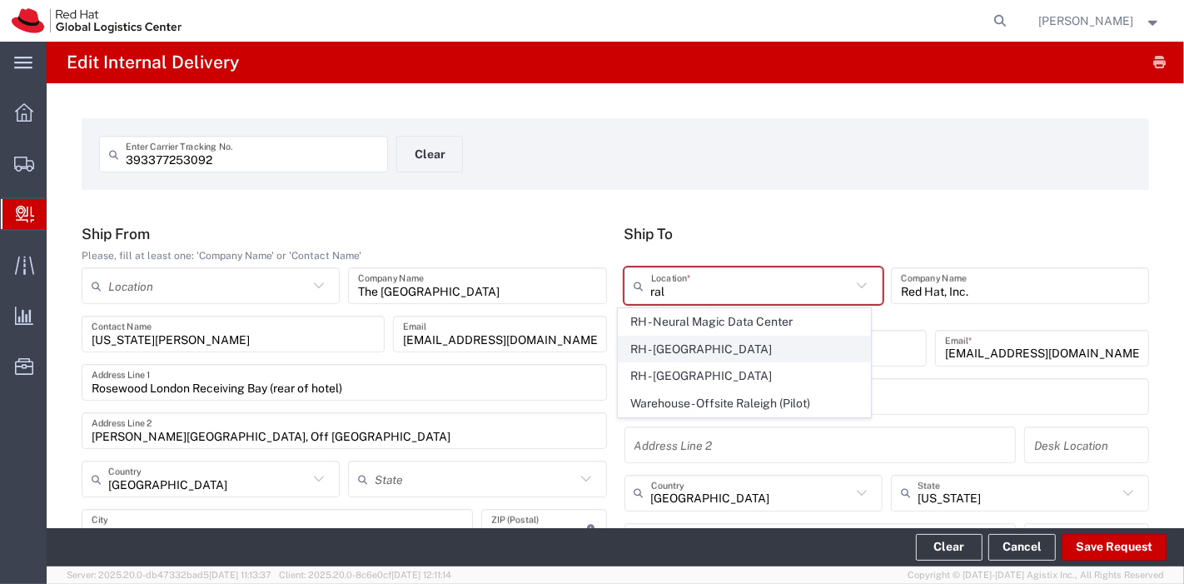
click at [701, 344] on span "RH - Raleigh" at bounding box center [743, 349] width 251 height 26
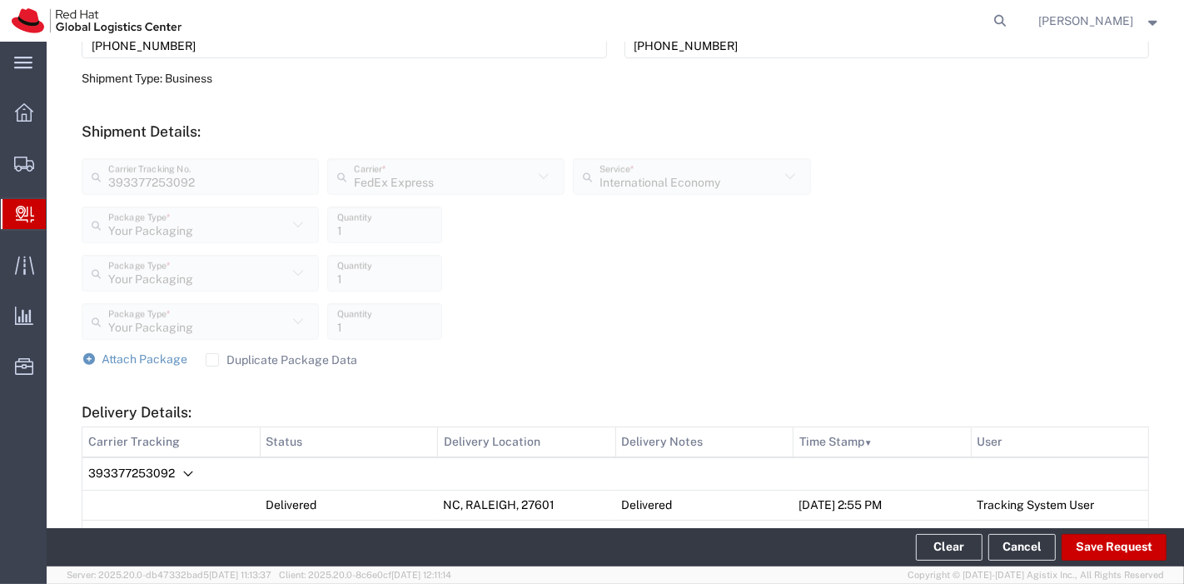
scroll to position [536, 0]
click at [128, 359] on span "Attach Package" at bounding box center [145, 357] width 86 height 13
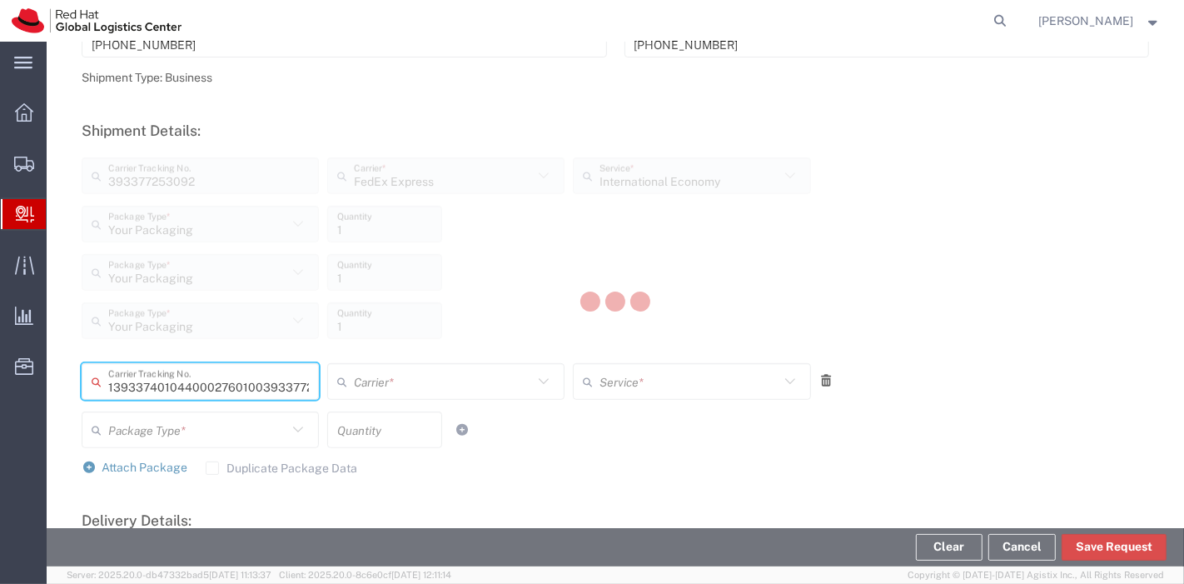
scroll to position [0, 0]
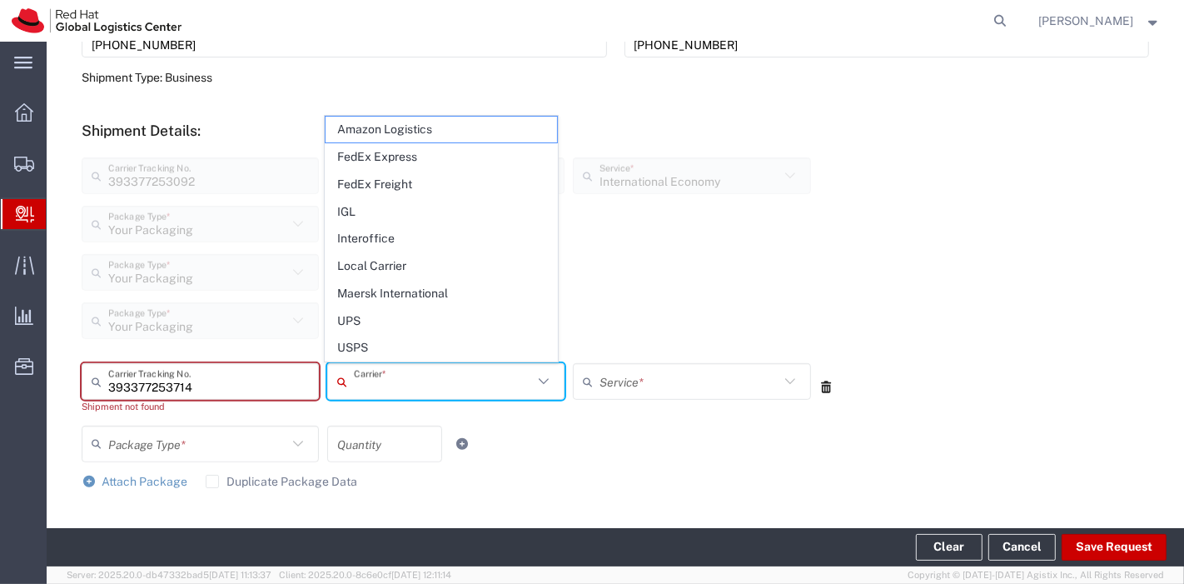
click at [464, 393] on input "text" at bounding box center [443, 381] width 179 height 29
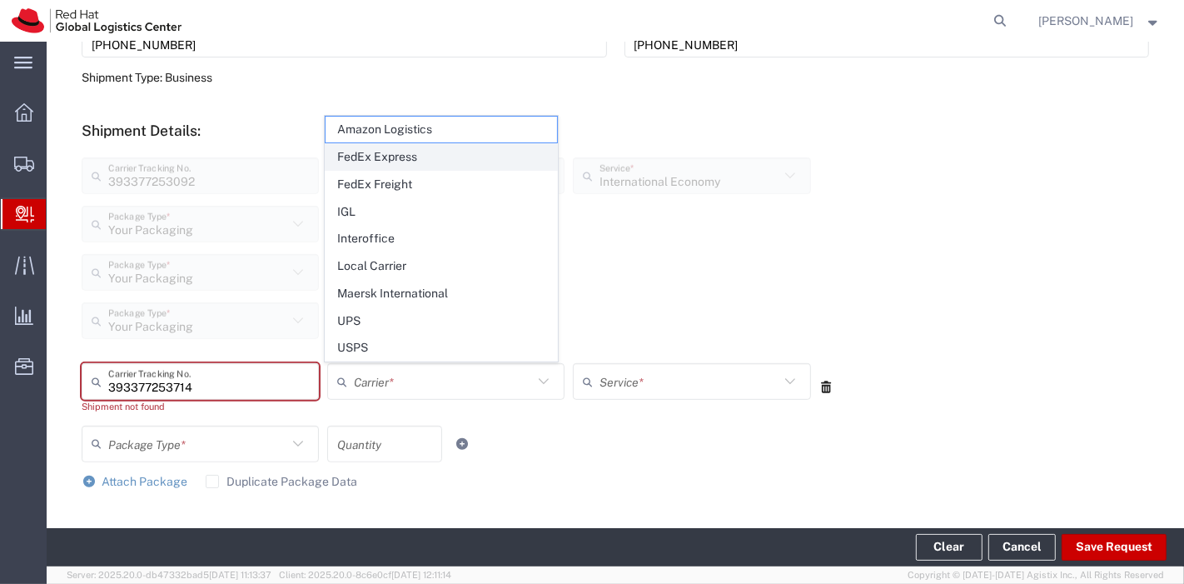
click at [420, 170] on span "FedEx Express" at bounding box center [440, 157] width 231 height 26
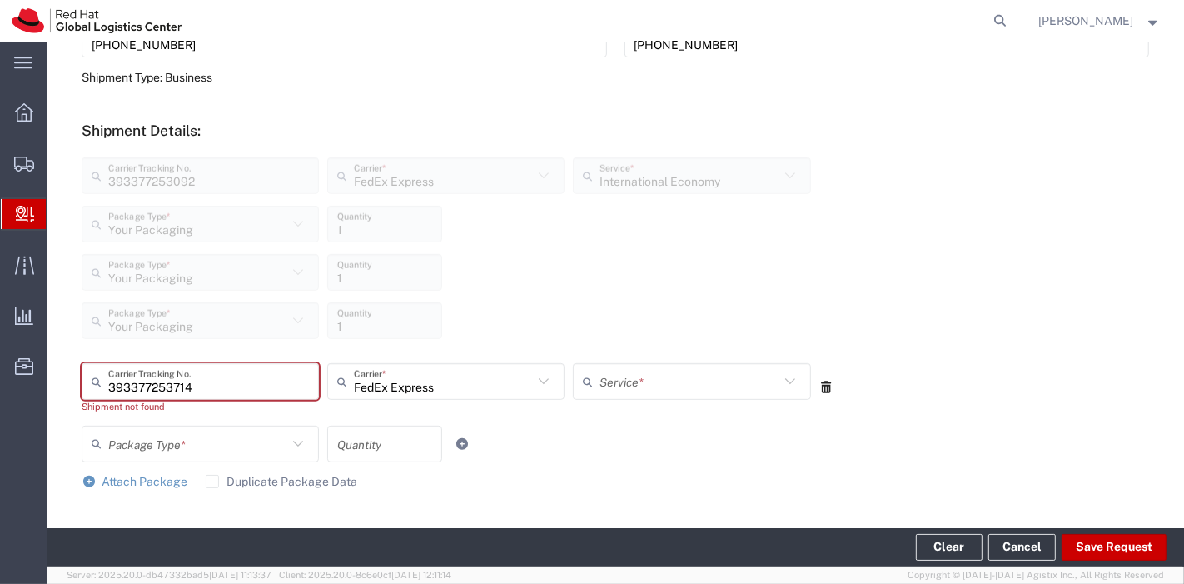
click at [648, 382] on input "text" at bounding box center [688, 381] width 179 height 29
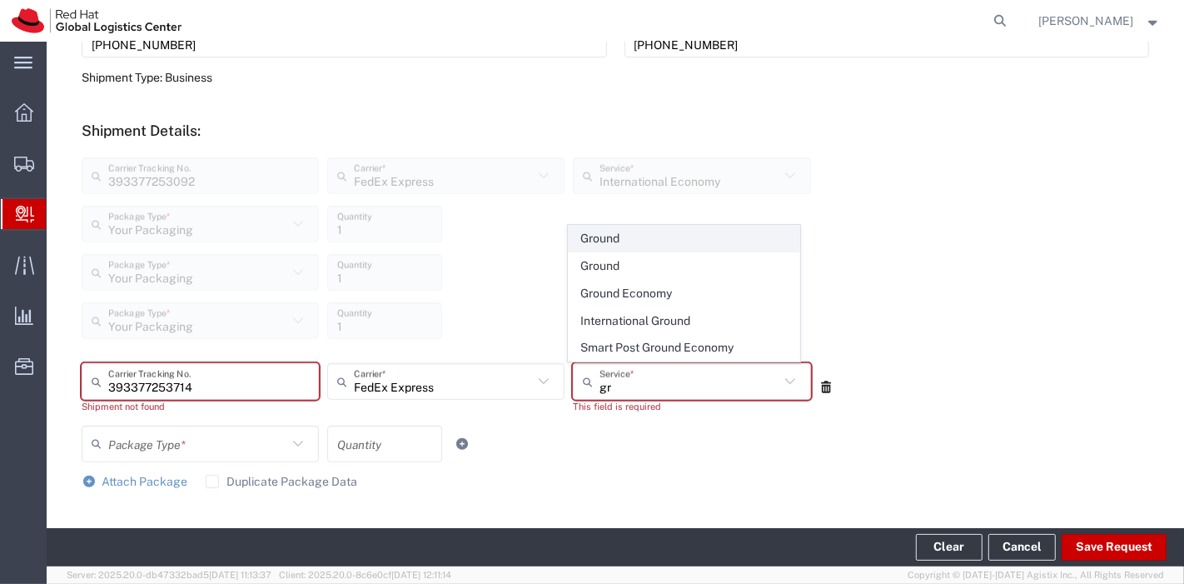
click at [604, 237] on span "Ground" at bounding box center [684, 239] width 231 height 26
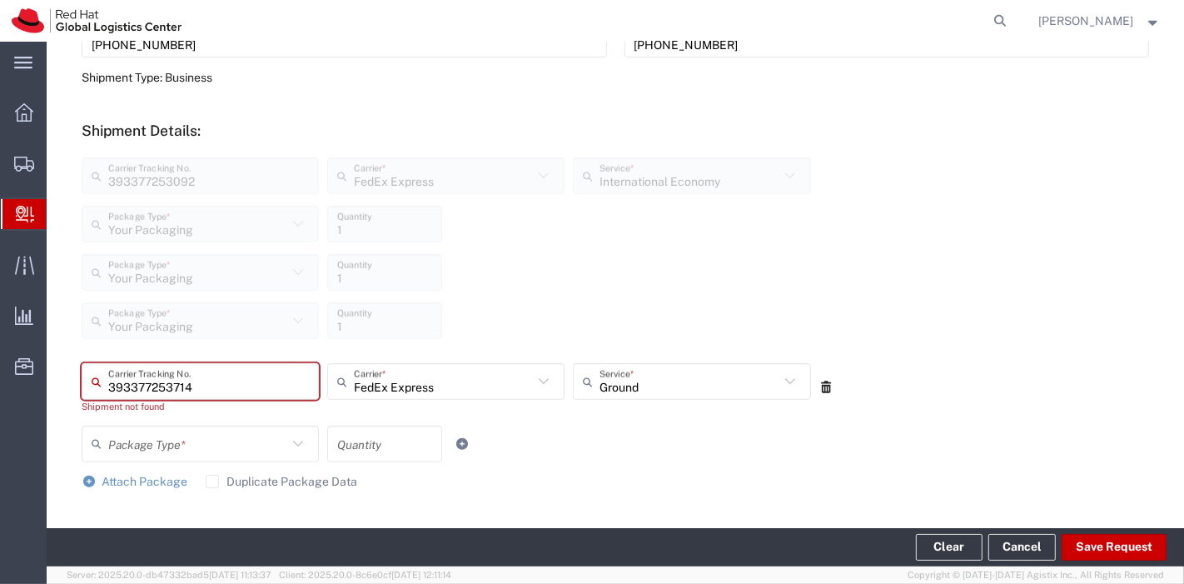
click at [109, 384] on input "393377253714" at bounding box center [208, 381] width 201 height 29
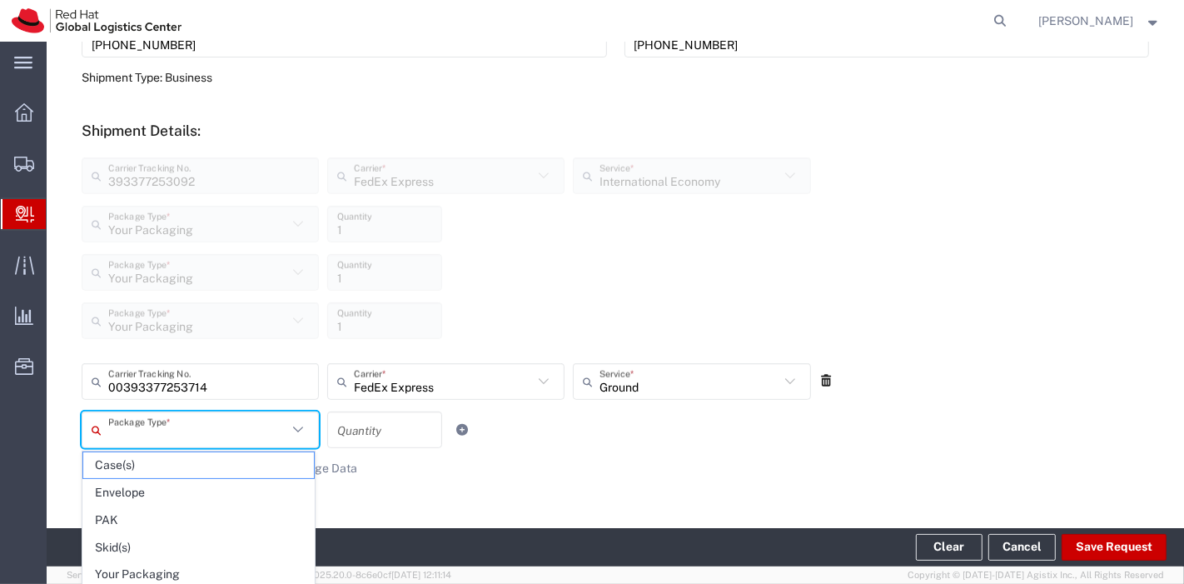
click at [191, 437] on input "text" at bounding box center [197, 429] width 179 height 29
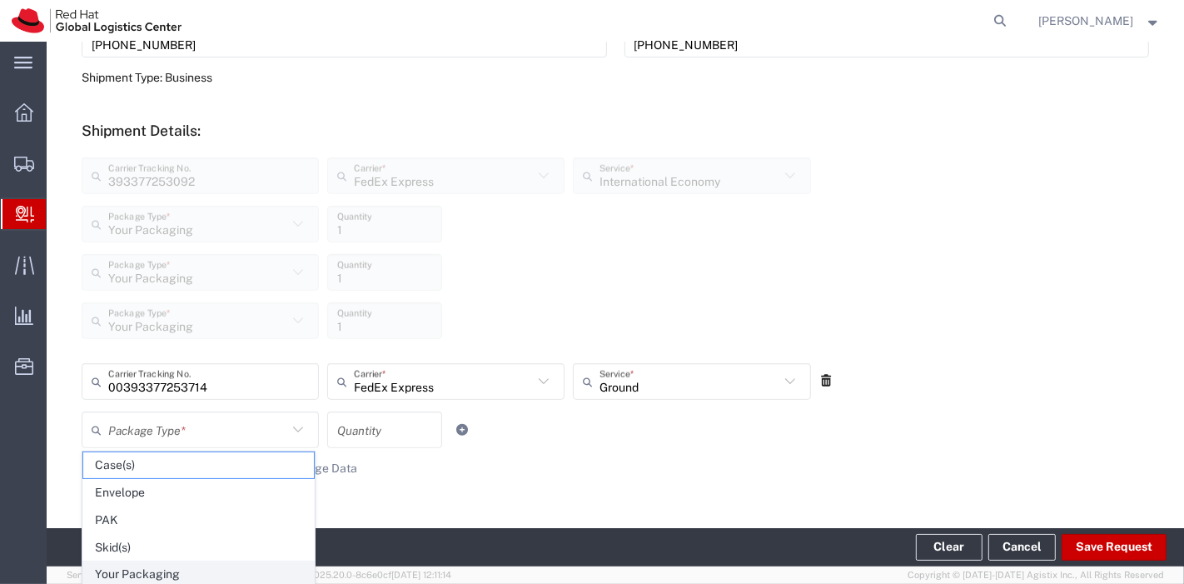
click at [149, 567] on span "Your Packaging" at bounding box center [198, 574] width 231 height 26
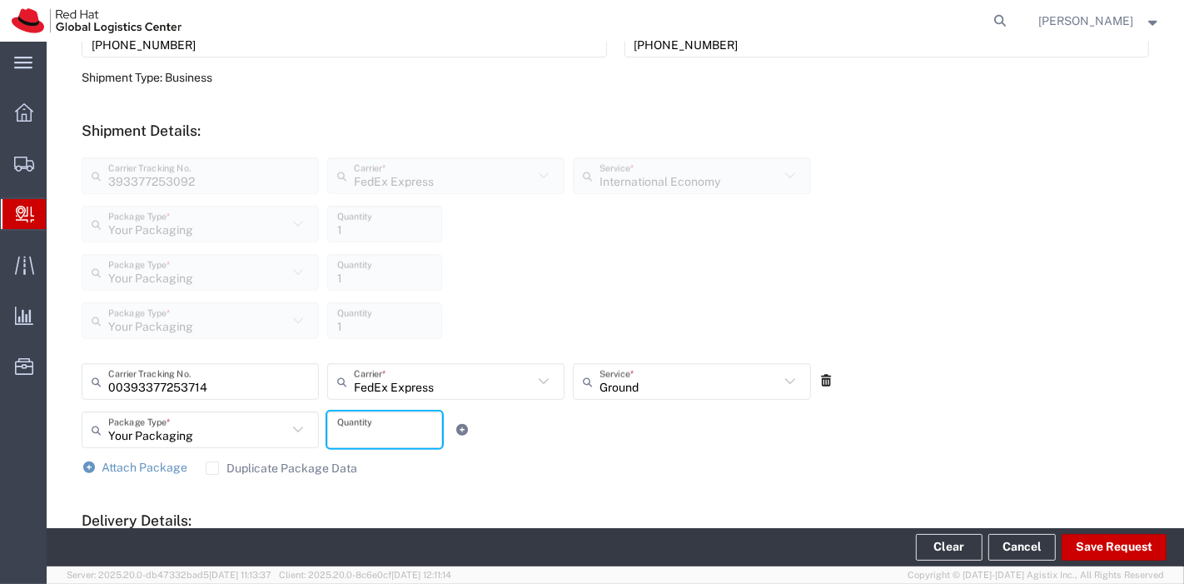
click at [356, 434] on input "number" at bounding box center [384, 429] width 95 height 29
click at [214, 463] on label "Duplicate Package Data" at bounding box center [282, 467] width 152 height 13
click at [212, 468] on input "Duplicate Package Data" at bounding box center [212, 468] width 0 height 0
click at [137, 472] on span "Attach Package" at bounding box center [145, 466] width 86 height 13
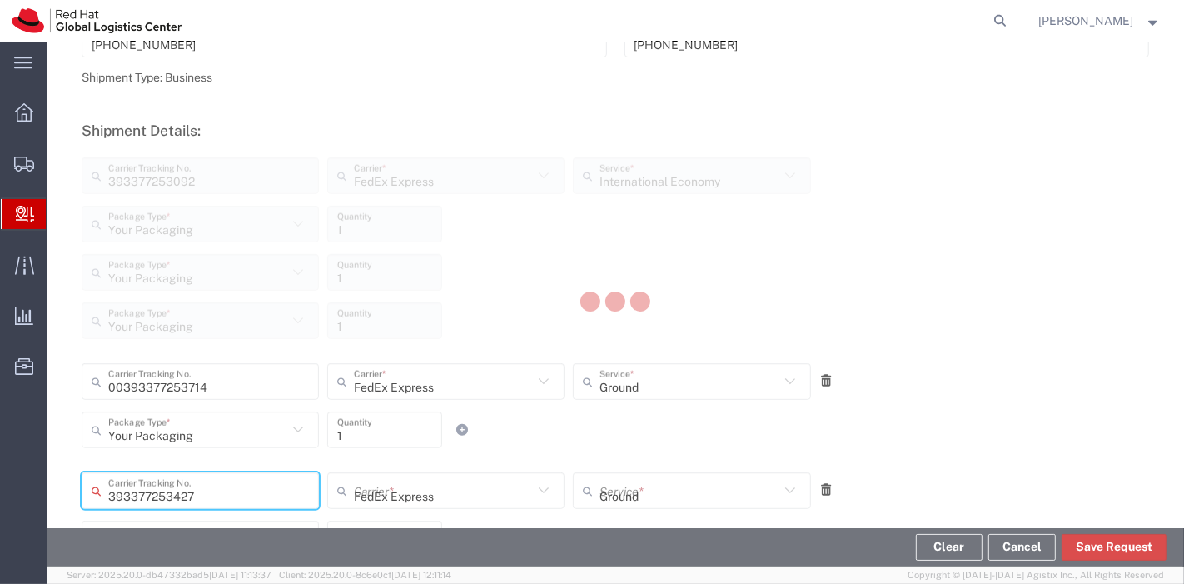
scroll to position [850, 0]
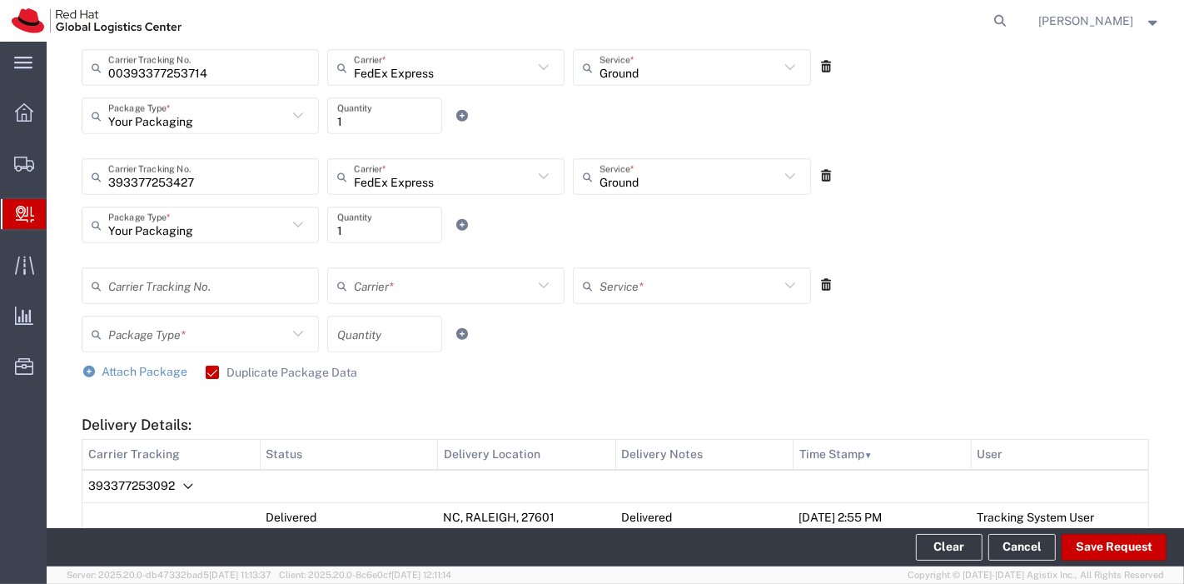
click at [819, 288] on icon at bounding box center [826, 285] width 15 height 12
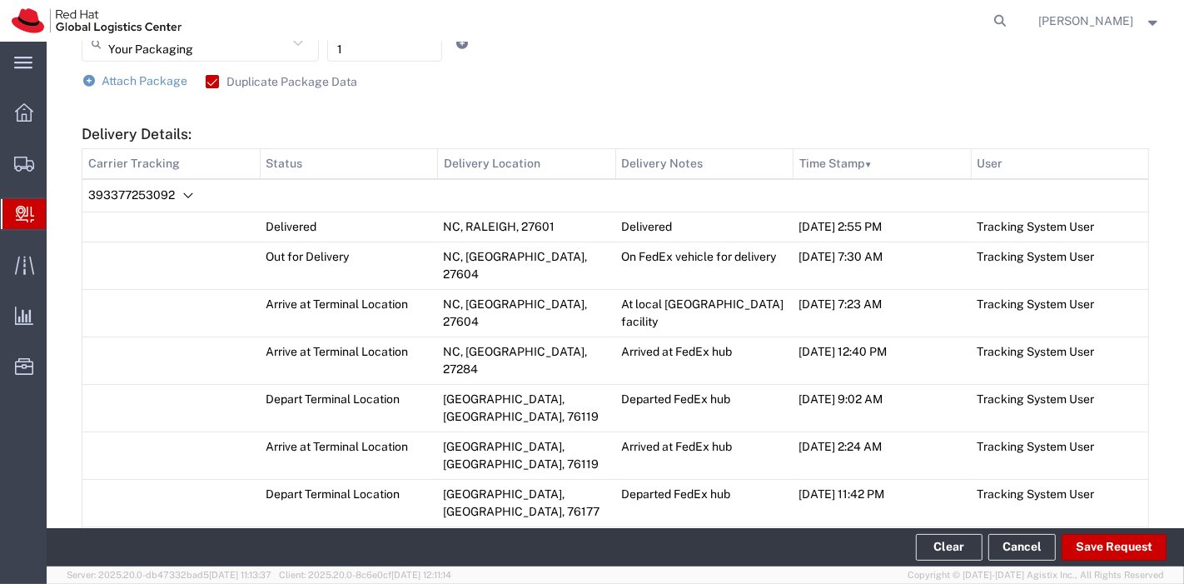
scroll to position [1040, 0]
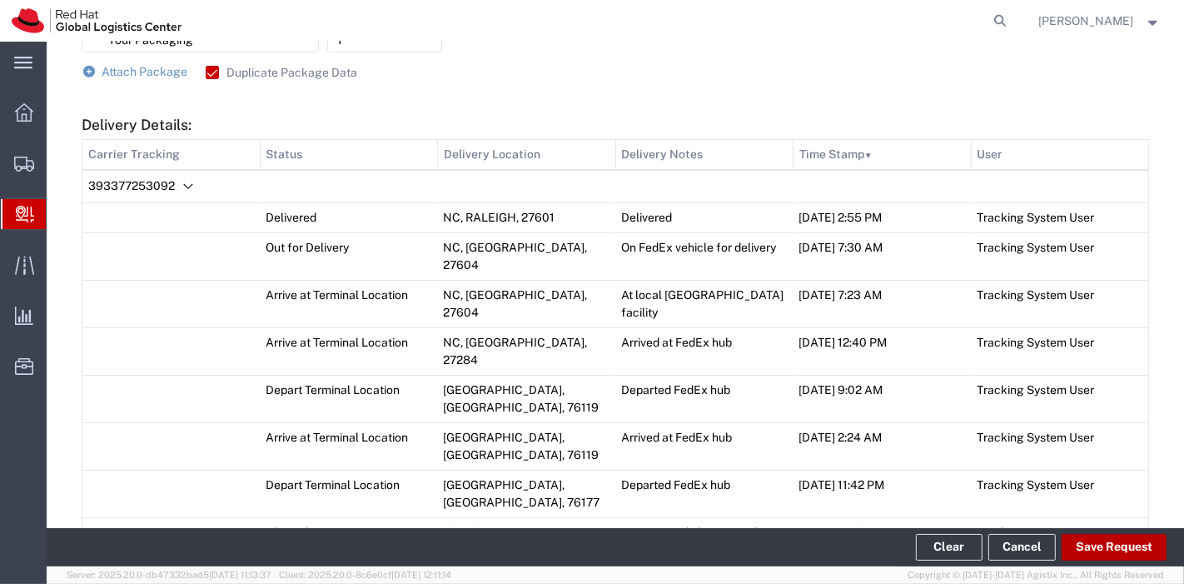
click at [1094, 541] on button "Save Request" at bounding box center [1113, 547] width 105 height 27
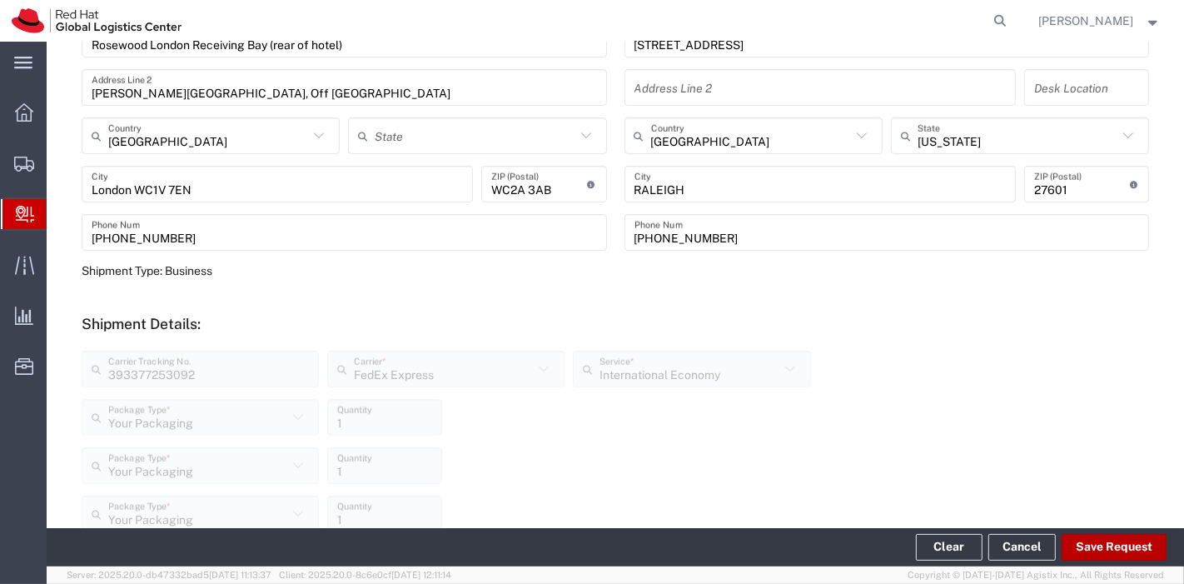
scroll to position [344, 0]
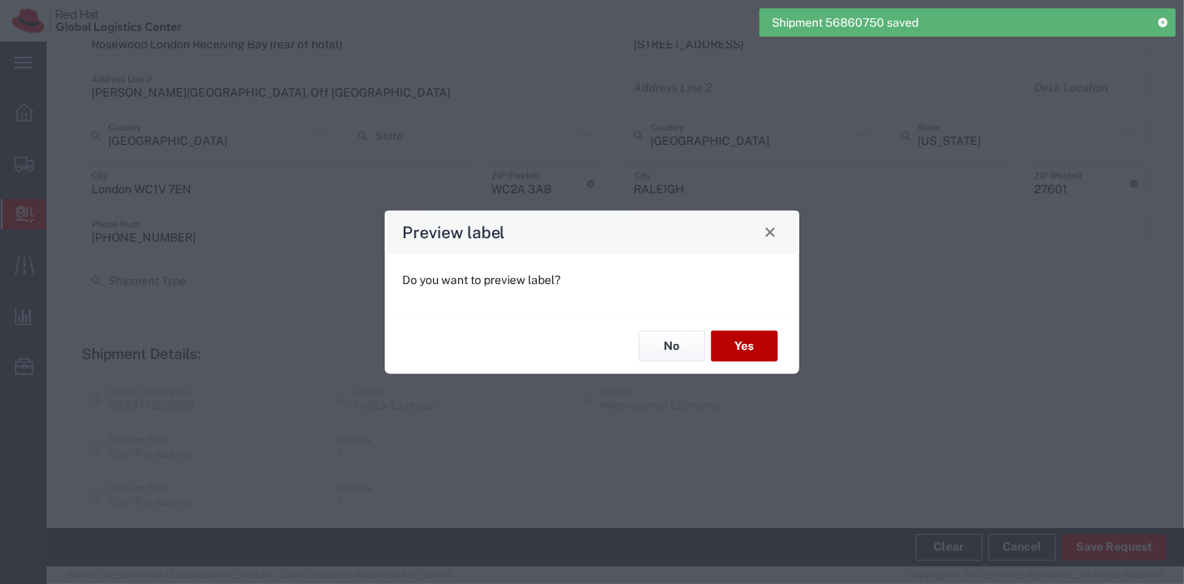
click at [761, 341] on button "Yes" at bounding box center [744, 345] width 67 height 31
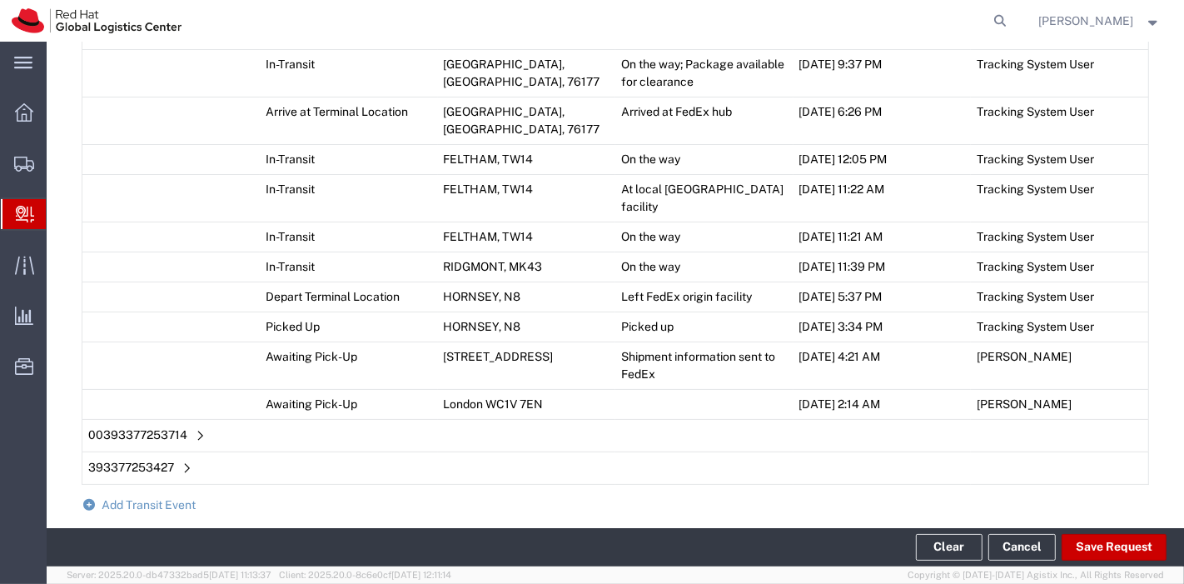
scroll to position [1686, 0]
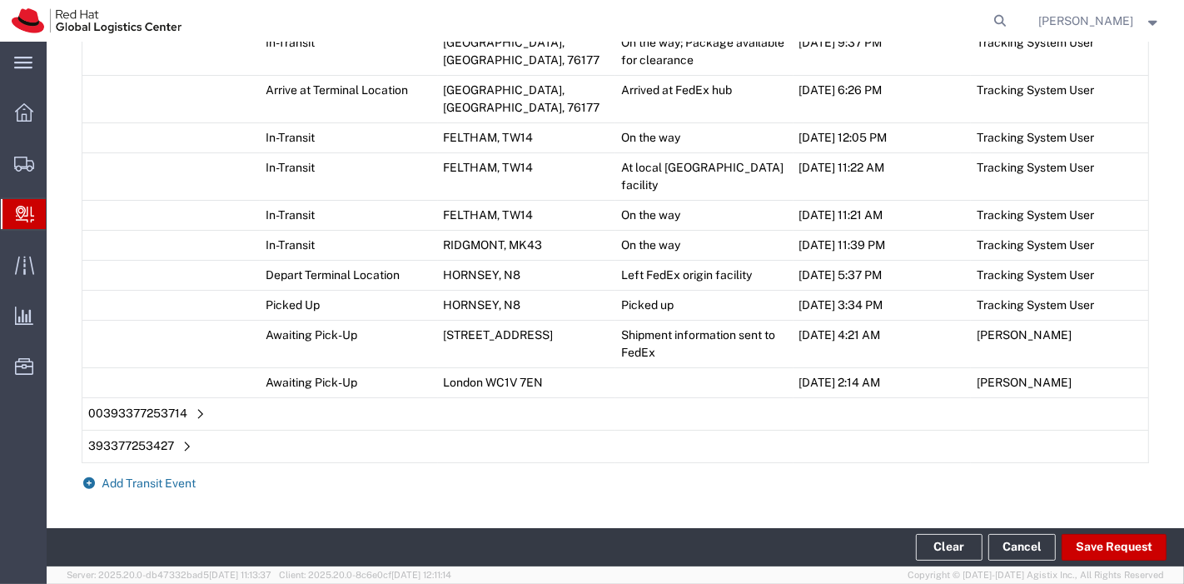
click at [147, 476] on span "Add Transit Event" at bounding box center [149, 482] width 94 height 13
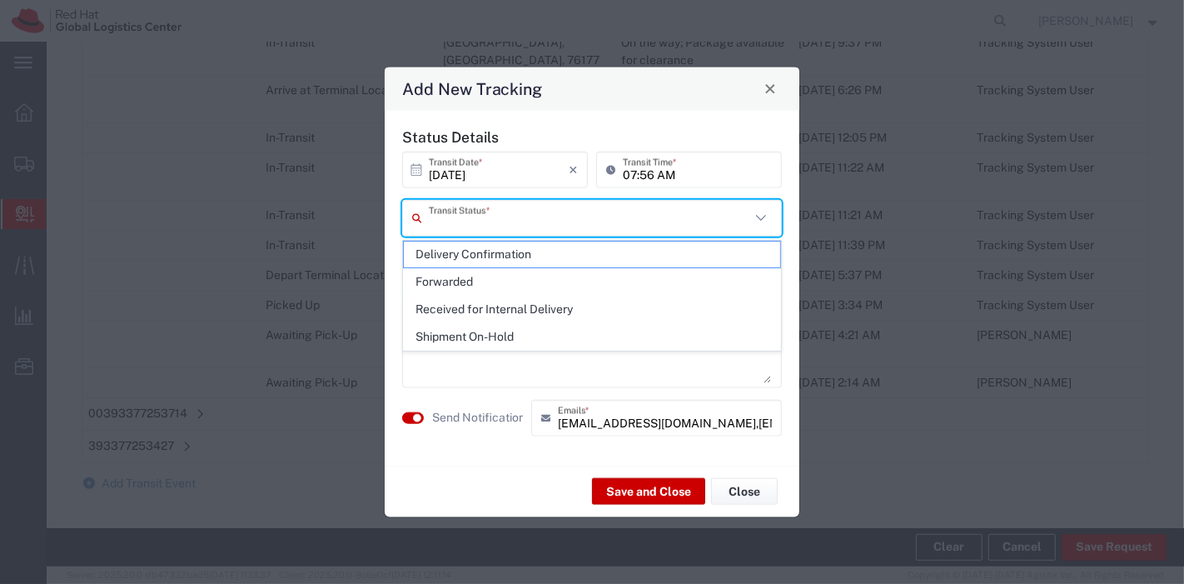
click at [647, 215] on input "text" at bounding box center [589, 217] width 321 height 29
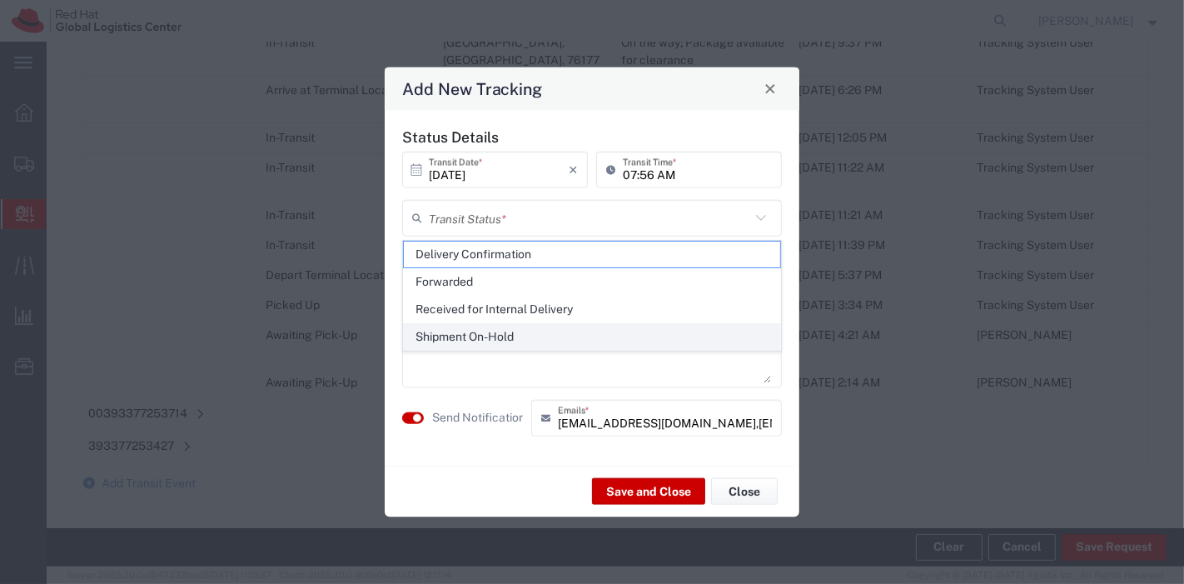
click at [542, 325] on span "Shipment On-Hold" at bounding box center [592, 337] width 377 height 26
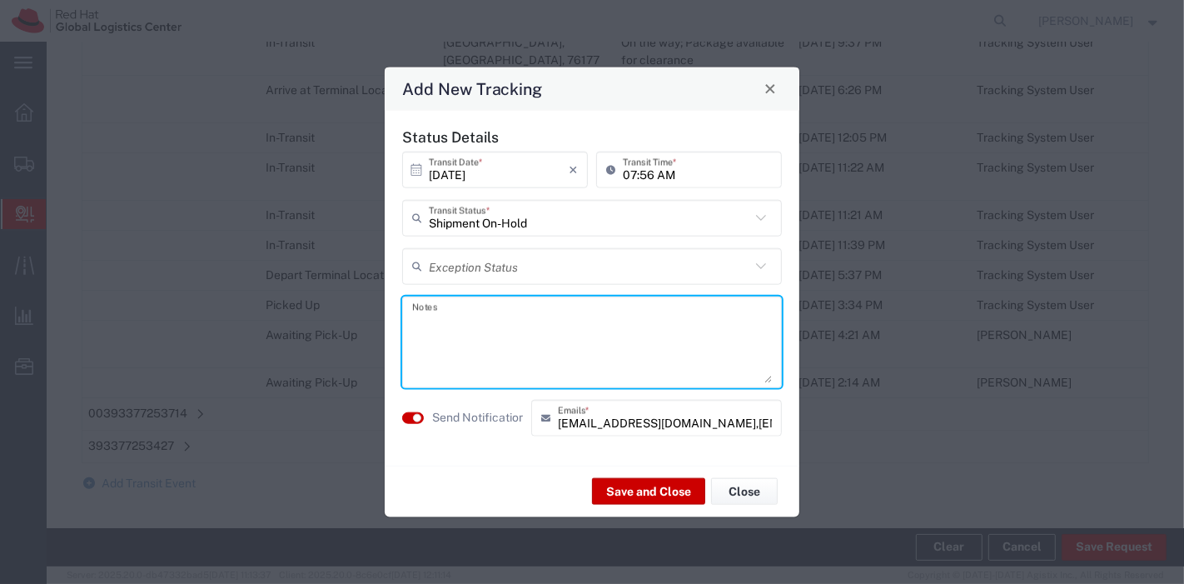
click at [542, 319] on textarea at bounding box center [592, 341] width 360 height 82
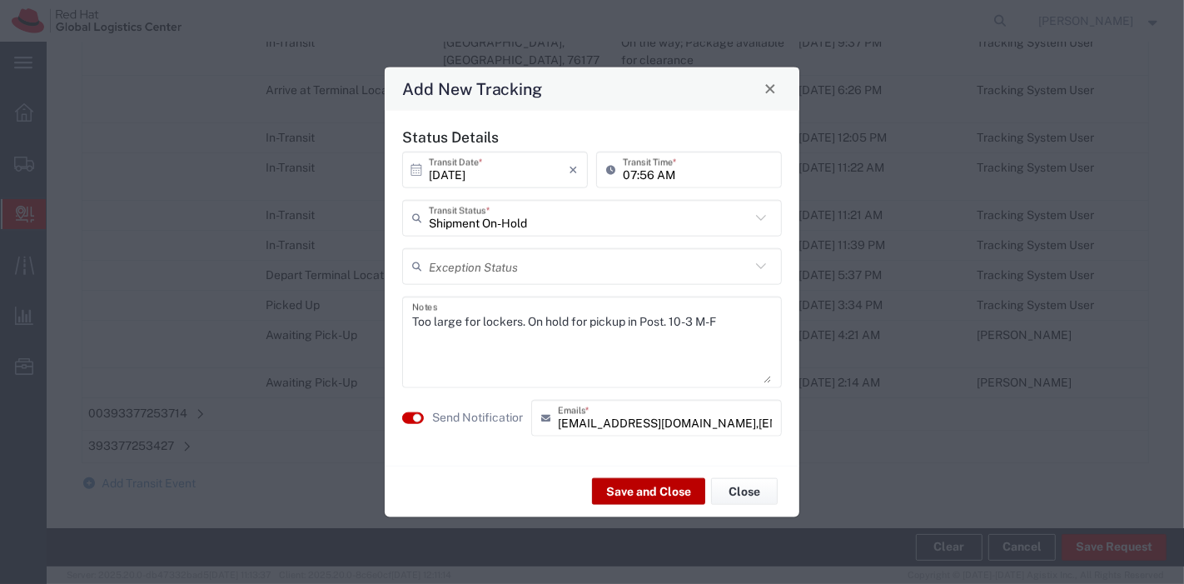
click at [633, 486] on button "Save and Close" at bounding box center [648, 491] width 113 height 27
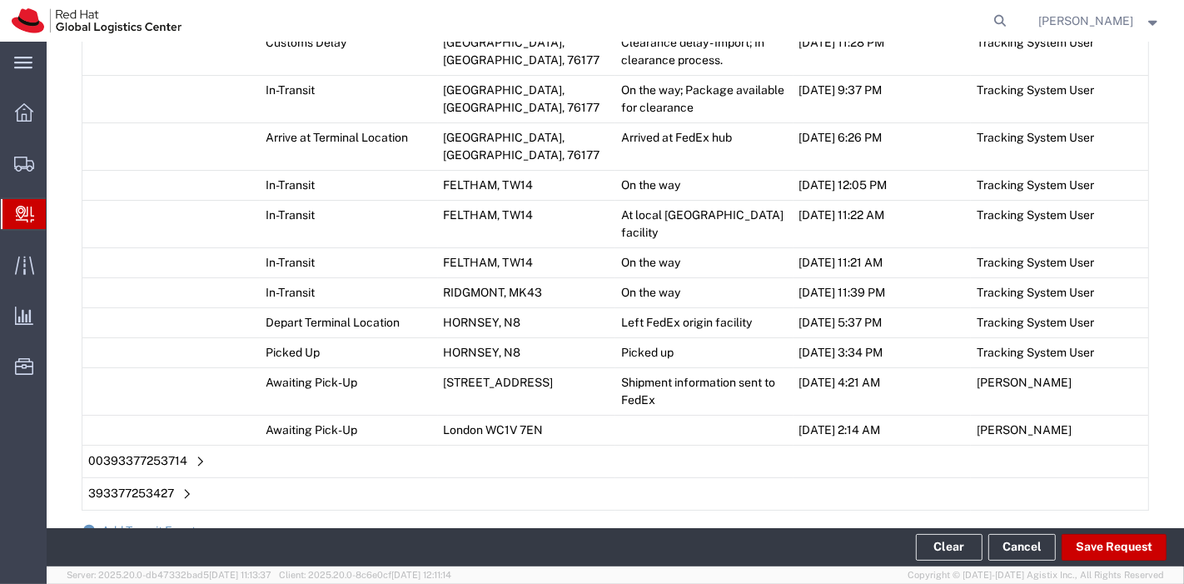
scroll to position [1733, 0]
